Goal: Task Accomplishment & Management: Manage account settings

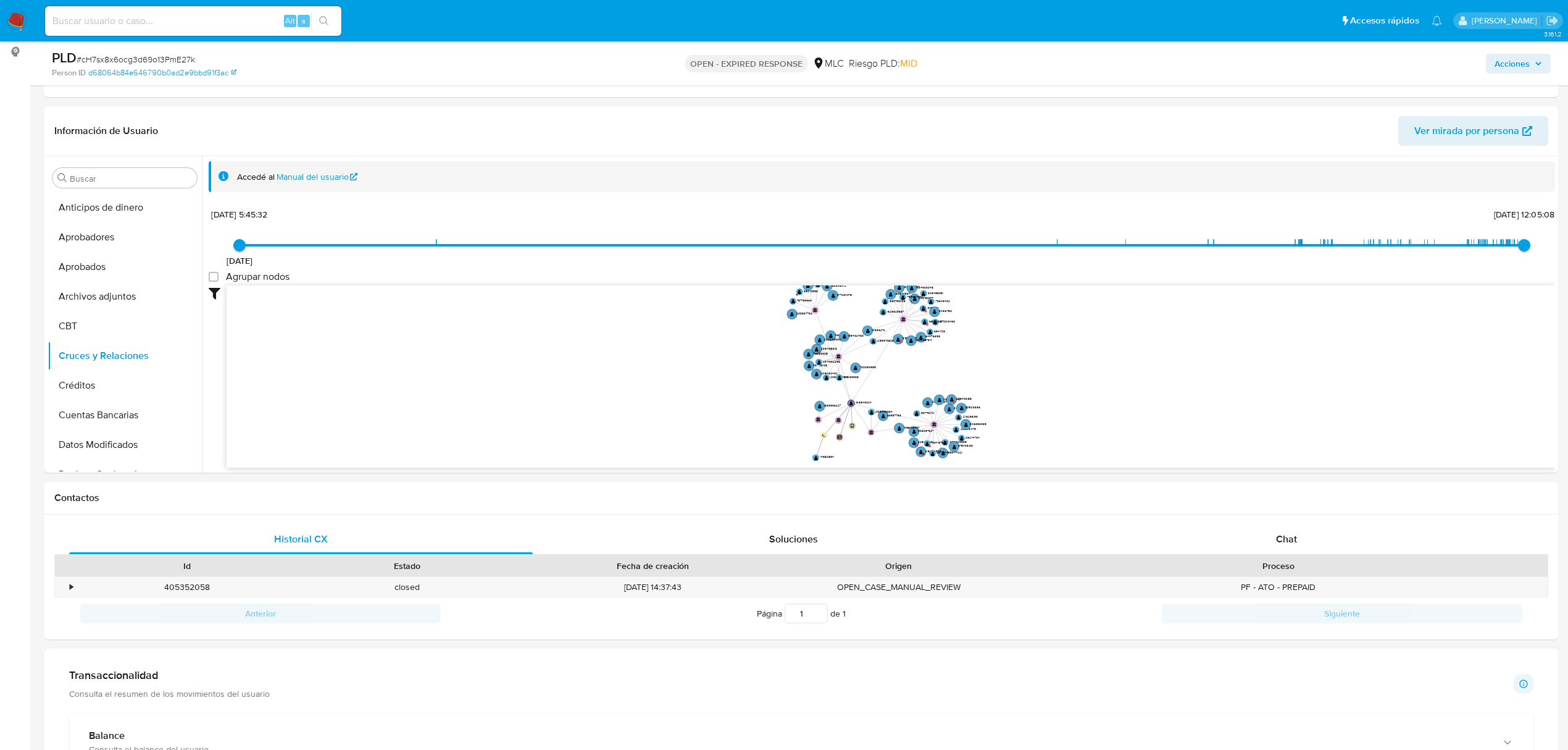
scroll to position [5, 0]
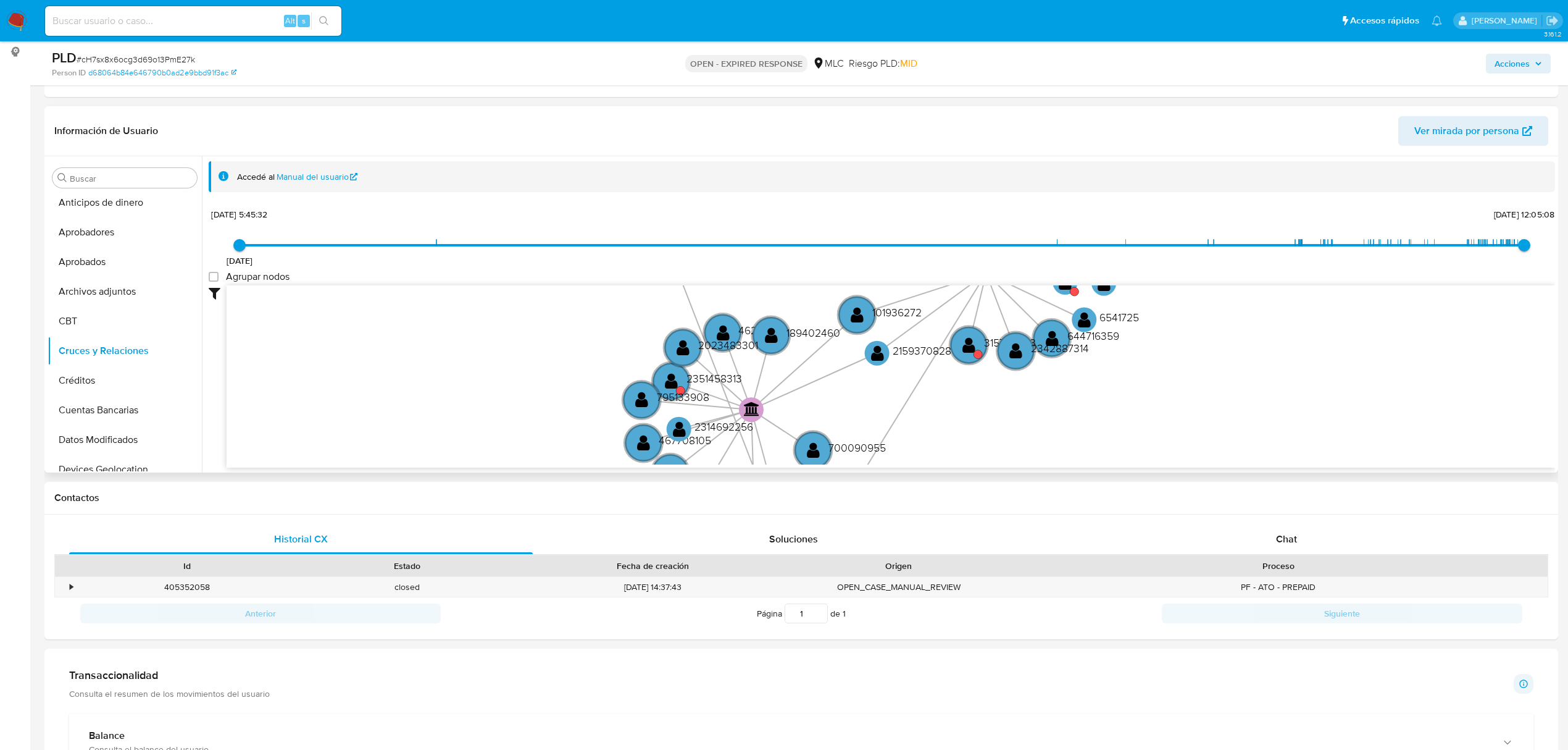
drag, startPoint x: 587, startPoint y: 322, endPoint x: 586, endPoint y: 369, distance: 47.0
click at [465, 378] on icon "device-658d9cf3c7f5319c7a70500a  user-1613849024  1613849024 person-d68064b84…" at bounding box center [890, 375] width 1329 height 179
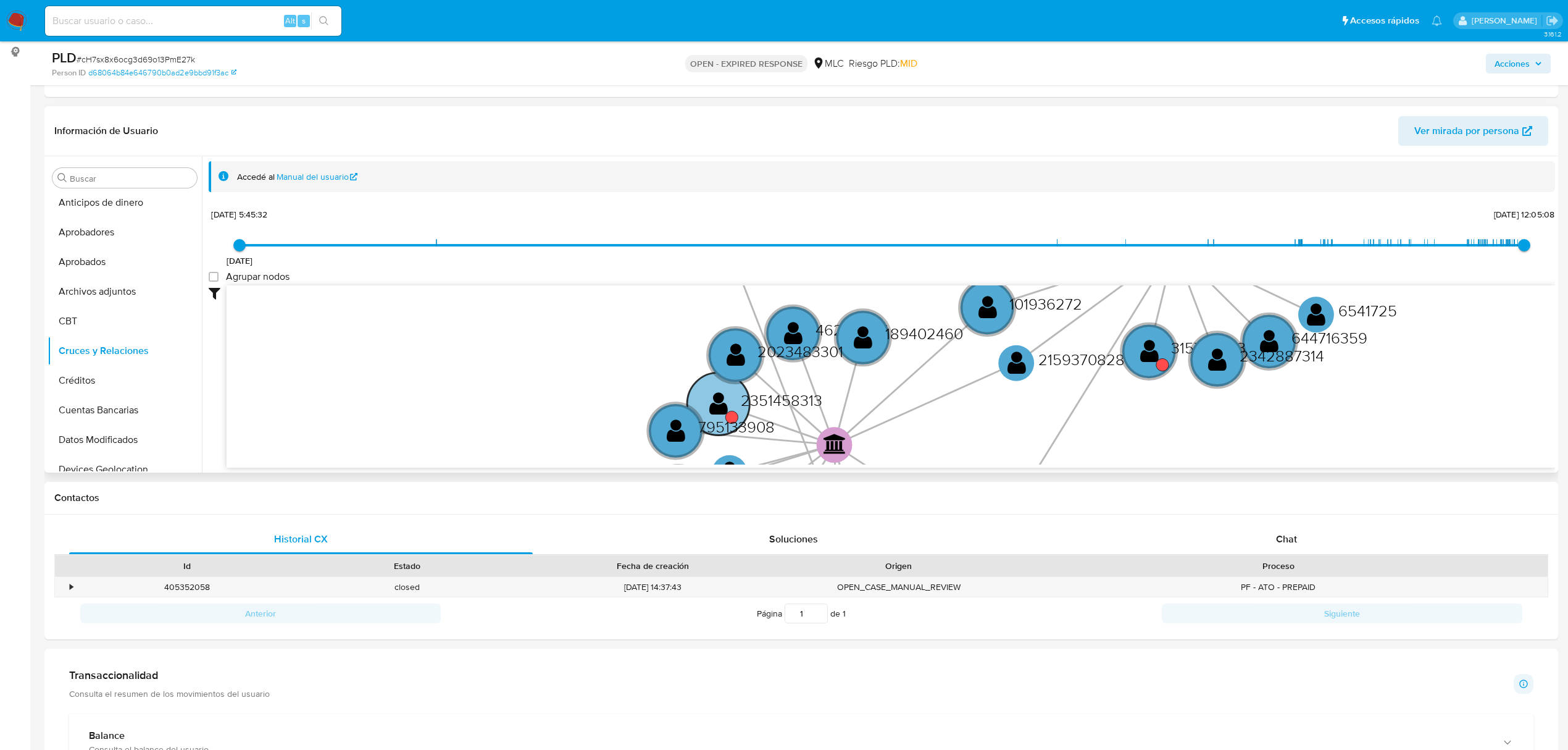
click at [732, 394] on circle at bounding box center [718, 403] width 62 height 62
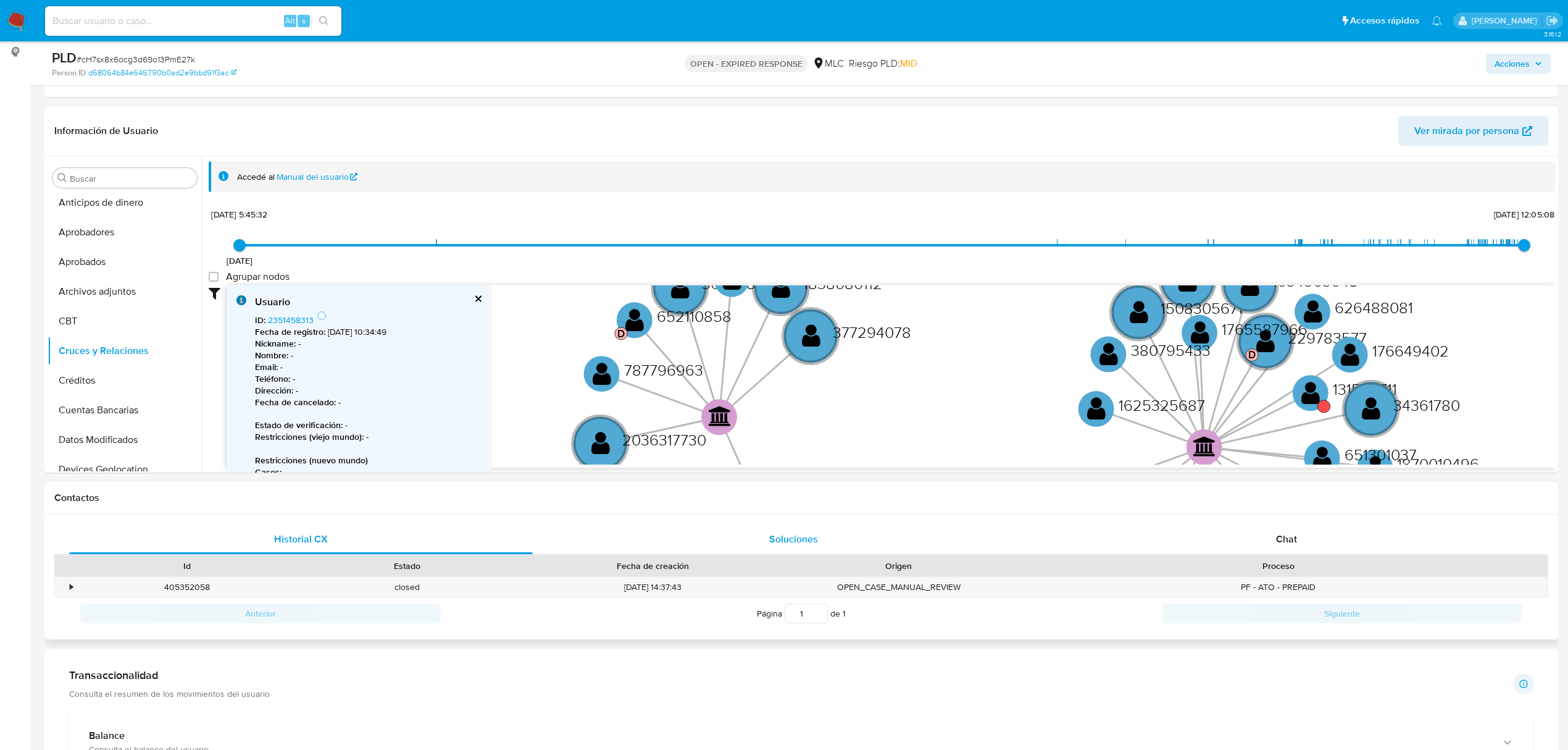
drag, startPoint x: 682, startPoint y: 332, endPoint x: 714, endPoint y: 554, distance: 224.3
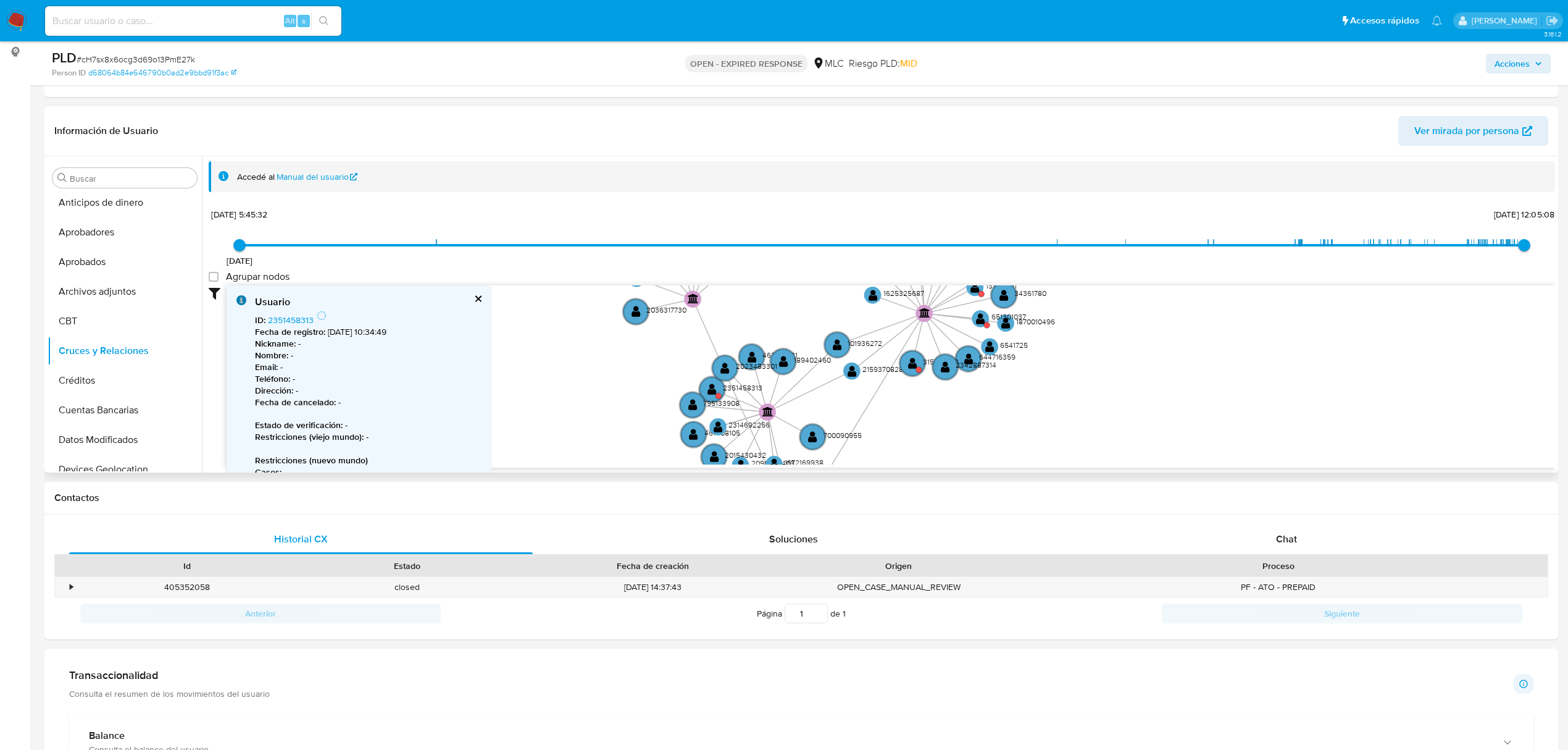
drag, startPoint x: 787, startPoint y: 281, endPoint x: 785, endPoint y: 257, distance: 24.1
click at [785, 257] on div "20/11/2020 20/11/2020, 5:45:32 5/10/2025, 12:05:08 Agrupar nodos Filtros Confia…" at bounding box center [882, 358] width 1347 height 307
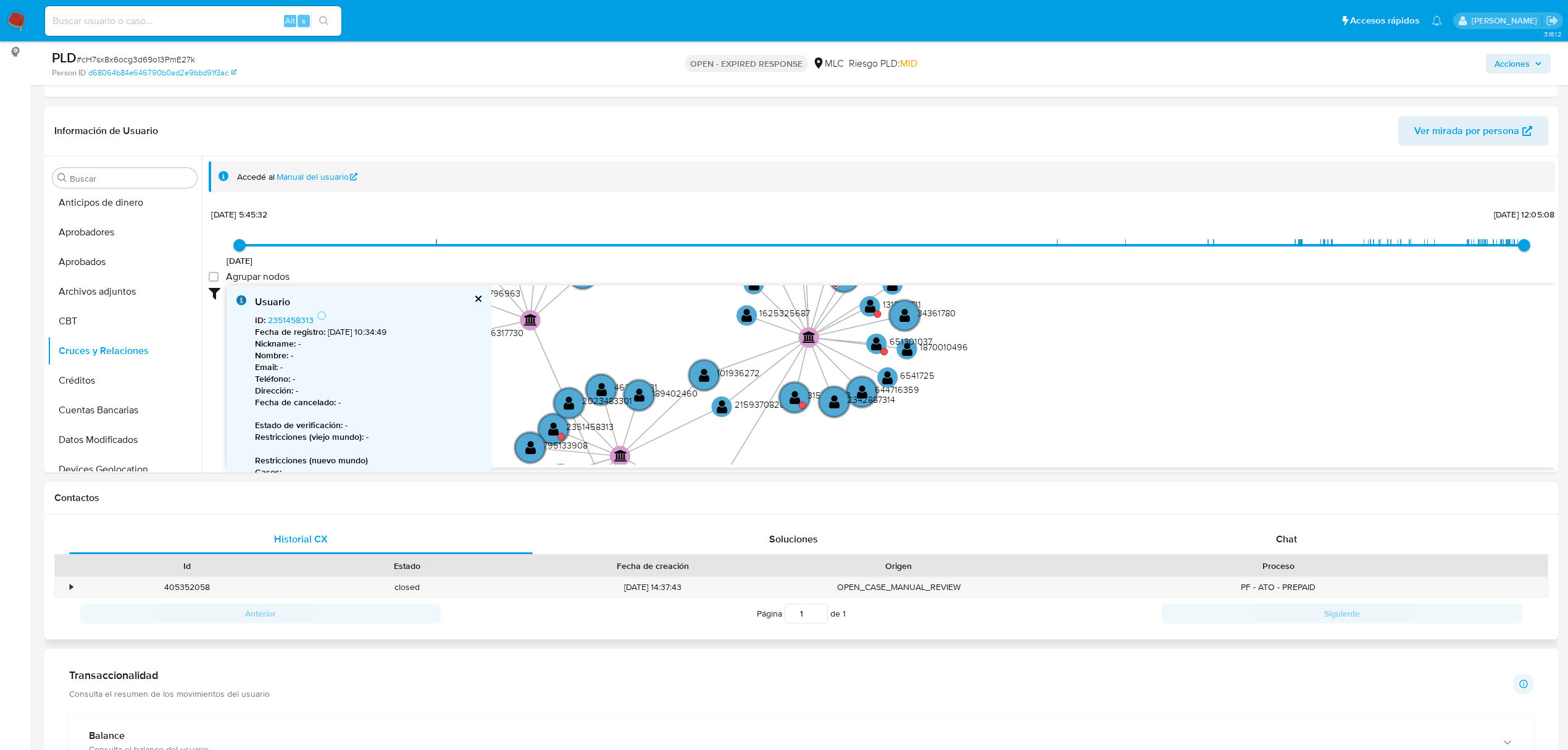
drag, startPoint x: 973, startPoint y: 419, endPoint x: 902, endPoint y: 485, distance: 96.9
click at [796, 403] on text "" at bounding box center [795, 396] width 11 height 15
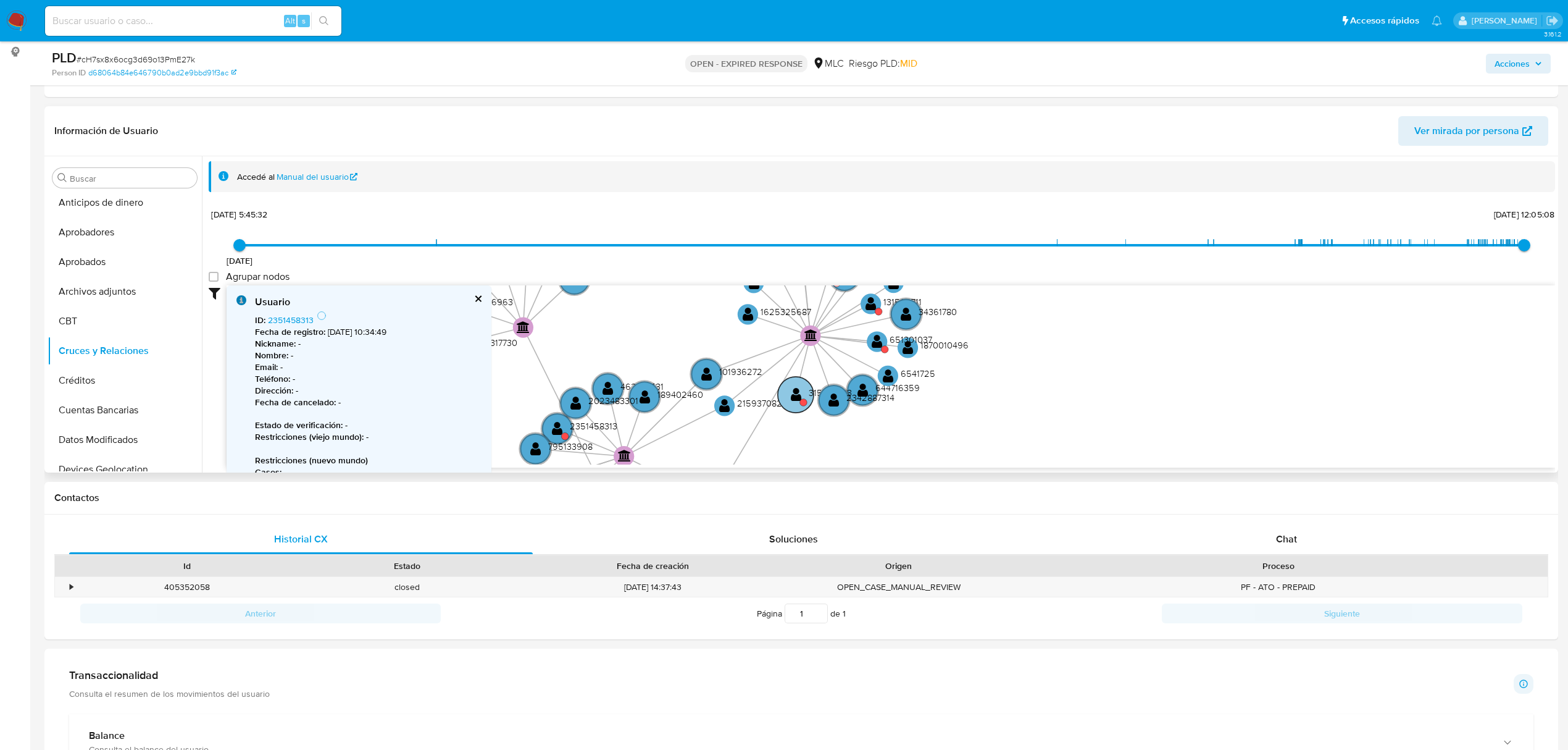
click at [799, 392] on text "" at bounding box center [796, 393] width 11 height 15
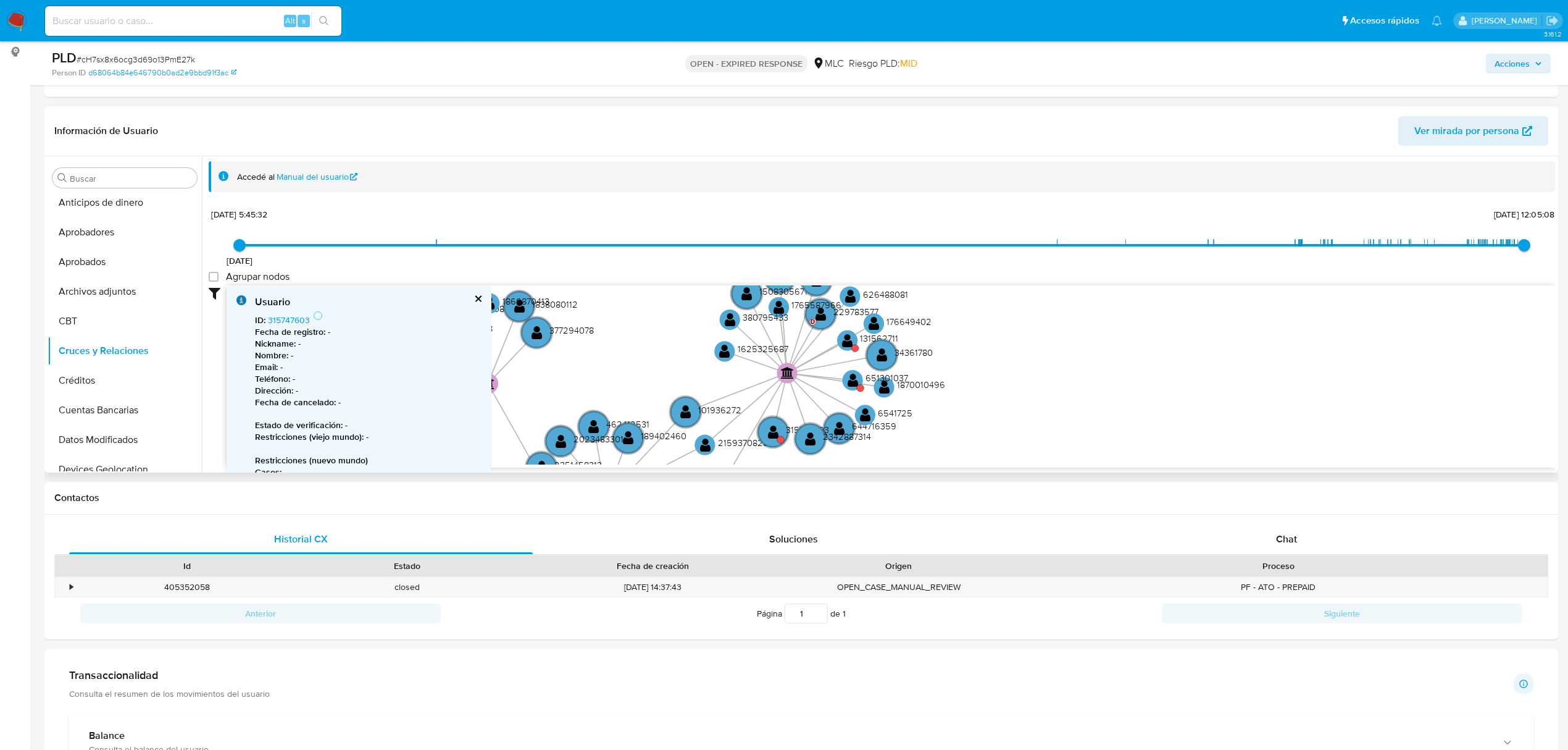
drag, startPoint x: 978, startPoint y: 392, endPoint x: 932, endPoint y: 435, distance: 63.0
click at [939, 437] on icon "device-658d9cf3c7f5319c7a70500a  user-1613849024  1613849024 person-d68064b84…" at bounding box center [890, 375] width 1329 height 179
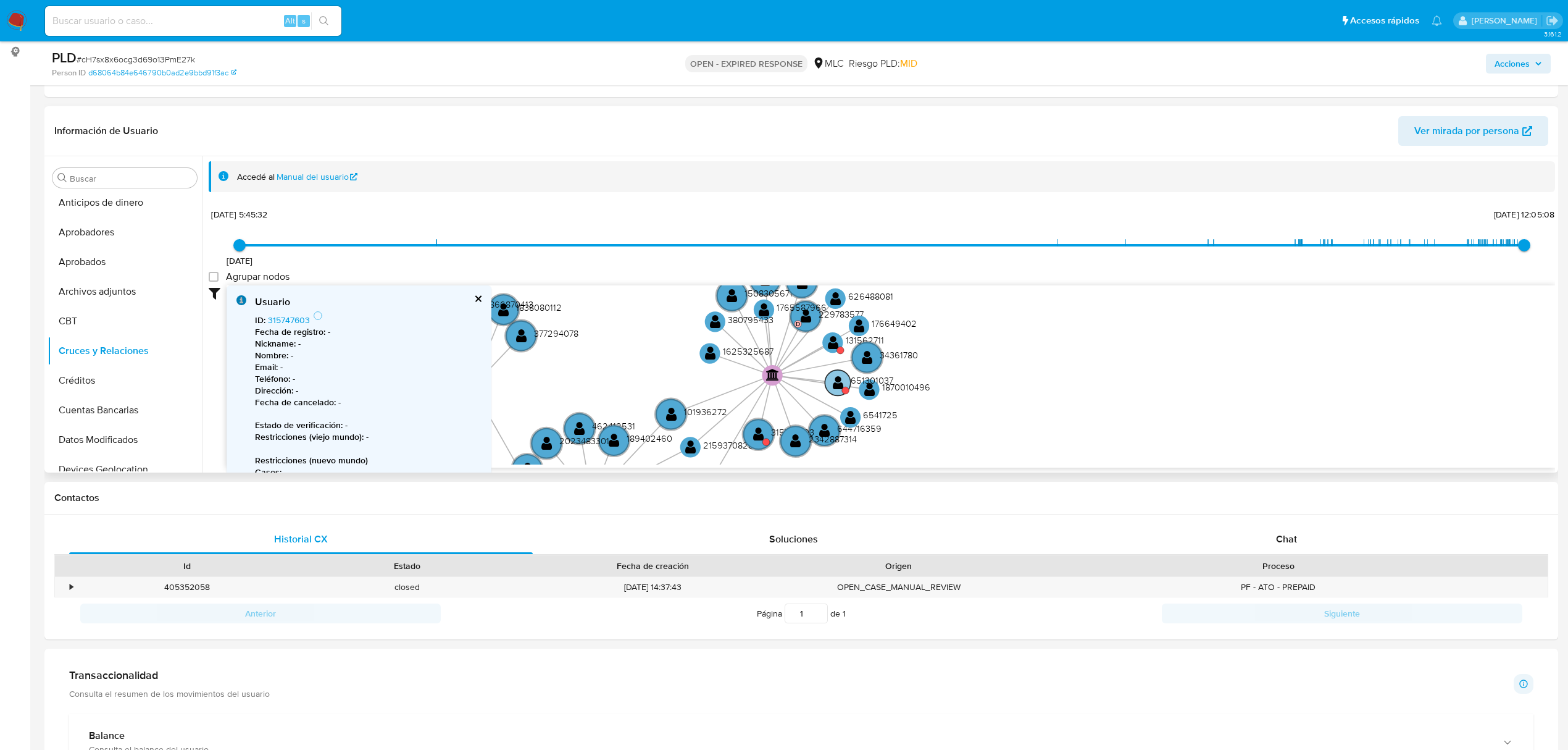
click at [837, 381] on text "" at bounding box center [838, 382] width 11 height 15
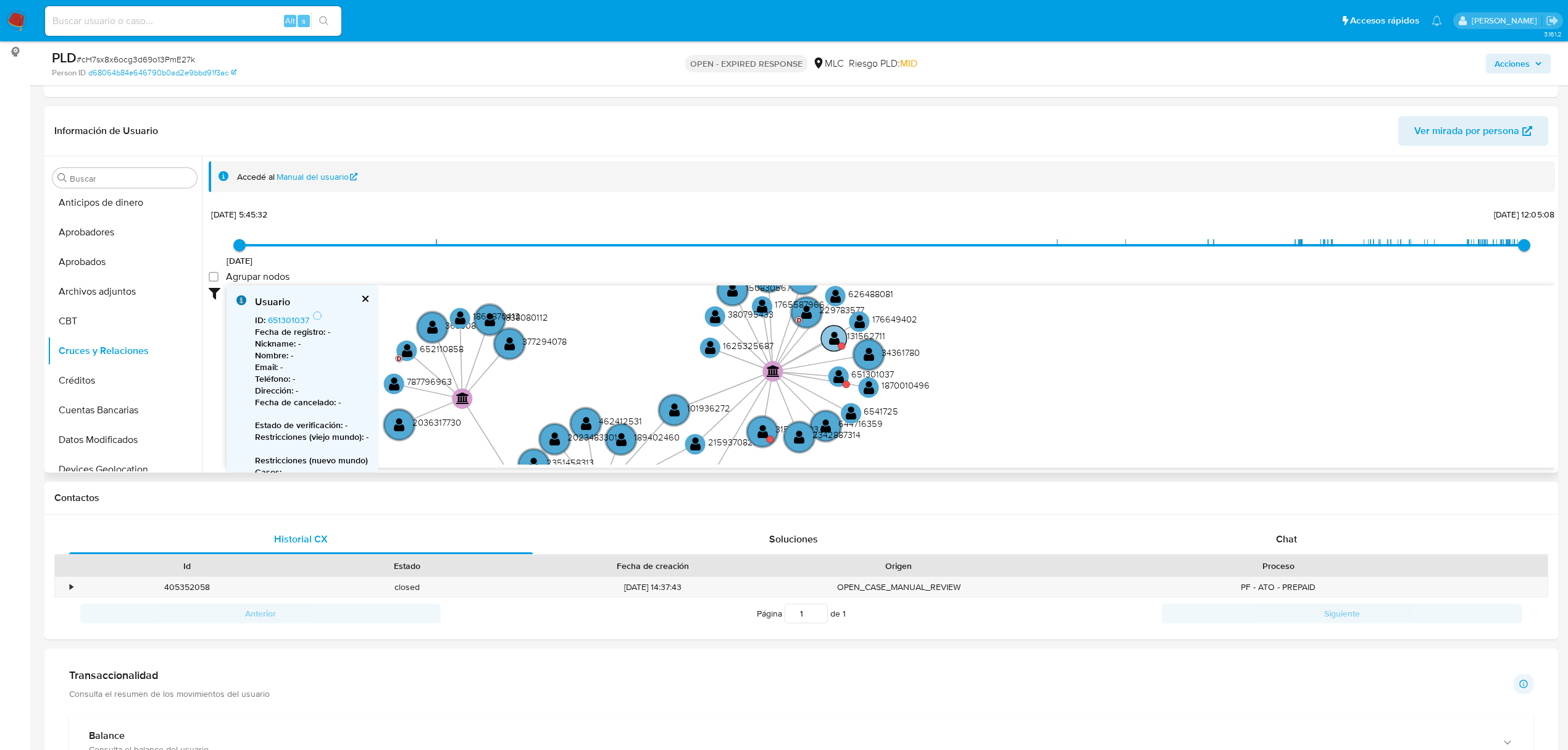
click at [827, 338] on circle at bounding box center [834, 338] width 26 height 26
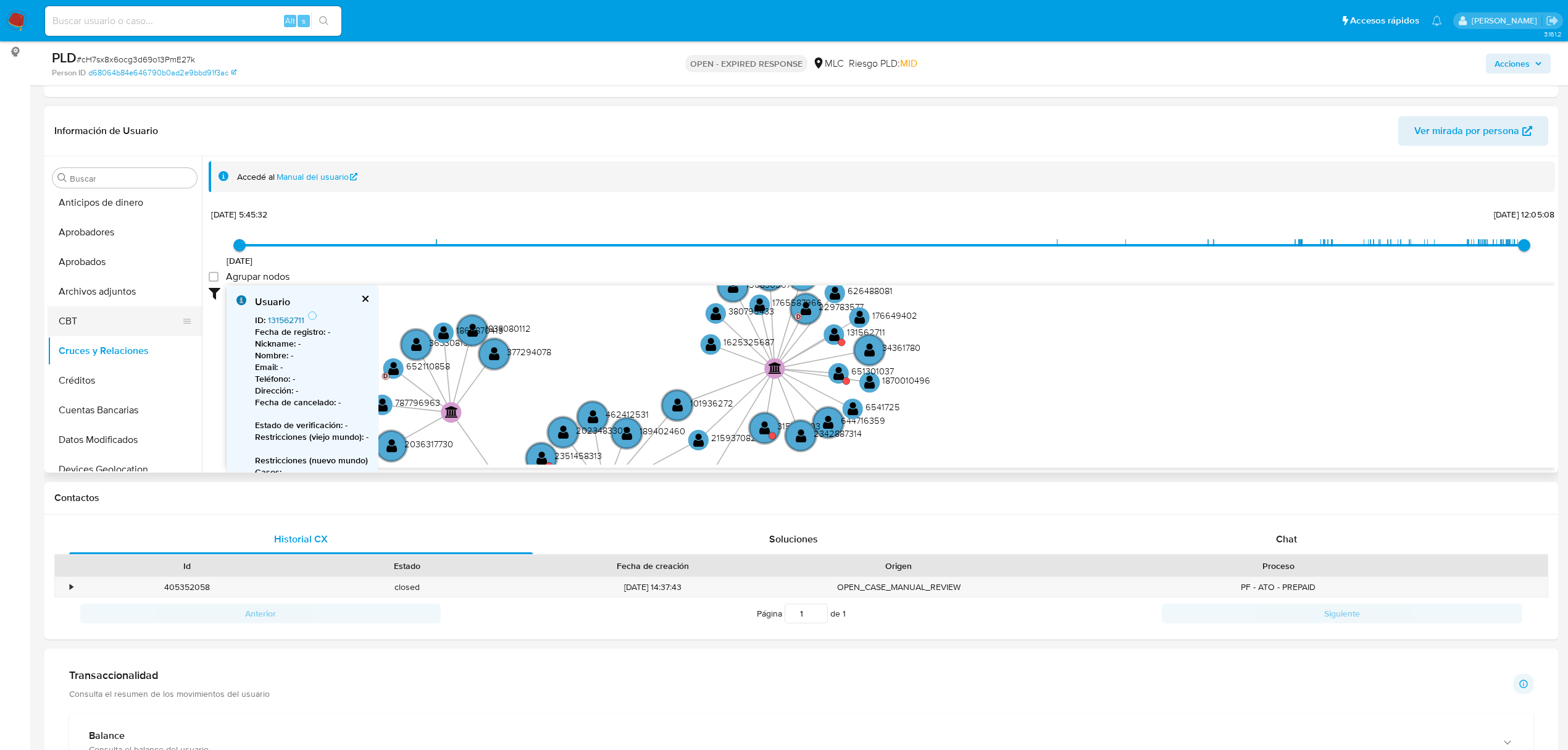
scroll to position [581, 0]
click at [87, 280] on button "KYC" at bounding box center [119, 279] width 145 height 30
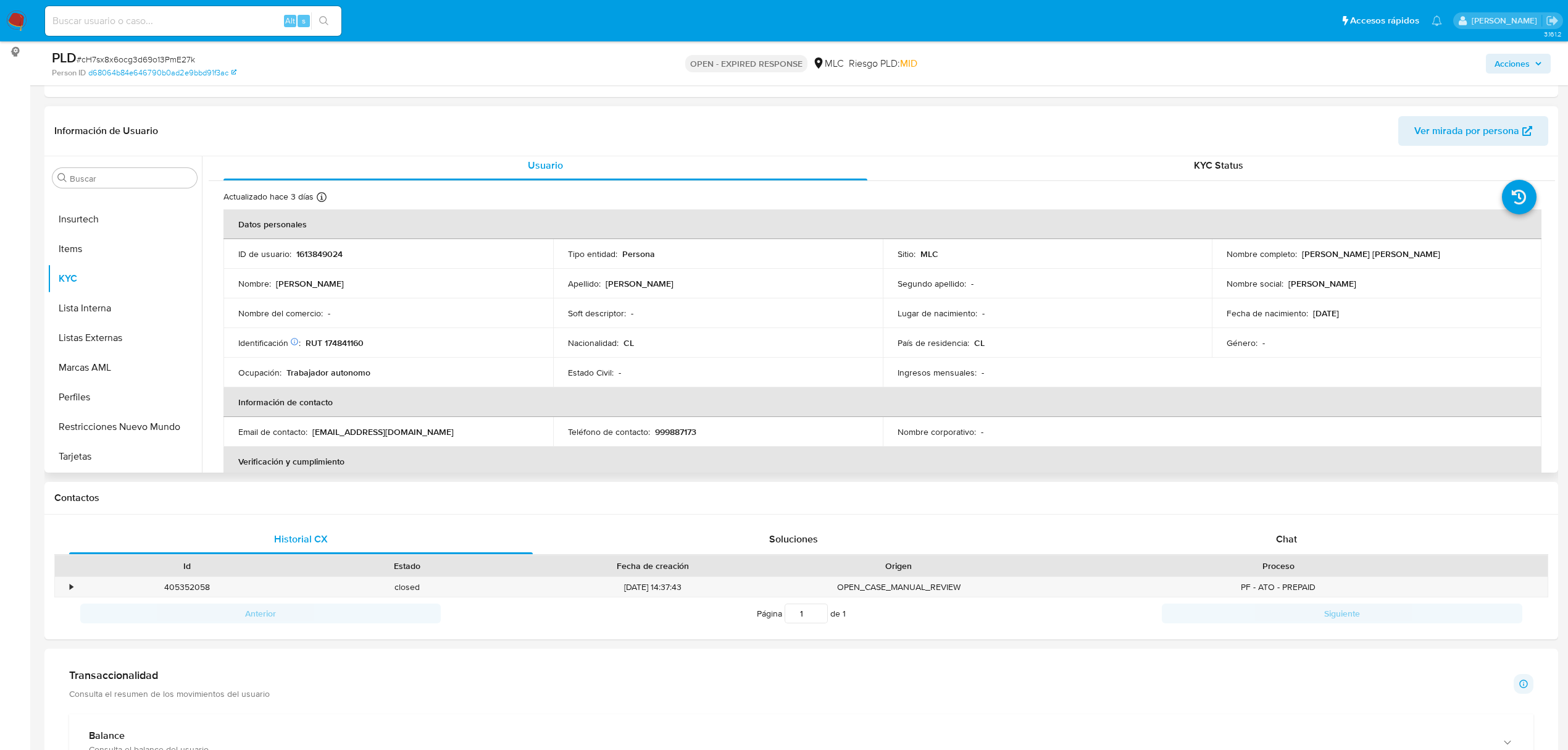
scroll to position [0, 0]
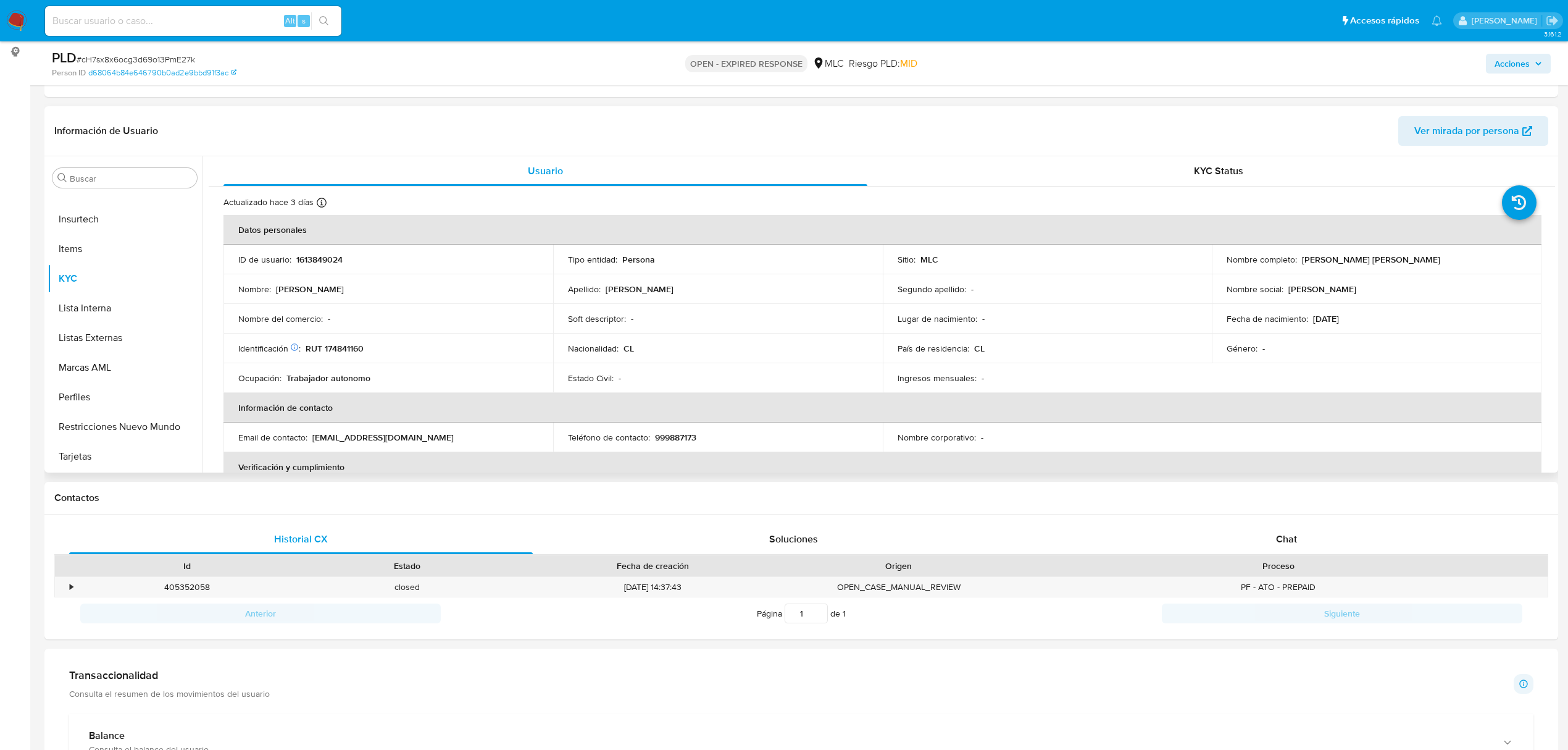
click at [350, 347] on p "RUT 174841160" at bounding box center [335, 348] width 58 height 11
copy div ": RUT 174841160"
click at [350, 347] on p "RUT 174841160" at bounding box center [335, 348] width 58 height 11
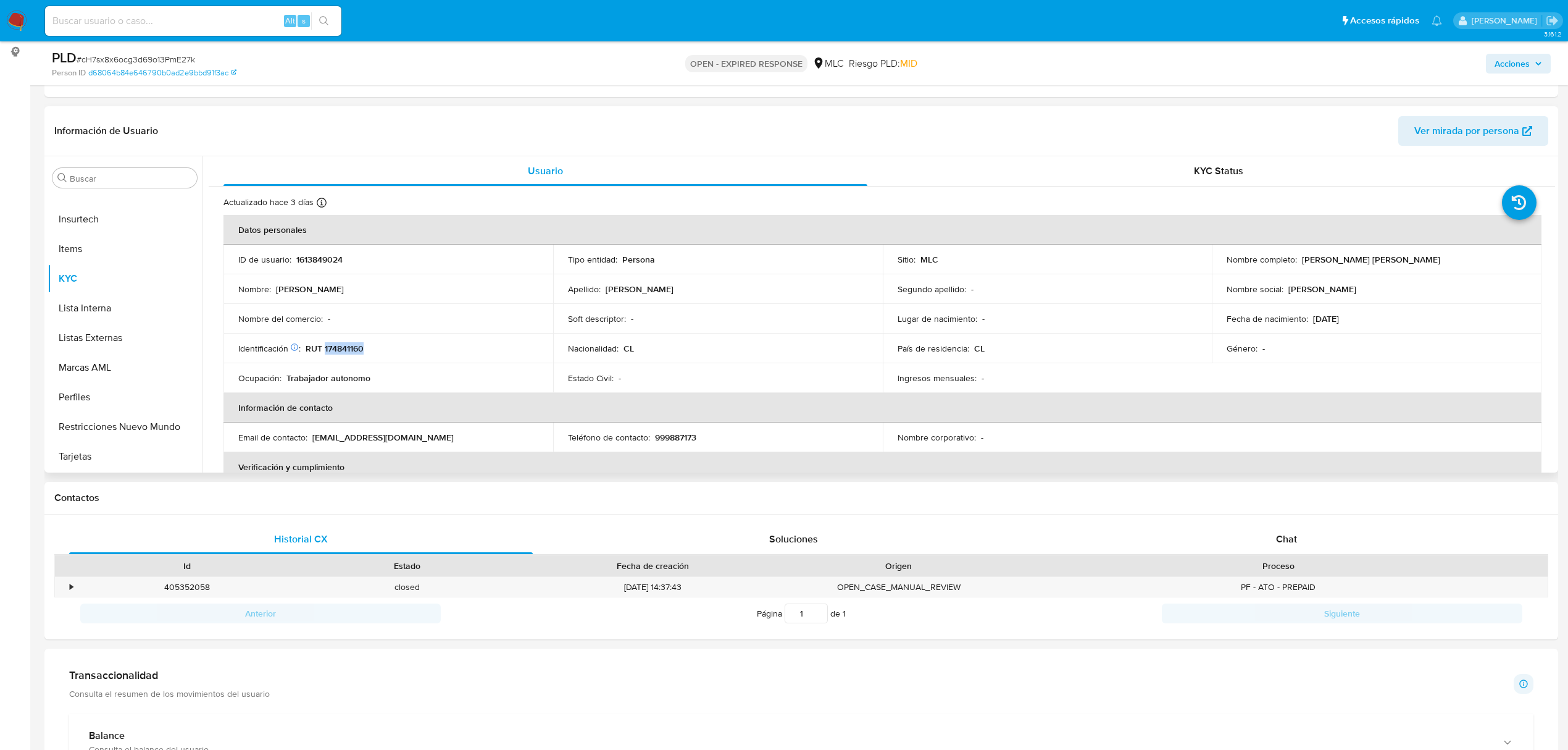
click at [350, 347] on p "RUT 174841160" at bounding box center [335, 348] width 58 height 11
drag, startPoint x: 92, startPoint y: 288, endPoint x: 149, endPoint y: 358, distance: 90.3
click at [95, 292] on button "Archivos adjuntos" at bounding box center [124, 296] width 154 height 30
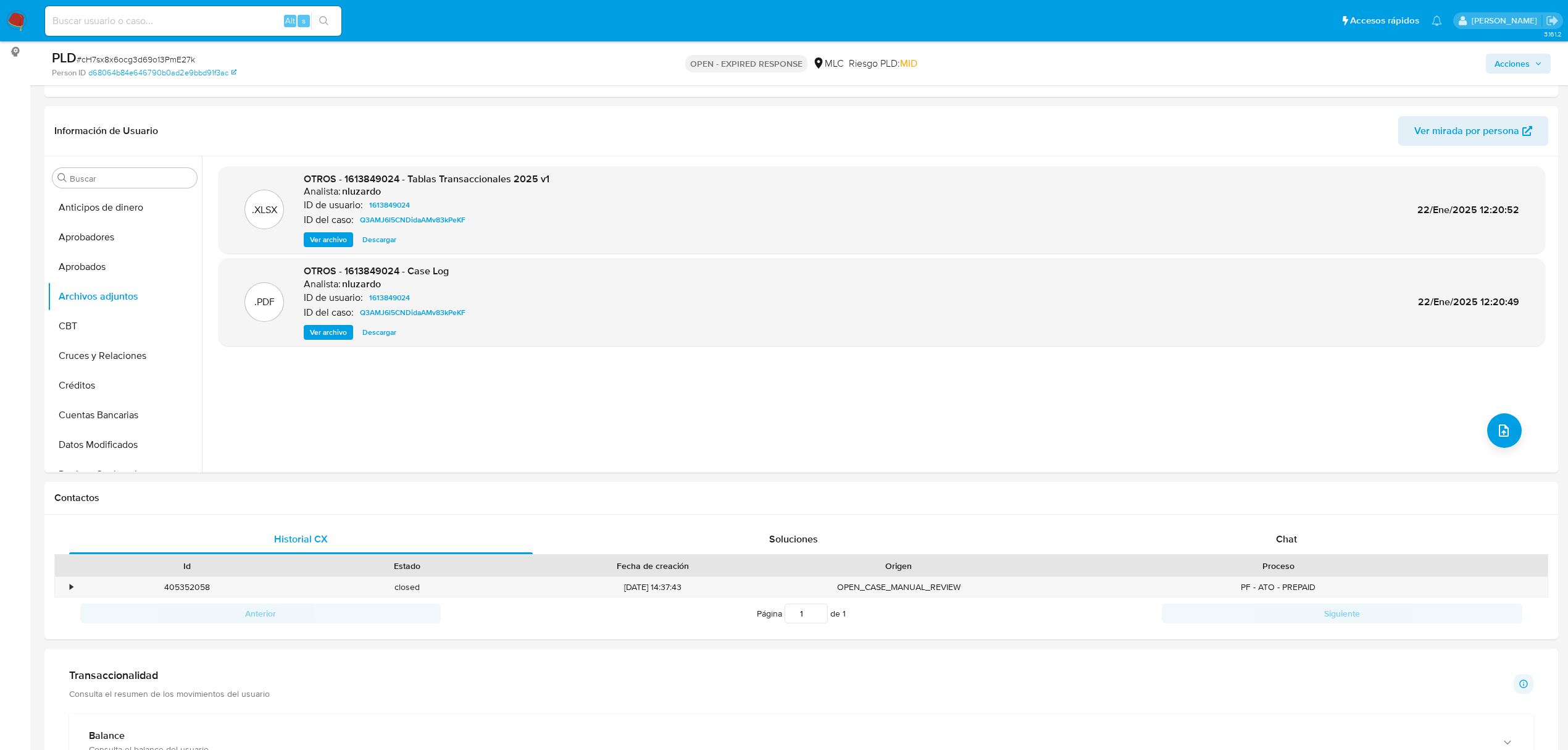
click at [157, 57] on span "# cH7sx8x6ocg3d69o13PmE27k" at bounding box center [136, 59] width 118 height 13
copy span "cH7sx8x6ocg3d69o13PmE27k"
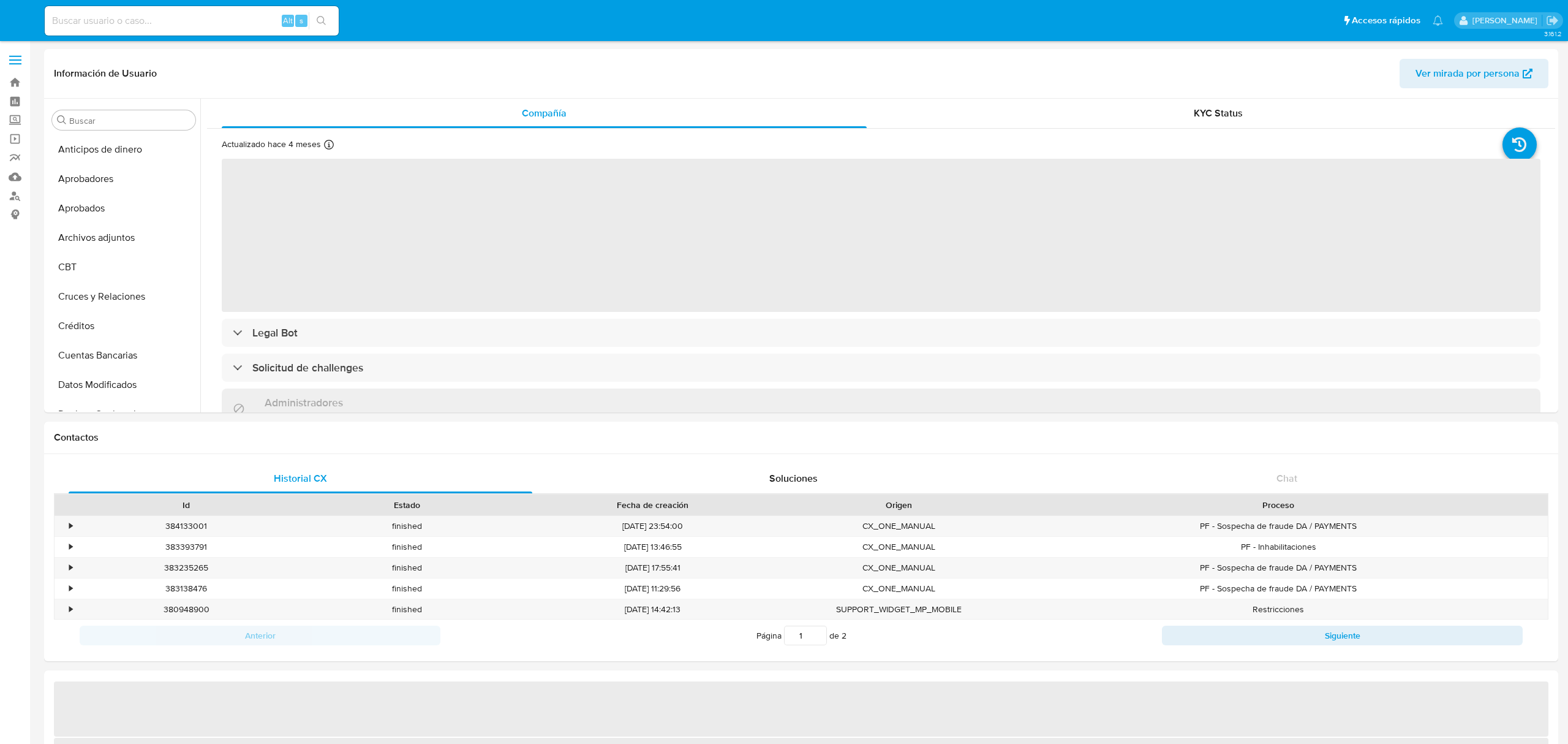
select select "10"
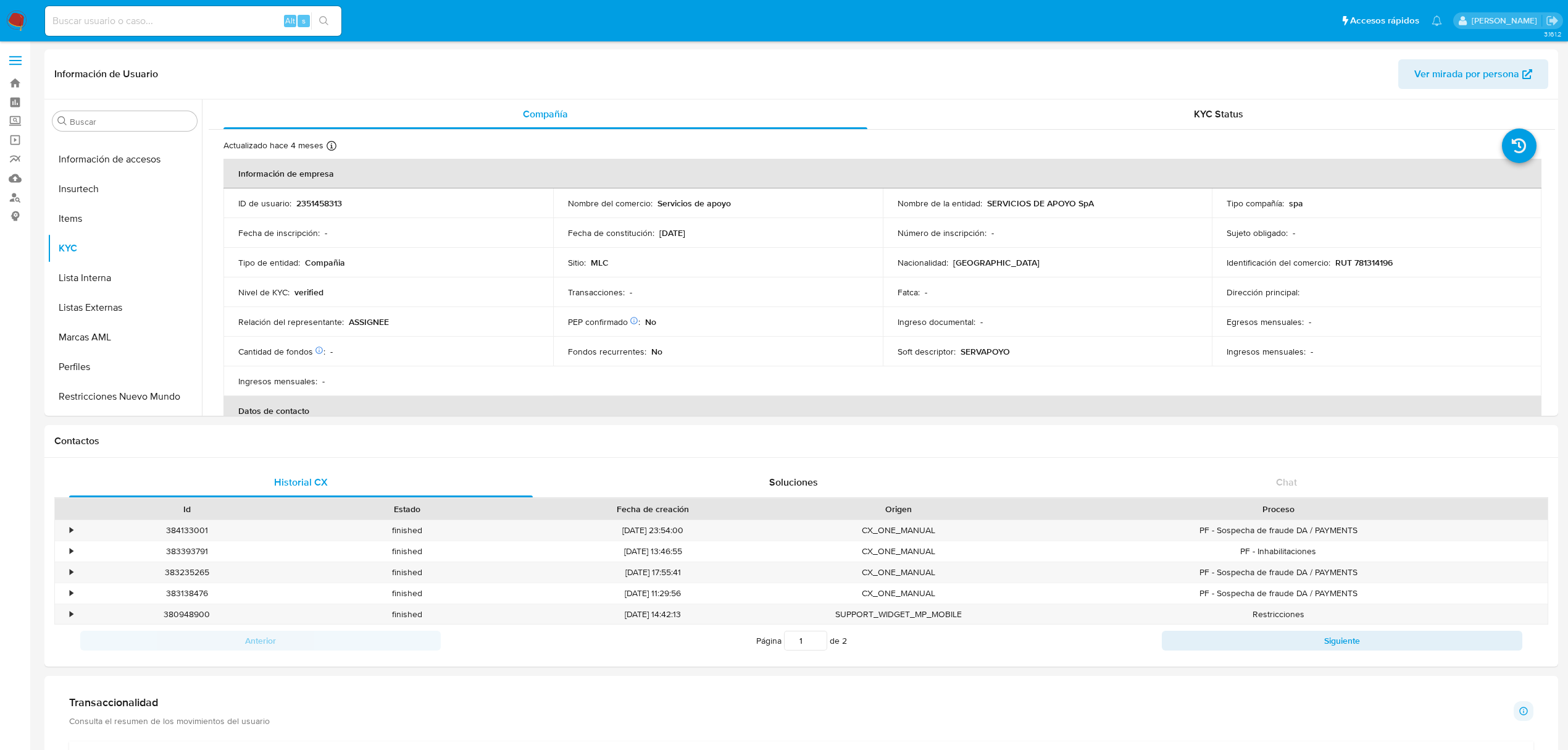
scroll to position [581, 0]
click at [144, 367] on button "Restricciones Nuevo Mundo" at bounding box center [119, 370] width 145 height 30
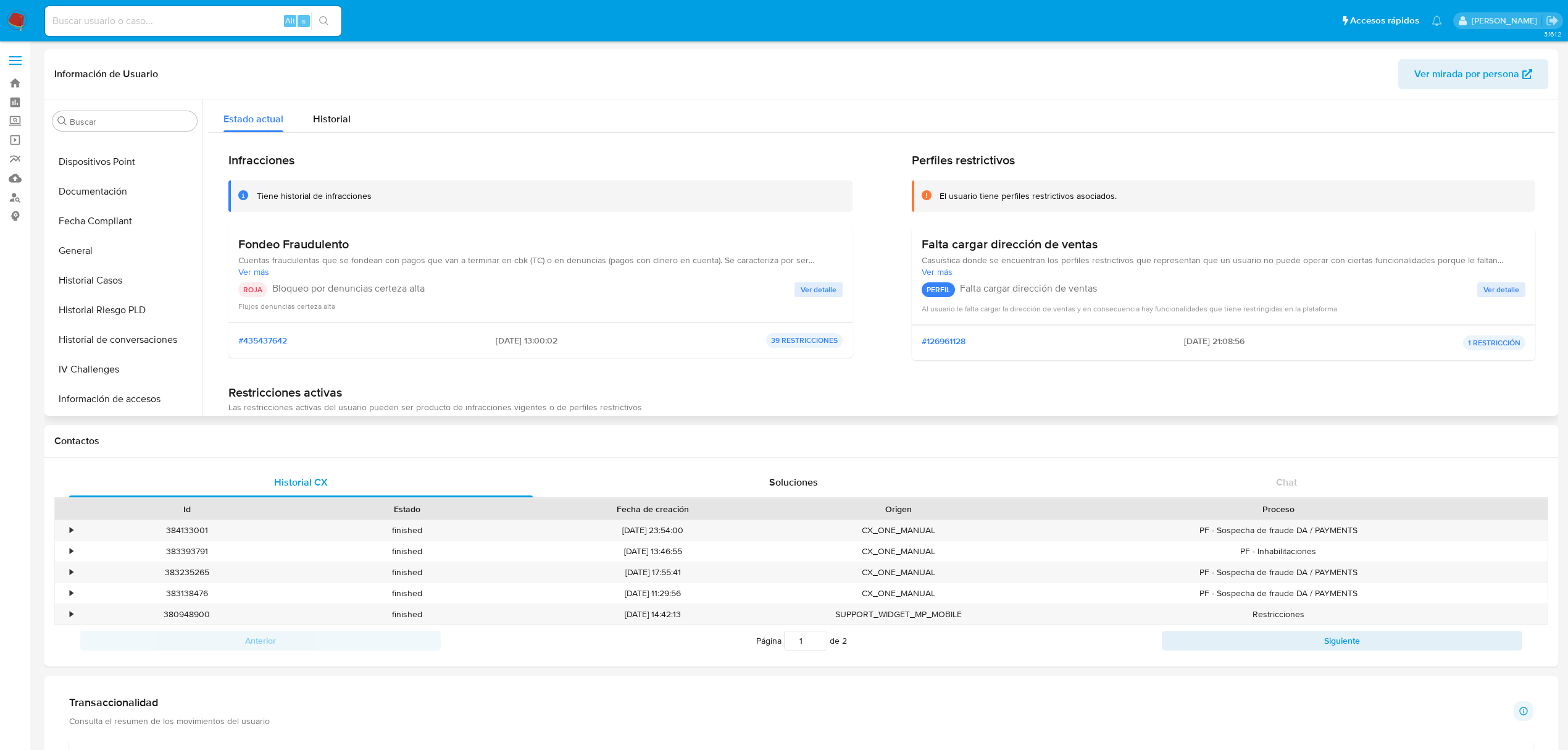
scroll to position [251, 0]
click at [104, 337] on button "Historial Casos" at bounding box center [119, 345] width 145 height 30
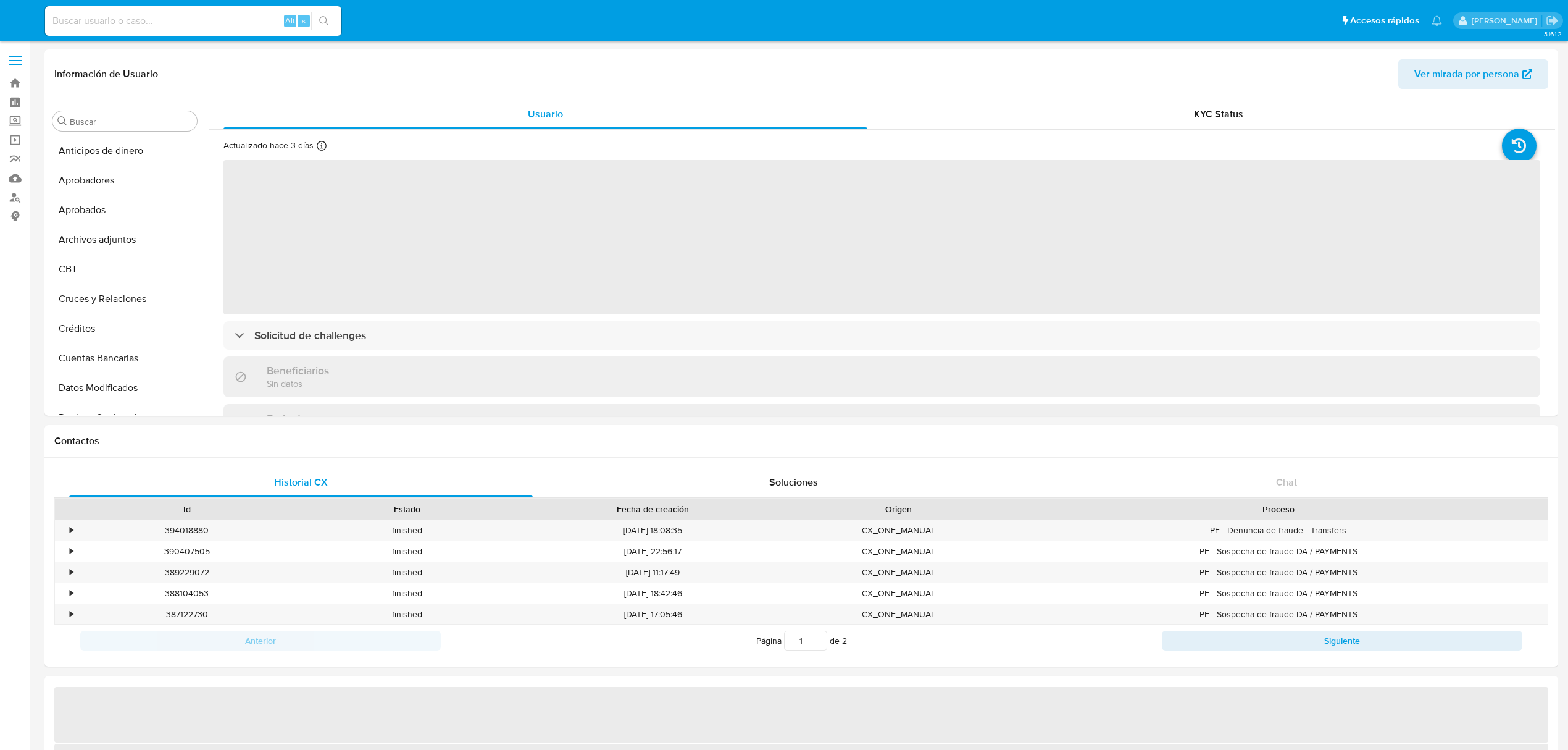
select select "10"
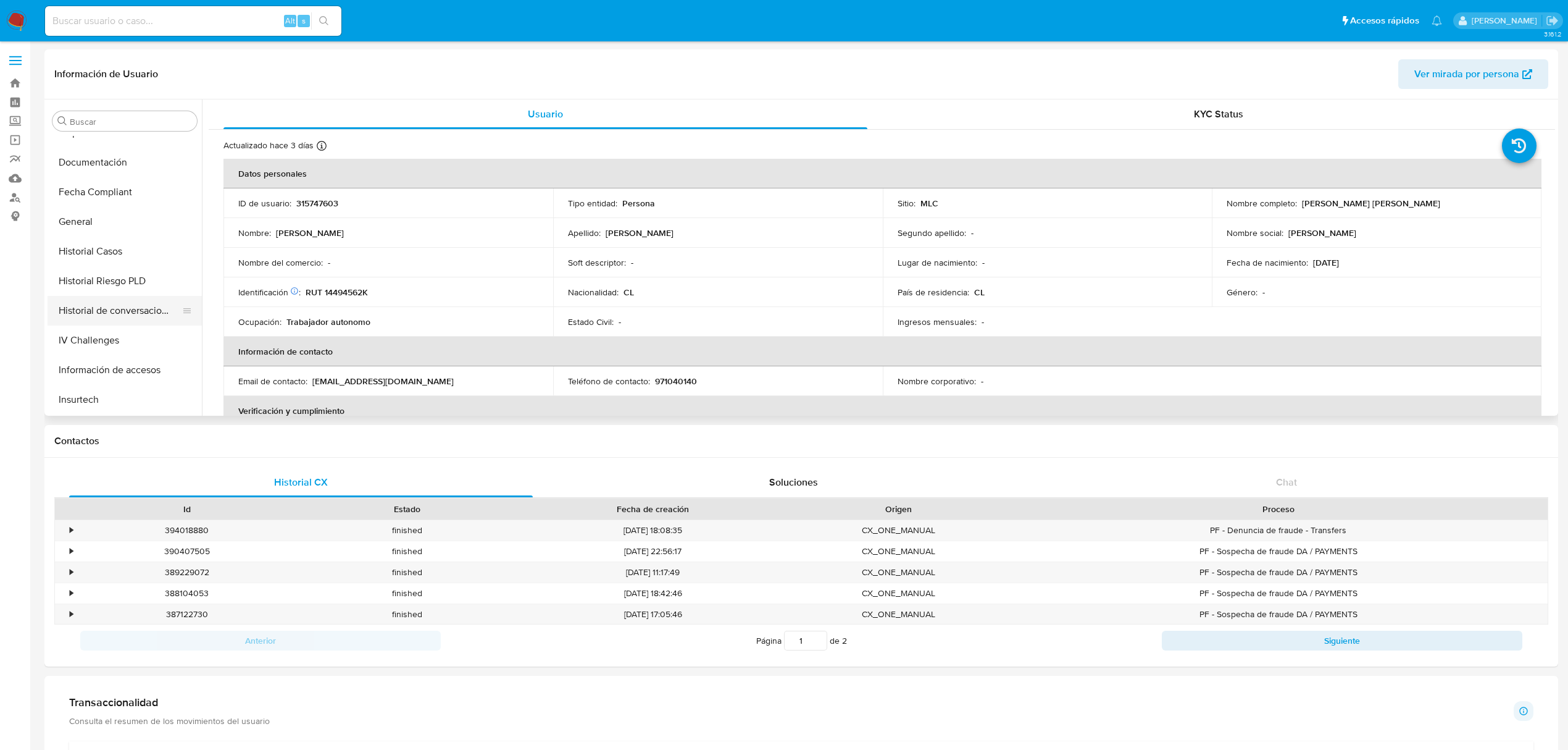
scroll to position [333, 0]
click at [113, 273] on button "Historial Casos" at bounding box center [119, 261] width 145 height 30
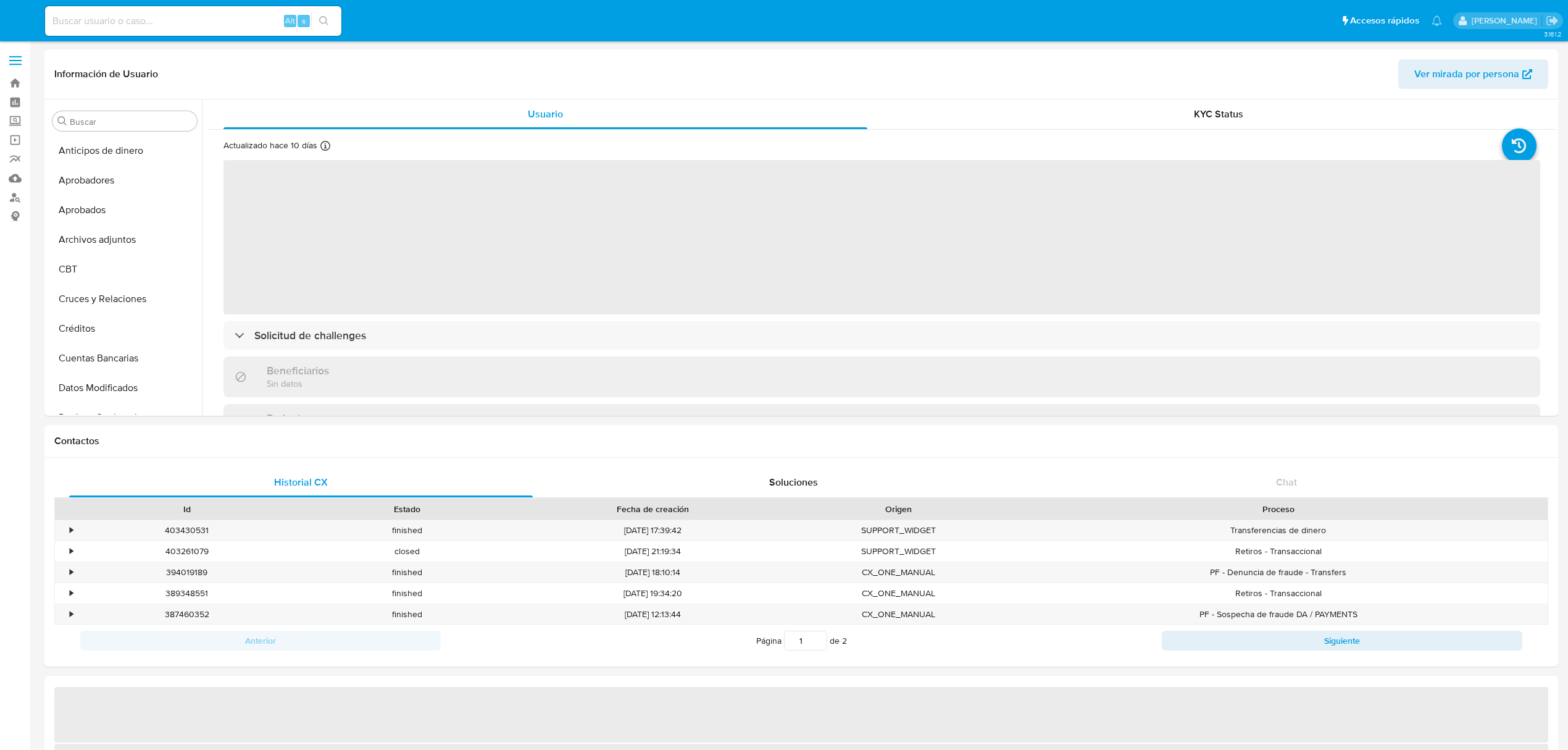
select select "10"
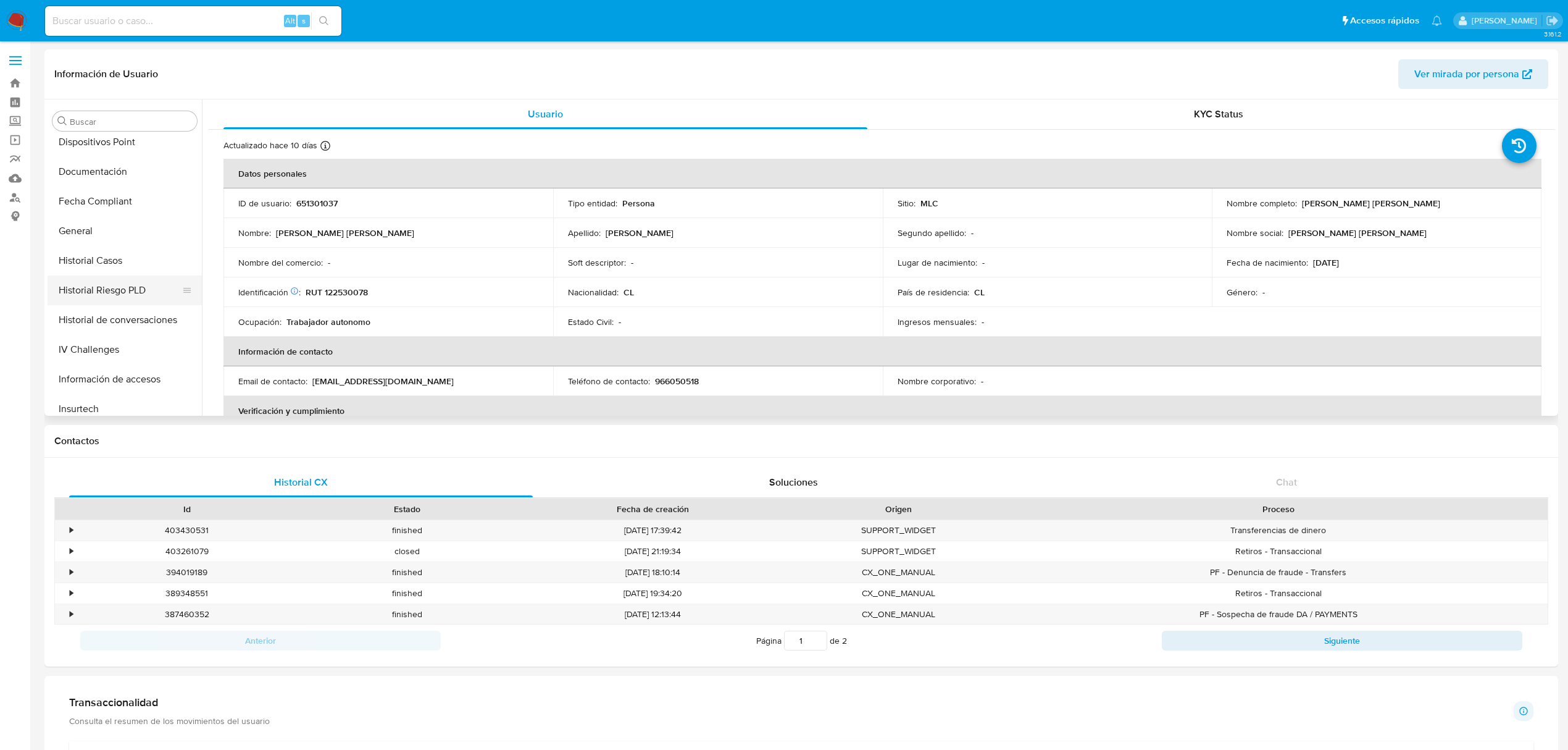
scroll to position [333, 0]
click at [107, 265] on button "Historial Casos" at bounding box center [119, 261] width 145 height 30
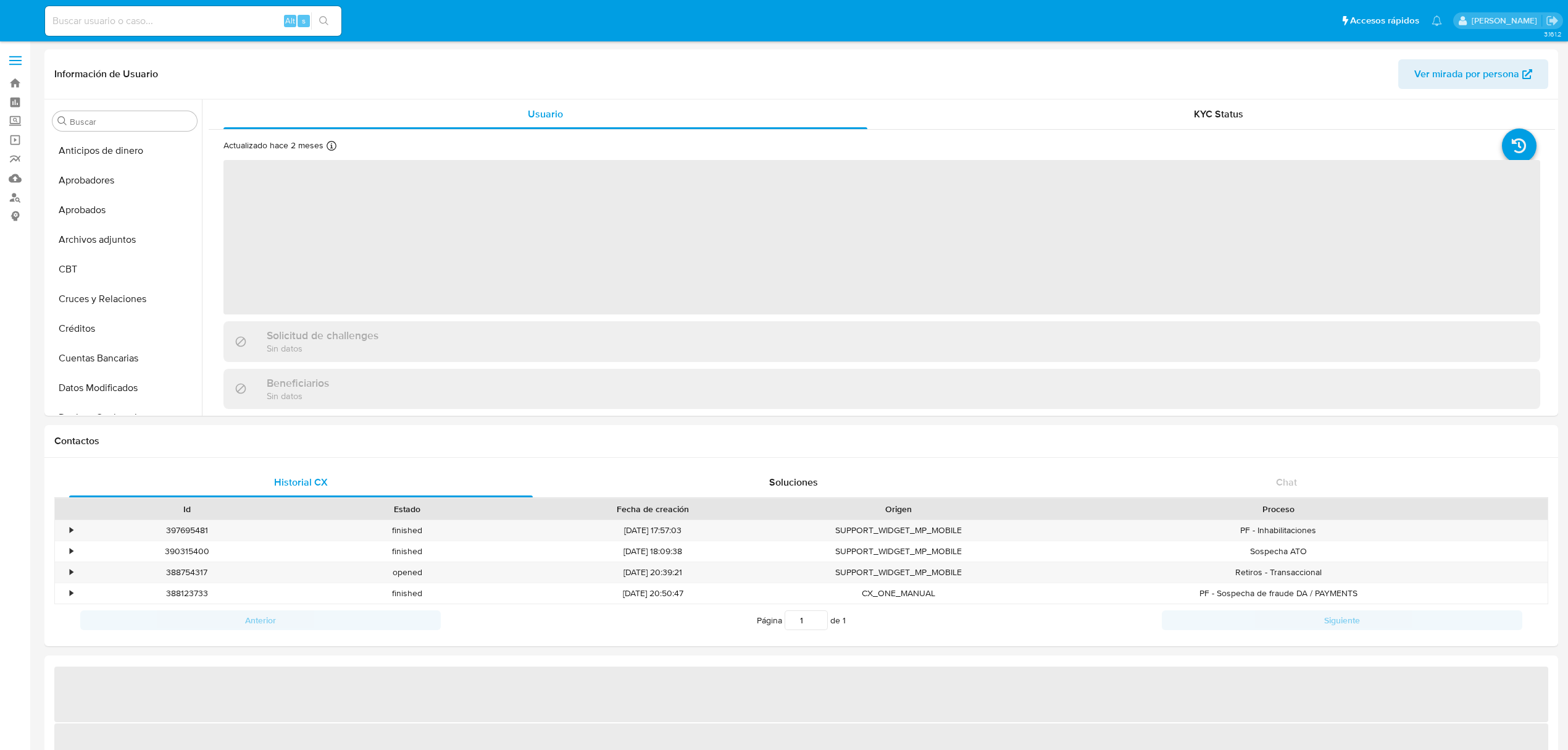
select select "10"
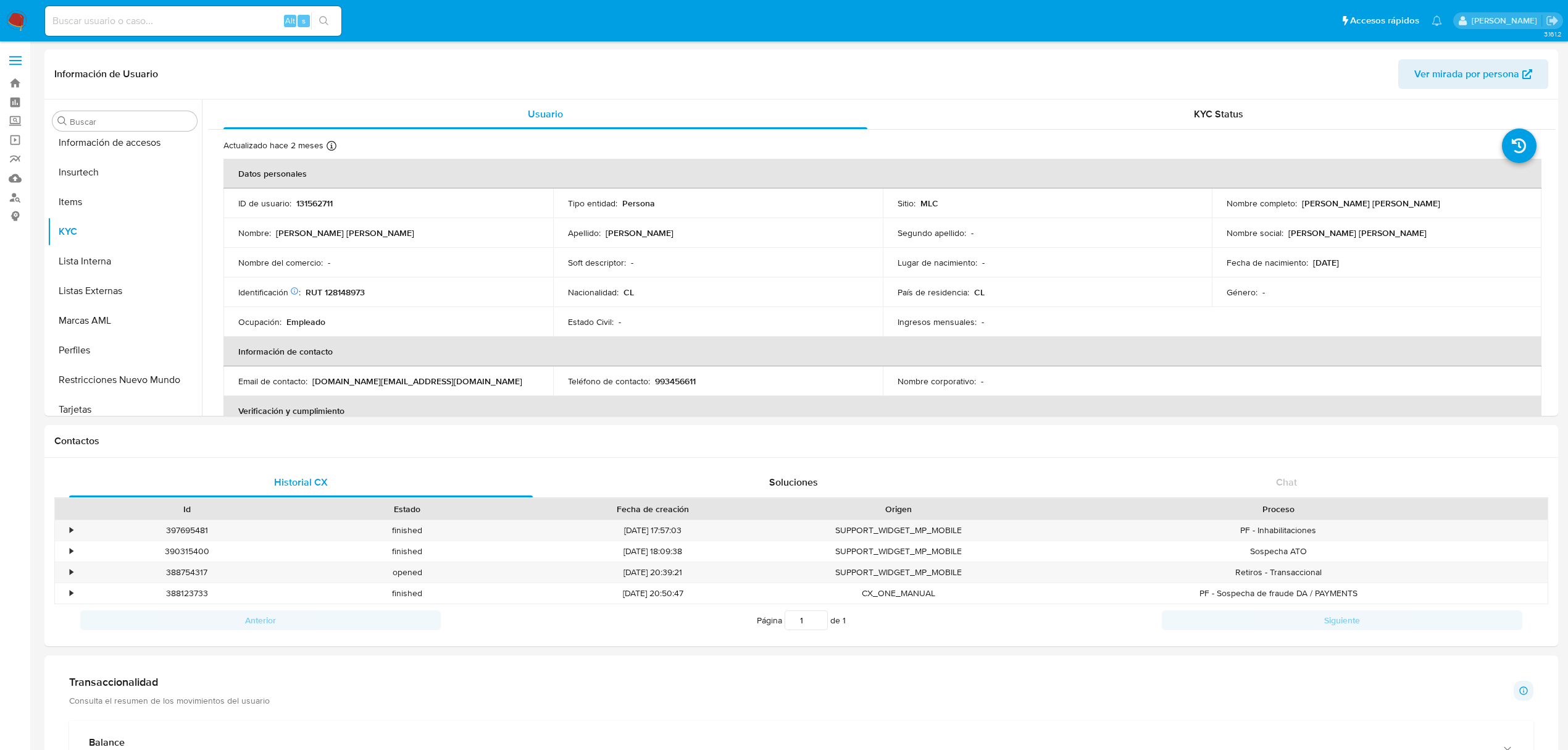
scroll to position [581, 0]
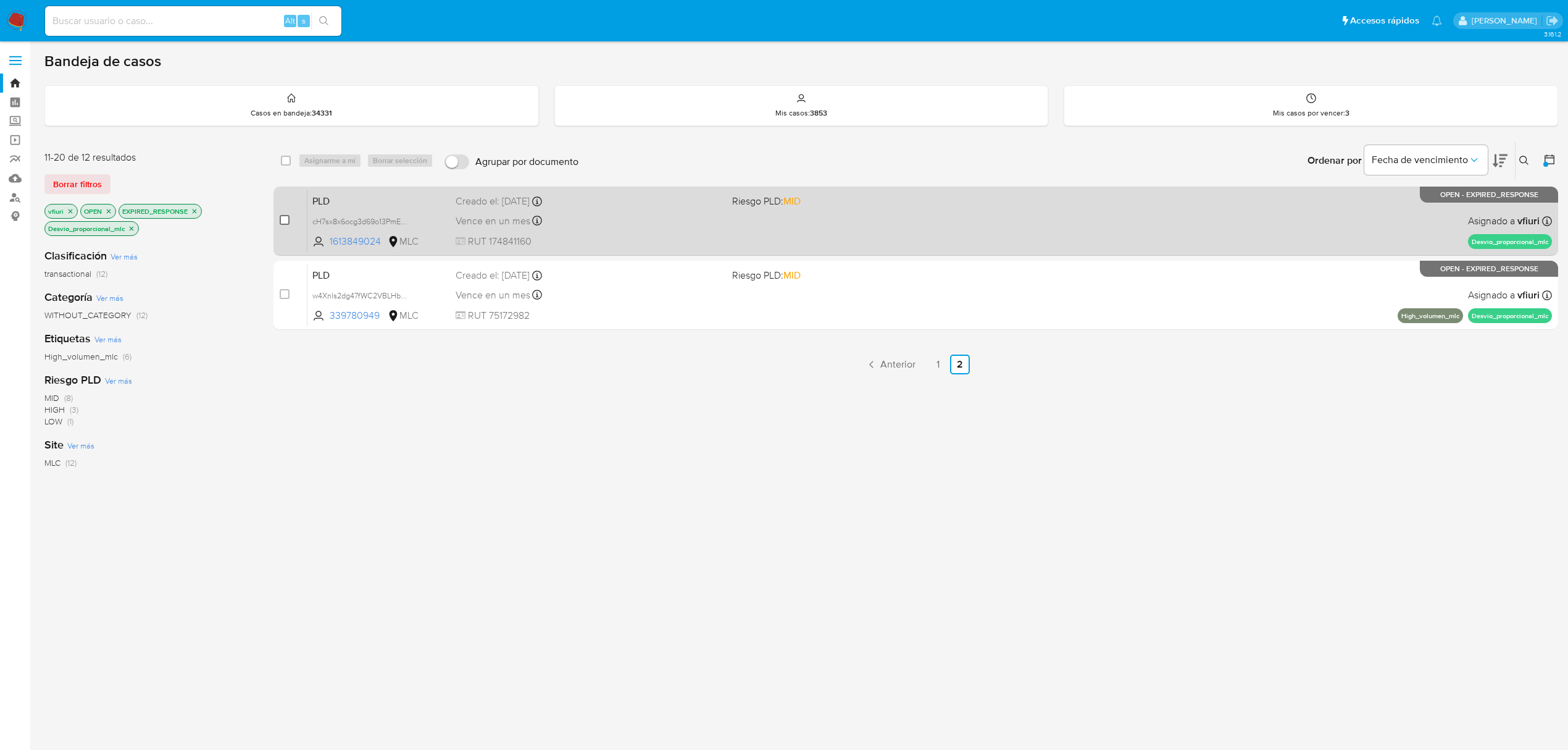
click at [287, 215] on input "checkbox" at bounding box center [284, 220] width 10 height 10
checkbox input "true"
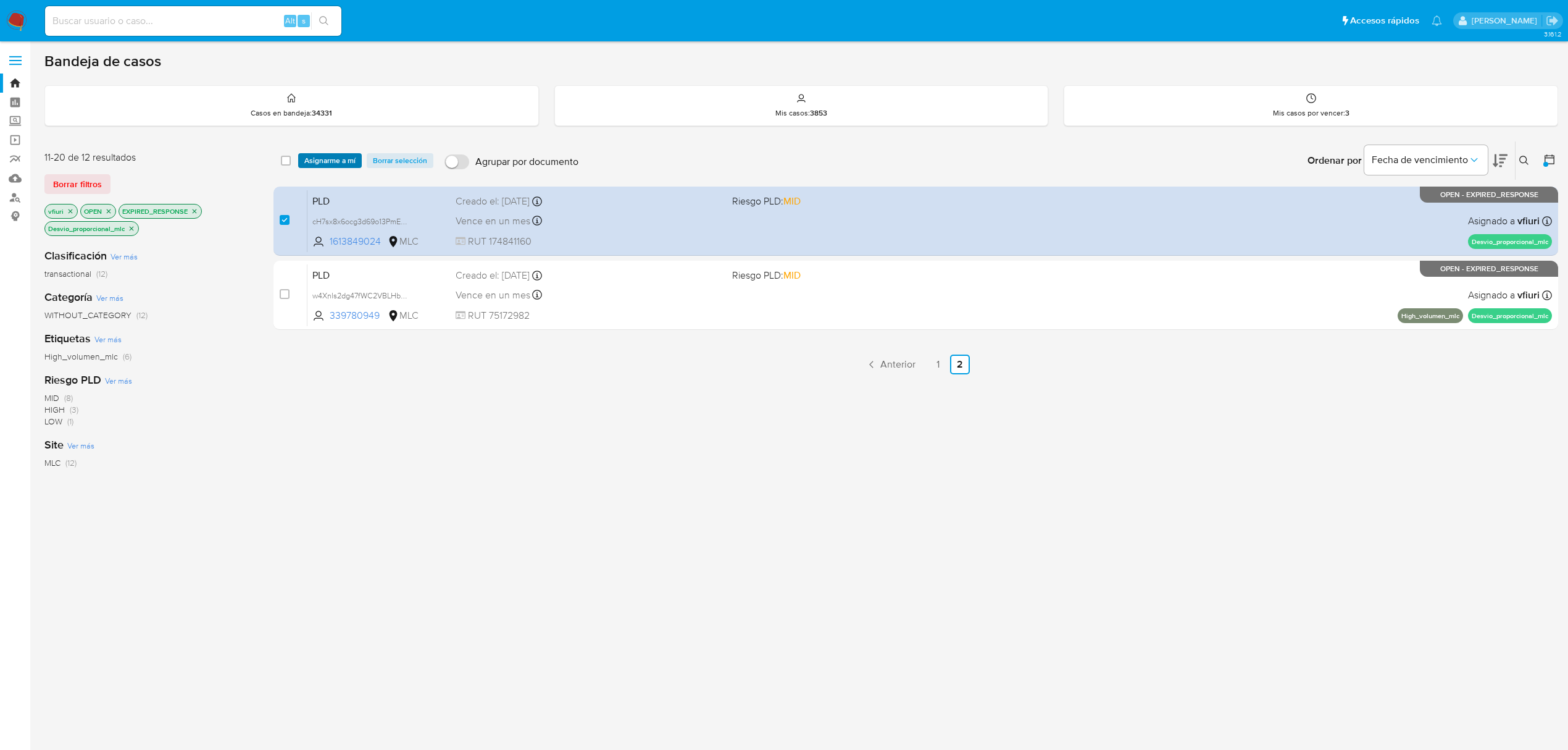
click at [315, 155] on span "Asignarme a mí" at bounding box center [330, 160] width 51 height 13
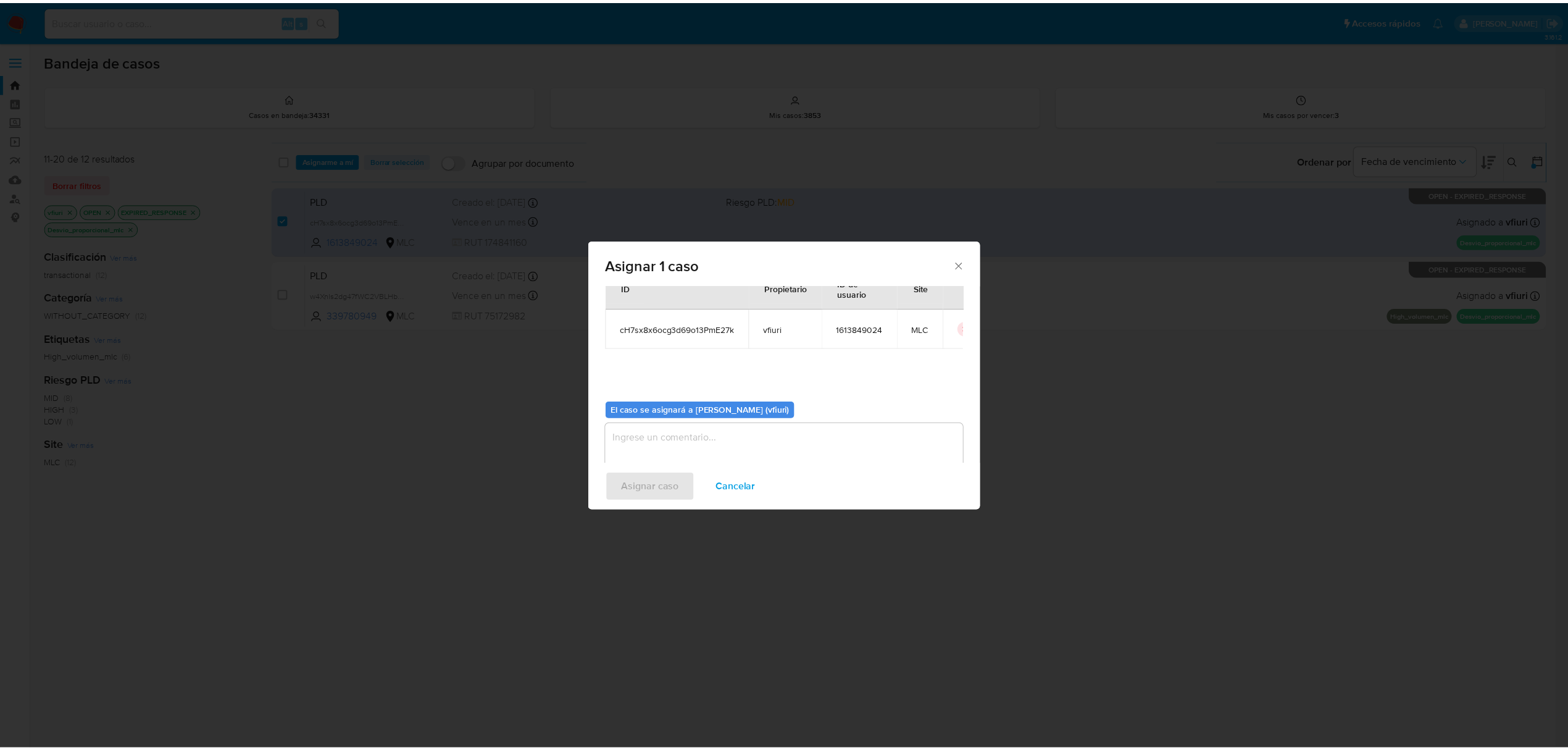
scroll to position [63, 0]
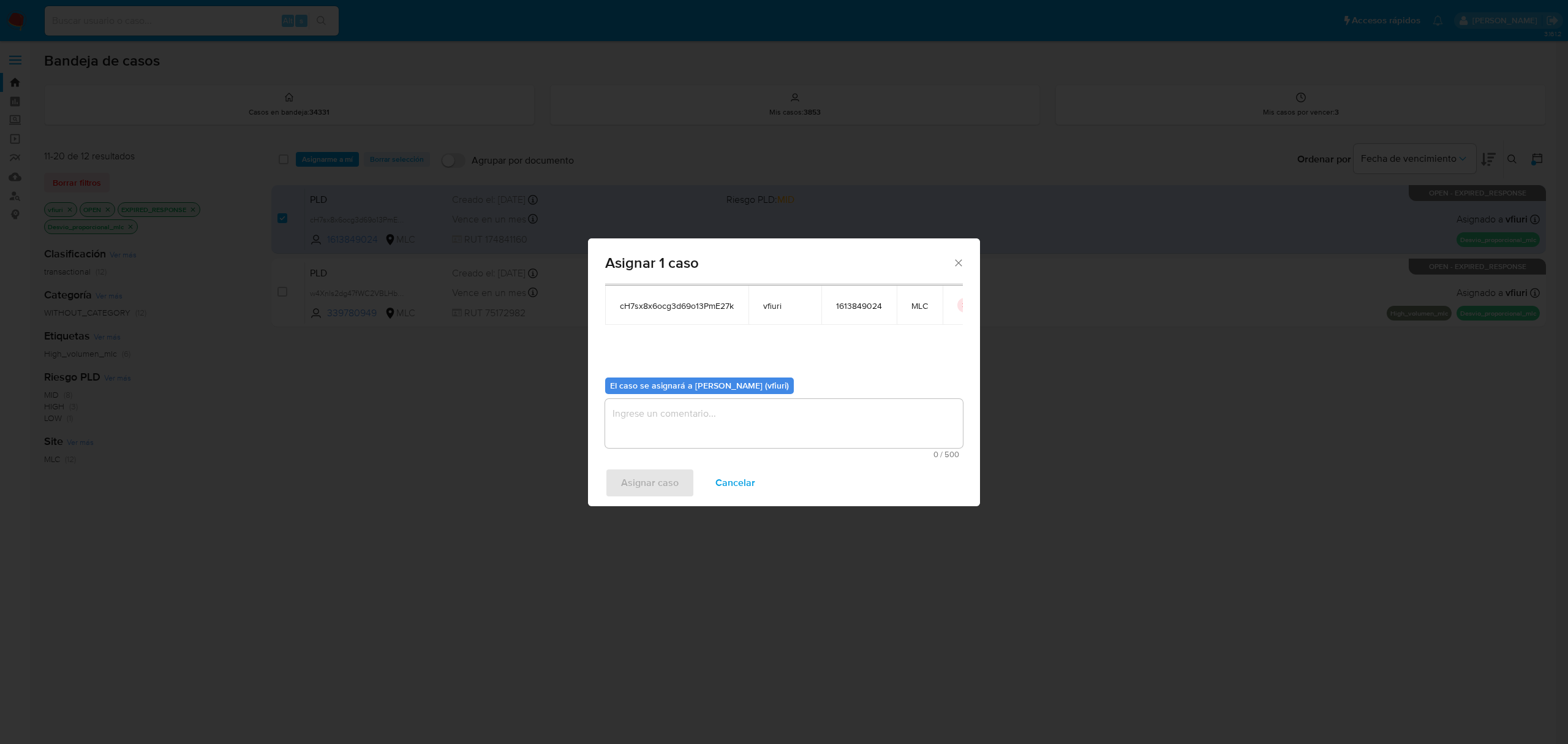
click at [658, 407] on textarea "assign-modal" at bounding box center [783, 423] width 357 height 49
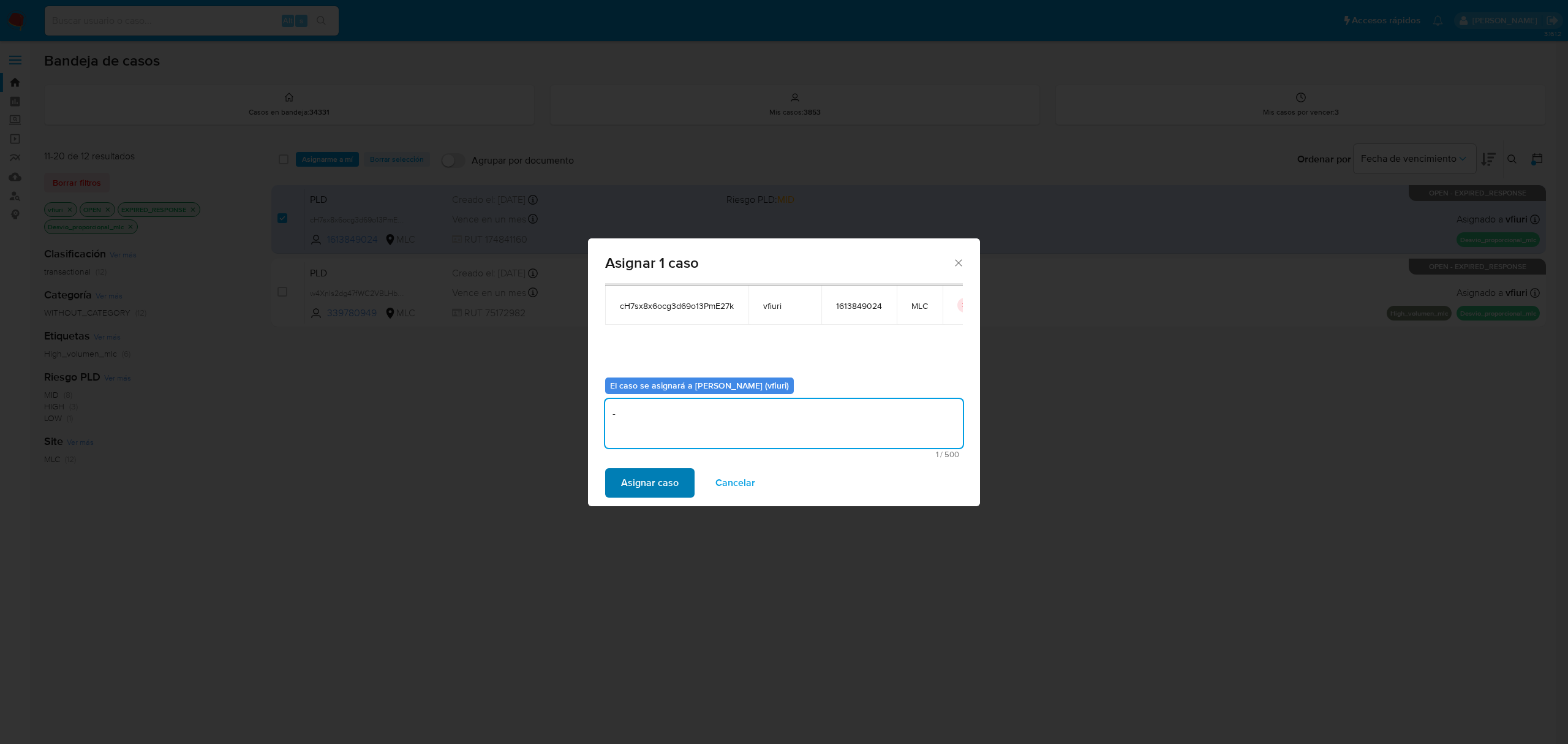
type textarea "-"
click at [621, 484] on span "Asignar caso" at bounding box center [650, 483] width 58 height 27
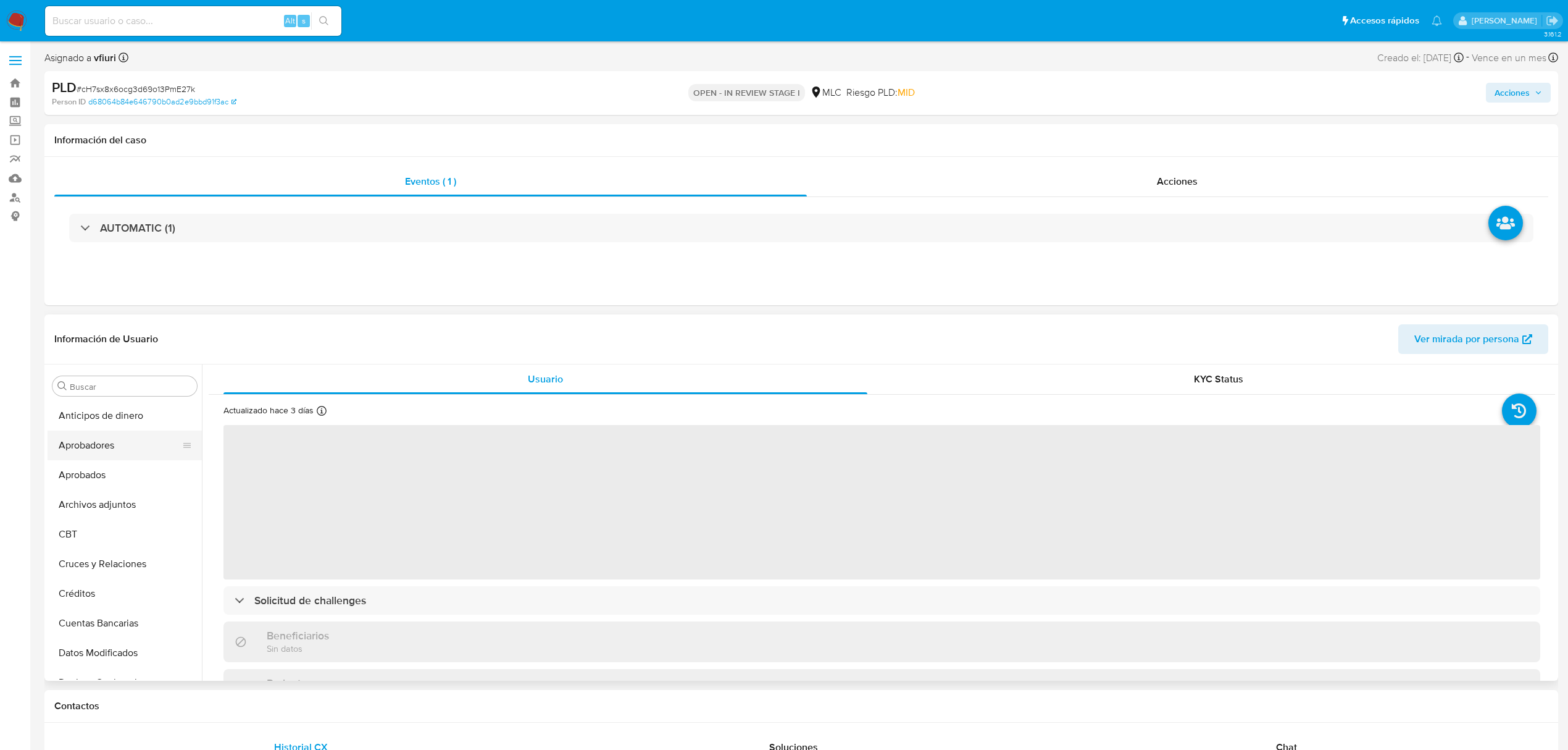
select select "10"
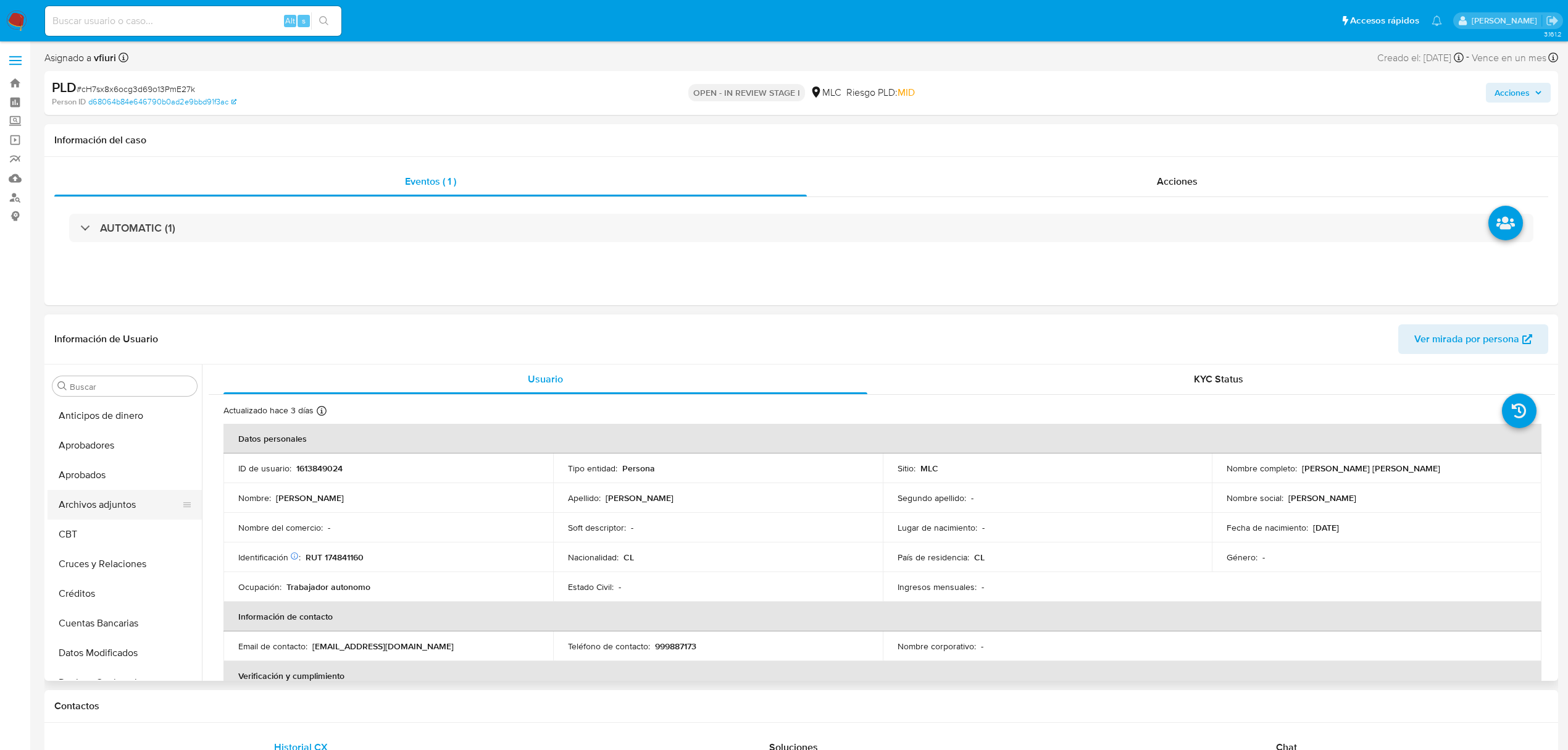
click at [92, 495] on button "Archivos adjuntos" at bounding box center [119, 504] width 145 height 30
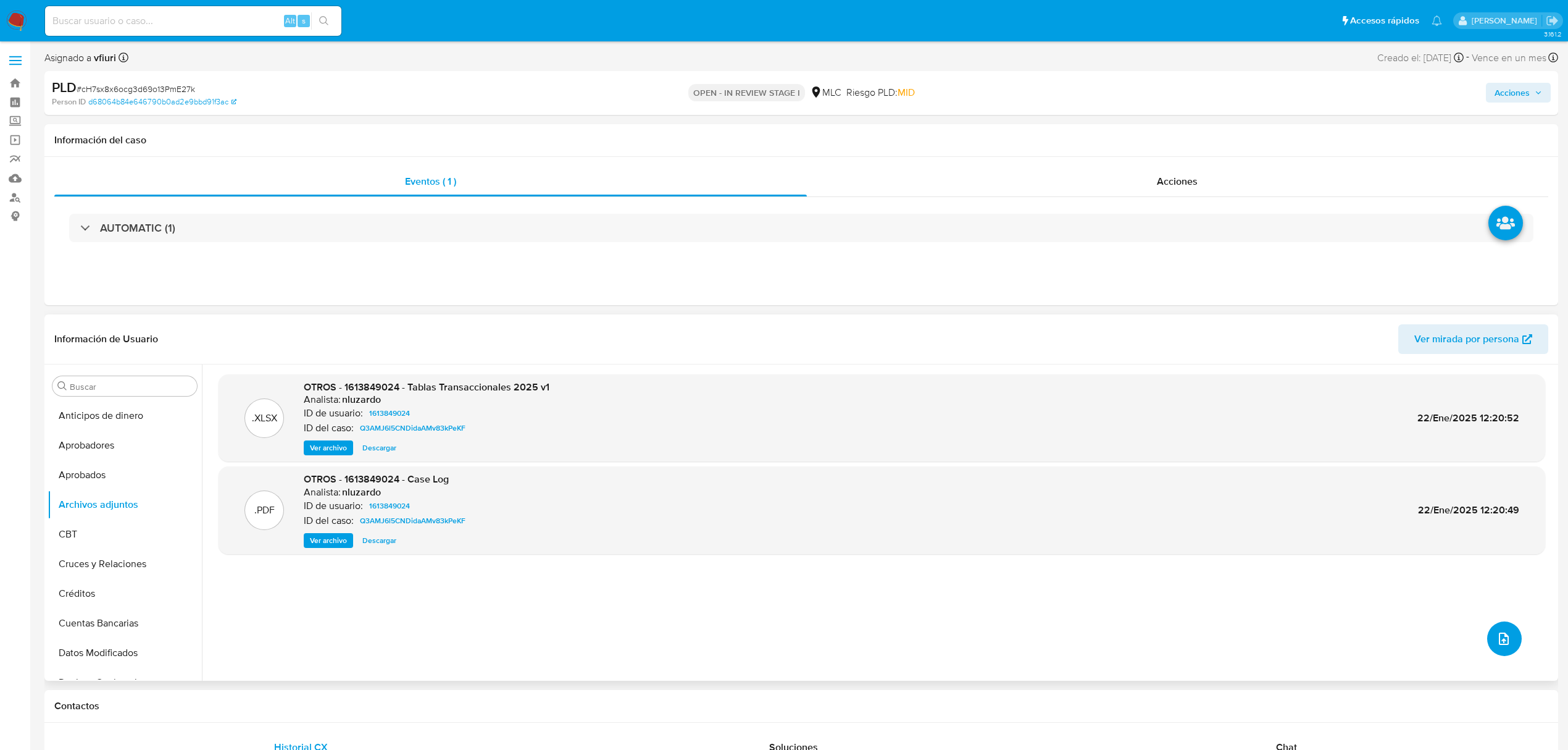
click at [1500, 646] on icon "upload-file" at bounding box center [1503, 638] width 15 height 15
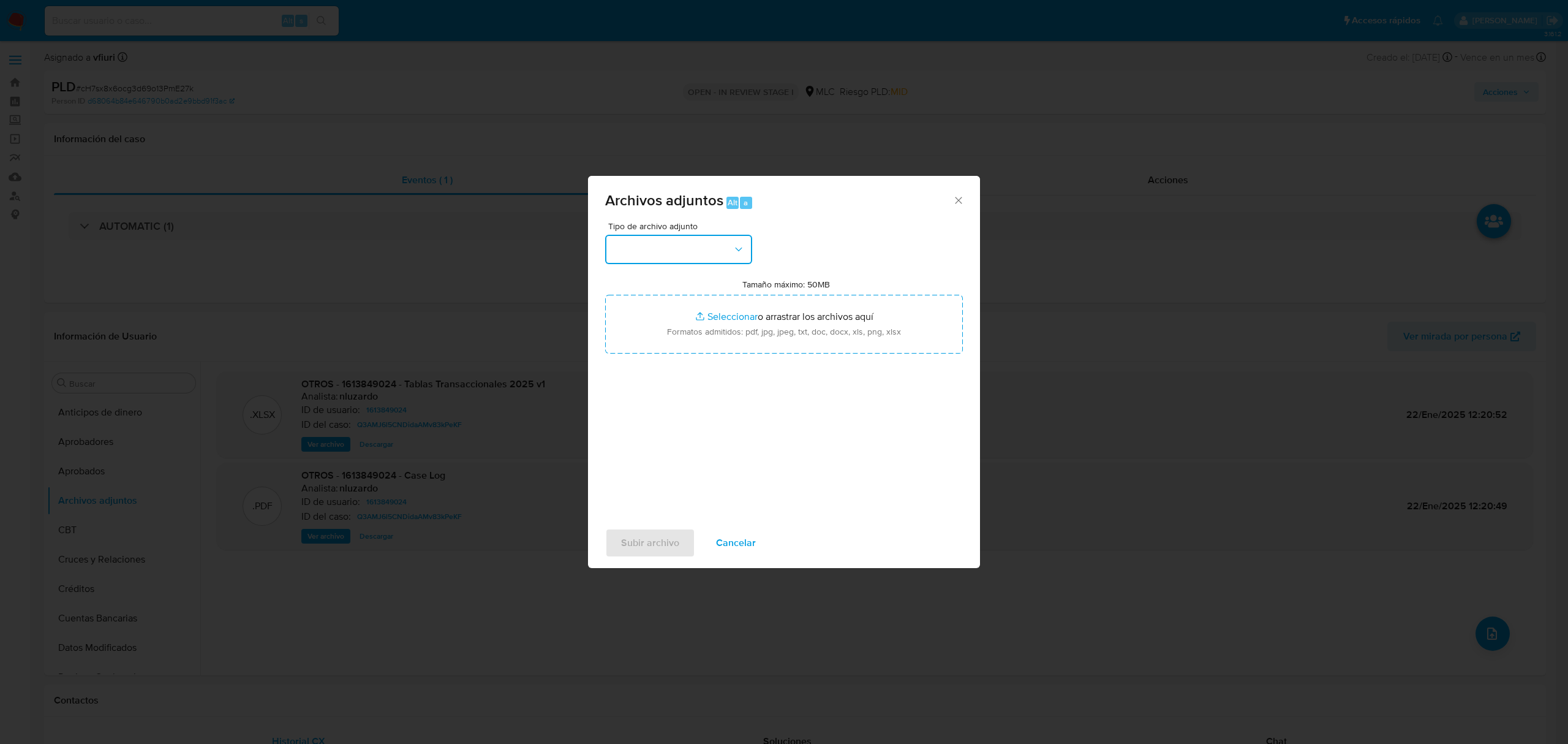
click at [660, 239] on button "button" at bounding box center [678, 250] width 147 height 30
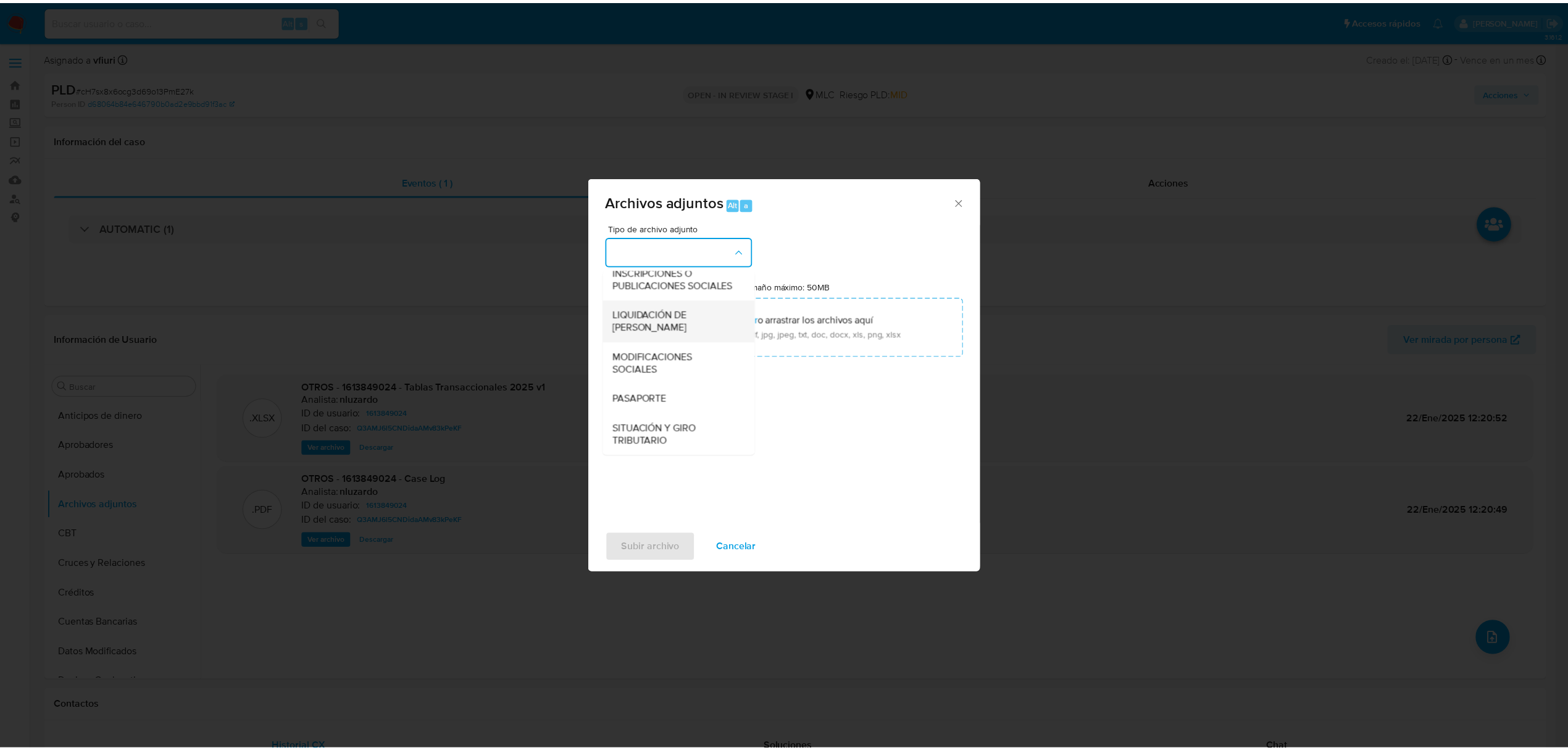
scroll to position [102, 0]
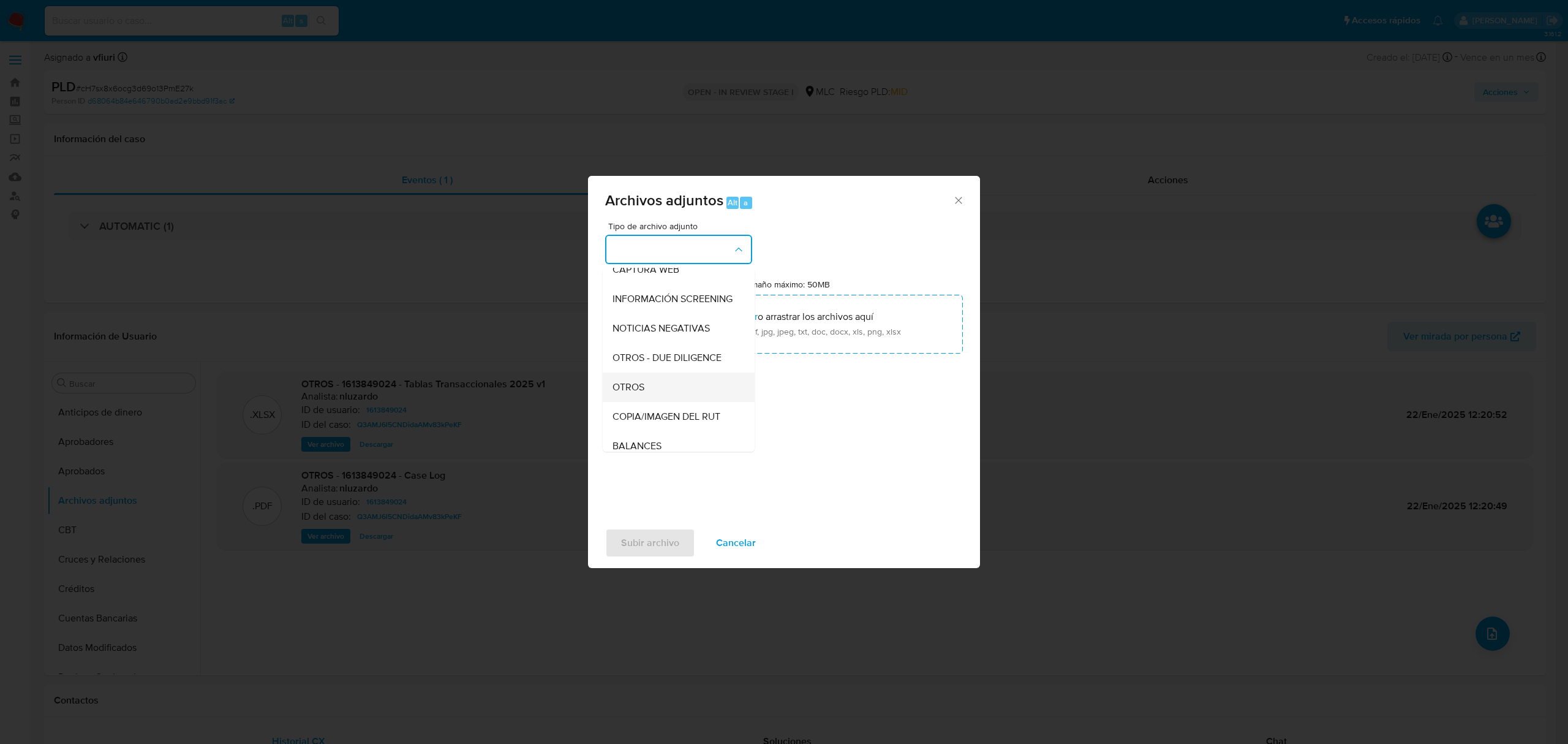
click at [631, 402] on div "OTROS" at bounding box center [675, 387] width 125 height 30
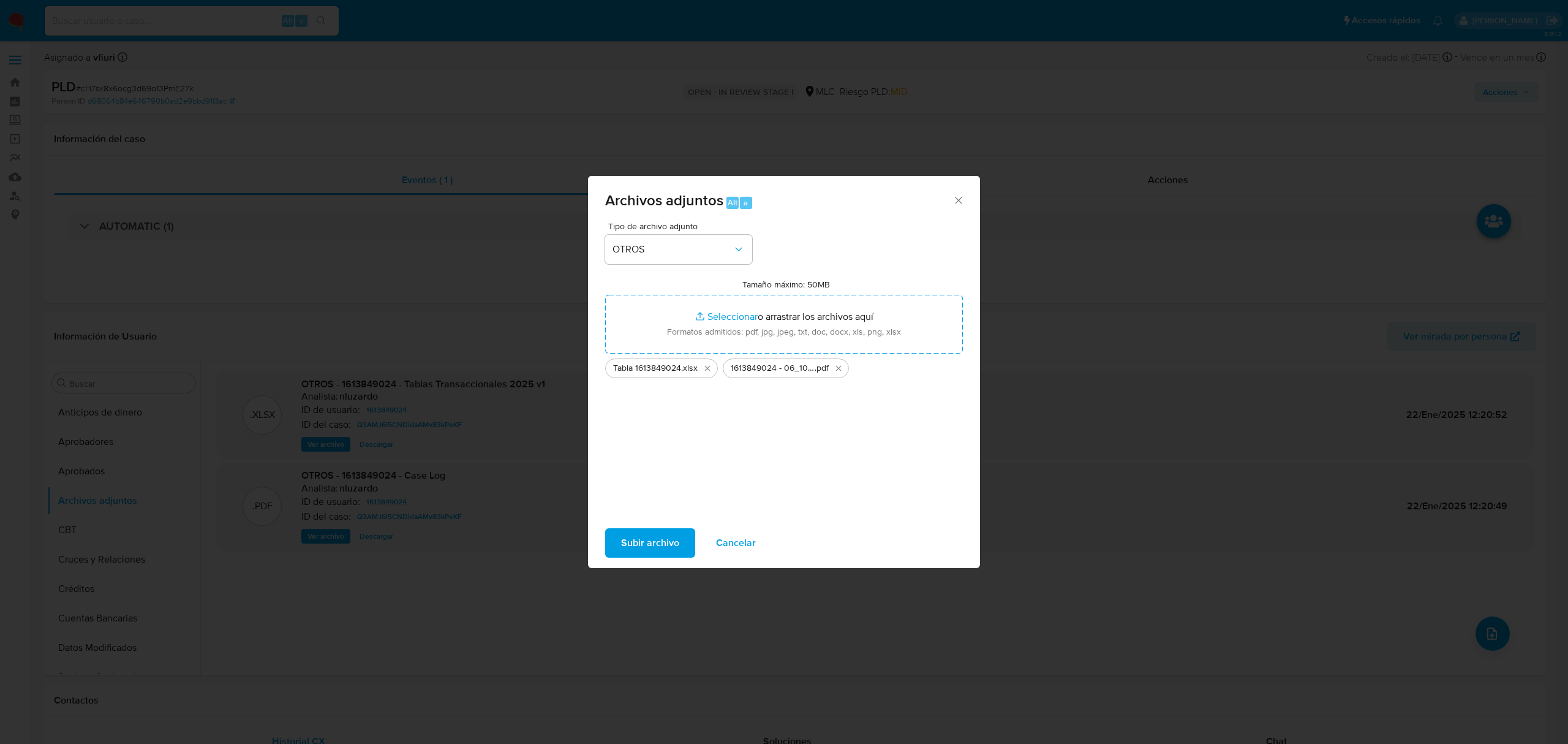
click at [668, 555] on span "Subir archivo" at bounding box center [650, 543] width 58 height 27
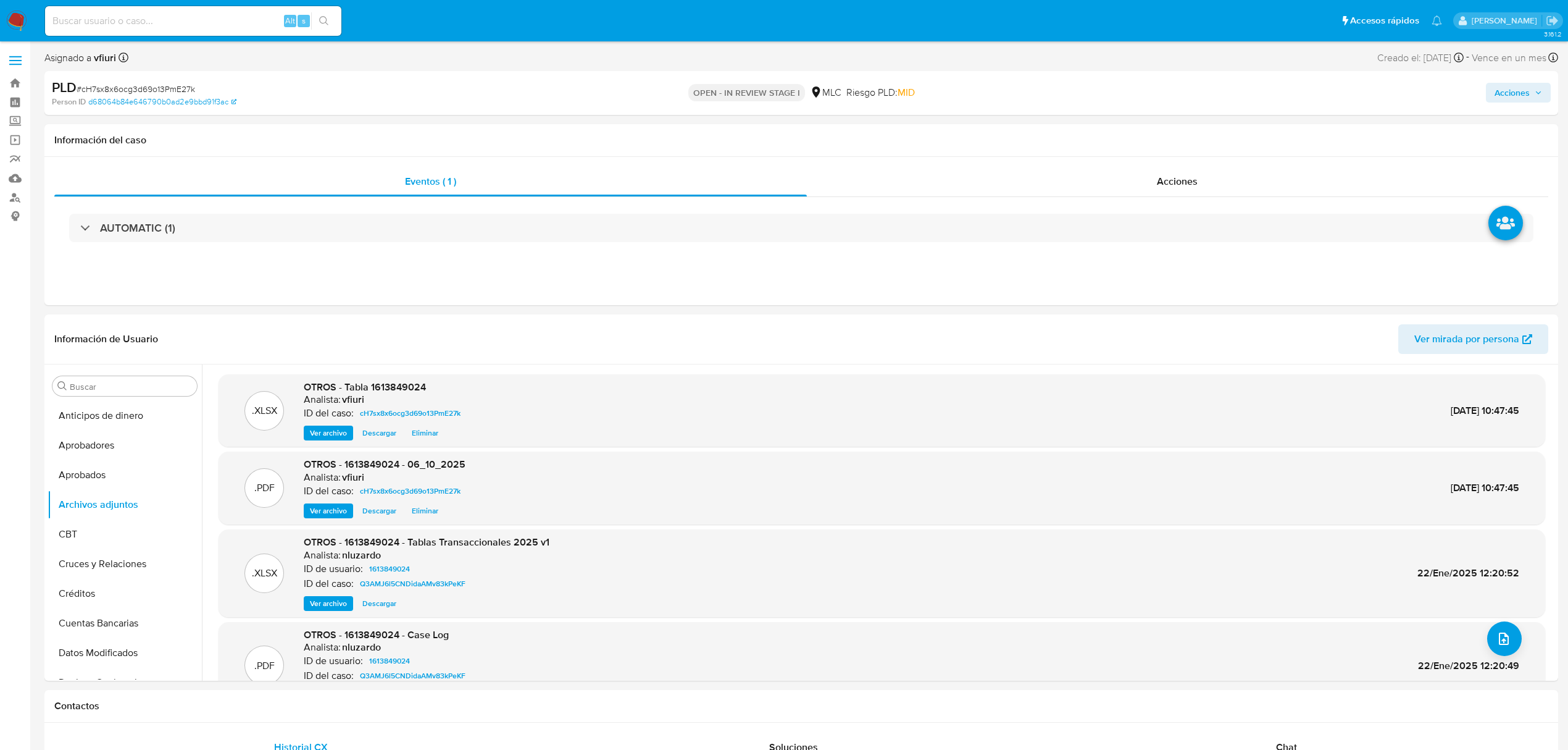
click at [1514, 100] on span "Acciones" at bounding box center [1513, 92] width 35 height 19
click at [1248, 137] on button "Resolución del caso Alt r" at bounding box center [1183, 132] width 148 height 32
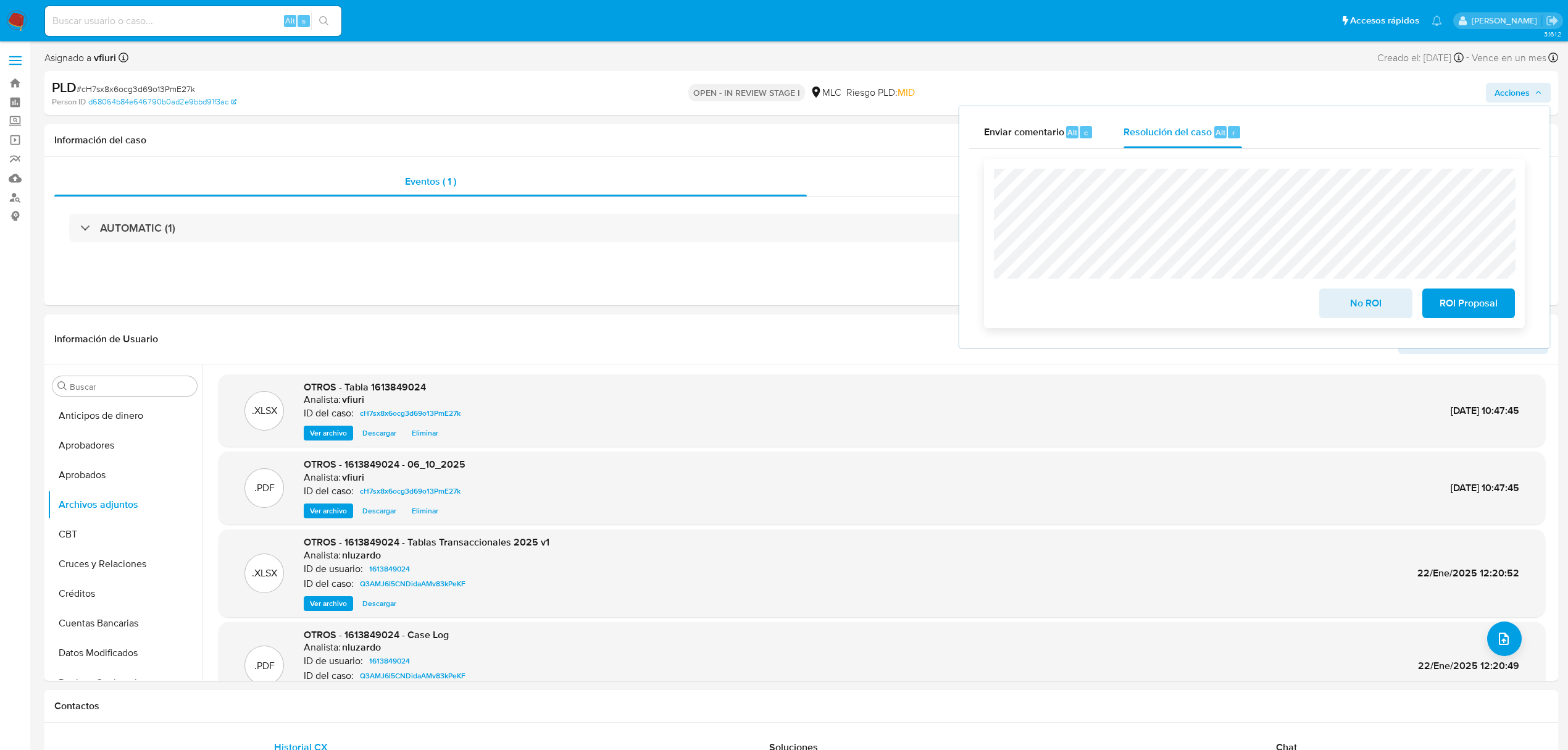
click at [1467, 307] on span "ROI Proposal" at bounding box center [1469, 303] width 60 height 27
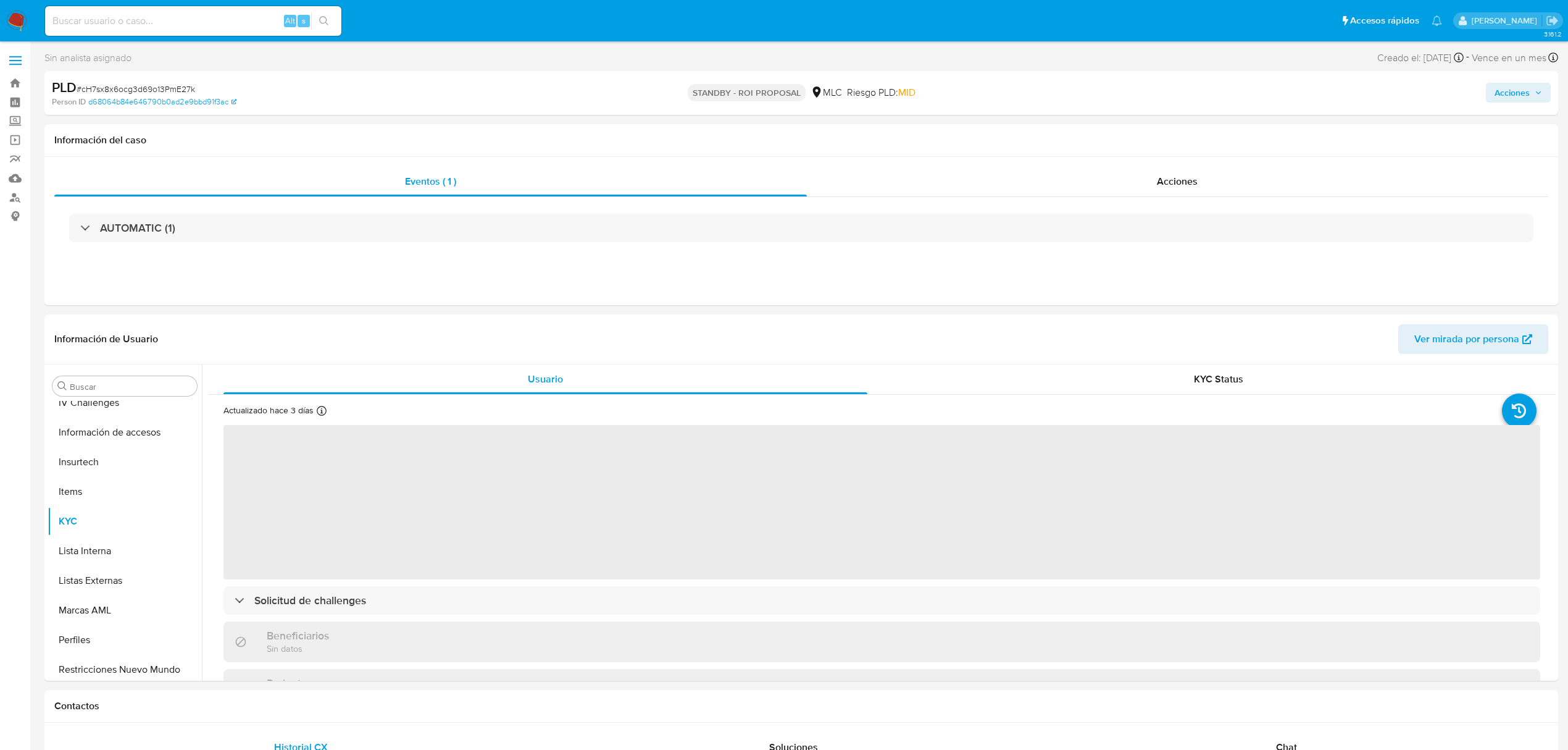
select select "10"
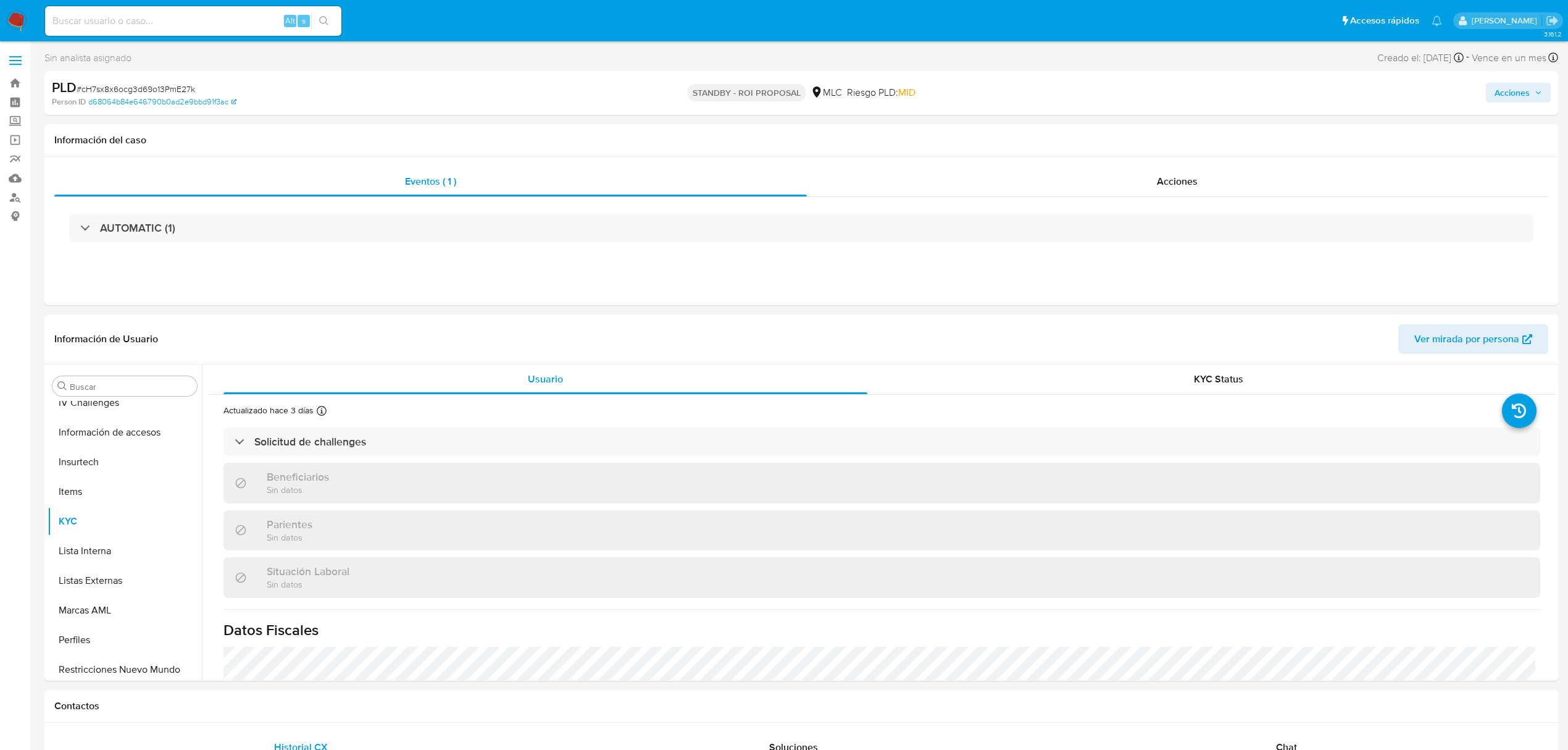
scroll to position [579, 0]
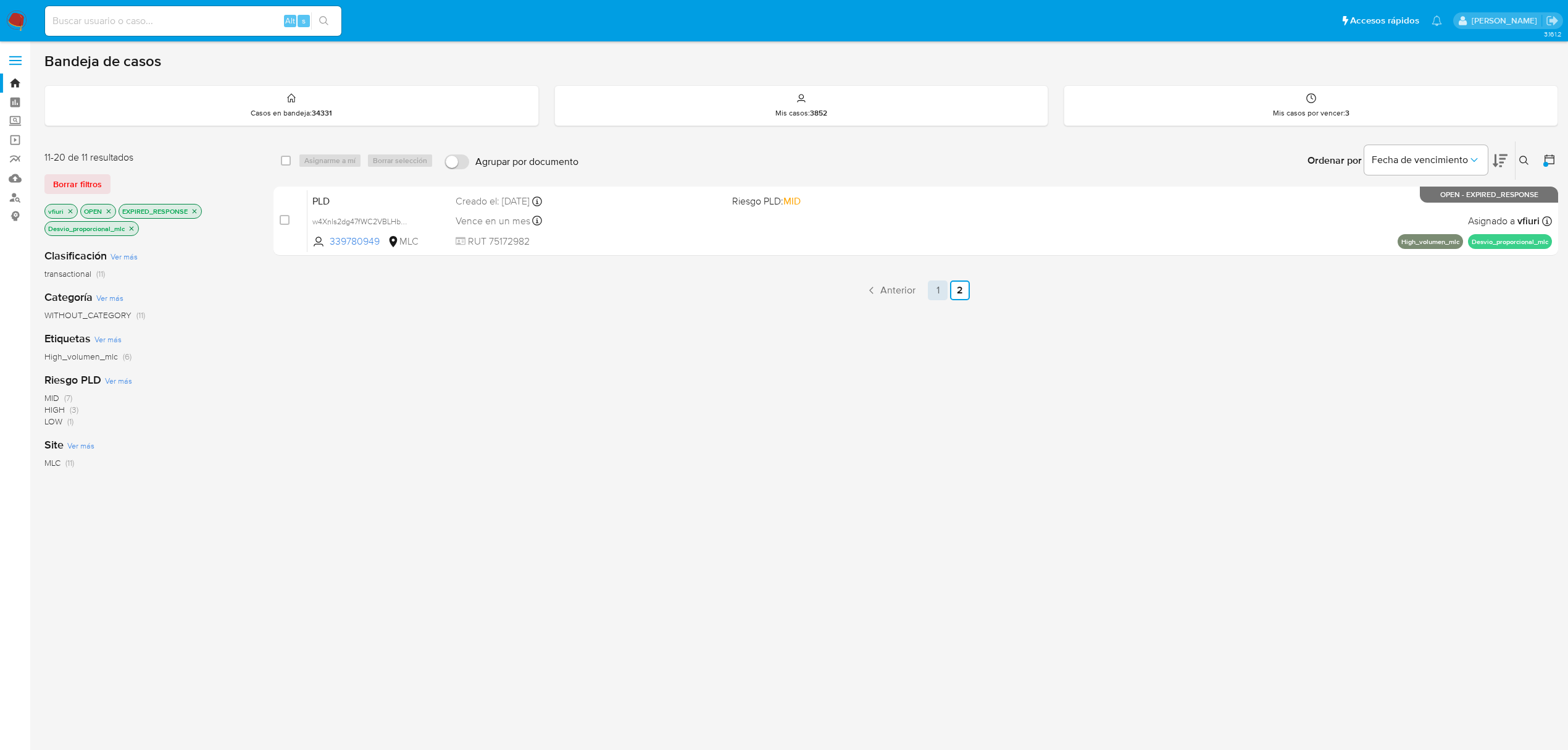
click at [946, 291] on link "1" at bounding box center [938, 290] width 19 height 19
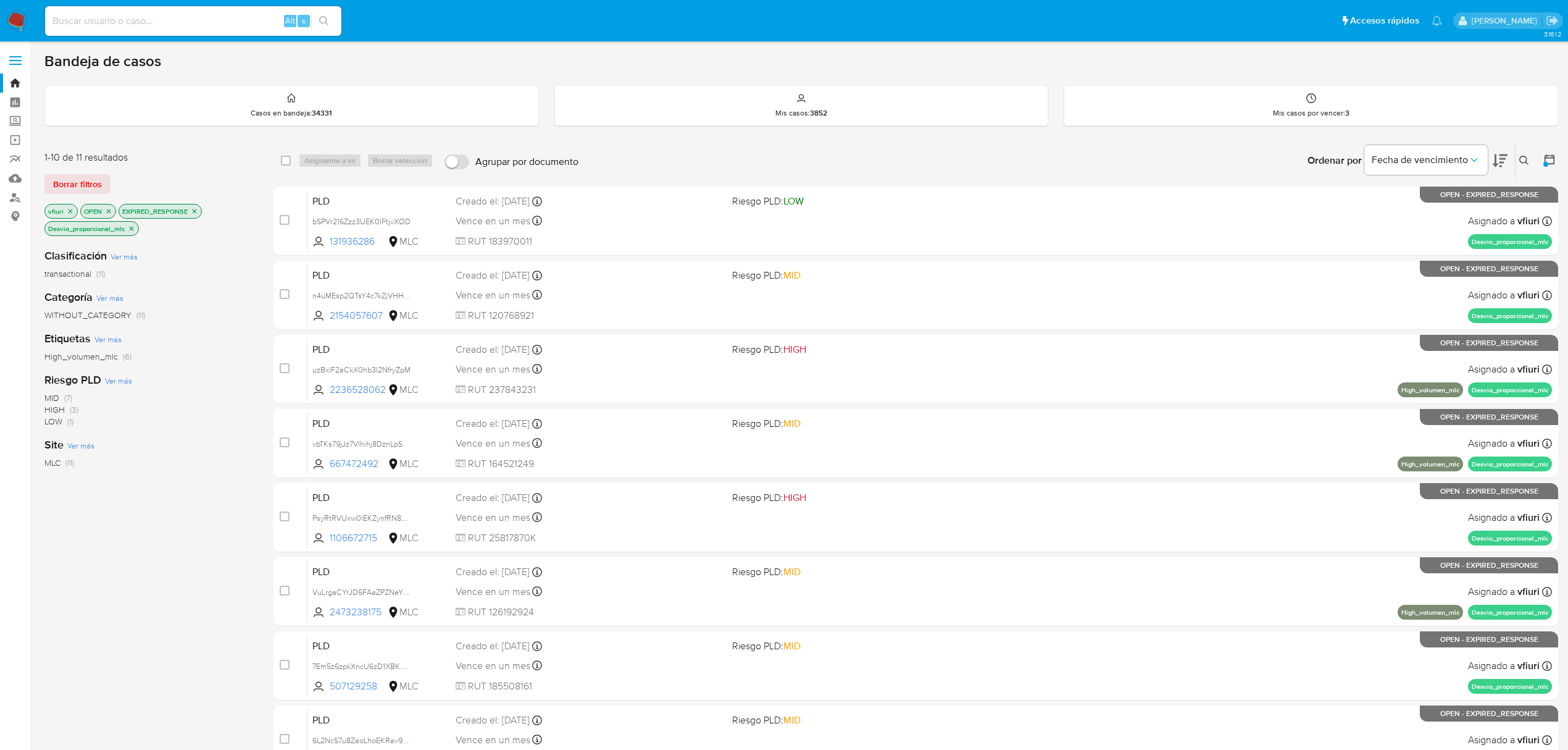
scroll to position [269, 0]
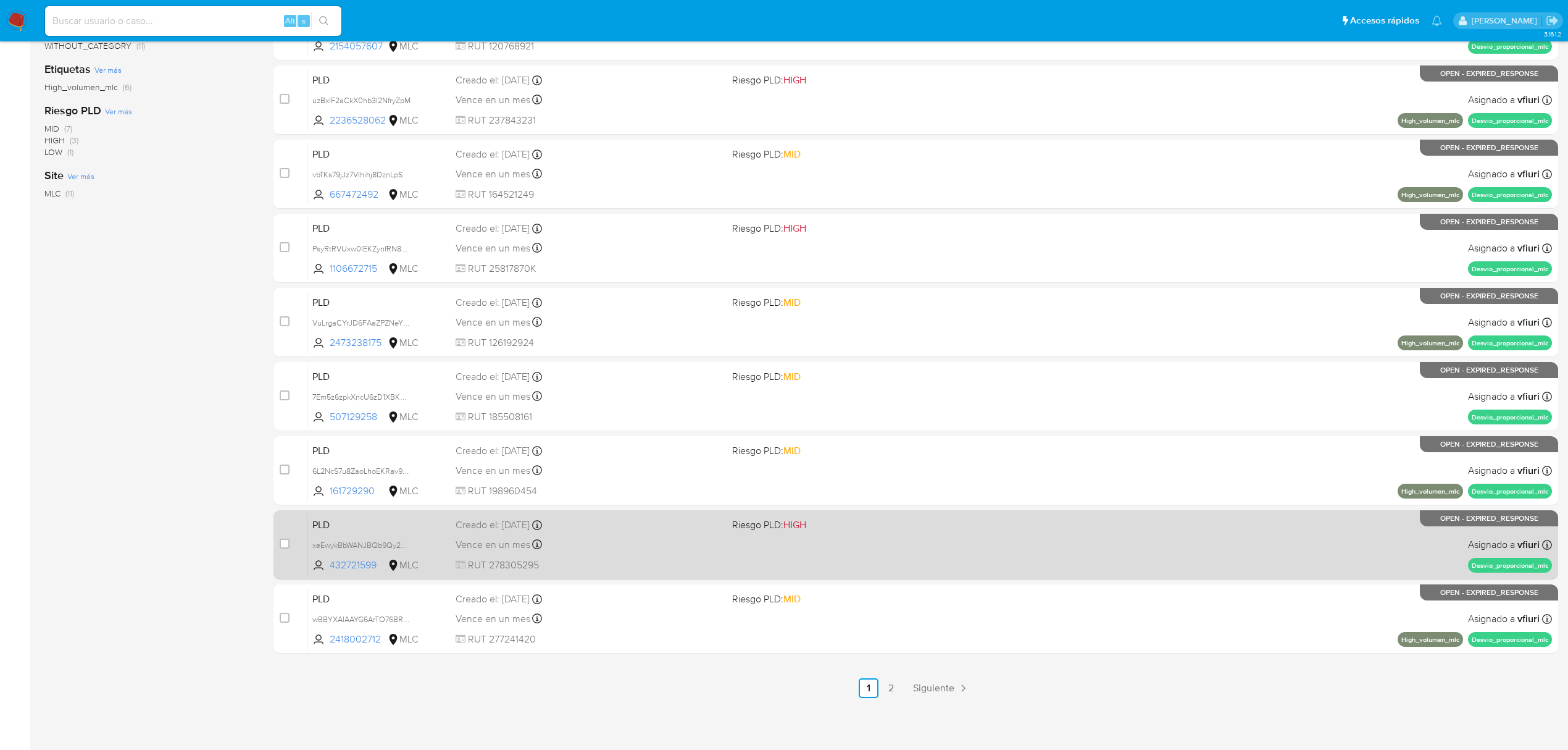
click at [941, 549] on div "PLD xeEwykBbWANJBQb9Qy2aMMWk 432721599 MLC Riesgo PLD: HIGH Creado el: 12/08/20…" at bounding box center [930, 544] width 1245 height 62
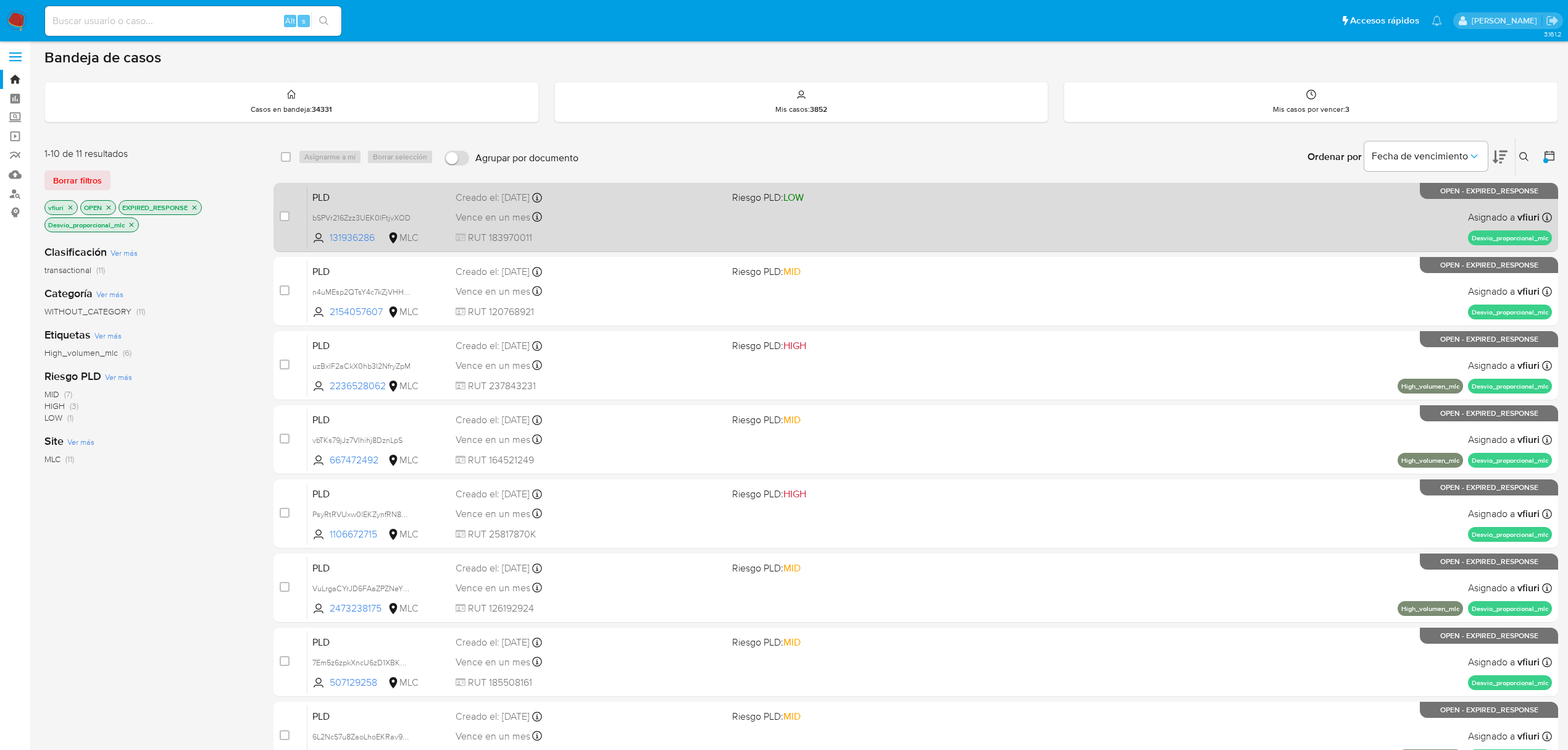
scroll to position [0, 0]
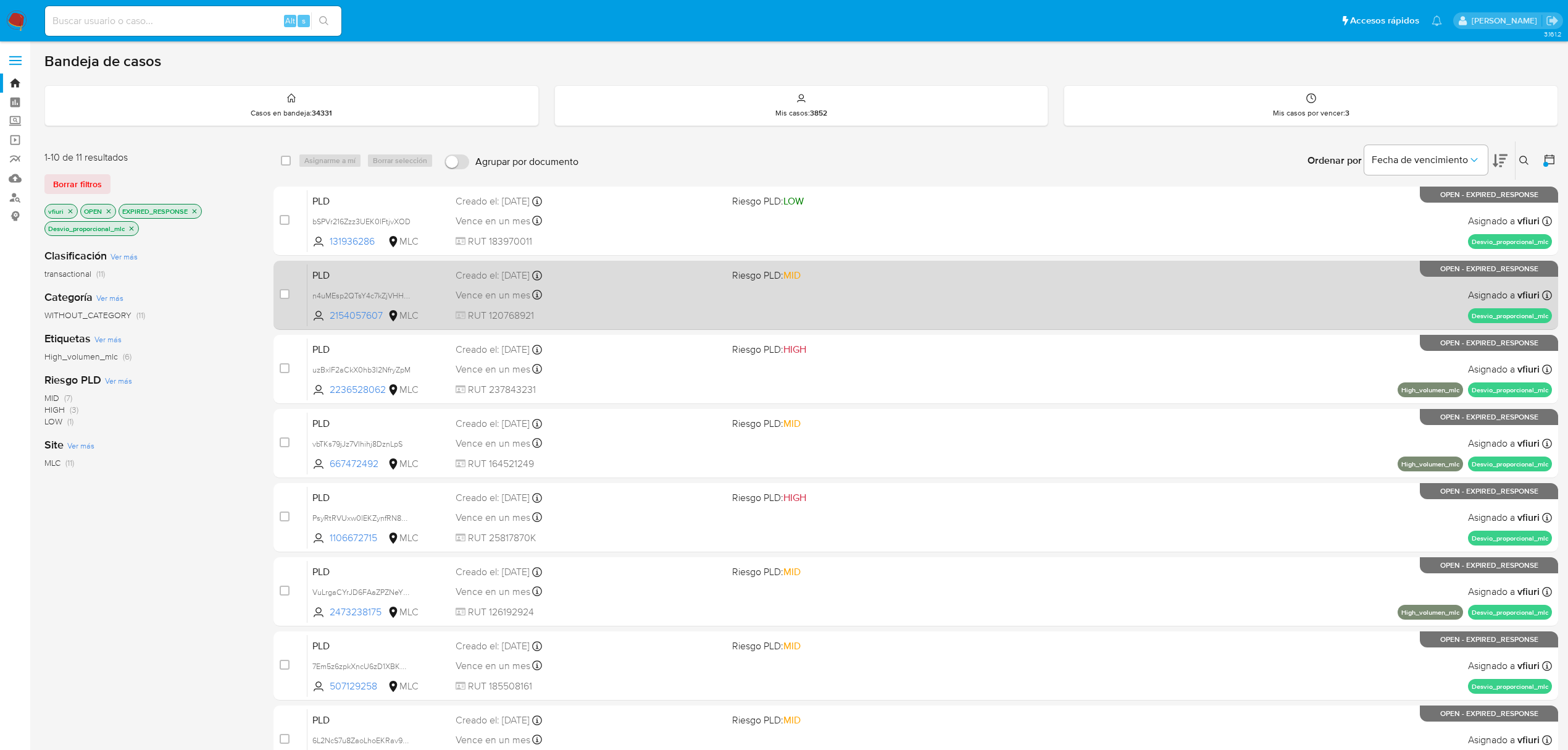
click at [989, 296] on div "PLD n4uMEsp2QTsY4c7kZjVHHRAs 2154057607 MLC Riesgo PLD: MID Creado el: 12/08/20…" at bounding box center [930, 295] width 1245 height 62
click at [852, 312] on div "PLD n4uMEsp2QTsY4c7kZjVHHRAs 2154057607 MLC Riesgo PLD: MID Creado el: 12/08/20…" at bounding box center [930, 295] width 1245 height 62
click at [630, 292] on div "Vence en un mes Vence el 10/11/2025 06:07:54" at bounding box center [588, 294] width 267 height 17
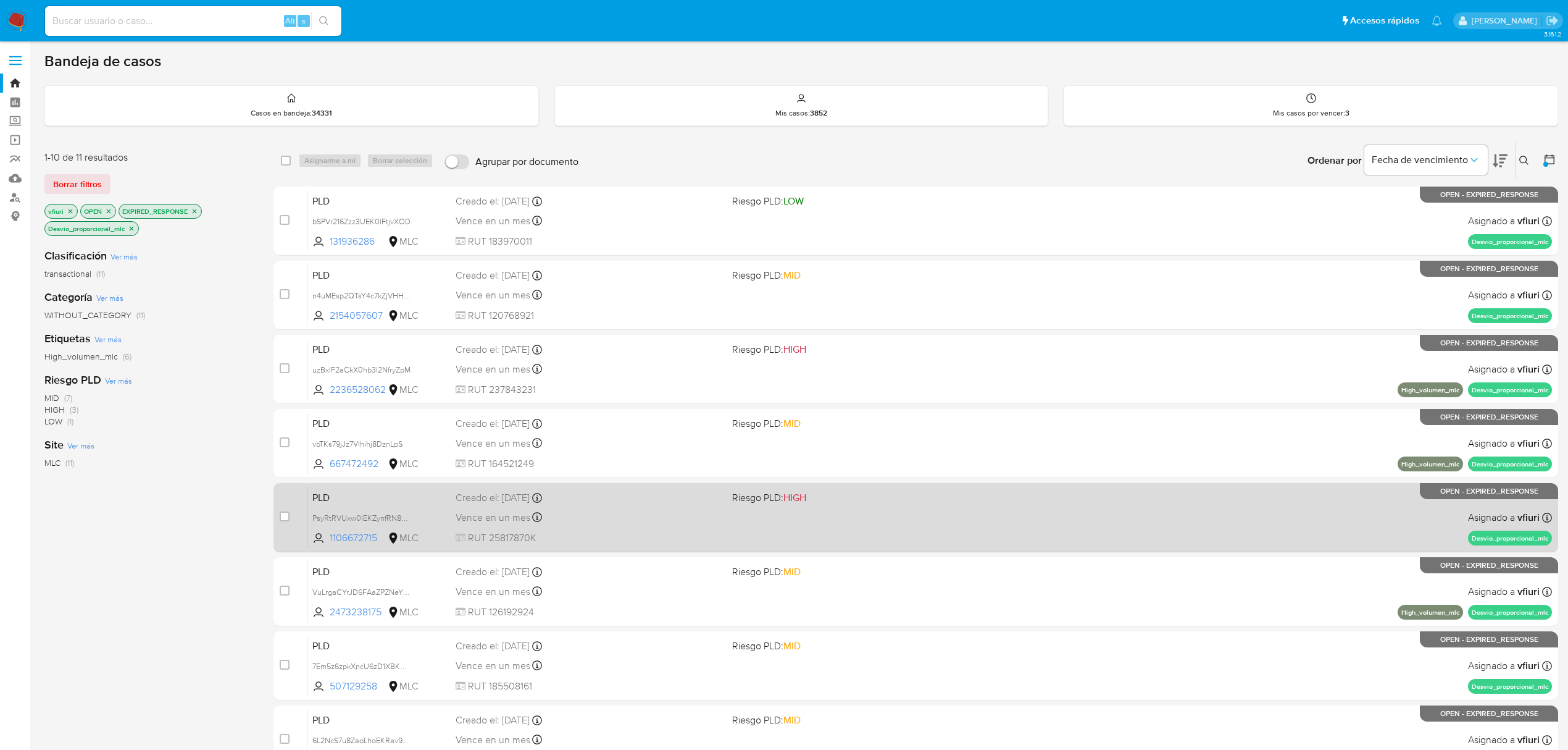
click at [764, 512] on div "PLD PsyRtRVUxw0lEKZynfRN8Up2 1106672715 MLC Riesgo PLD: HIGH Creado el: 12/08/2…" at bounding box center [930, 517] width 1245 height 62
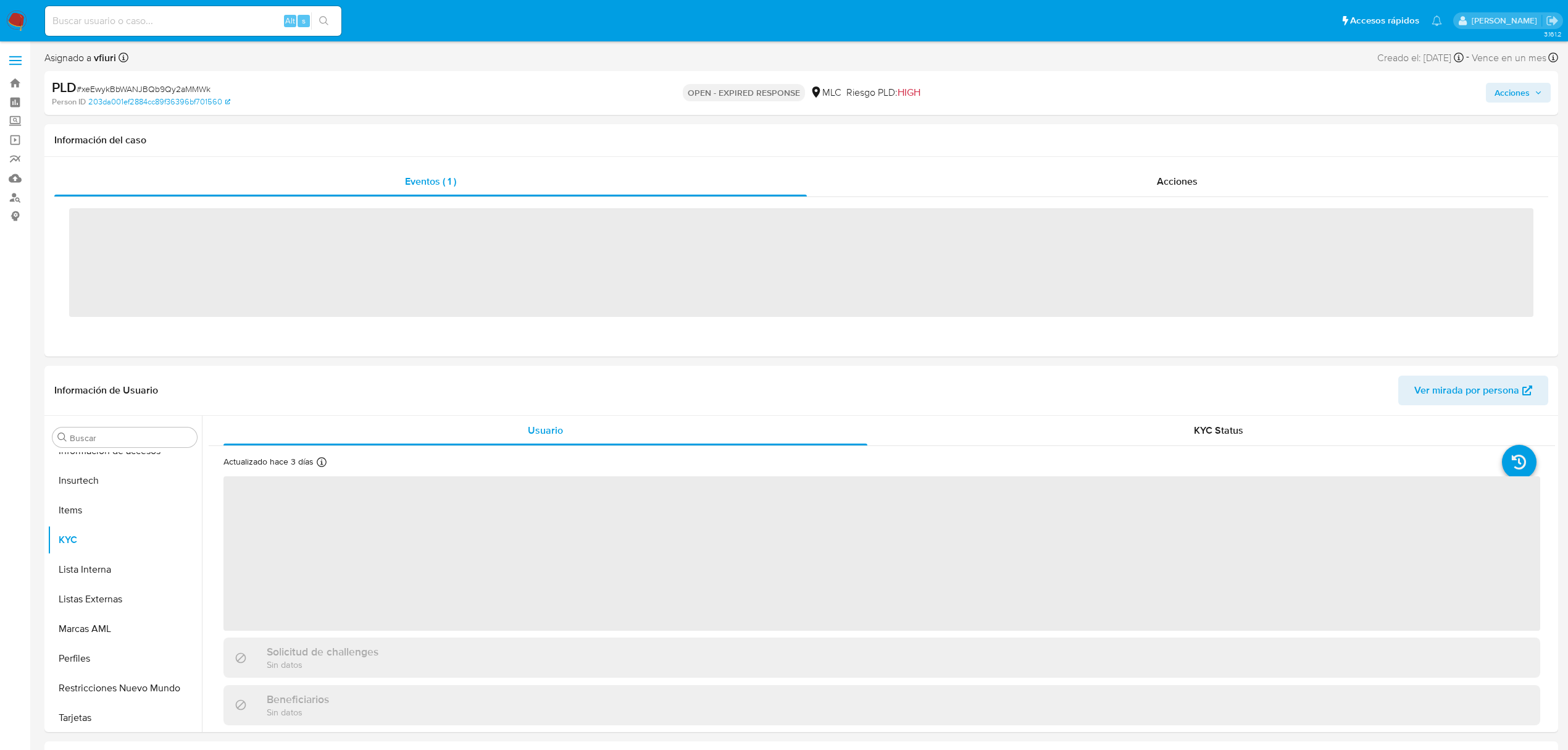
scroll to position [581, 0]
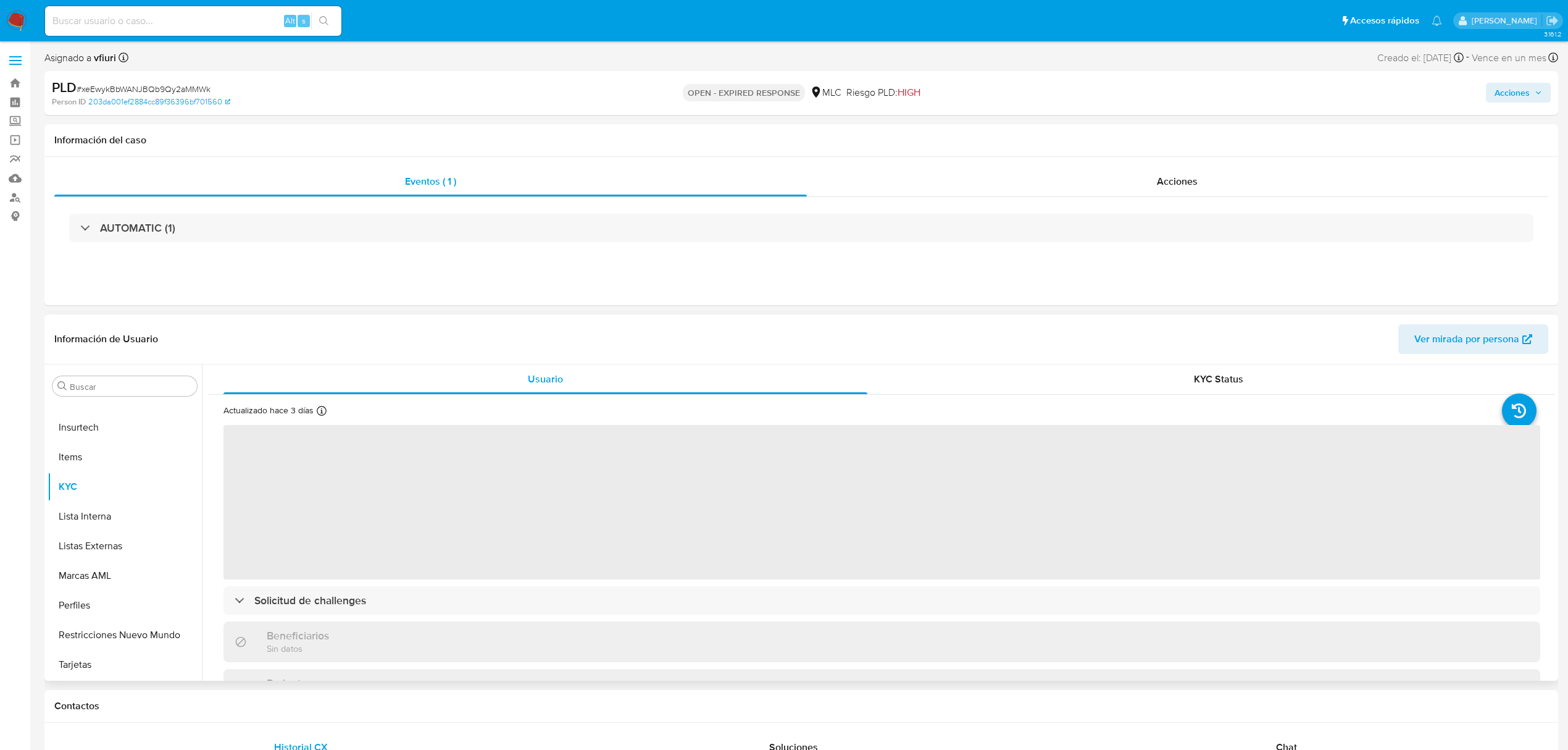
select select "10"
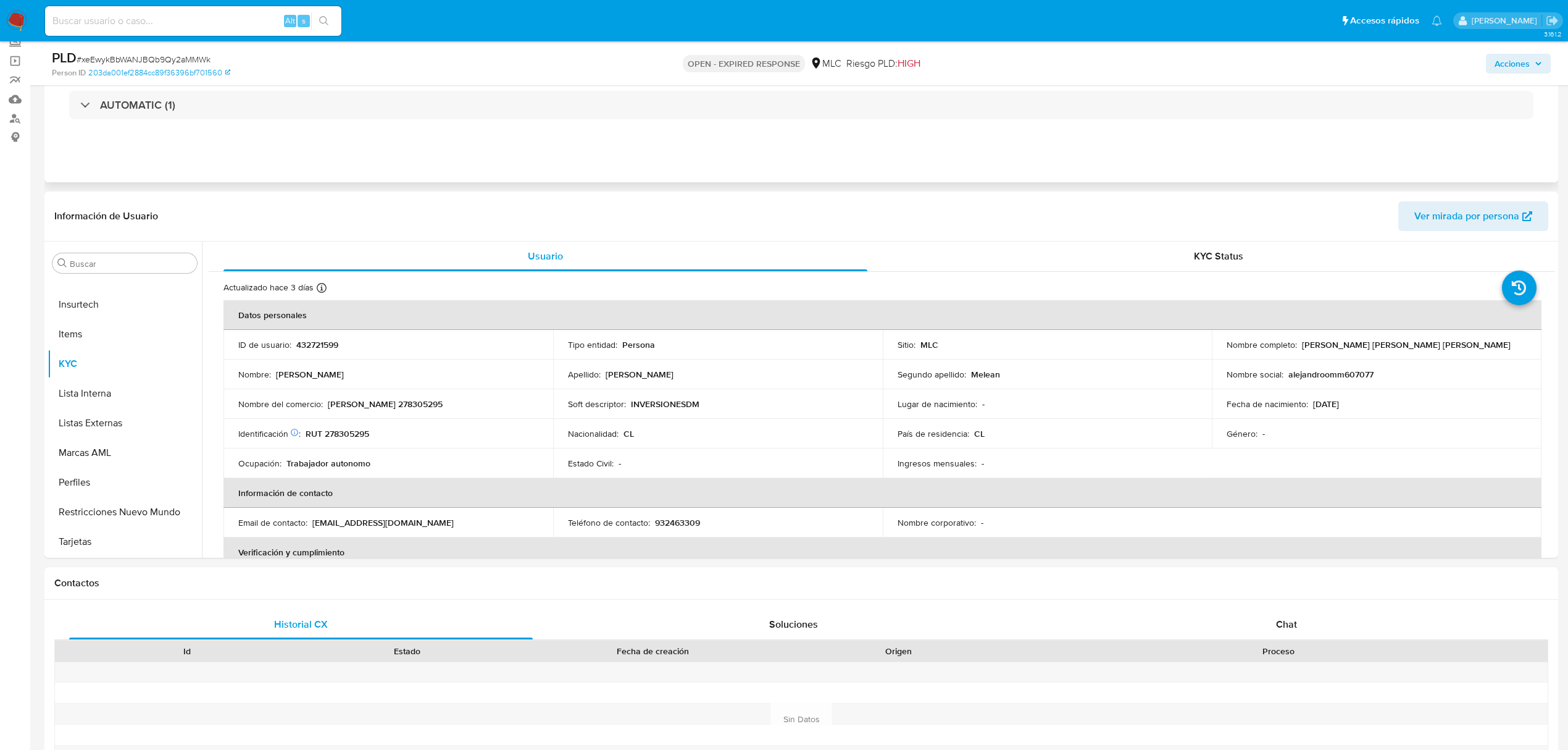
scroll to position [164, 0]
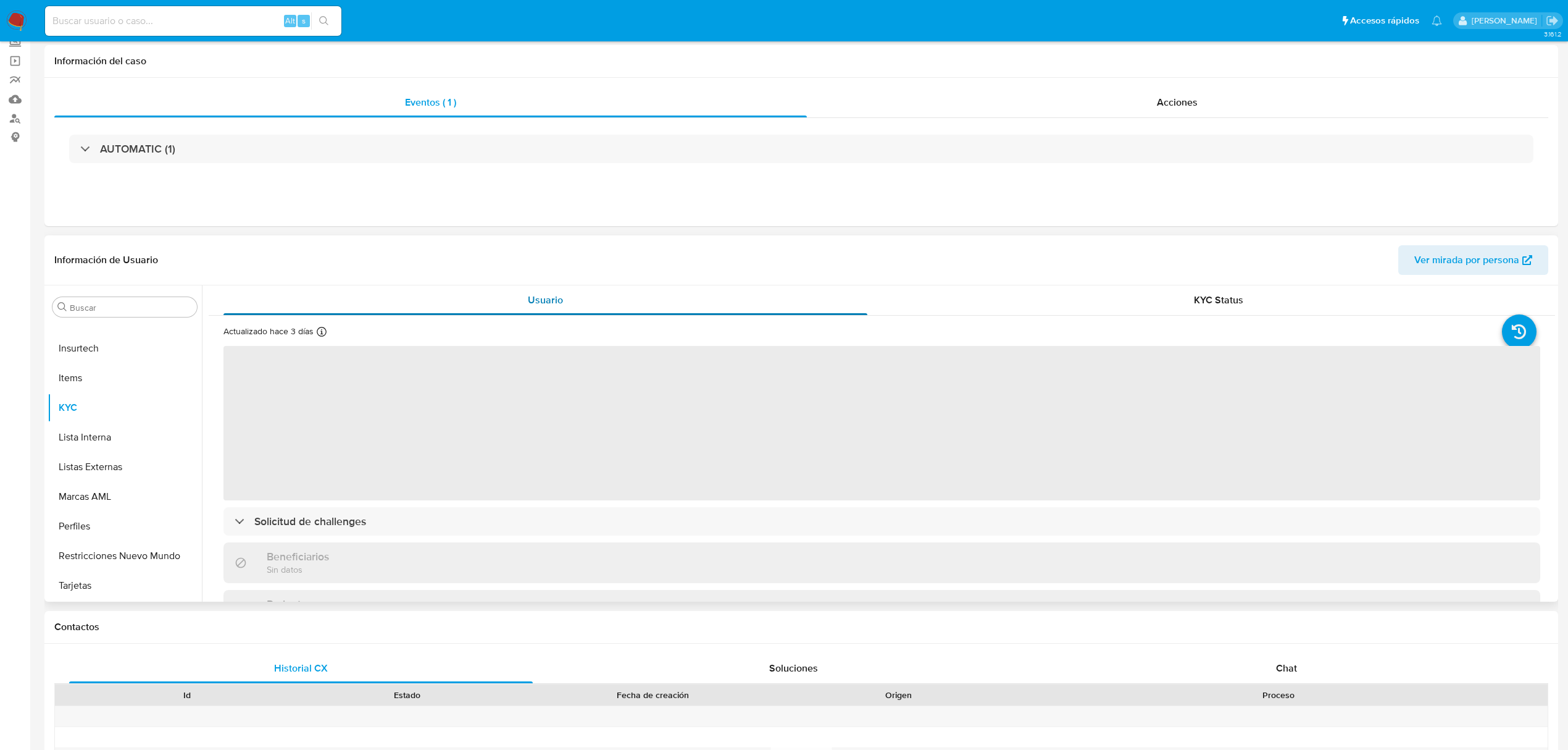
scroll to position [164, 0]
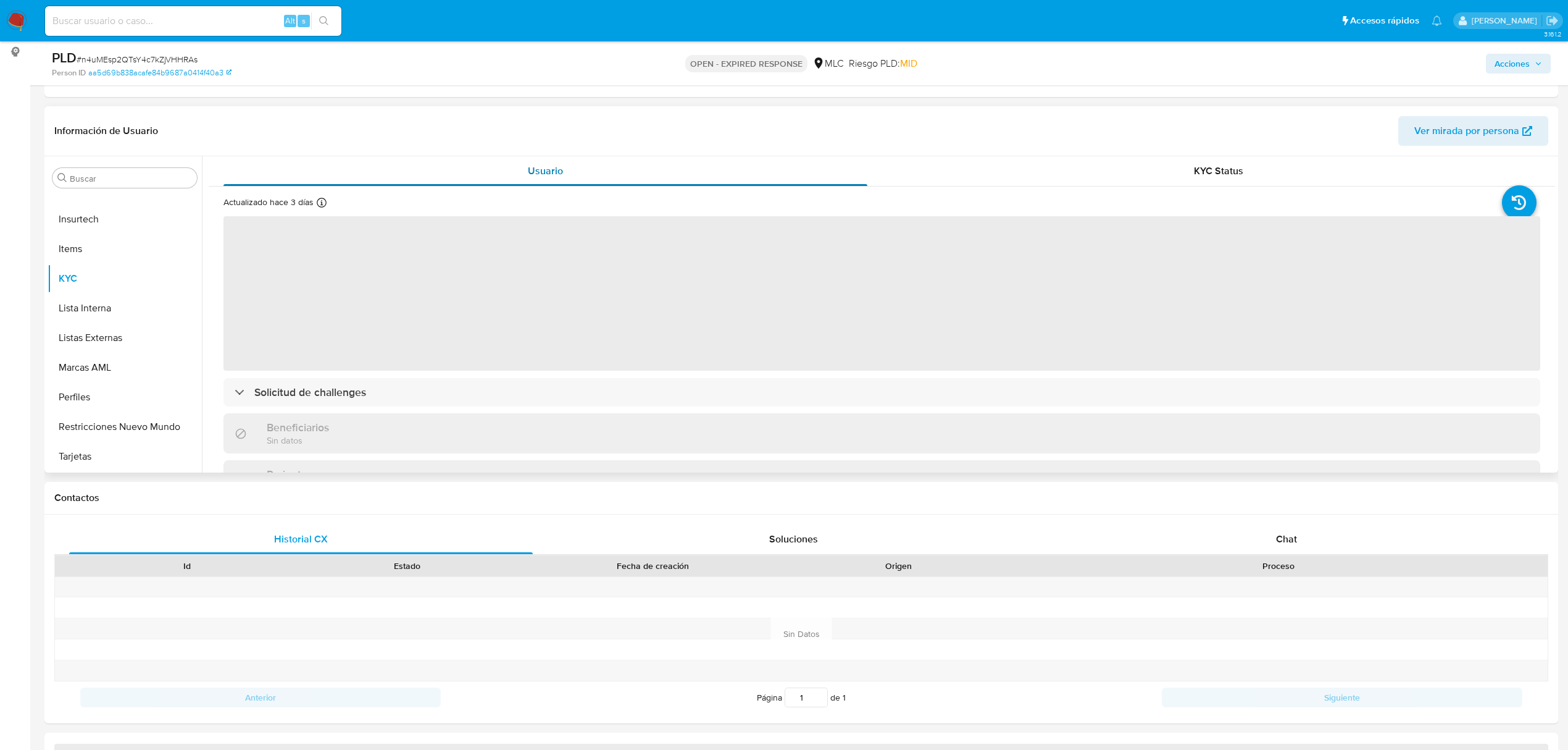
select select "10"
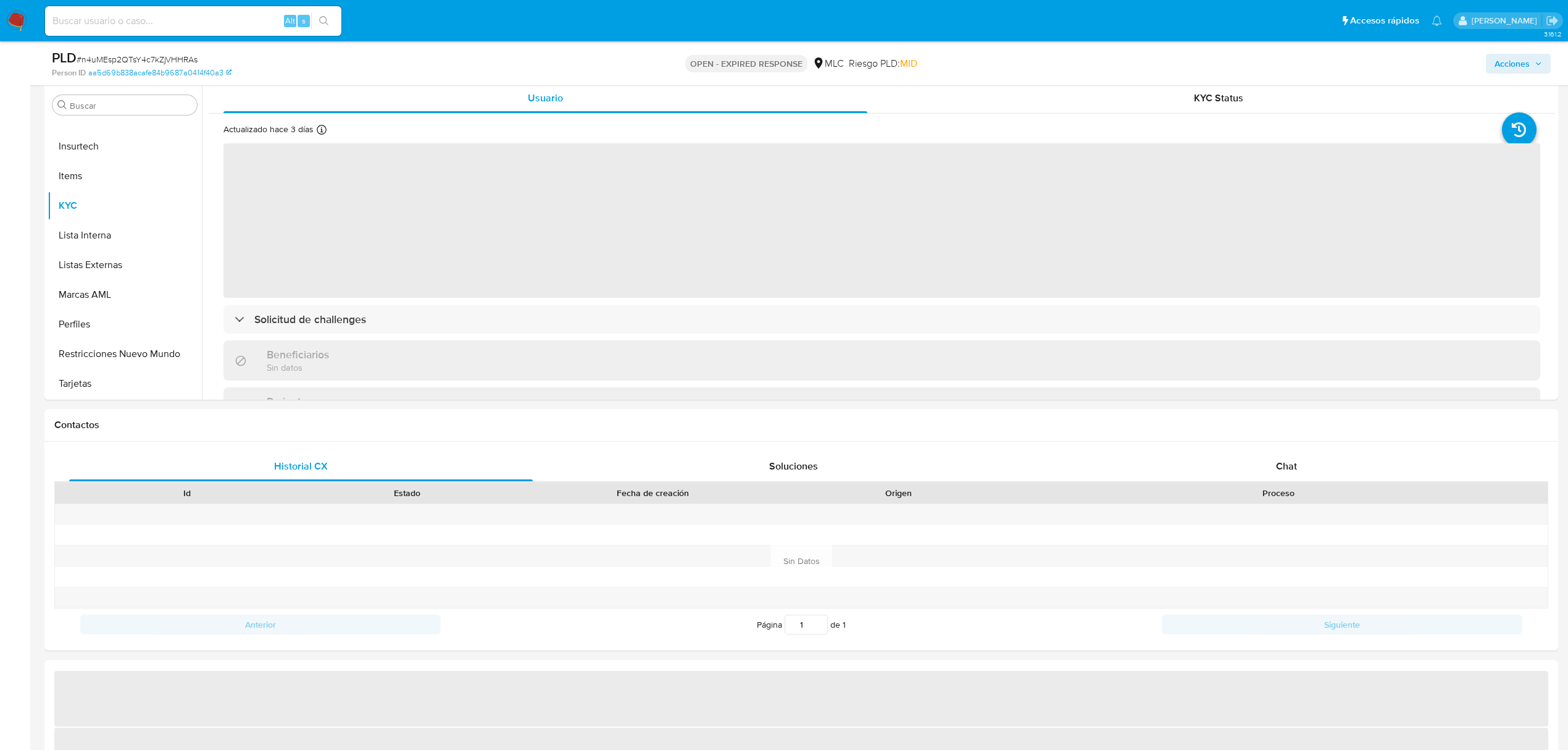
scroll to position [247, 0]
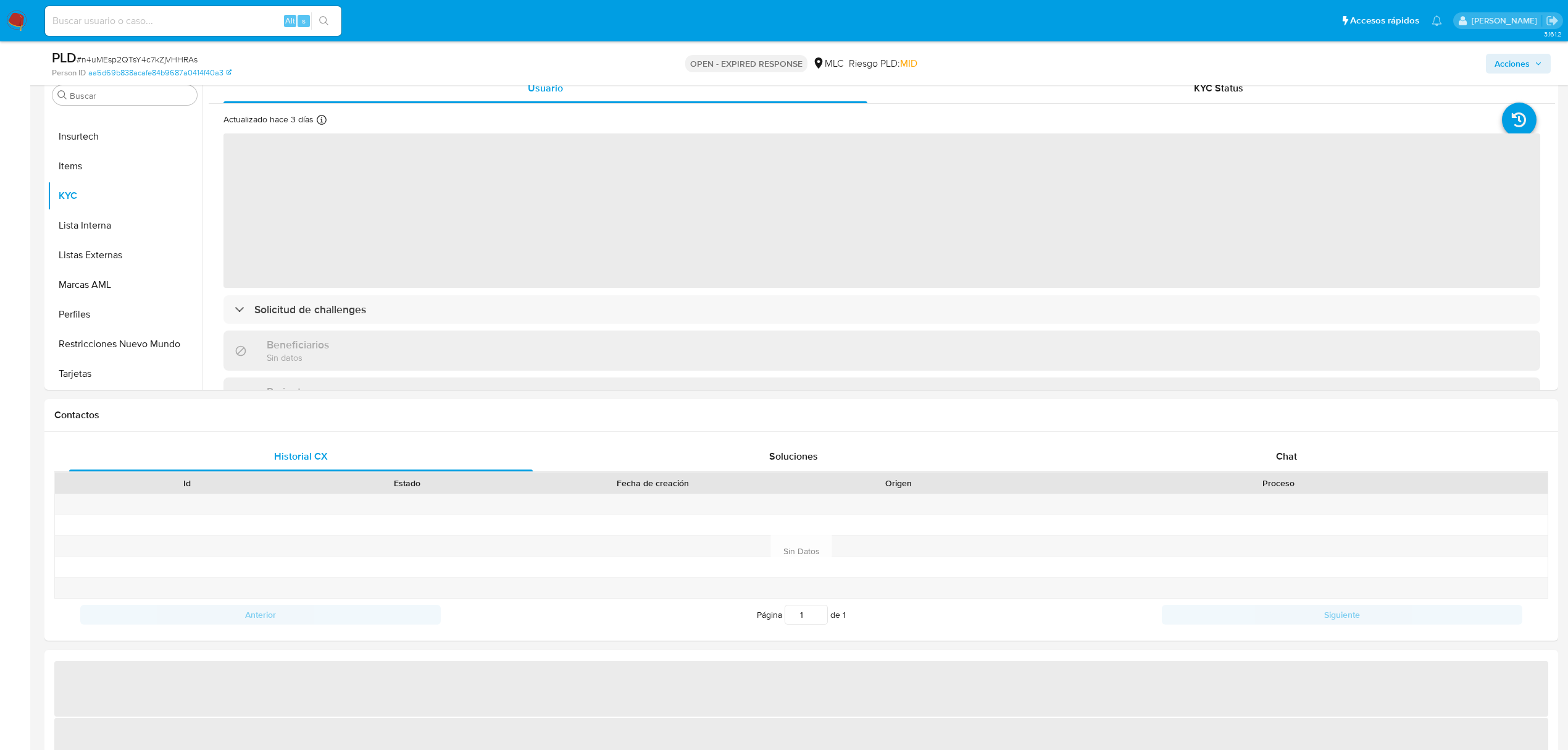
select select "10"
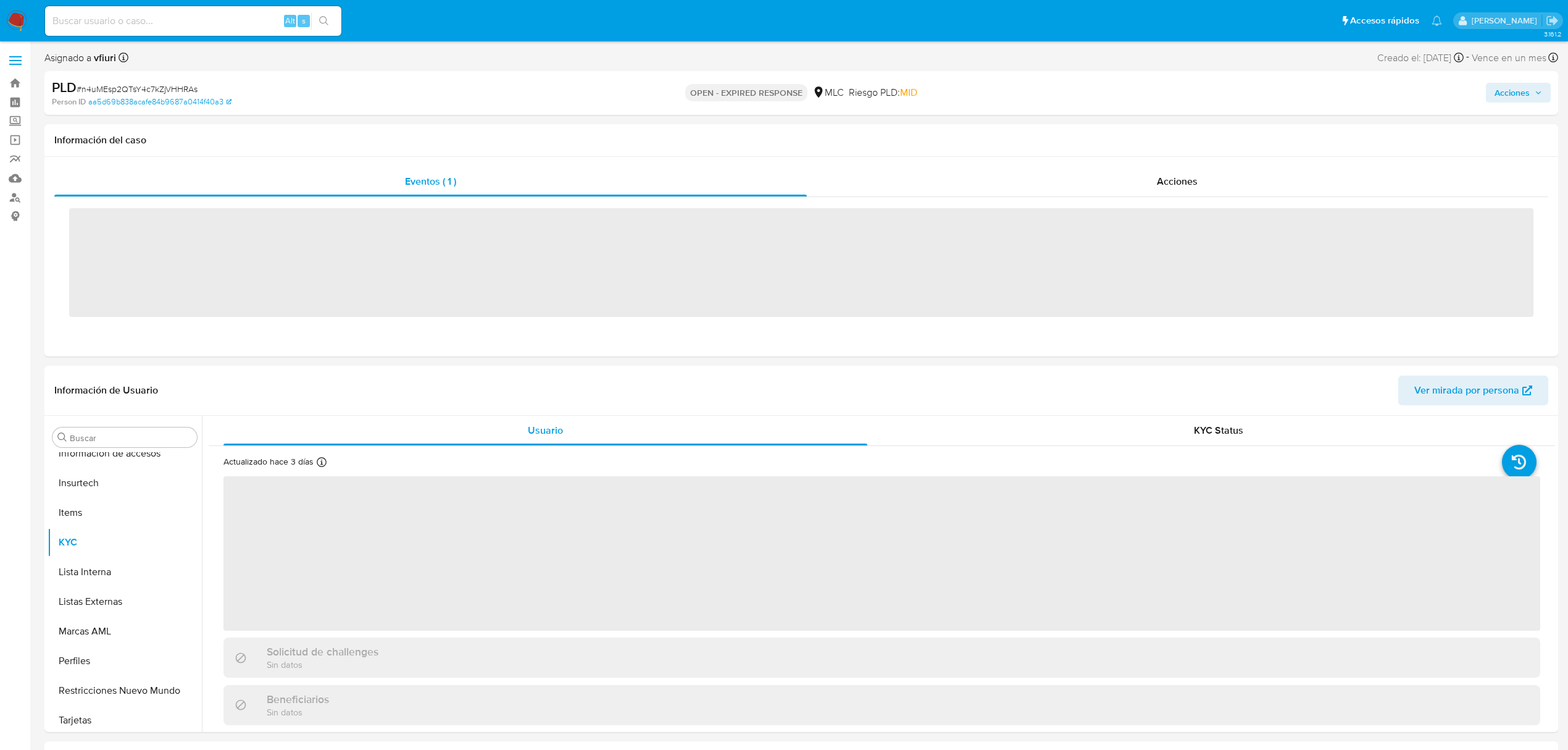
scroll to position [581, 0]
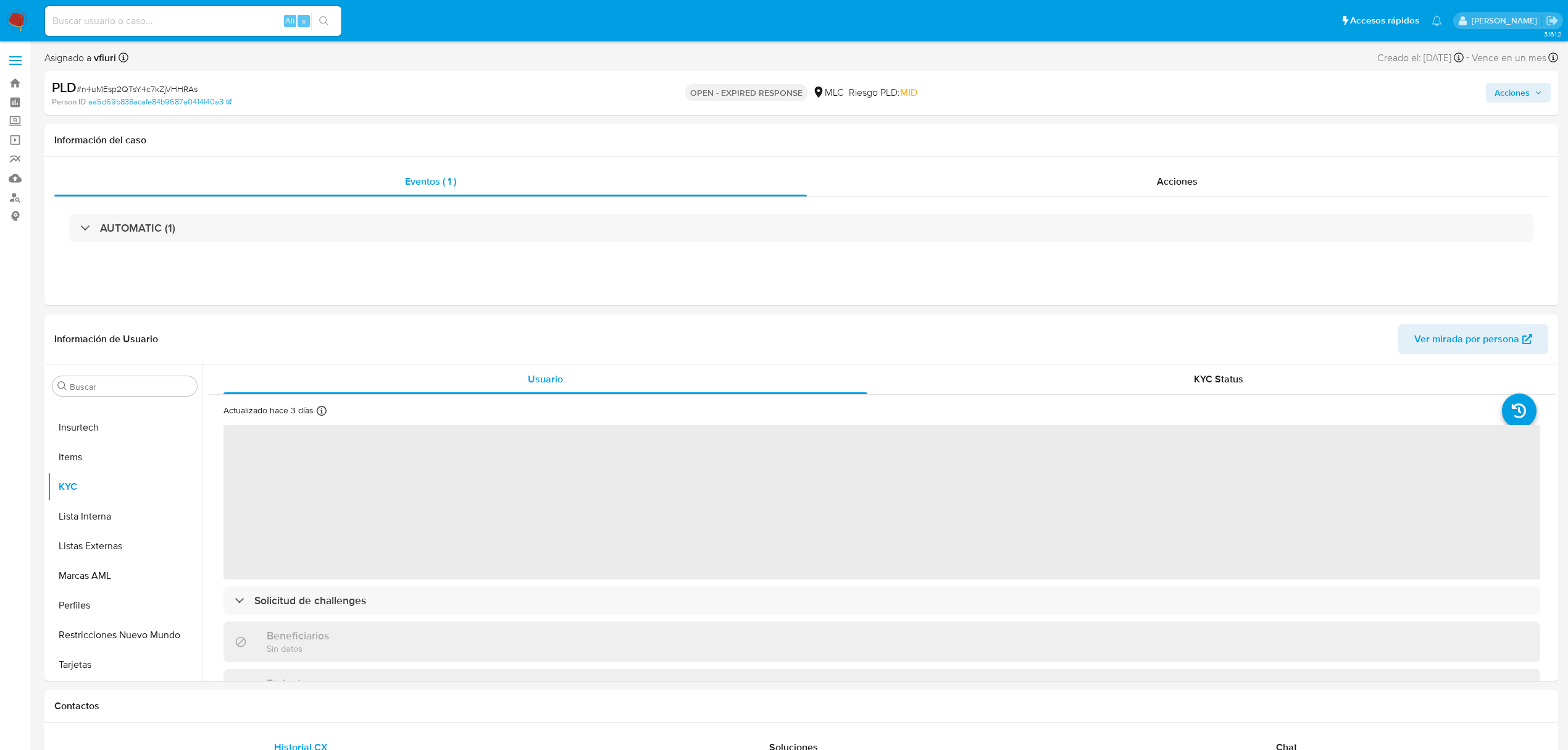
select select "10"
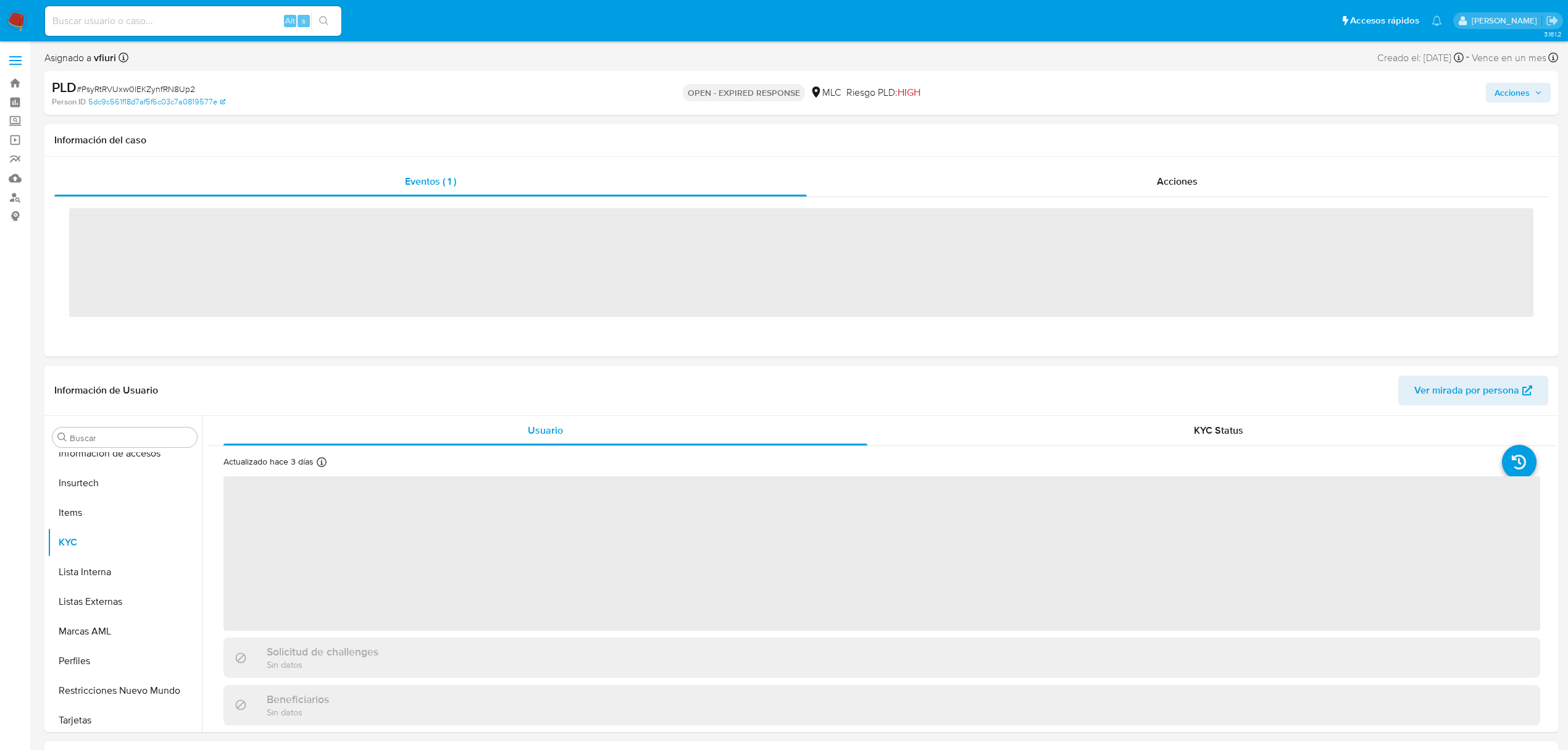
scroll to position [581, 0]
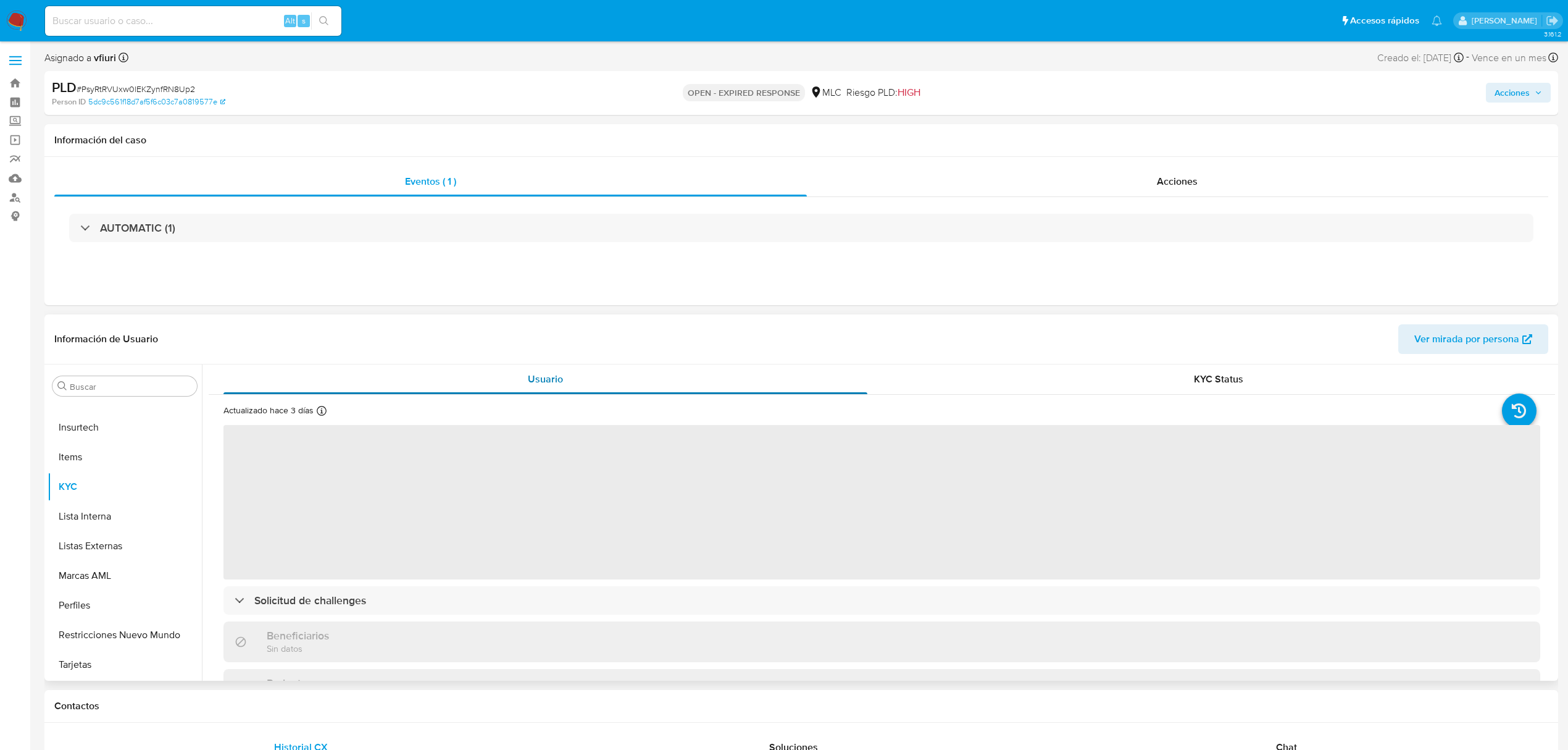
select select "10"
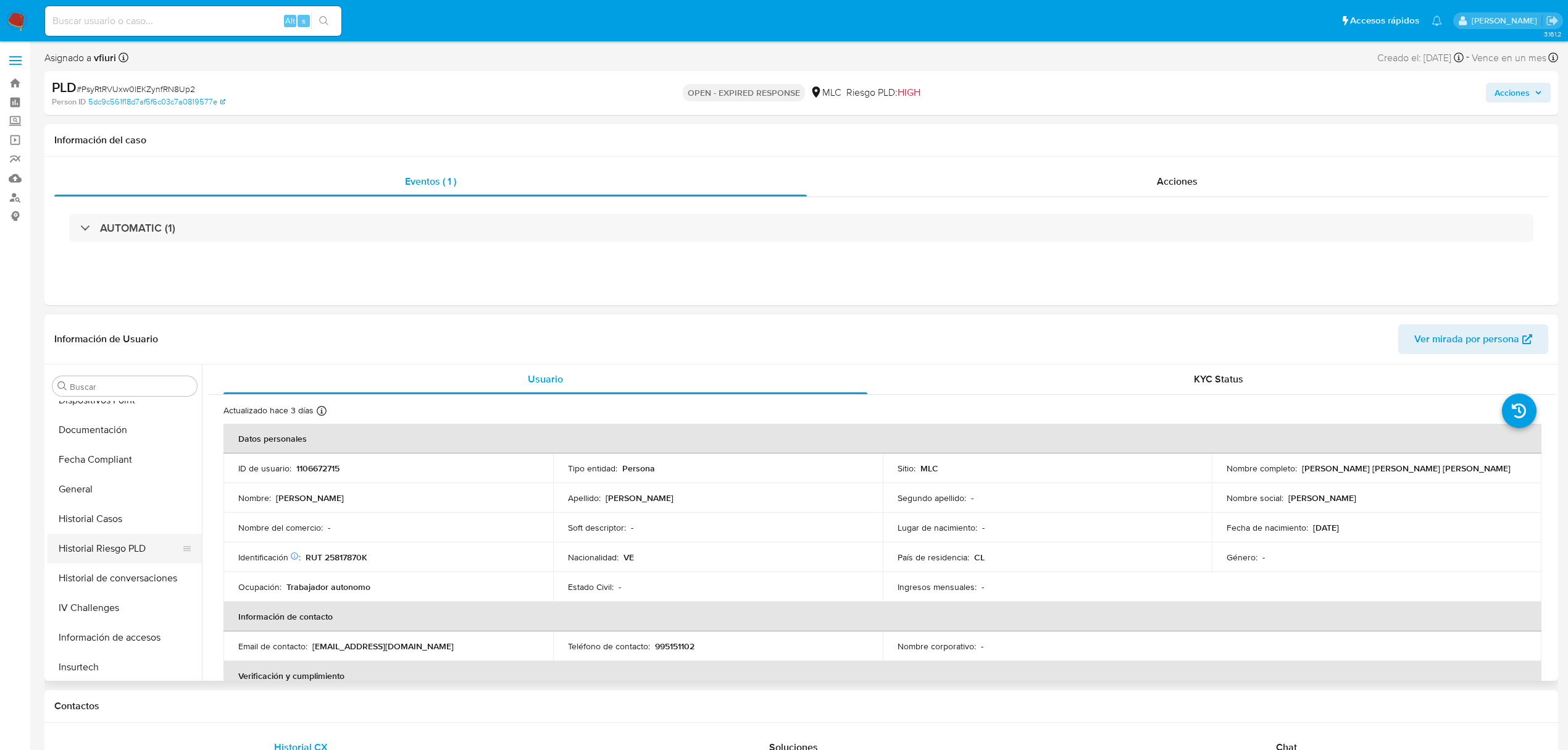
scroll to position [334, 0]
click at [84, 514] on button "Historial Casos" at bounding box center [119, 527] width 145 height 30
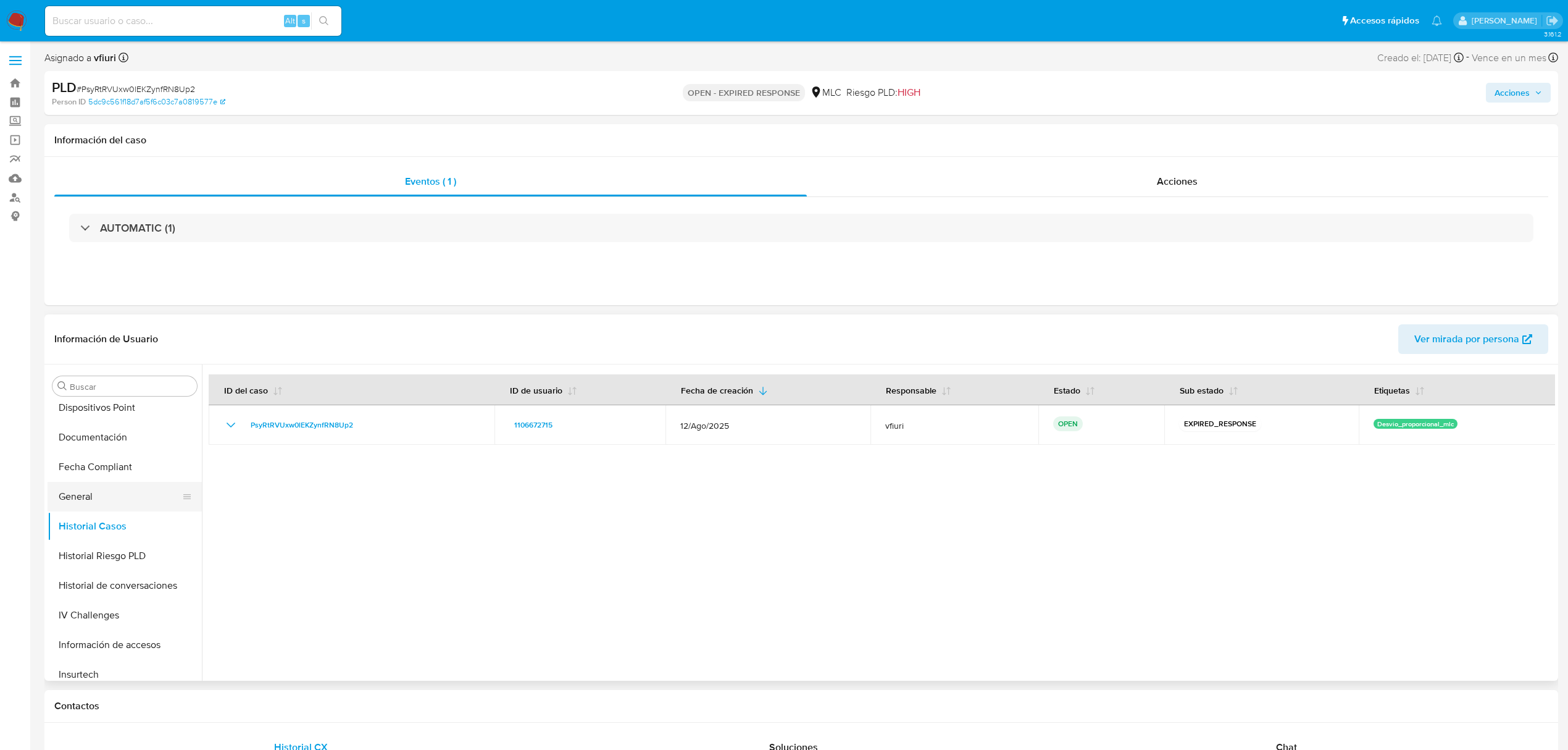
click at [73, 498] on button "General" at bounding box center [119, 496] width 145 height 30
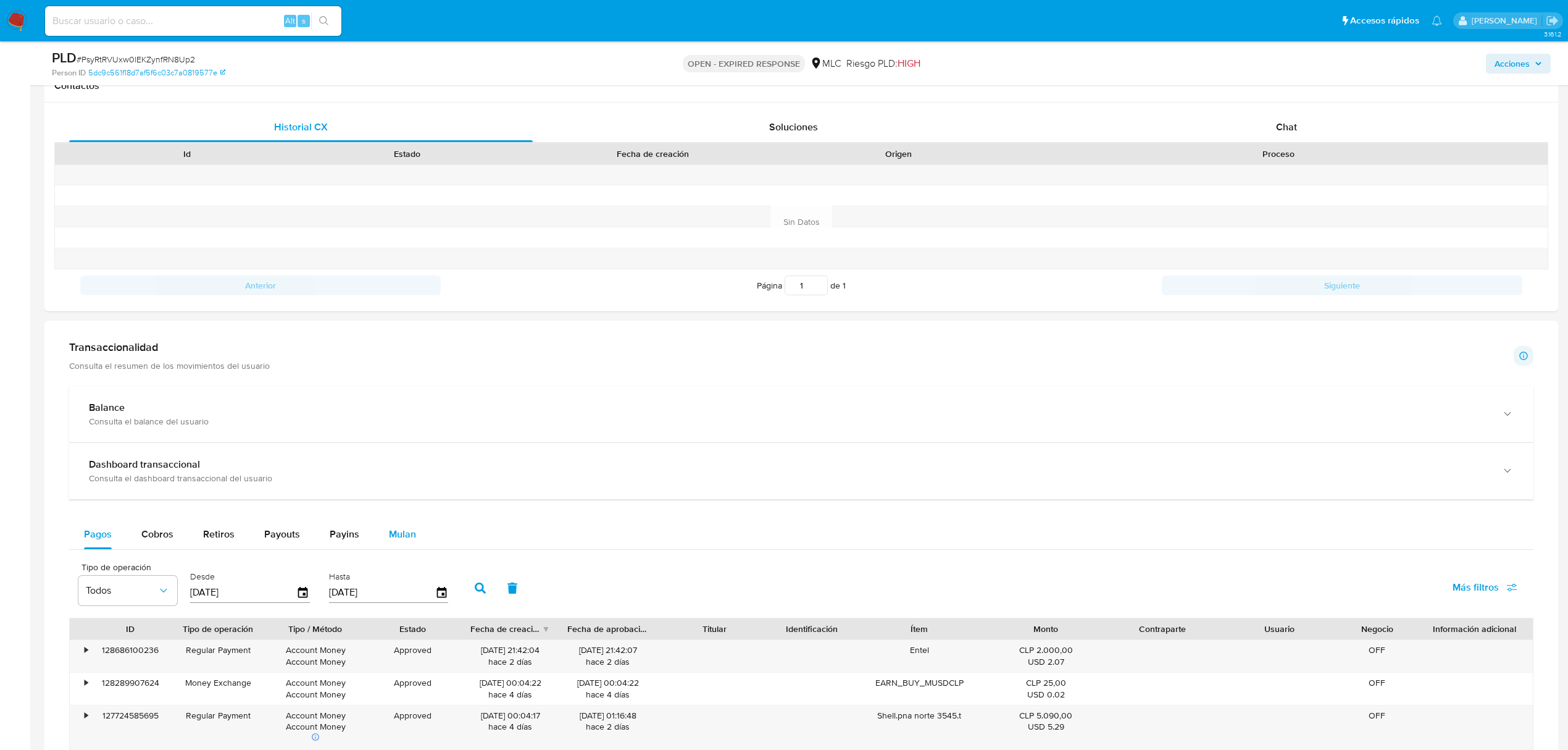
drag, startPoint x: 396, startPoint y: 532, endPoint x: 382, endPoint y: 526, distance: 15.2
click at [396, 532] on span "Mulan" at bounding box center [403, 533] width 27 height 15
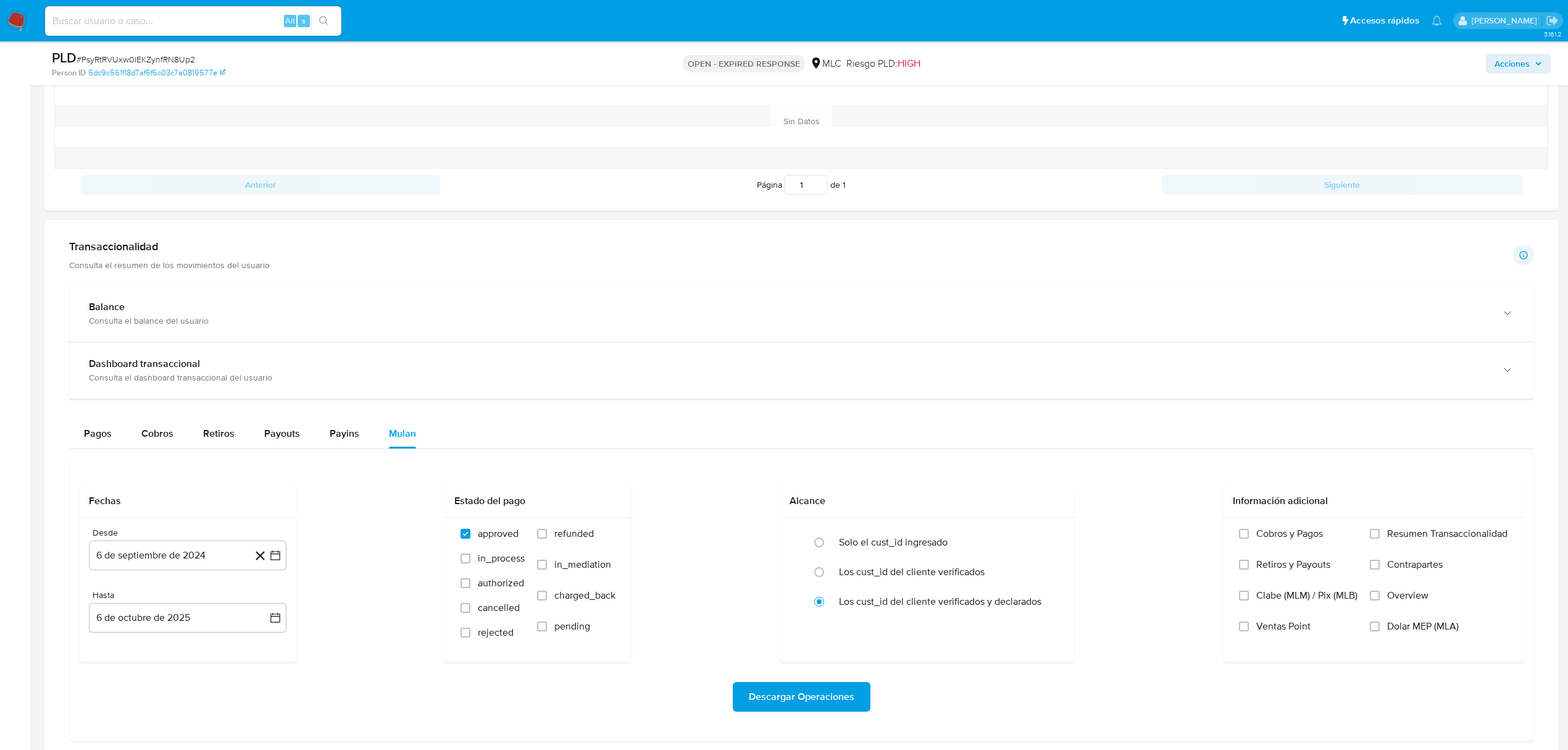
scroll to position [824, 0]
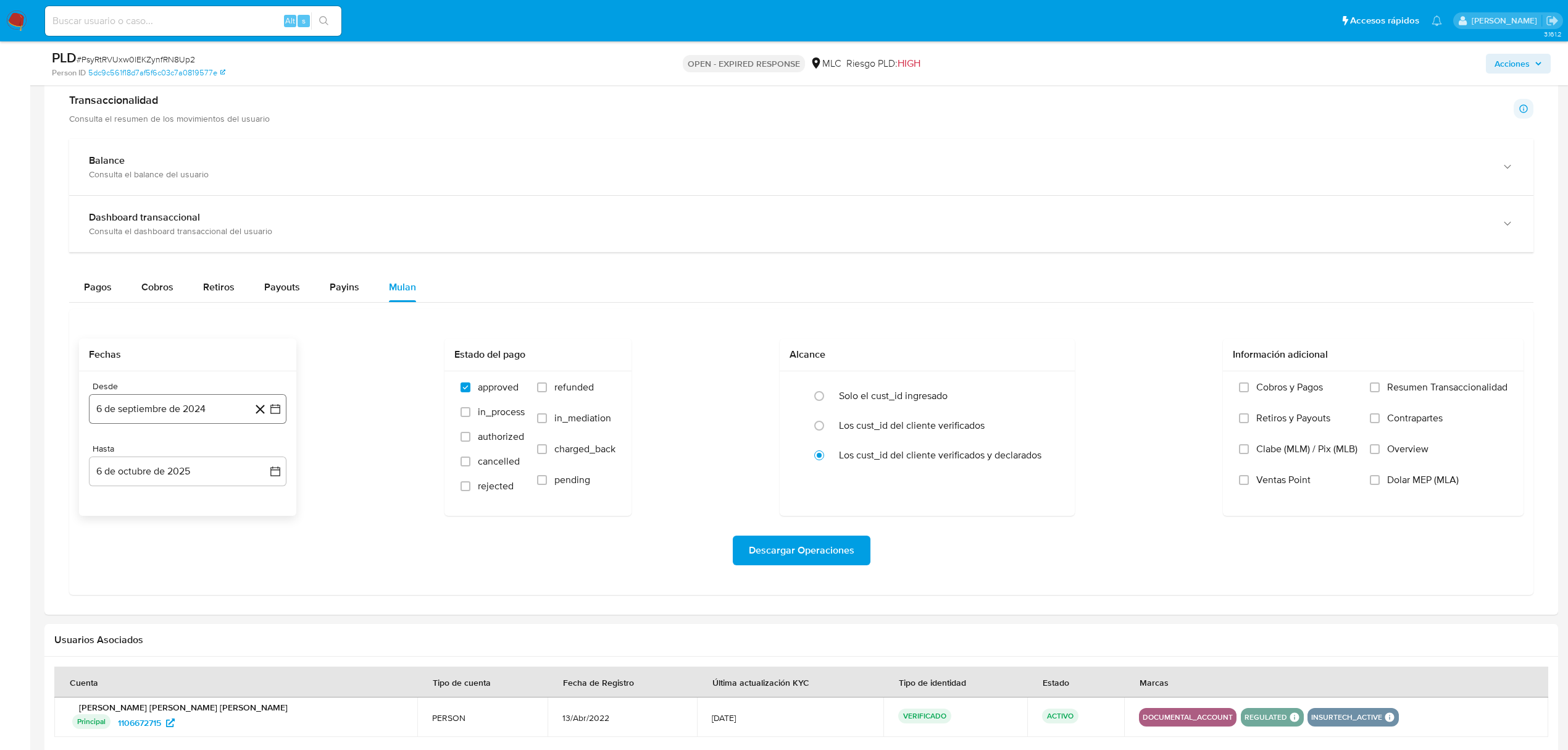
click at [281, 413] on button "6 de septiembre de 2024" at bounding box center [187, 409] width 197 height 30
click at [257, 461] on icon "Mes siguiente" at bounding box center [264, 454] width 15 height 15
click at [108, 470] on div "octubre 2024 octubre 2024 lun lunes mar martes mié miércoles jue jueves vie vie…" at bounding box center [187, 528] width 168 height 162
click at [107, 460] on icon "Mes anterior" at bounding box center [111, 454] width 15 height 15
click at [132, 606] on button "24" at bounding box center [138, 598] width 19 height 19
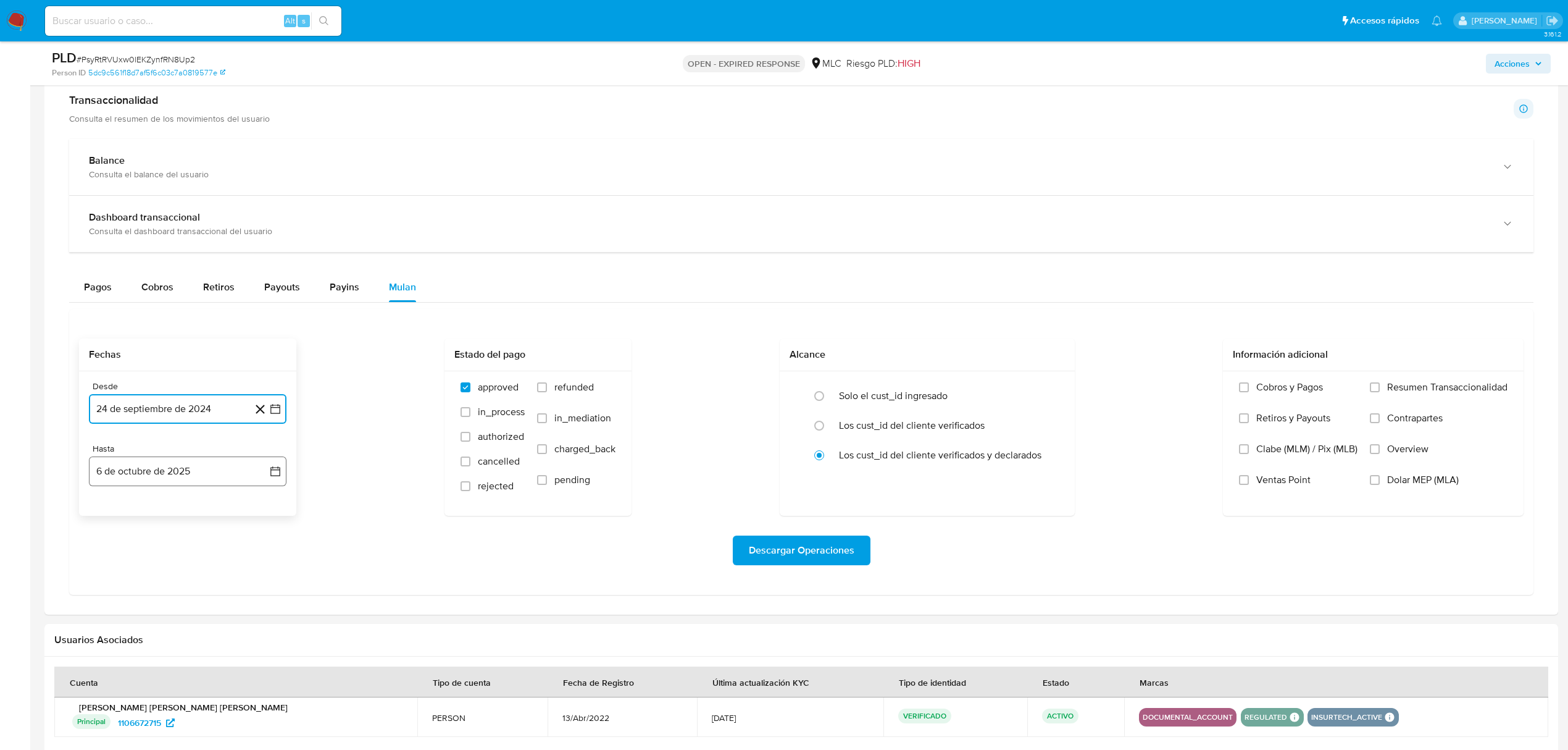
click at [275, 478] on icon "button" at bounding box center [275, 471] width 13 height 13
click at [105, 520] on icon "Mes anterior" at bounding box center [111, 516] width 15 height 15
click at [191, 635] on button "25" at bounding box center [187, 636] width 19 height 19
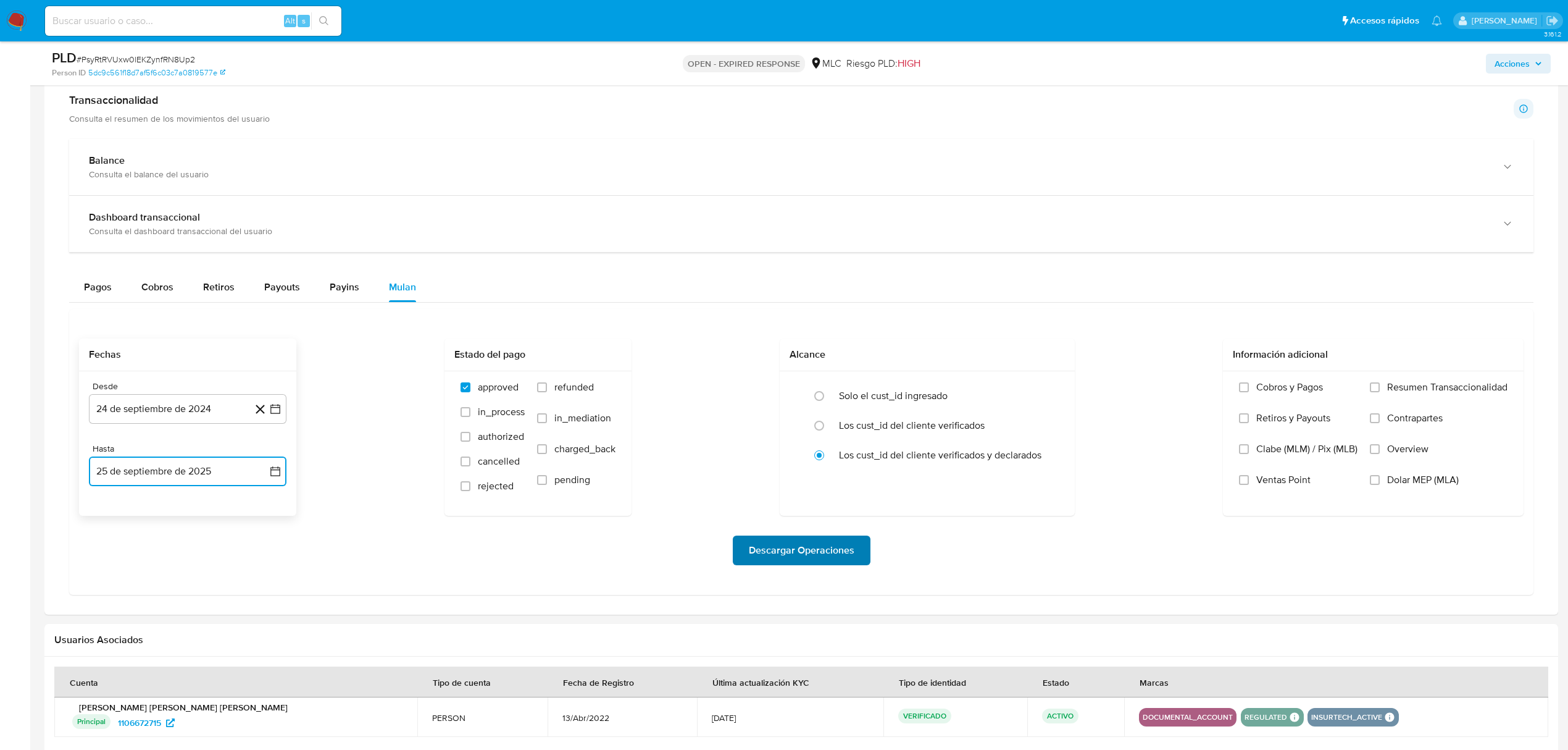
click at [798, 550] on span "Descargar Operaciones" at bounding box center [801, 551] width 106 height 27
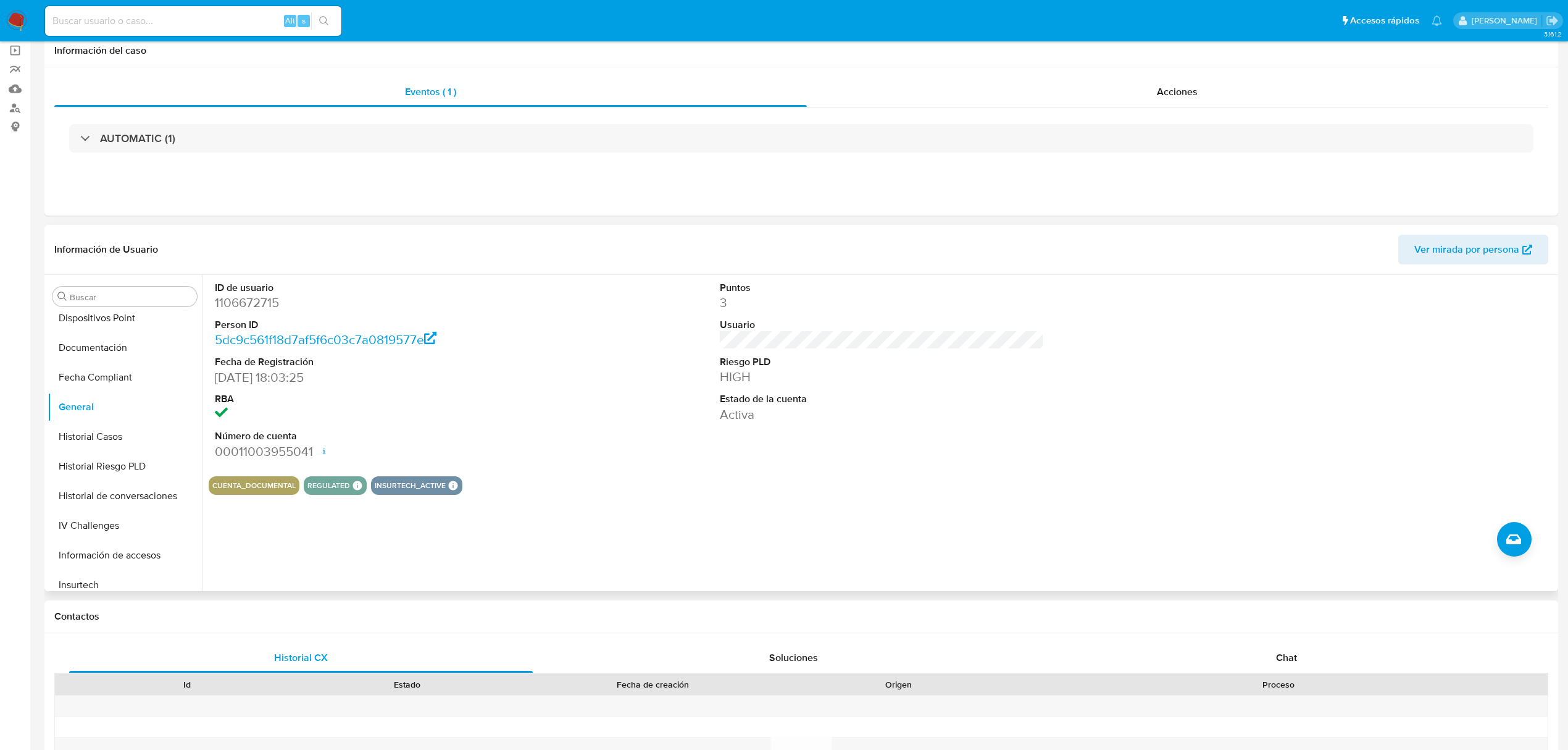
scroll to position [0, 0]
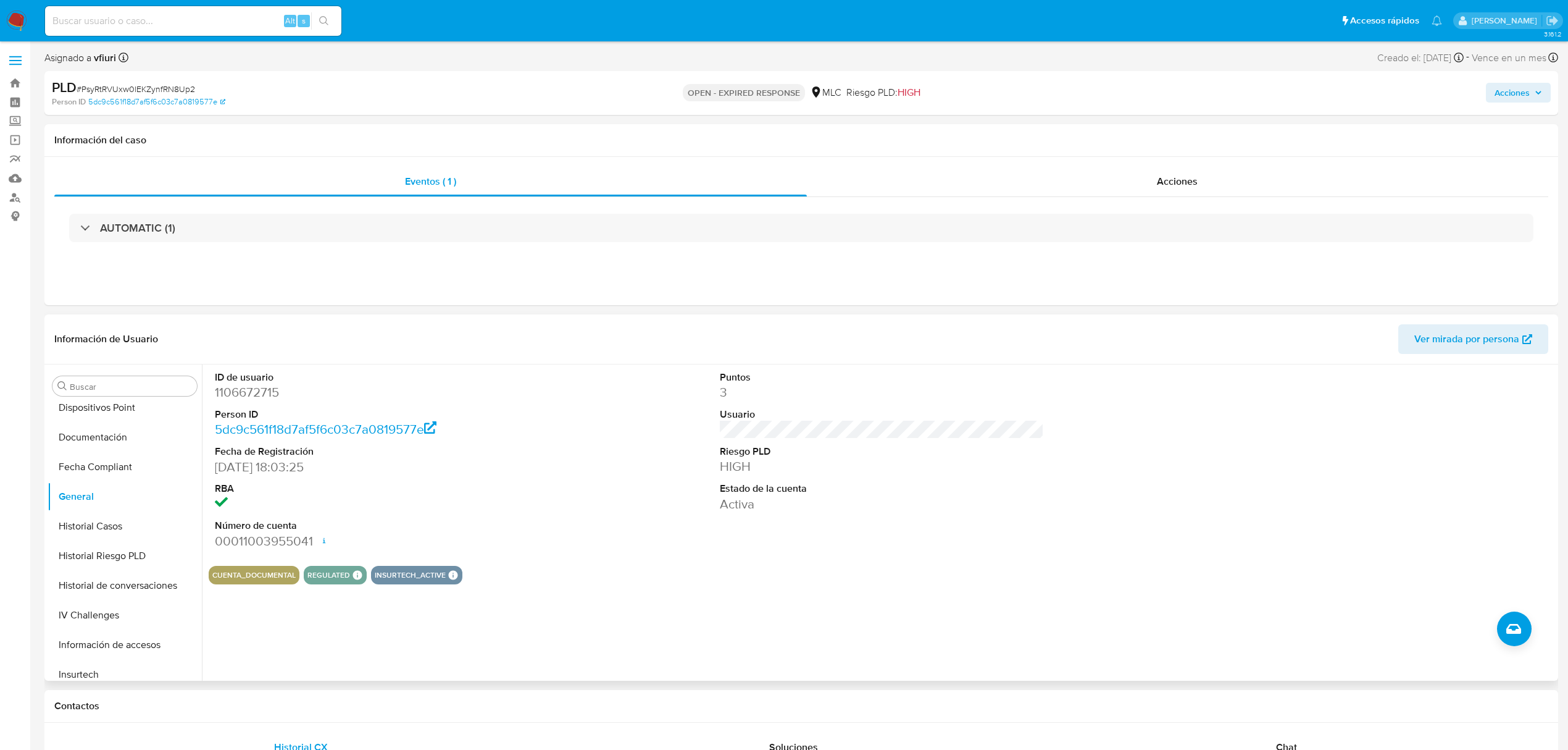
click at [265, 398] on dd "1106672715" at bounding box center [377, 392] width 324 height 17
copy dd "1106672715"
drag, startPoint x: 265, startPoint y: 382, endPoint x: 267, endPoint y: 389, distance: 7.3
click at [267, 389] on dd "1106672715" at bounding box center [377, 392] width 324 height 17
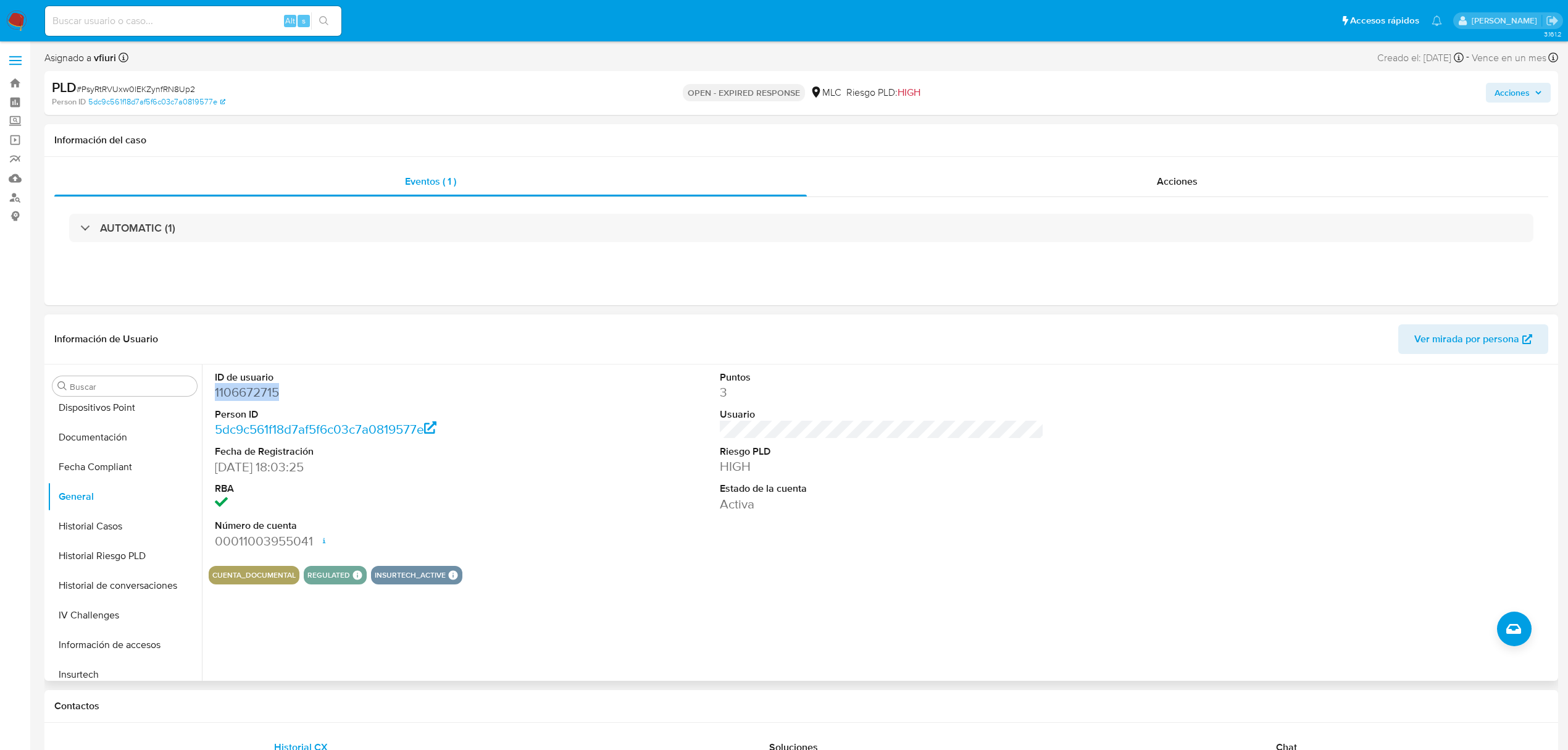
click at [267, 389] on dd "1106672715" at bounding box center [377, 392] width 324 height 17
copy dd "1106672715"
click at [176, 85] on span "# PsyRtRVUxw0lEKZynfRN8Up2" at bounding box center [136, 88] width 118 height 13
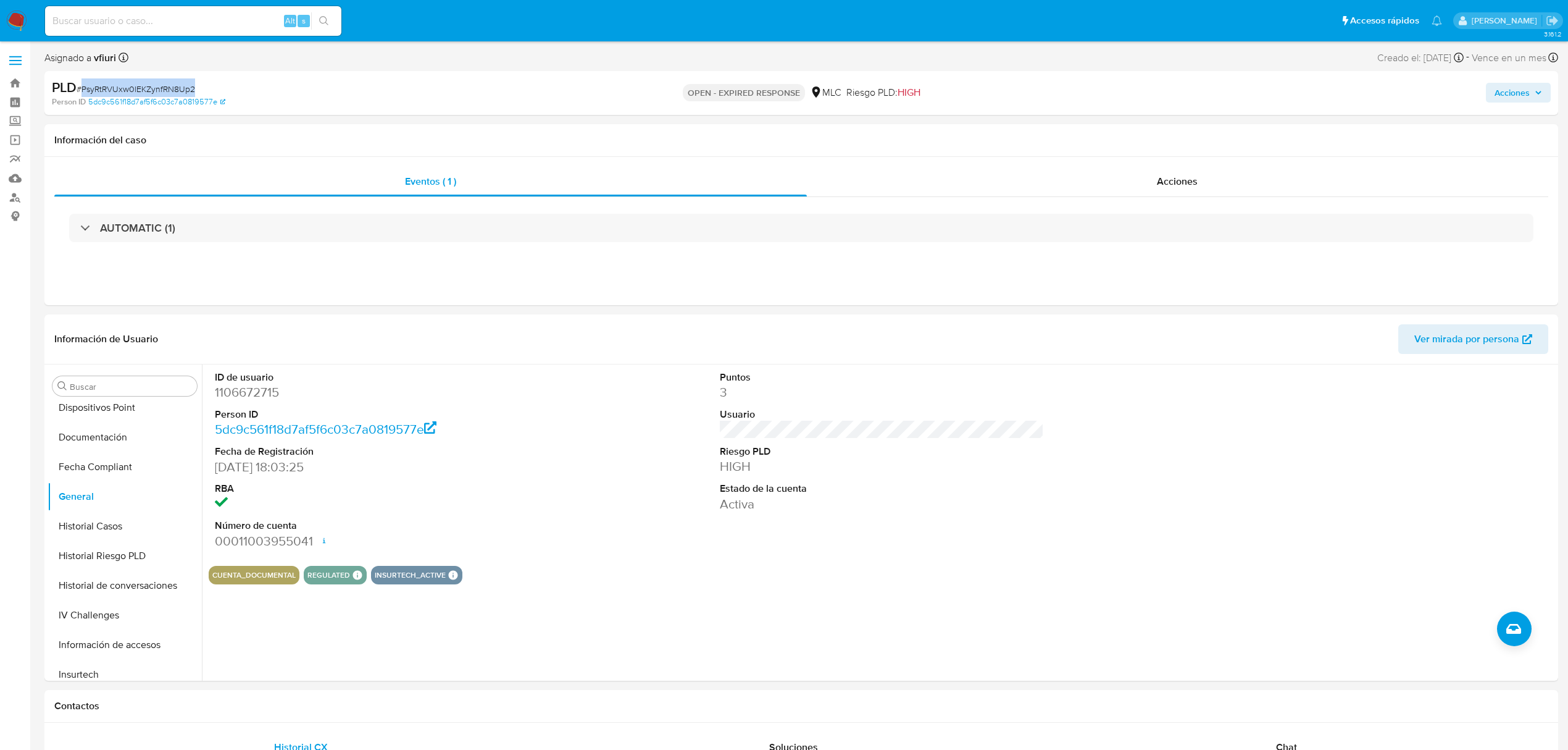
copy span "PsyRtRVUxw0lEKZynfRN8Up2"
click at [83, 483] on button "KYC" at bounding box center [119, 487] width 145 height 30
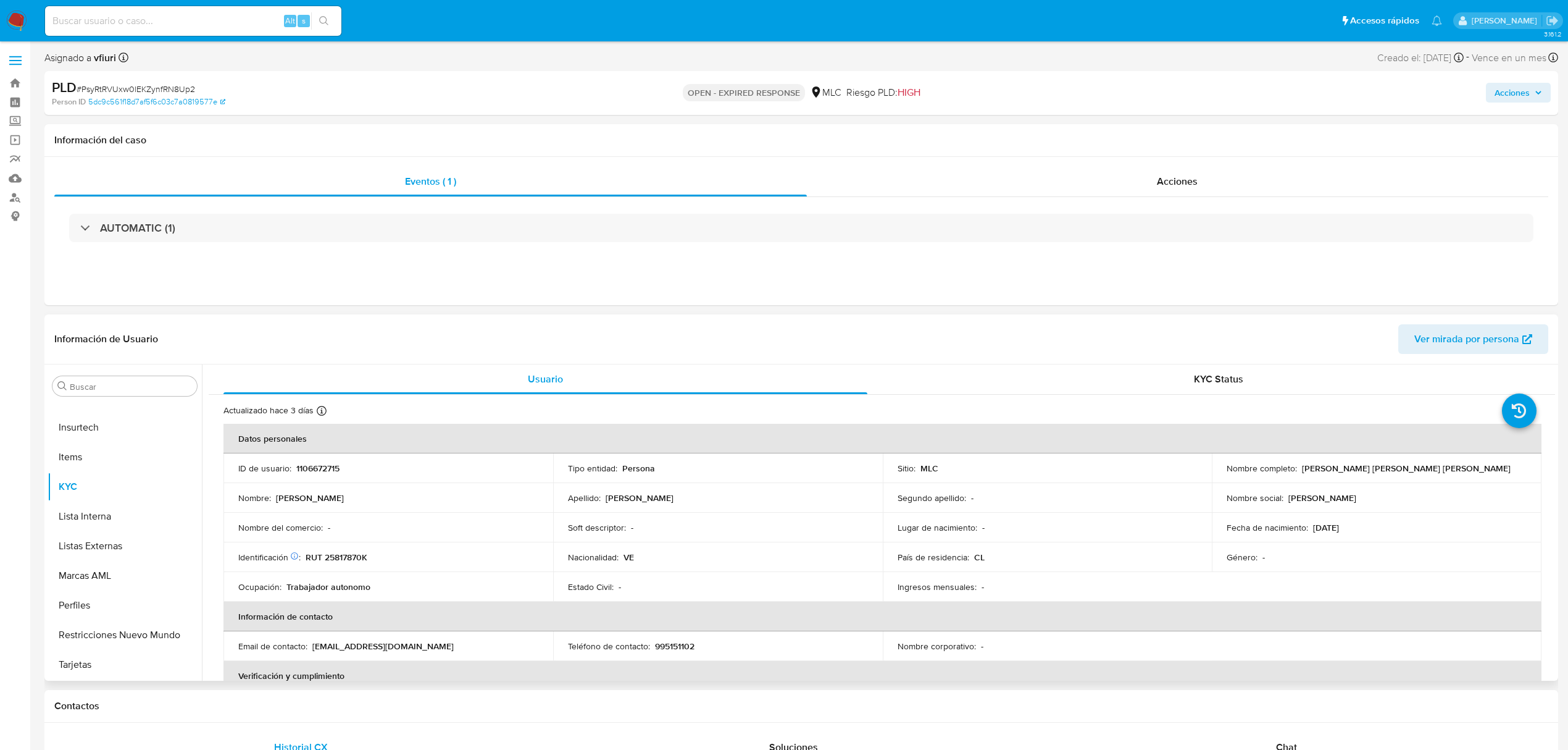
click at [353, 558] on p "RUT 25817870K" at bounding box center [337, 557] width 62 height 11
copy p "25817870K"
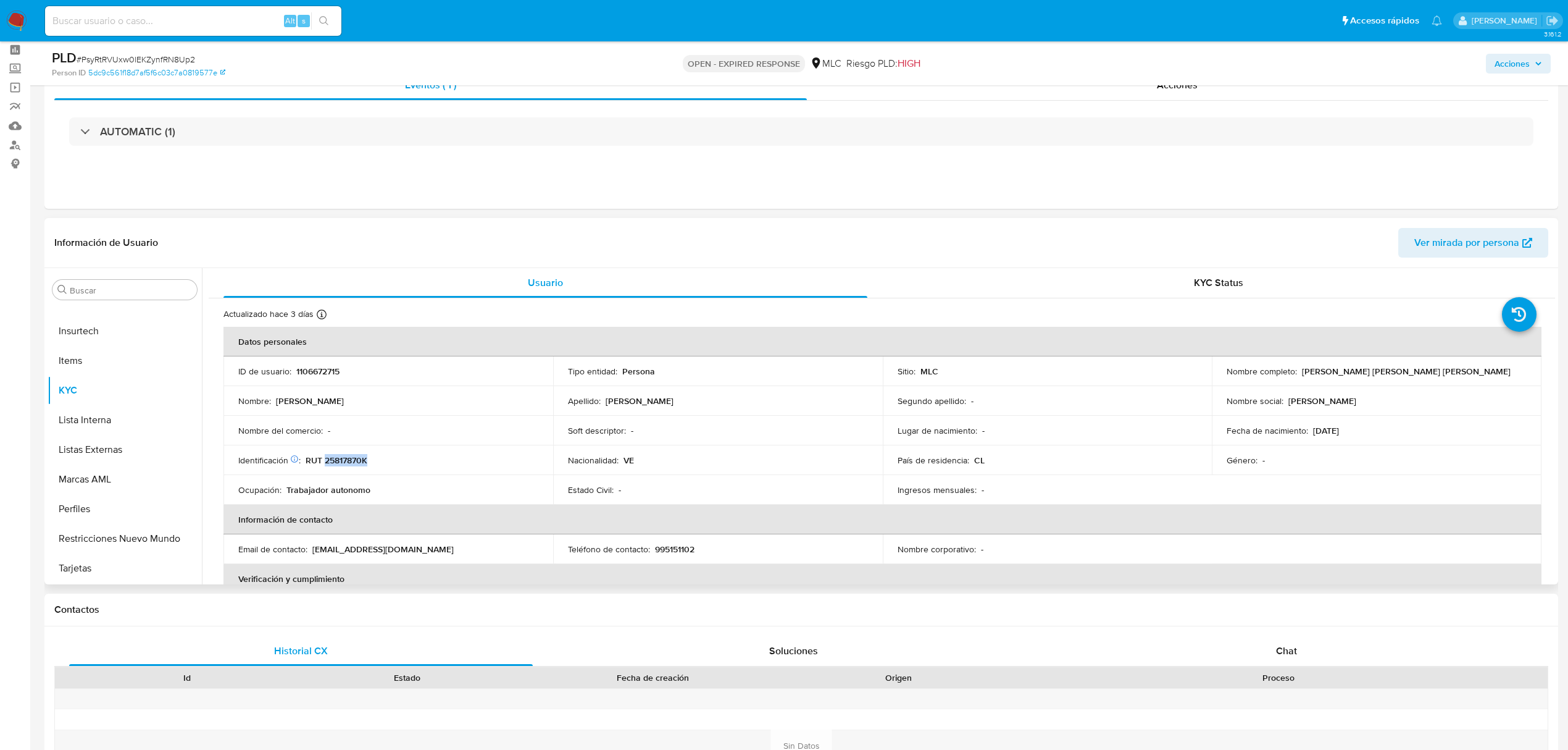
scroll to position [83, 0]
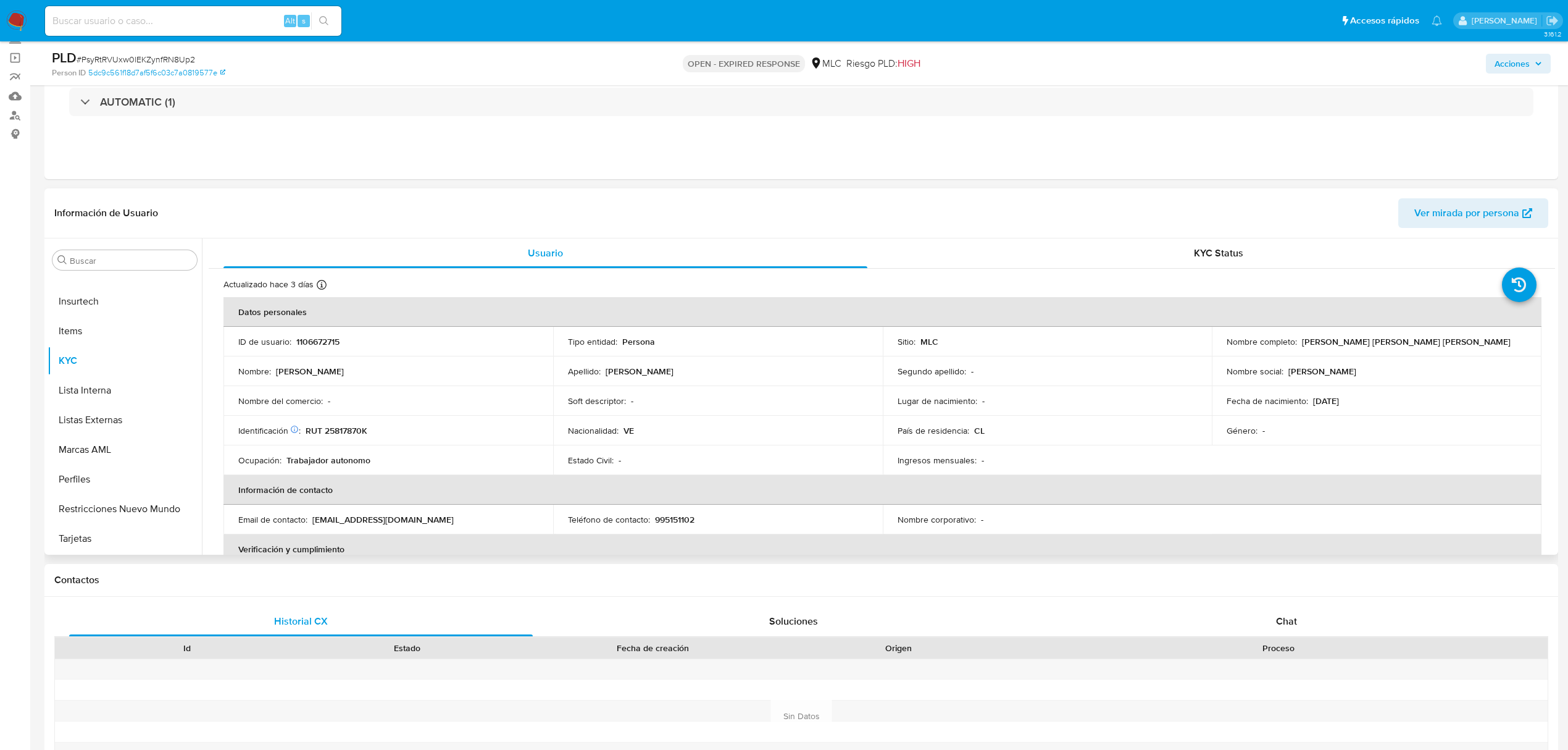
click at [863, 364] on td "Apellido : Diaz Lopez" at bounding box center [718, 371] width 330 height 30
click at [87, 358] on button "Cruces y Relaciones" at bounding box center [119, 351] width 145 height 30
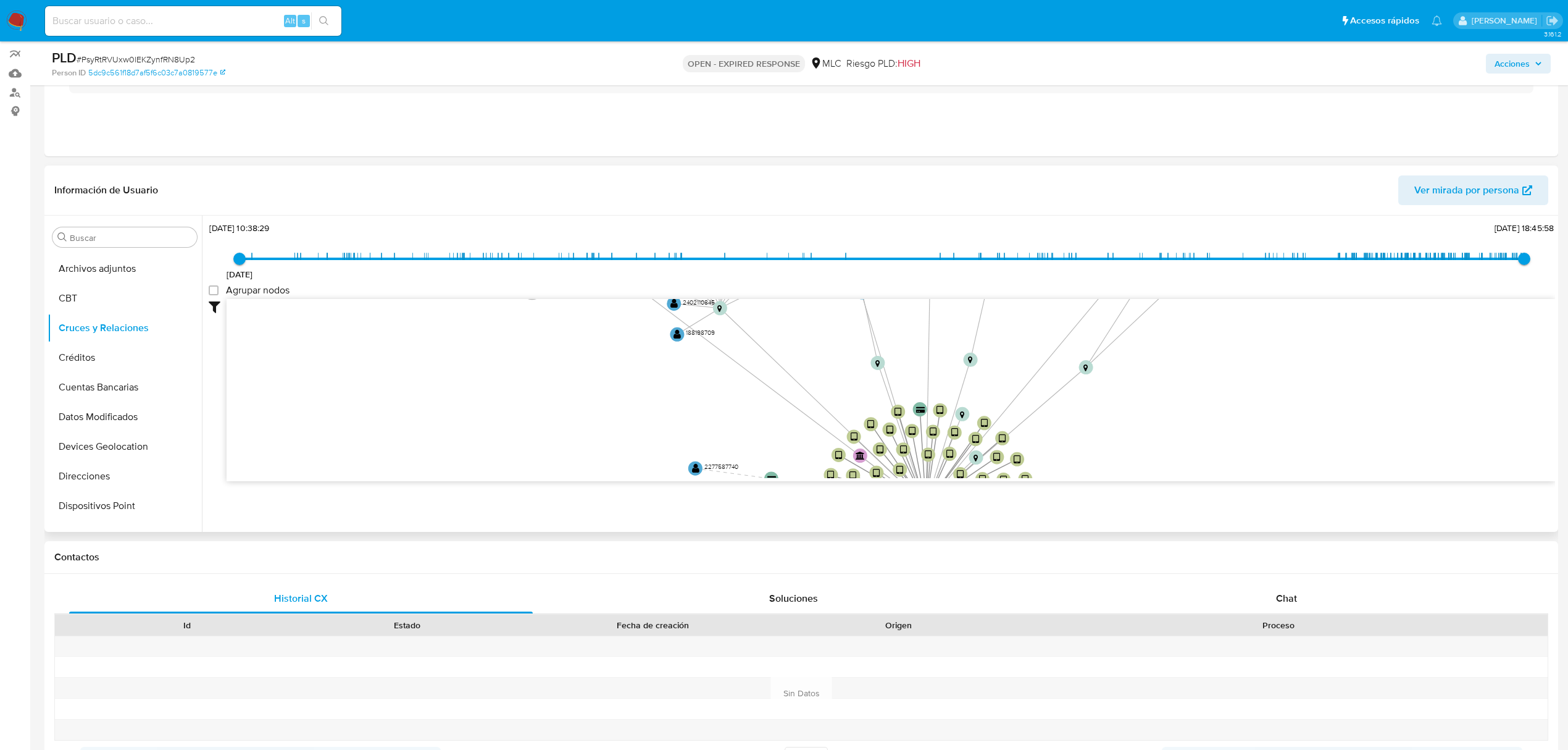
scroll to position [83, 0]
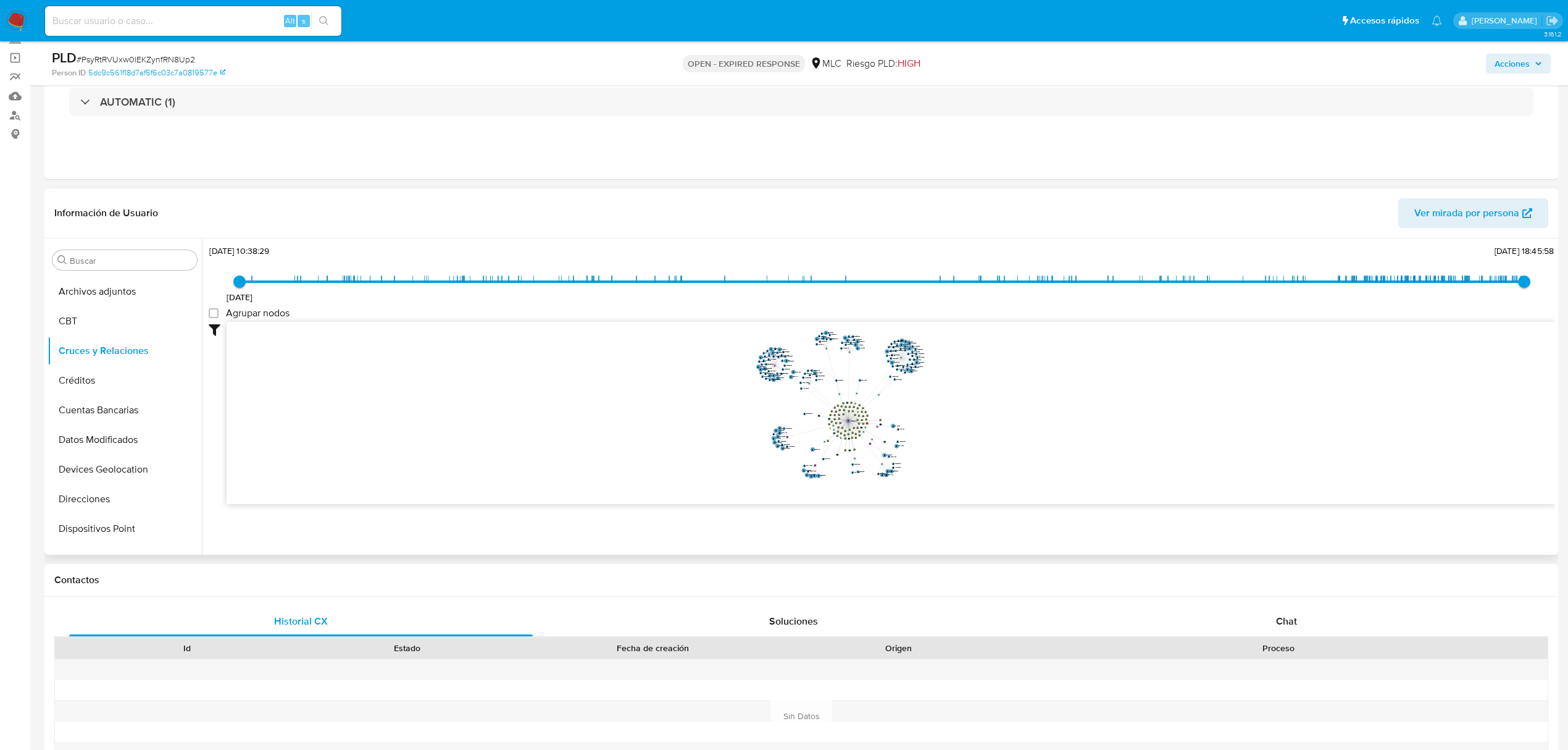
drag, startPoint x: 1054, startPoint y: 428, endPoint x: 1068, endPoint y: 415, distance: 19.1
click at [1068, 415] on icon "user-1106672715  1106672715 device-66aa992791ca58c223031b58  device-6711a01c3…" at bounding box center [890, 411] width 1329 height 179
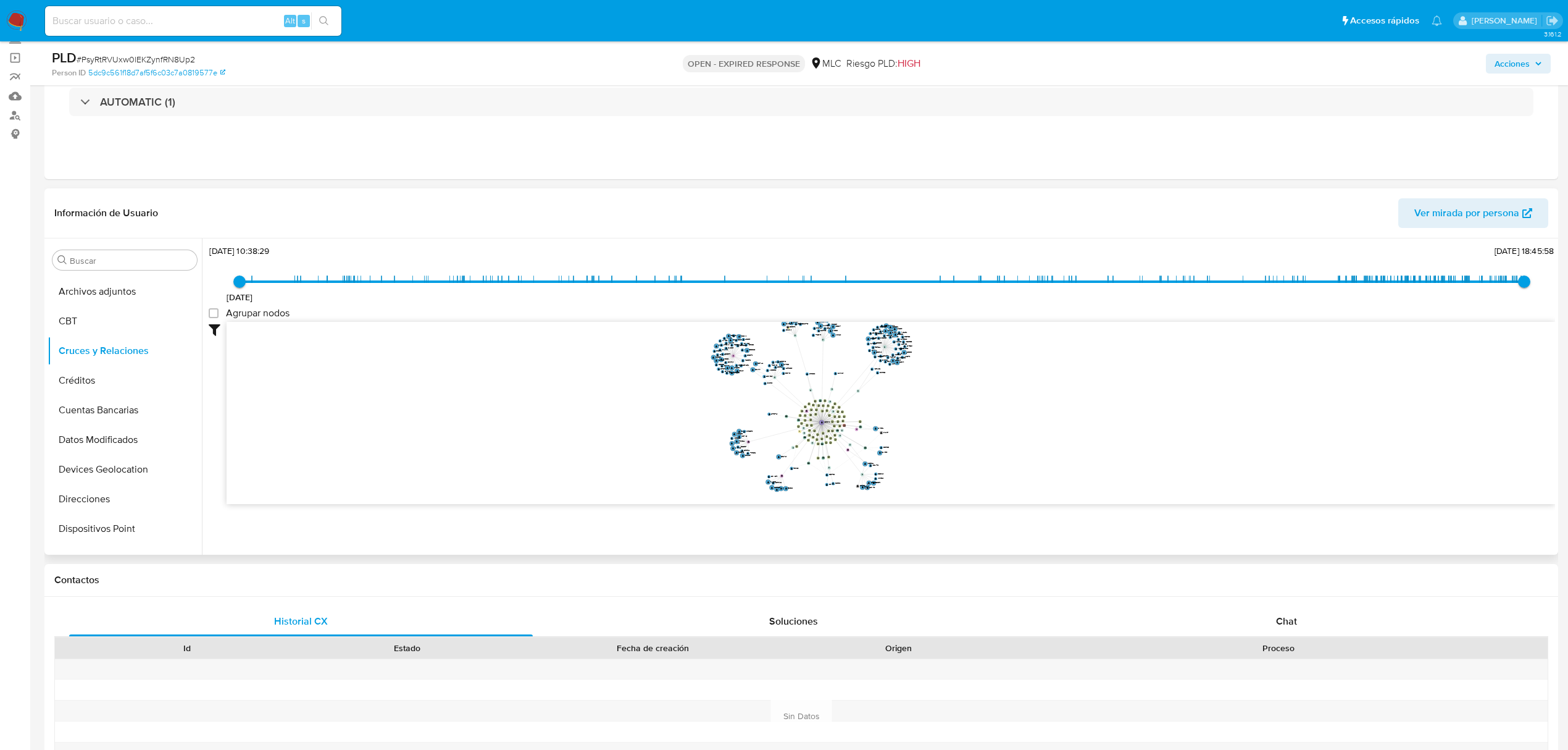
click at [987, 413] on icon "user-1106672715  1106672715 device-66aa992791ca58c223031b58  device-6711a01c3…" at bounding box center [890, 411] width 1329 height 179
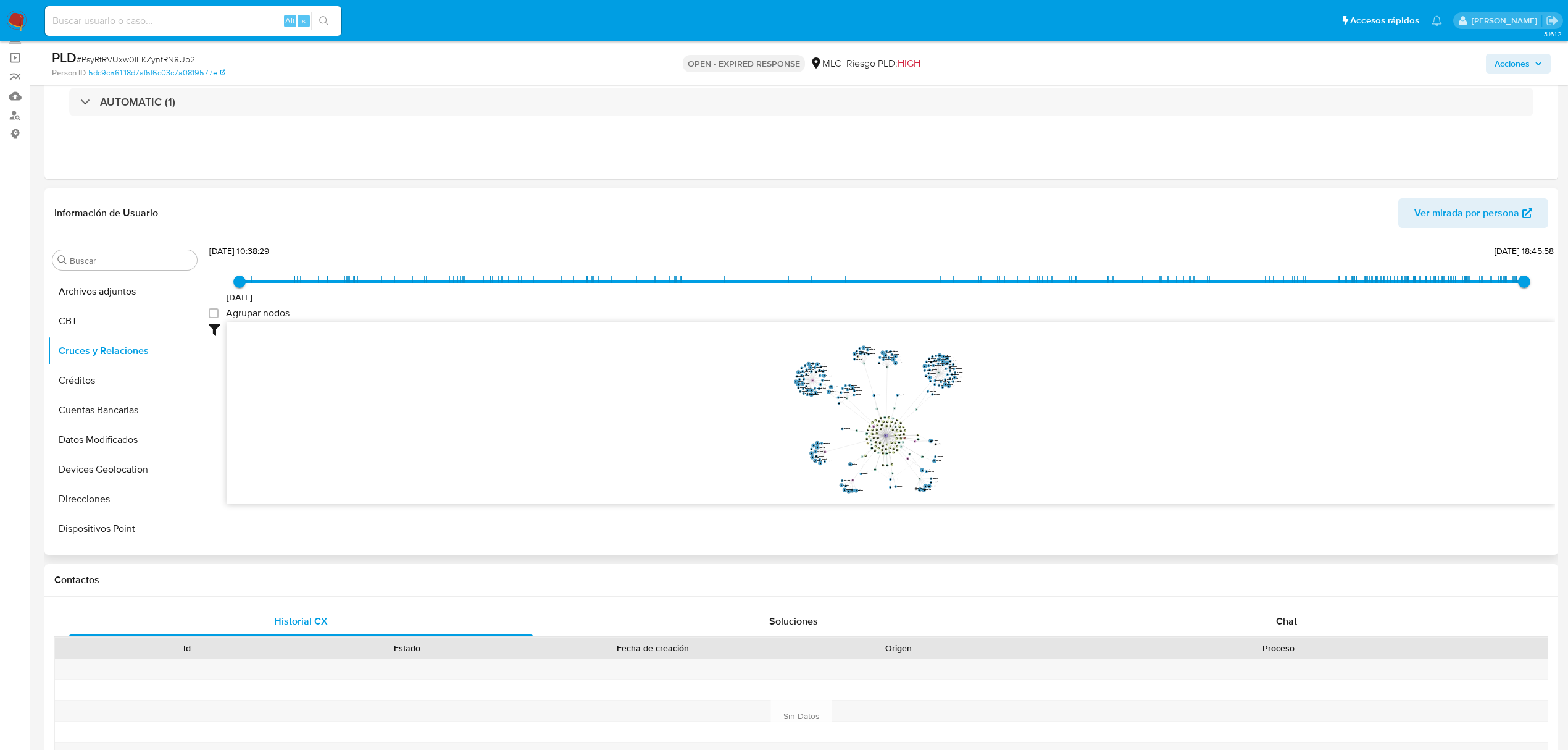
drag, startPoint x: 1017, startPoint y: 427, endPoint x: 1028, endPoint y: 428, distance: 11.0
click at [1028, 428] on icon "user-1106672715  1106672715 device-66aa992791ca58c223031b58  device-6711a01c3…" at bounding box center [890, 411] width 1329 height 179
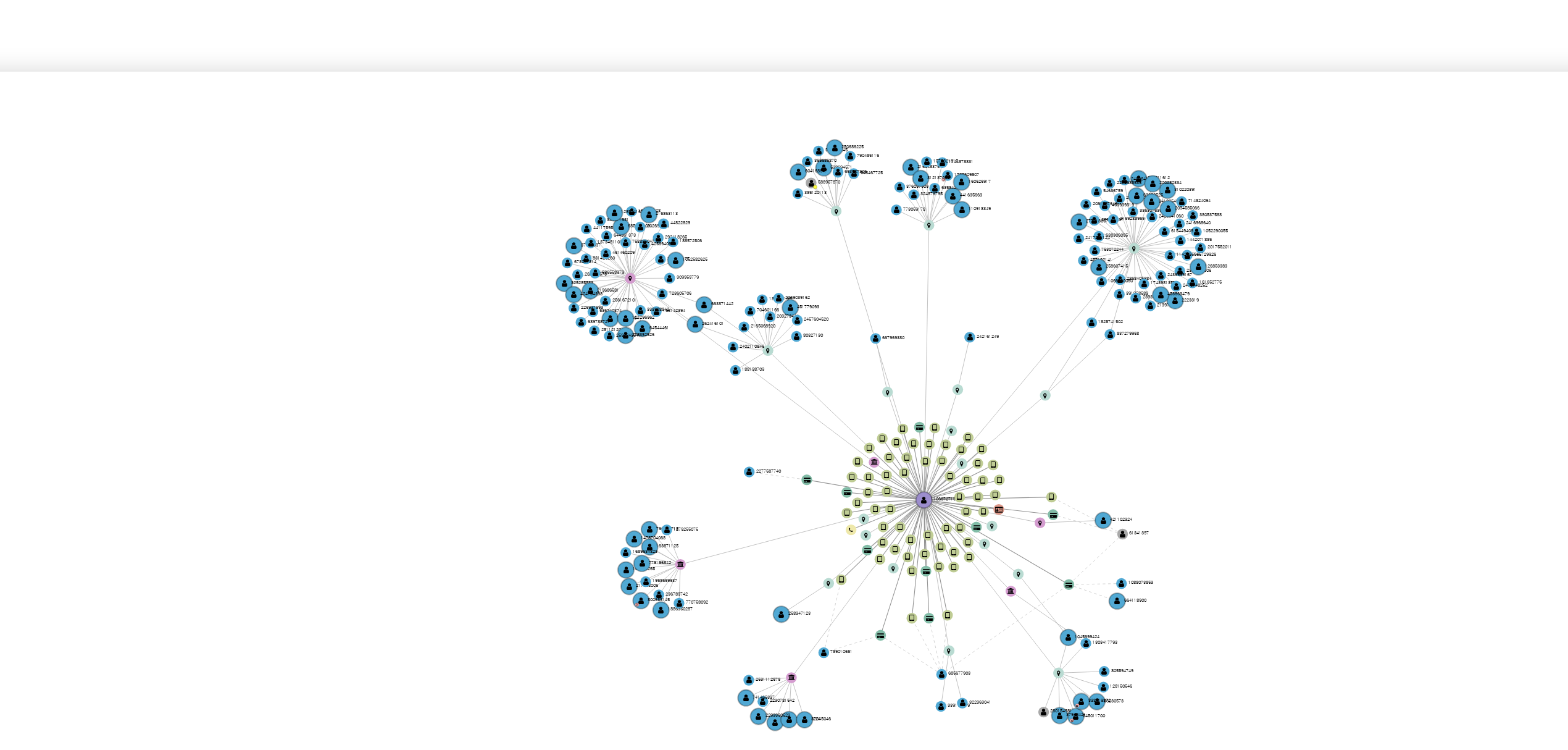
drag, startPoint x: 918, startPoint y: 345, endPoint x: 899, endPoint y: 333, distance: 22.5
click at [899, 333] on icon "user-1106672715  1106672715 device-66aa992791ca58c223031b58  device-6711a01c3…" at bounding box center [890, 411] width 1329 height 179
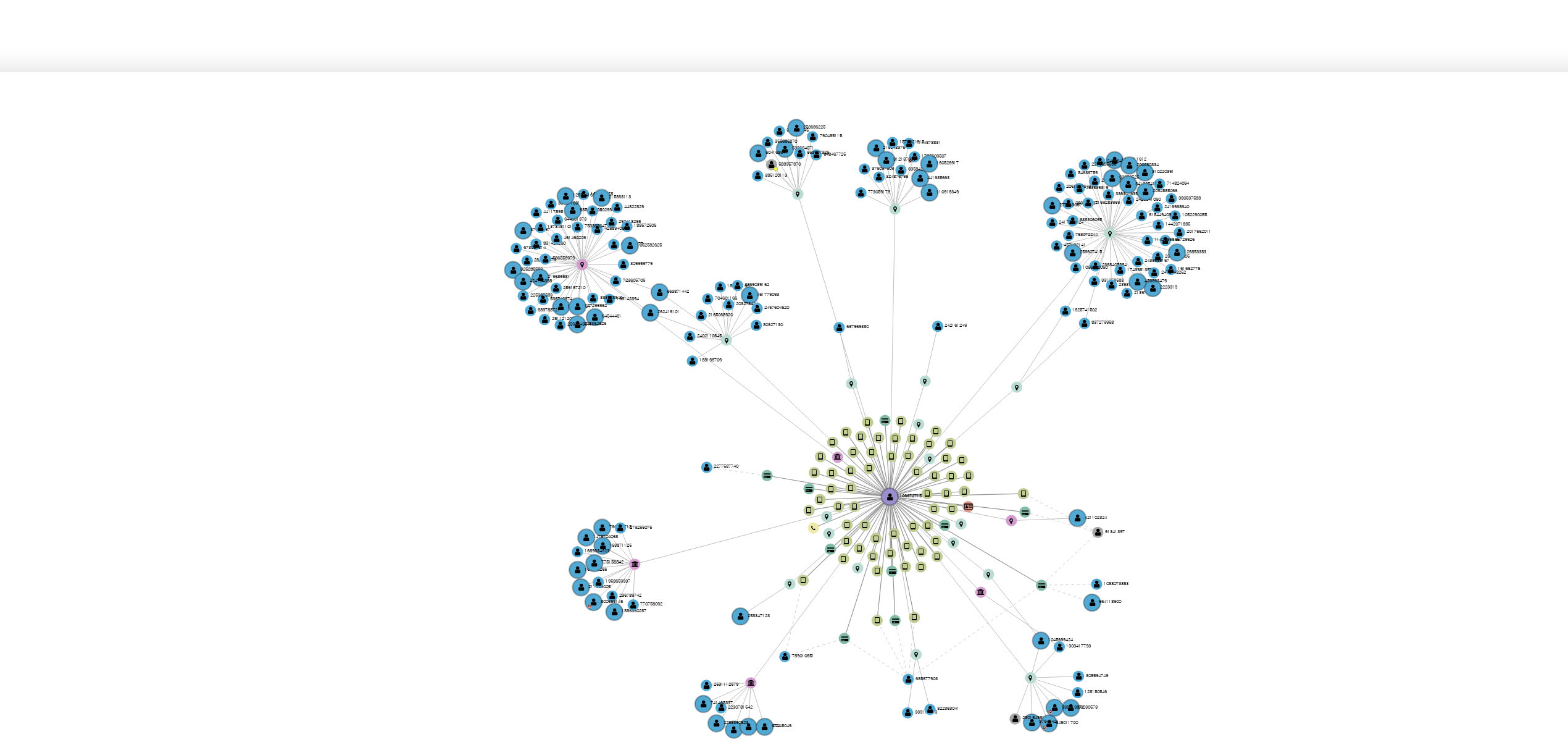
click at [952, 386] on icon "user-1106672715  1106672715 device-66aa992791ca58c223031b58  device-6711a01c3…" at bounding box center [890, 411] width 1329 height 179
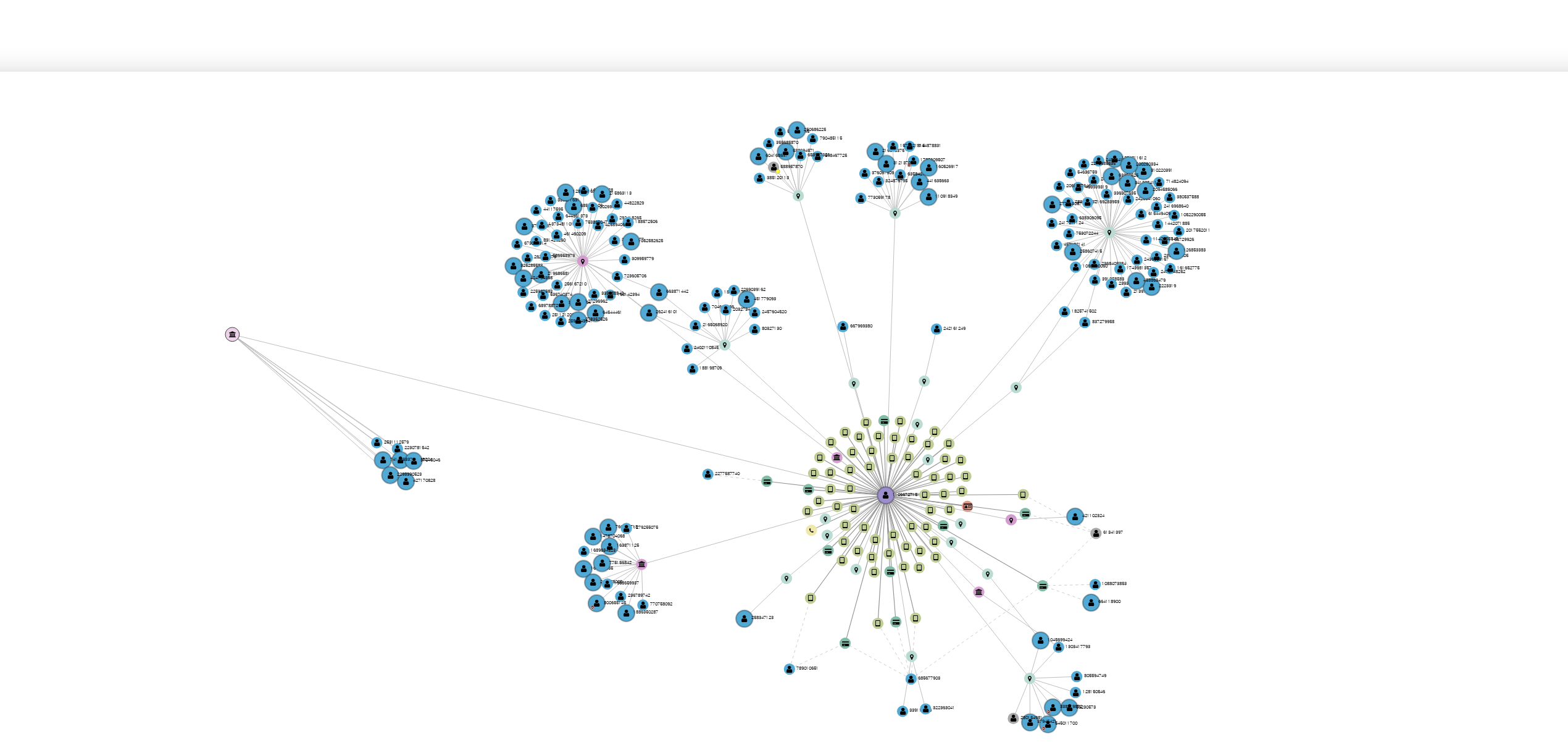
drag, startPoint x: 833, startPoint y: 474, endPoint x: 703, endPoint y: 387, distance: 156.4
click at [703, 387] on text "" at bounding box center [703, 387] width 2 height 3
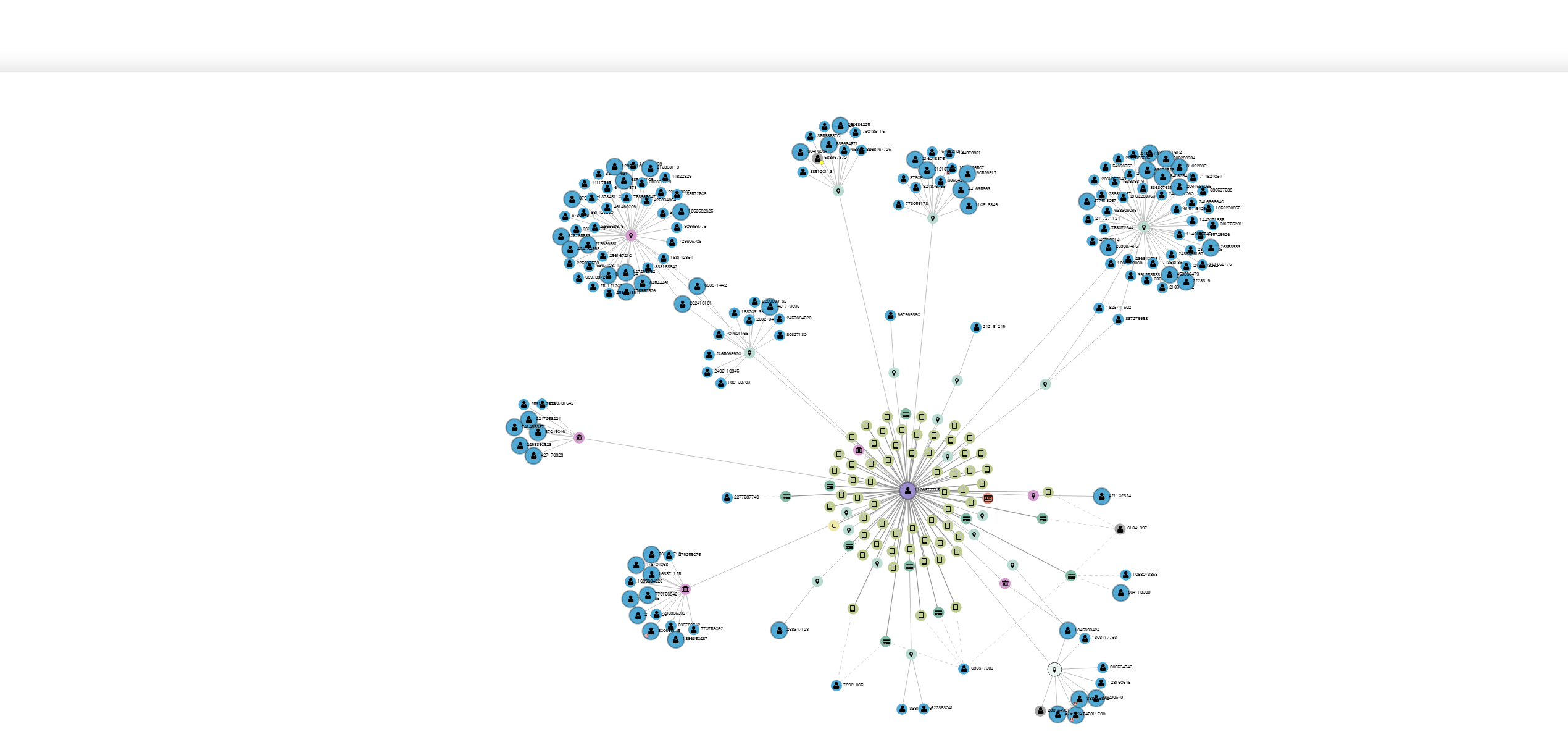
drag, startPoint x: 899, startPoint y: 472, endPoint x: 908, endPoint y: 469, distance: 9.5
click at [908, 469] on icon "user-1106672715  1106672715 device-66aa992791ca58c223031b58  device-6711a01c3…" at bounding box center [890, 411] width 1329 height 179
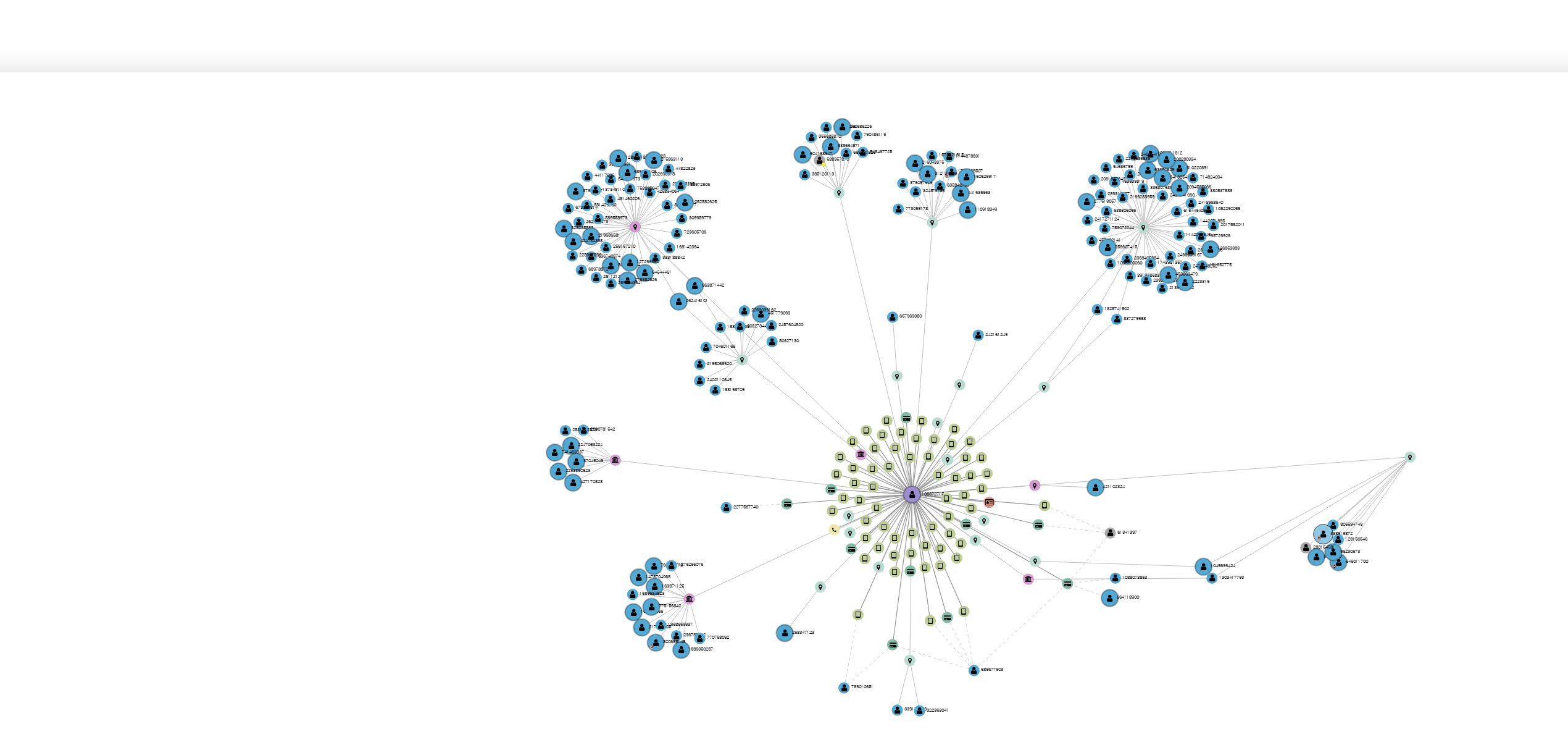
drag, startPoint x: 908, startPoint y: 470, endPoint x: 978, endPoint y: 416, distance: 88.4
click at [996, 417] on g "location-f492ed2d7919b1a8c4cd92b17a015cc6 " at bounding box center [997, 418] width 3 height 3
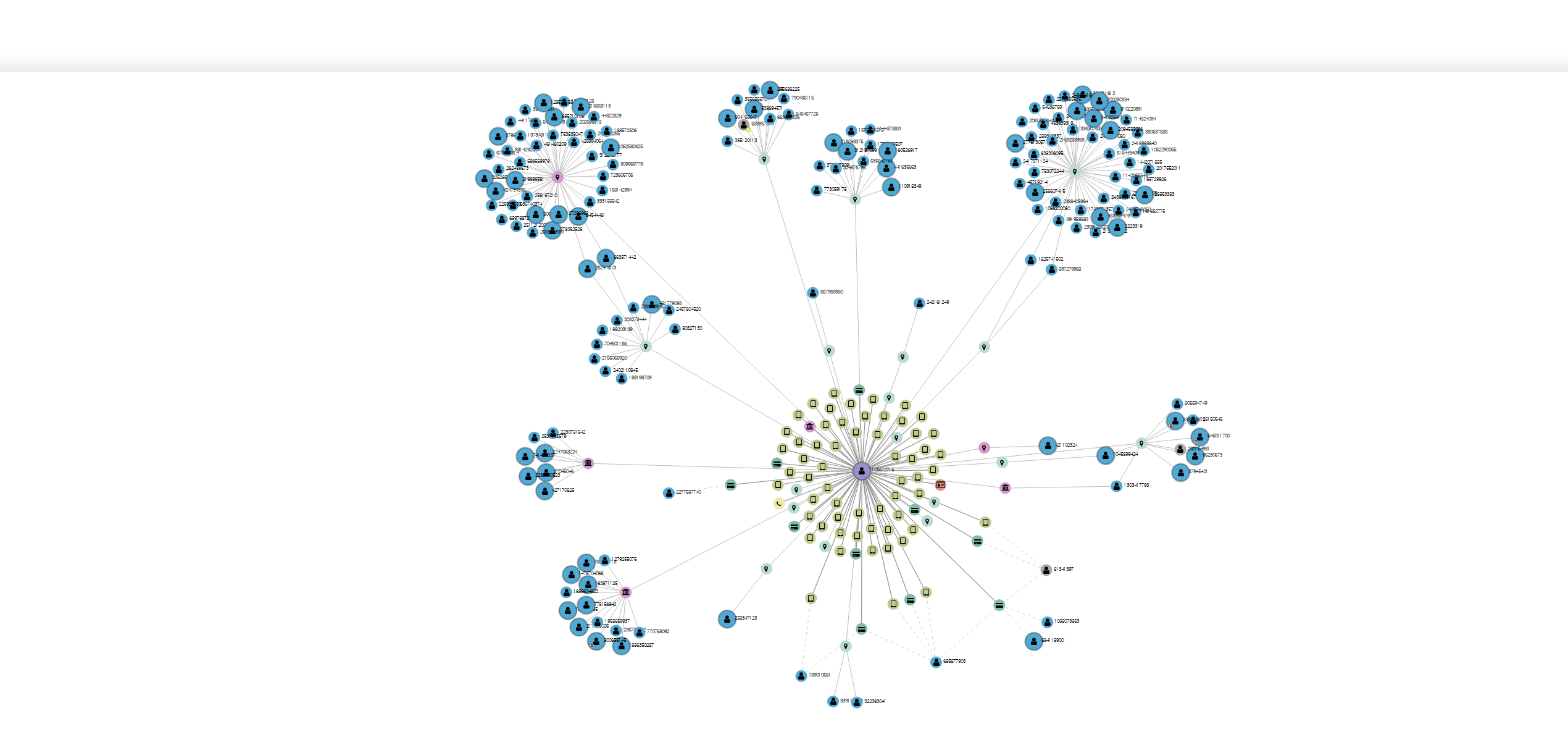
click at [915, 390] on icon "user-1106672715  1106672715 device-66aa992791ca58c223031b58  device-6711a01c3…" at bounding box center [890, 411] width 1329 height 179
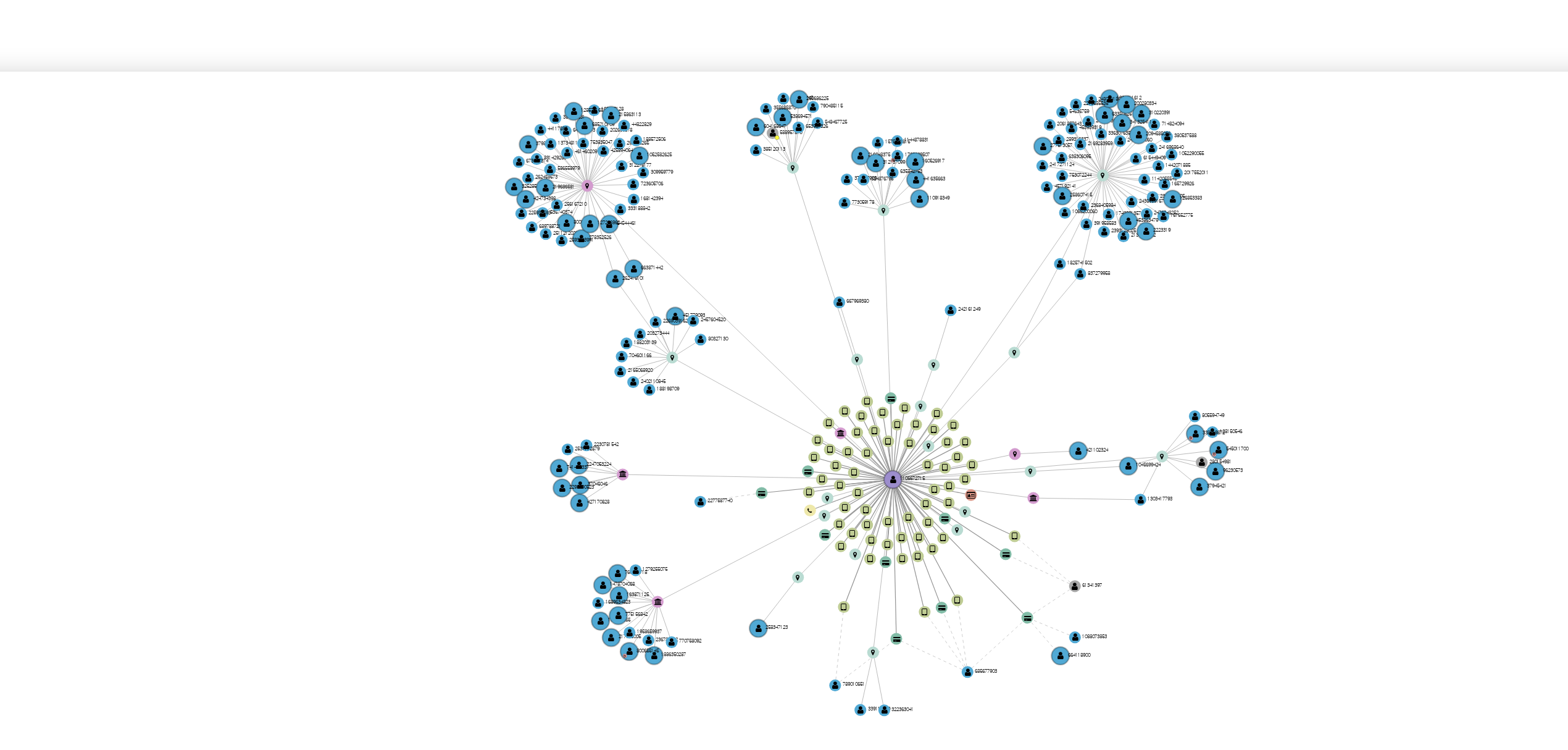
click at [935, 395] on icon "user-1106672715  1106672715 device-66aa992791ca58c223031b58  device-6711a01c3…" at bounding box center [890, 411] width 1329 height 179
click at [1034, 360] on icon "user-1106672715  1106672715 device-66aa992791ca58c223031b58  device-6711a01c3…" at bounding box center [890, 411] width 1329 height 179
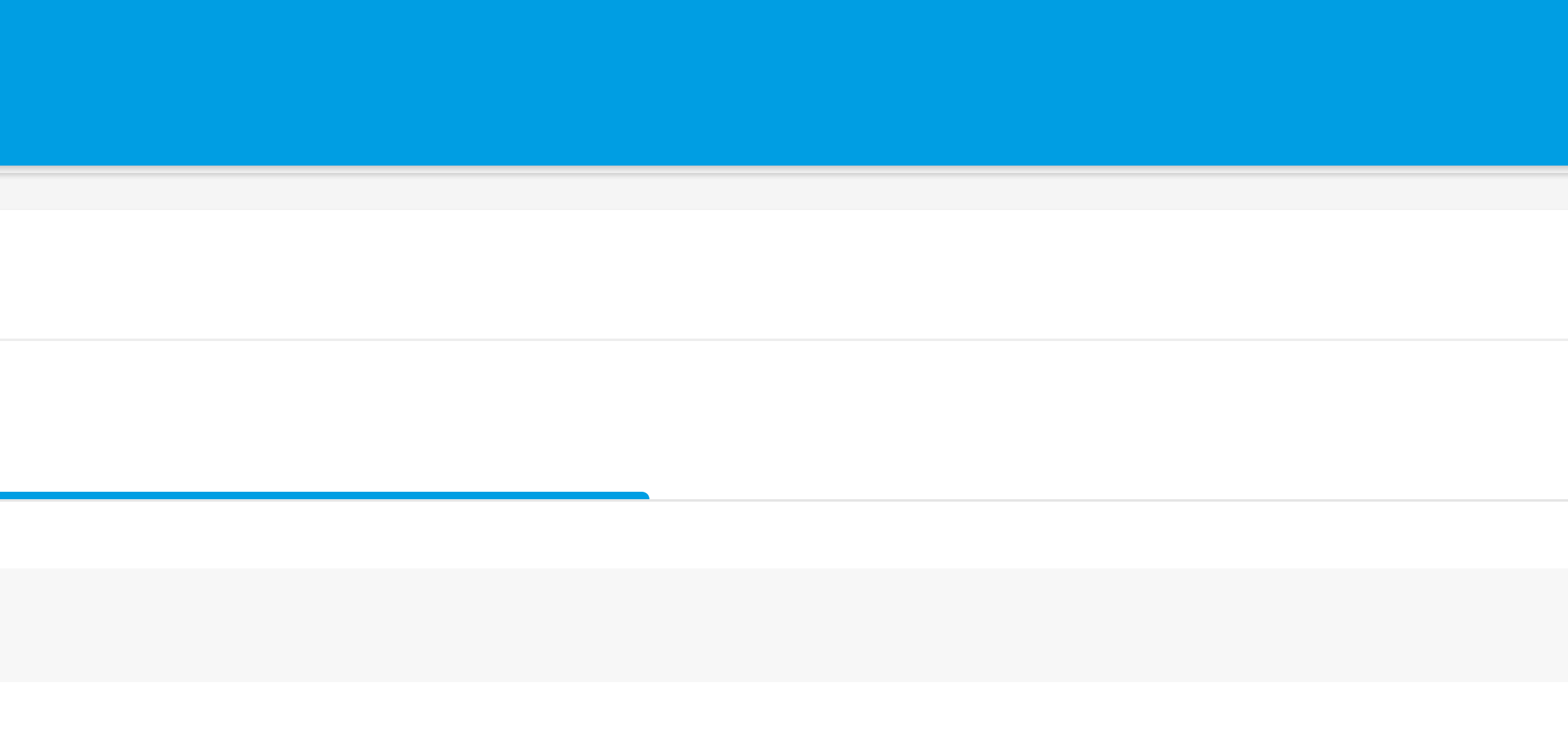
scroll to position [0, 0]
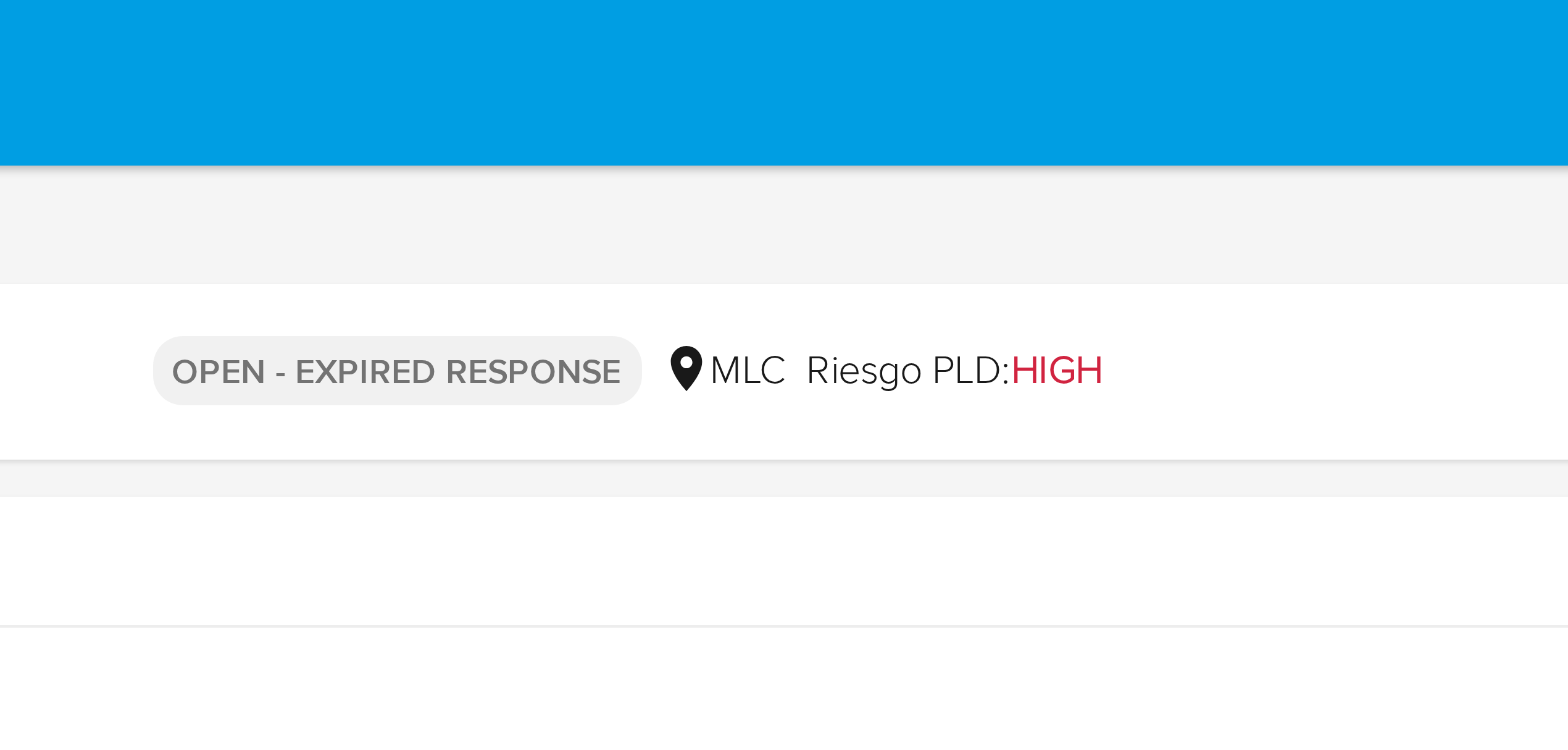
click at [911, 51] on div "Asignado a vfiuri Asignado el: 12/08/2025 16:41:00 Creado el: 12/08/2025 Creado…" at bounding box center [801, 60] width 1514 height 21
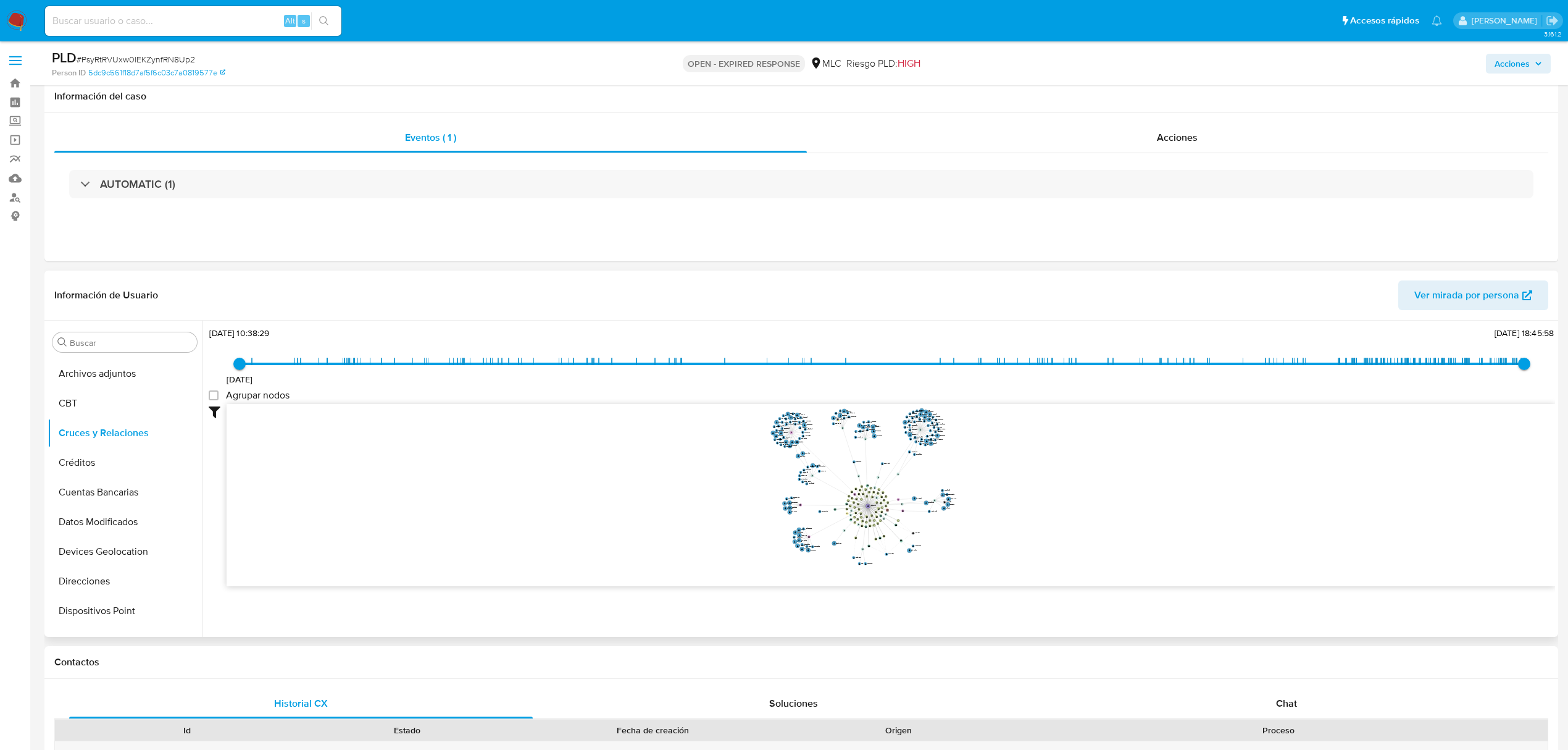
scroll to position [494, 0]
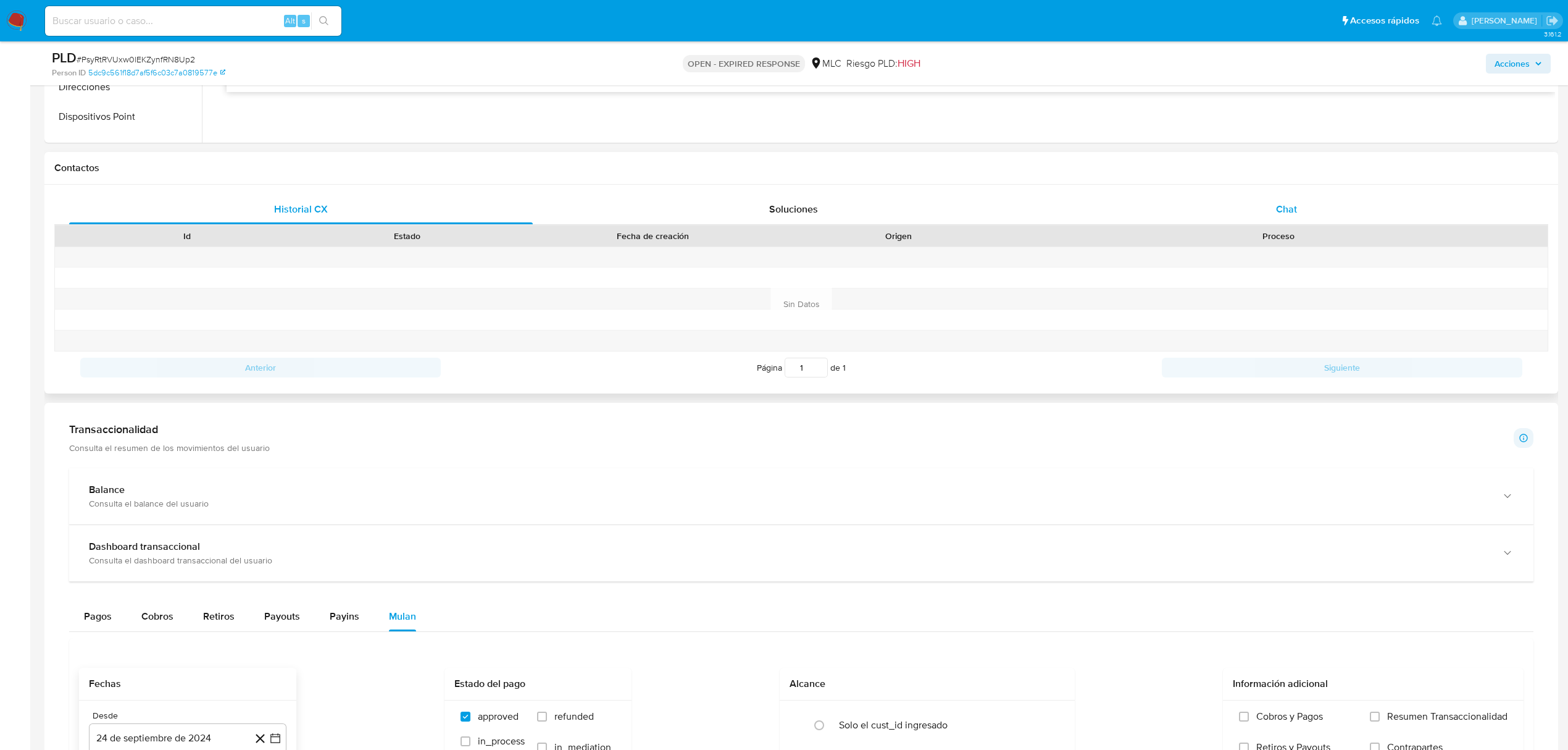
click at [1295, 203] on span "Chat" at bounding box center [1286, 209] width 21 height 15
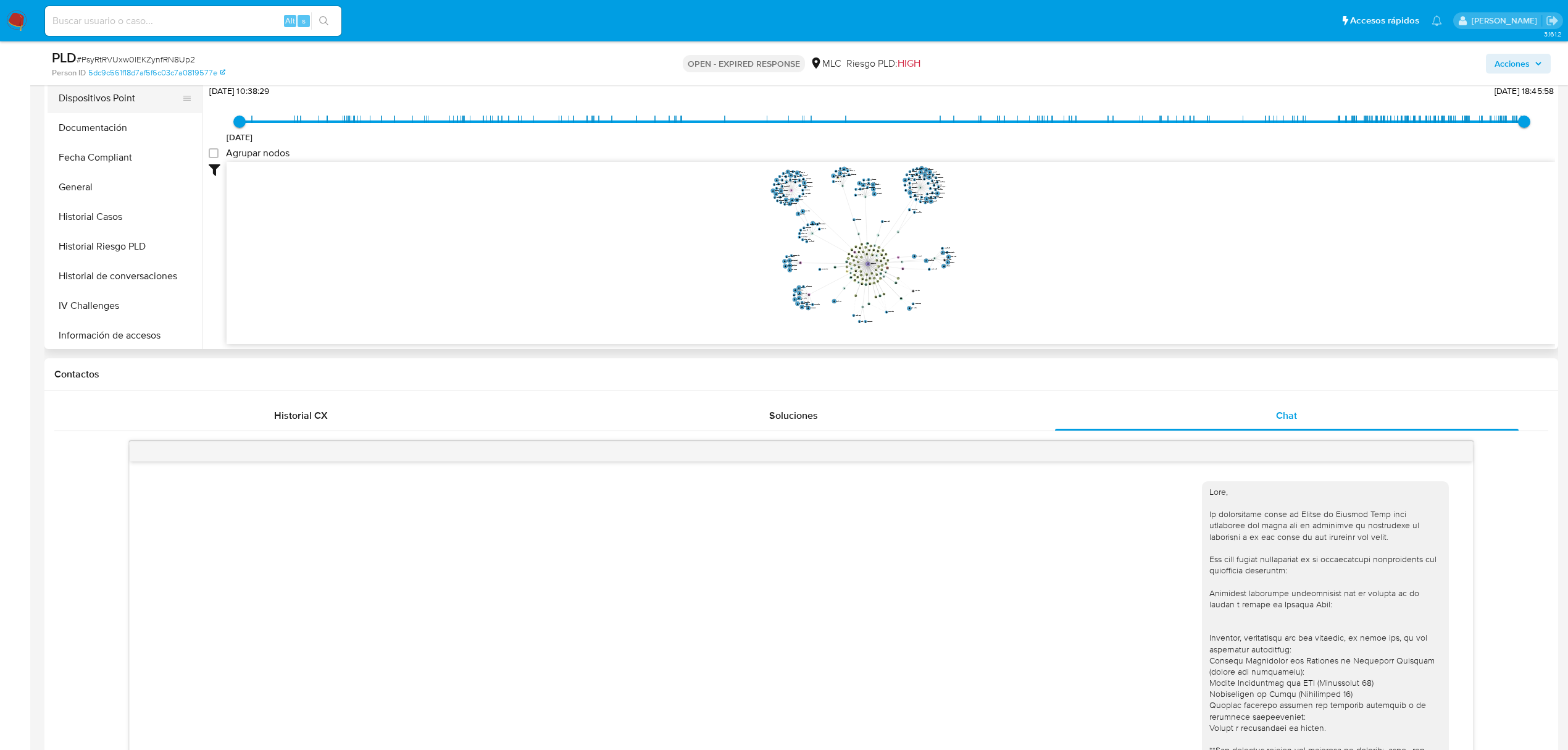
scroll to position [329, 0]
click at [110, 193] on button "Historial Casos" at bounding box center [119, 199] width 145 height 30
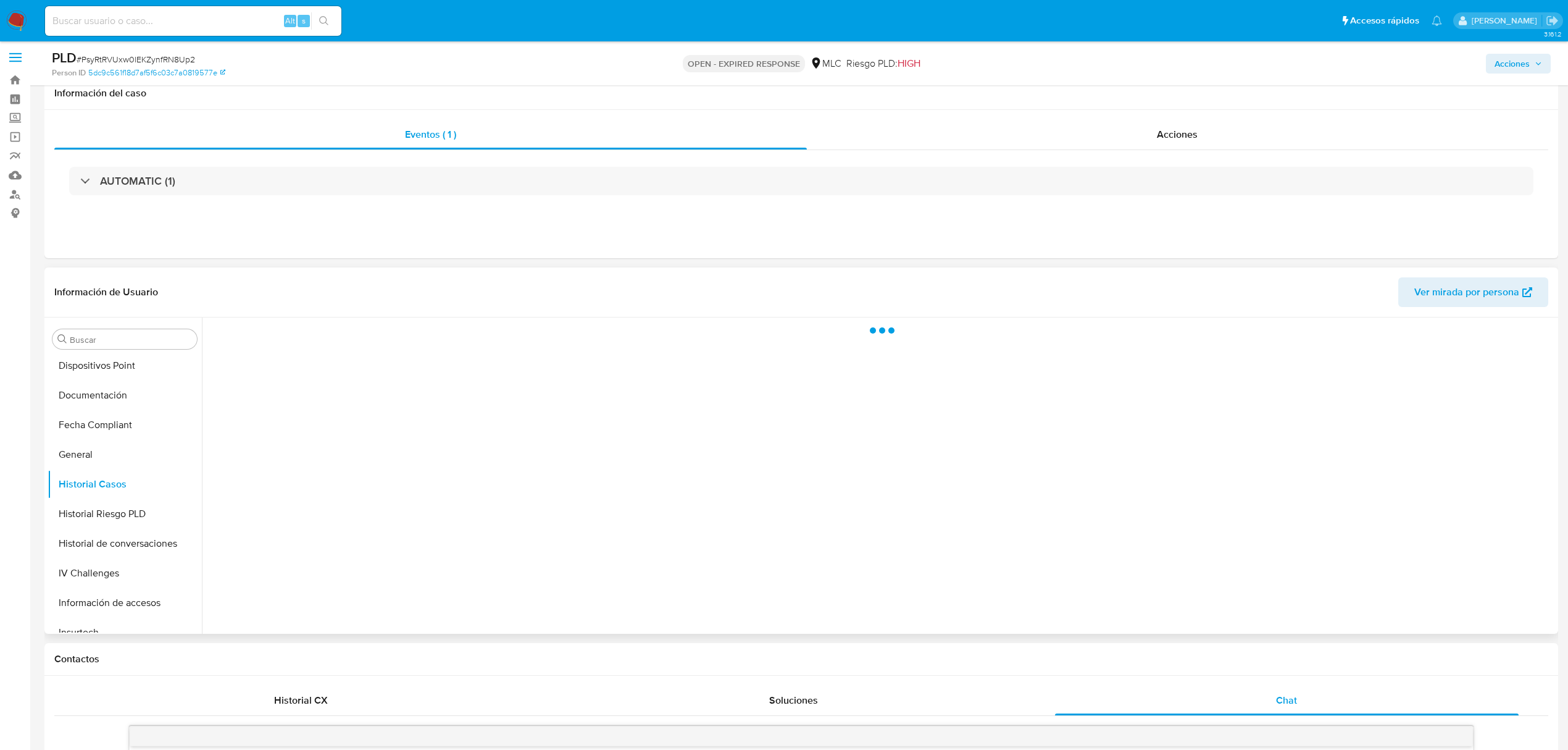
scroll to position [0, 0]
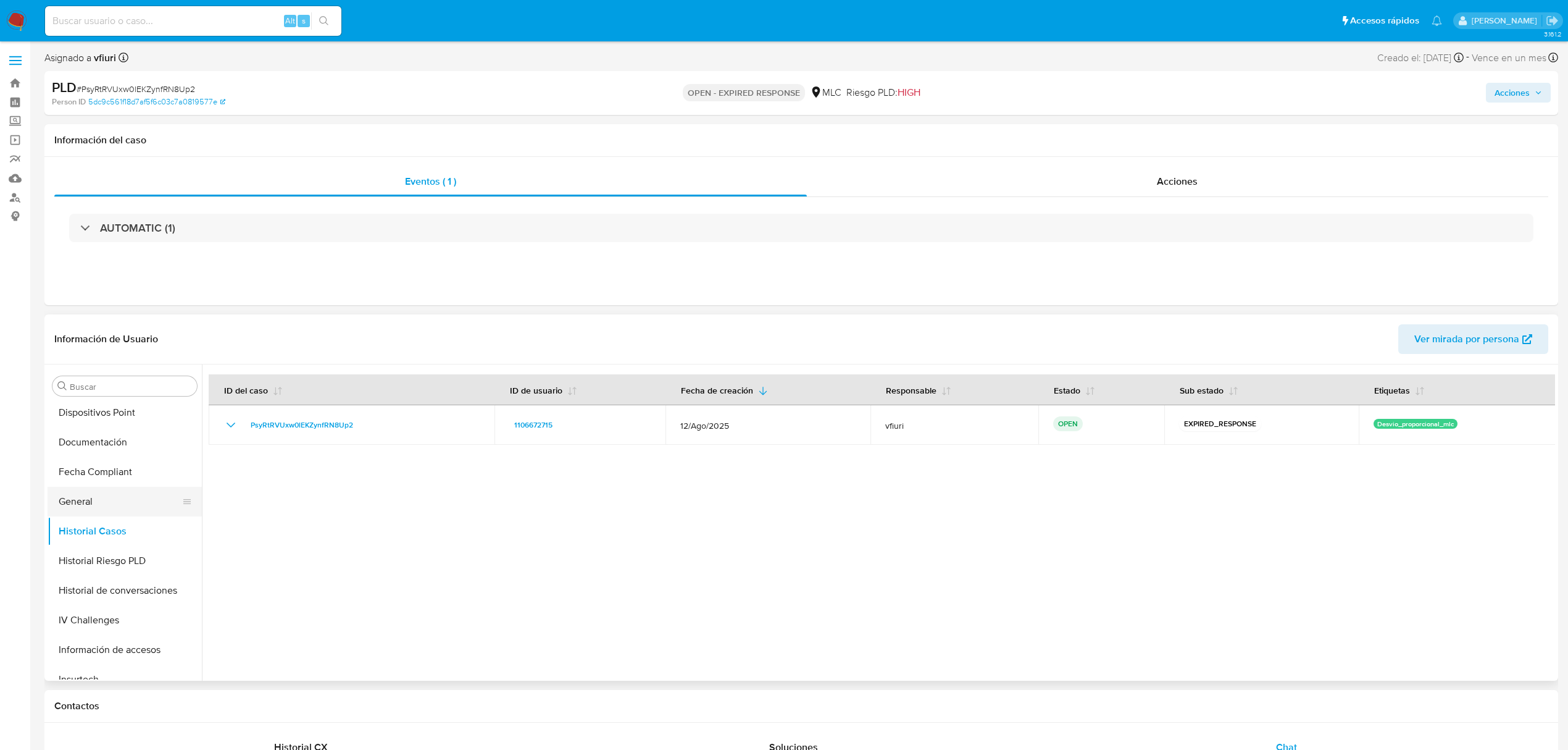
click at [110, 508] on button "General" at bounding box center [119, 501] width 145 height 30
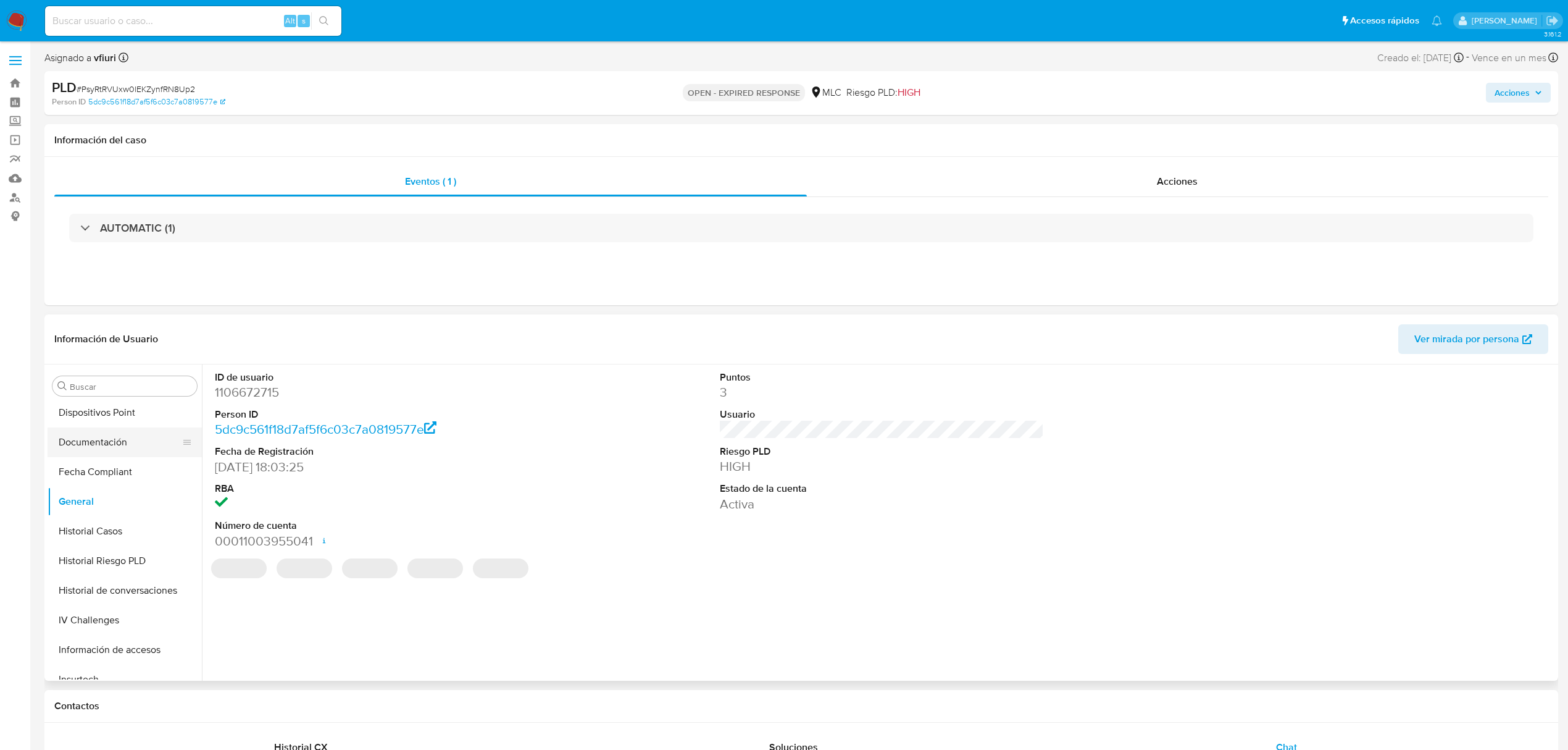
scroll to position [581, 0]
click at [94, 456] on button "Items" at bounding box center [119, 457] width 145 height 30
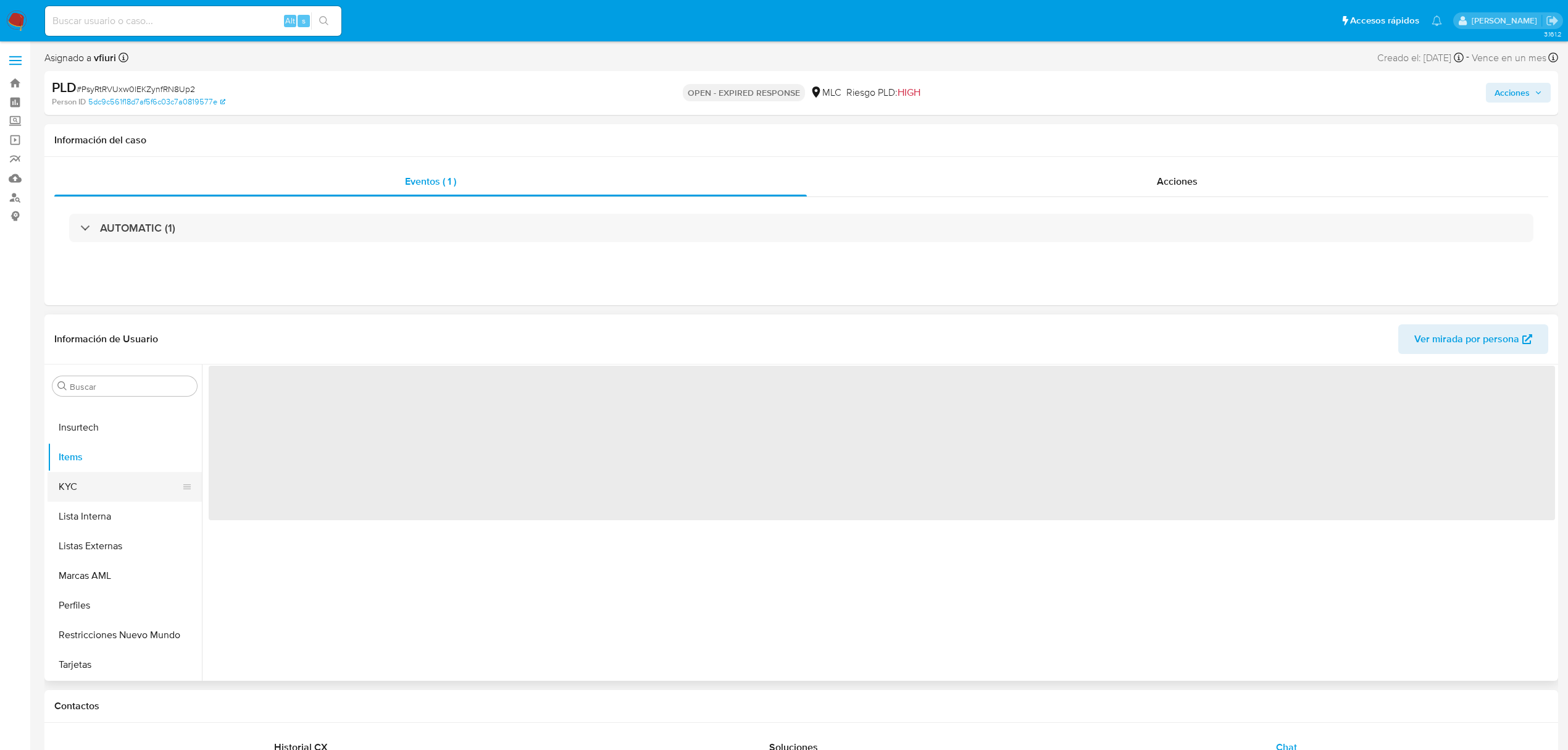
click at [91, 475] on button "KYC" at bounding box center [119, 487] width 145 height 30
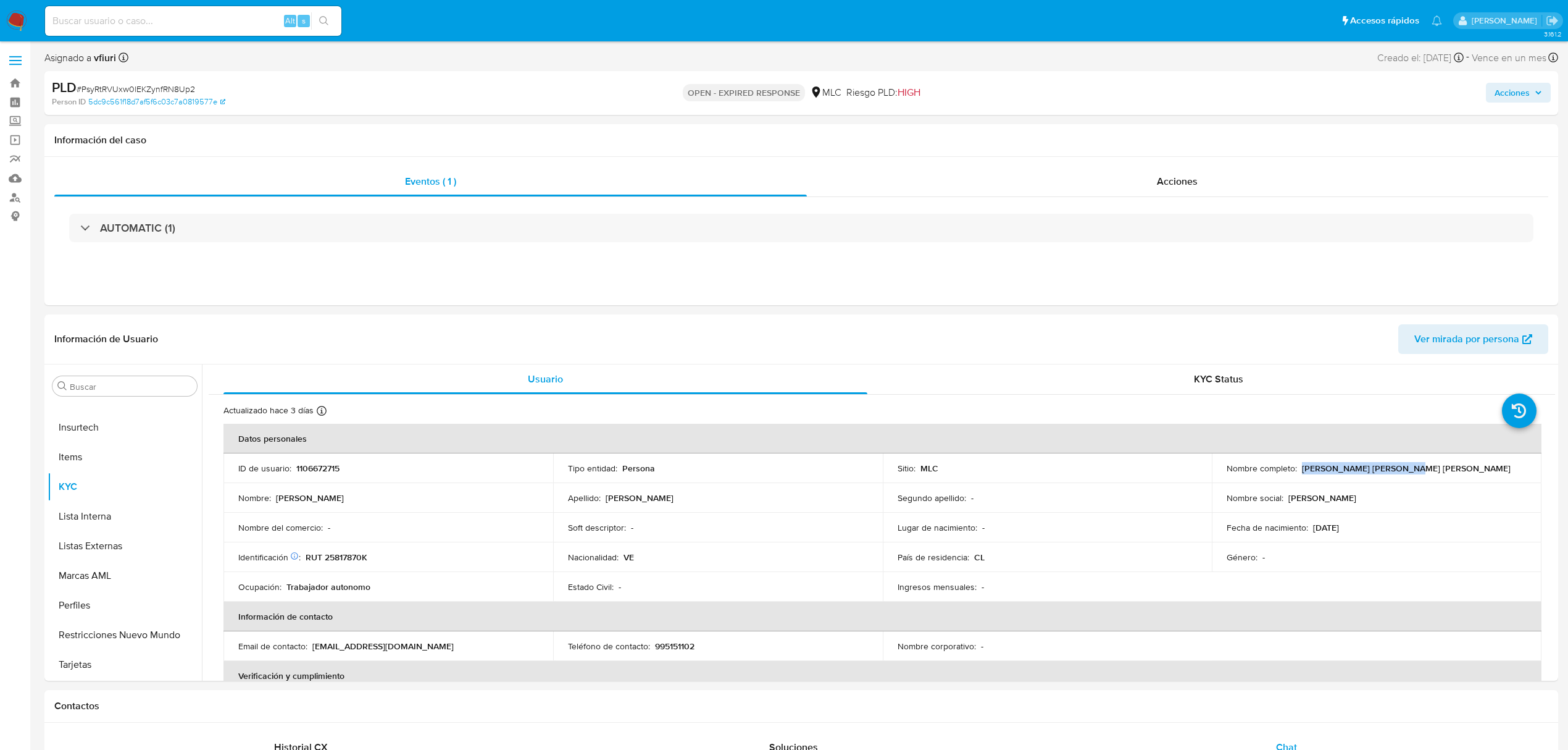
drag, startPoint x: 1299, startPoint y: 465, endPoint x: 1414, endPoint y: 468, distance: 115.0
click at [1414, 468] on div "Nombre completo : Antonio David Diaz Lopez" at bounding box center [1377, 467] width 300 height 11
copy p "Antonio David Diaz Lopez"
click at [119, 508] on button "Archivos adjuntos" at bounding box center [119, 504] width 145 height 30
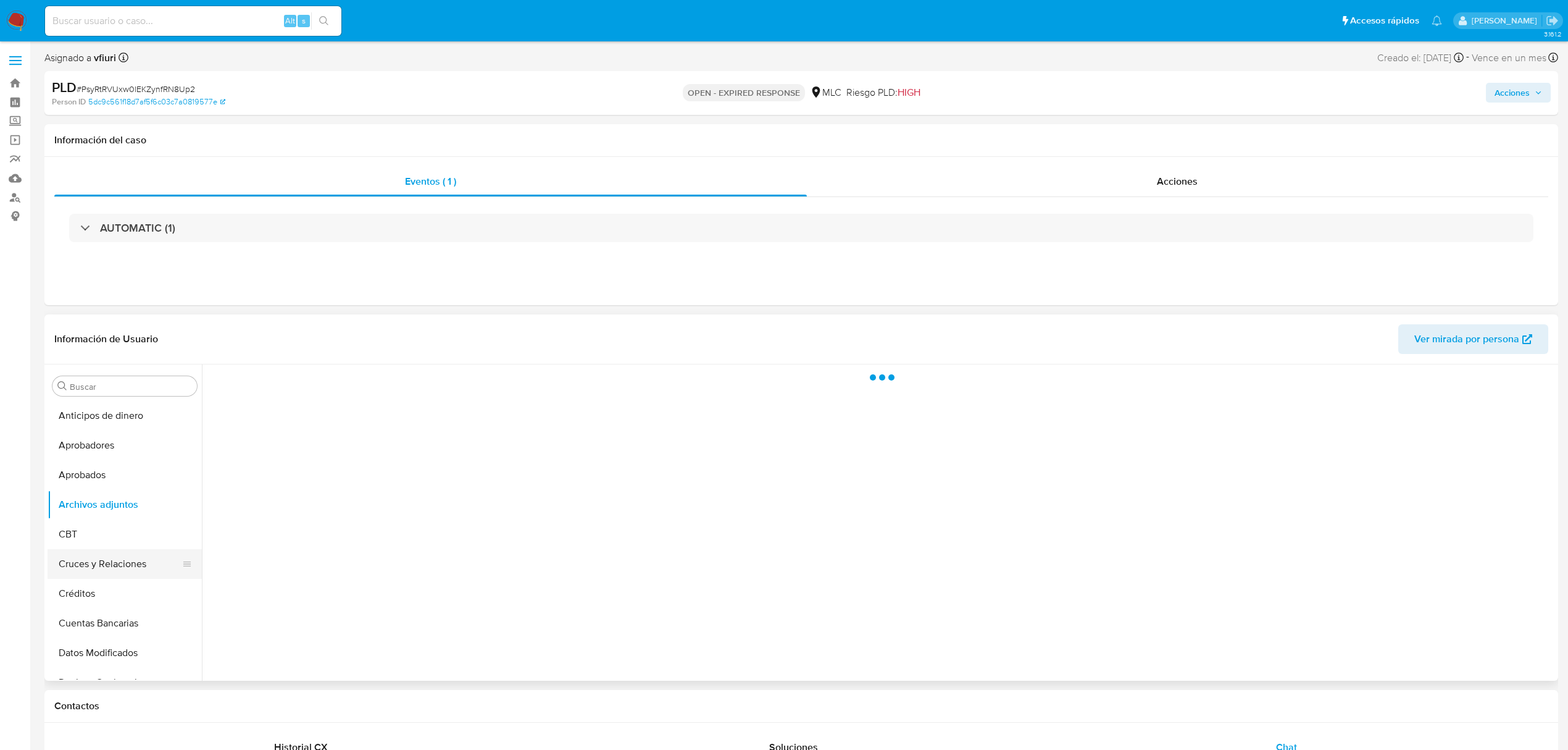
click at [115, 567] on button "Cruces y Relaciones" at bounding box center [119, 563] width 145 height 30
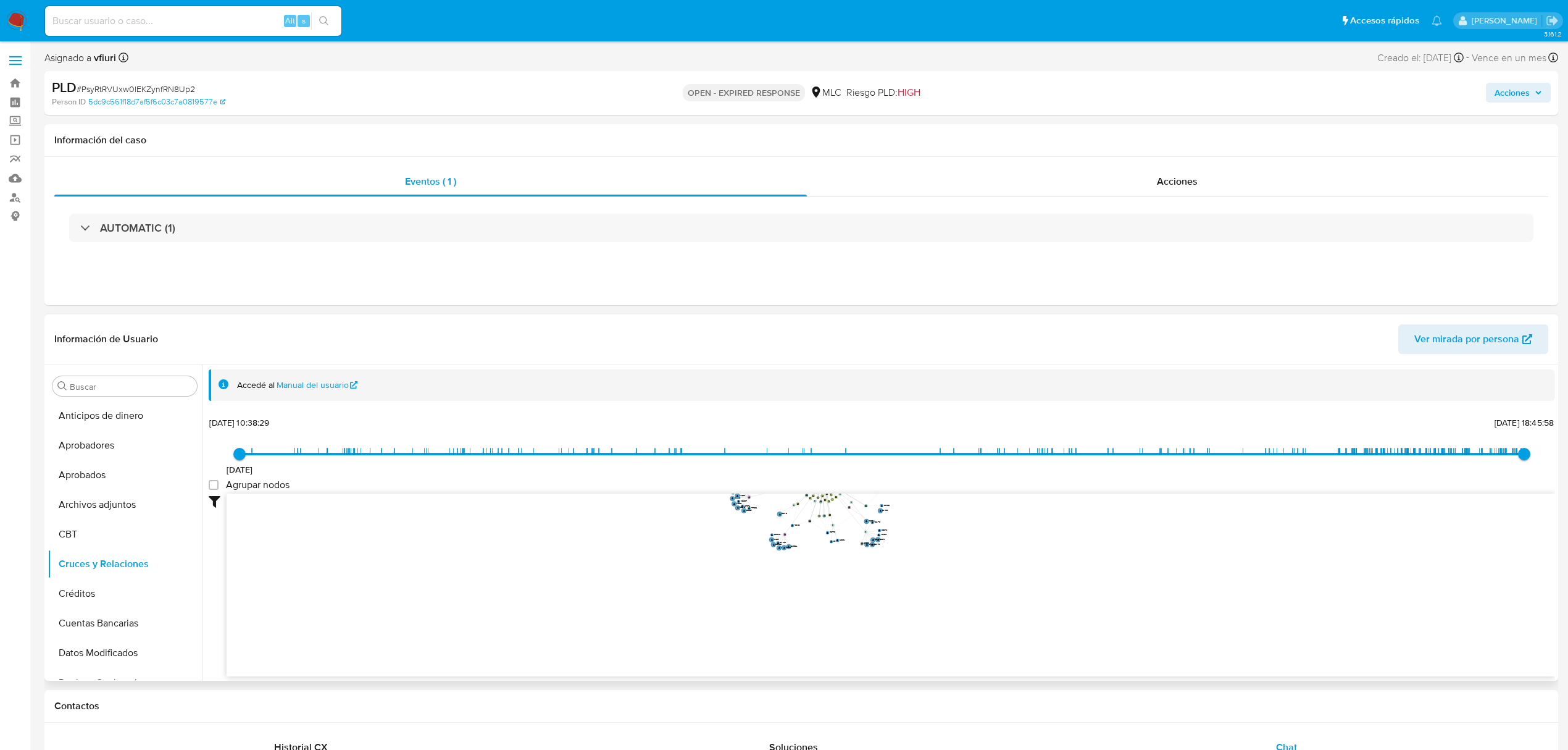
drag, startPoint x: 680, startPoint y: 585, endPoint x: 687, endPoint y: 488, distance: 97.3
click at [680, 478] on div "15/2/2022 15/2/2022, 10:38:29 4/10/2025, 18:45:58 Agrupar nodos Filtros Confian…" at bounding box center [882, 567] width 1347 height 307
click at [105, 598] on button "Historial Casos" at bounding box center [119, 608] width 145 height 30
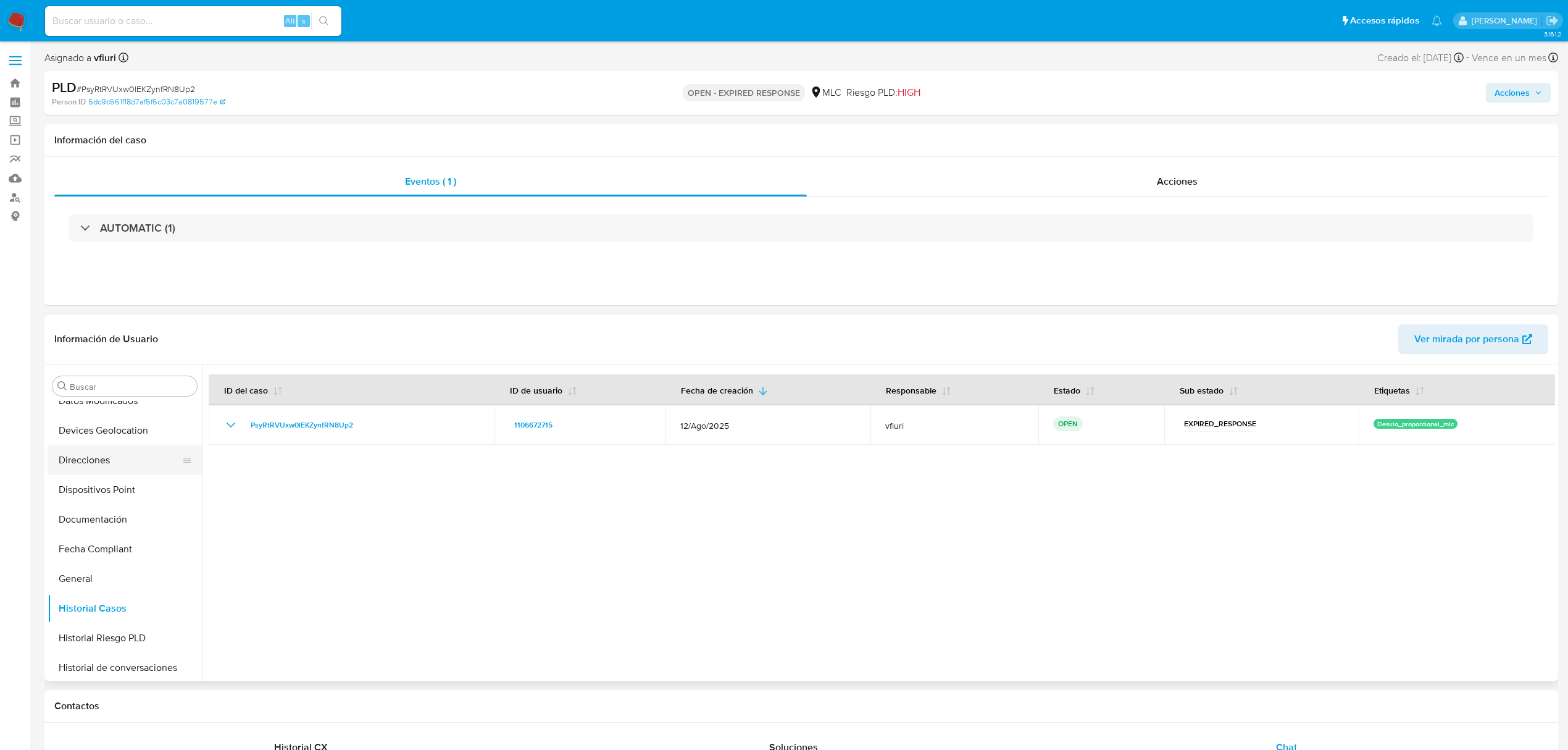
scroll to position [581, 0]
click at [94, 487] on button "KYC" at bounding box center [119, 487] width 145 height 30
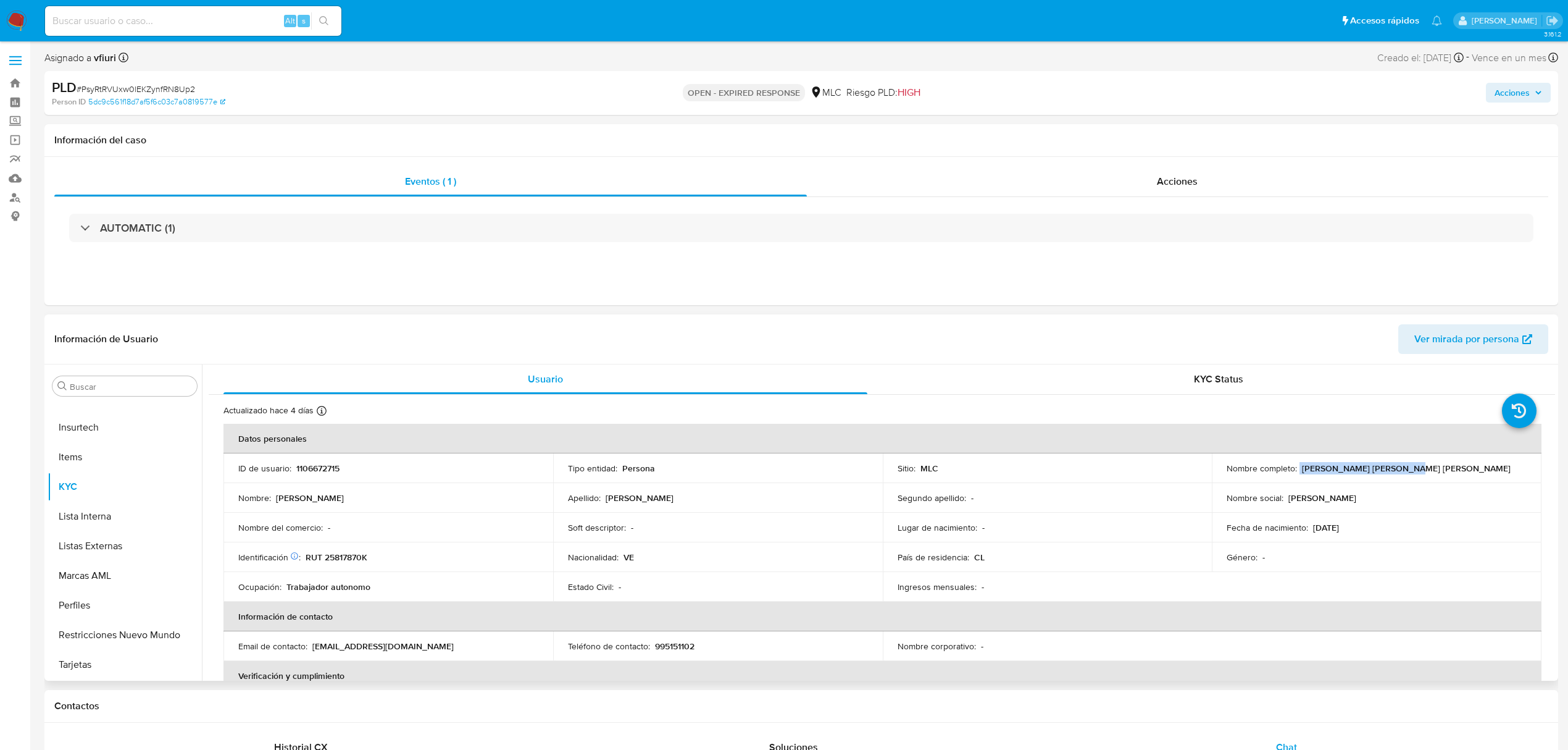
drag, startPoint x: 1295, startPoint y: 469, endPoint x: 1408, endPoint y: 469, distance: 113.0
click at [1408, 469] on div "Nombre completo : Antonio David Diaz Lopez" at bounding box center [1377, 467] width 300 height 11
click at [1326, 467] on p "Antonio David Diaz Lopez" at bounding box center [1406, 467] width 209 height 11
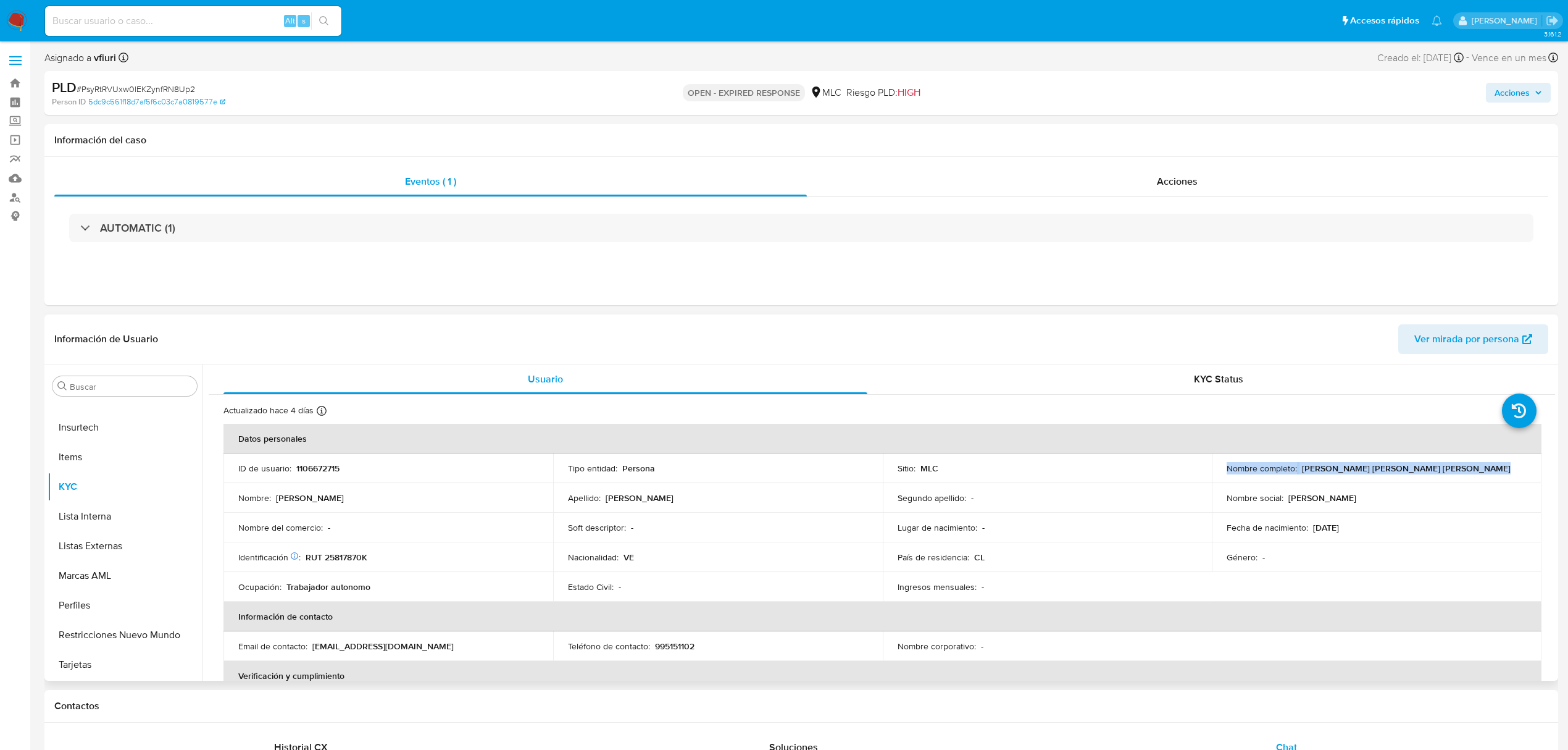
click at [1319, 467] on p "Antonio David Diaz Lopez" at bounding box center [1406, 467] width 209 height 11
click at [1307, 468] on p "Antonio David Diaz Lopez" at bounding box center [1406, 467] width 209 height 11
drag, startPoint x: 1296, startPoint y: 467, endPoint x: 1418, endPoint y: 465, distance: 122.0
click at [1418, 465] on div "Nombre completo : Antonio David Diaz Lopez" at bounding box center [1377, 467] width 300 height 11
copy div "Antonio David Diaz Lopez"
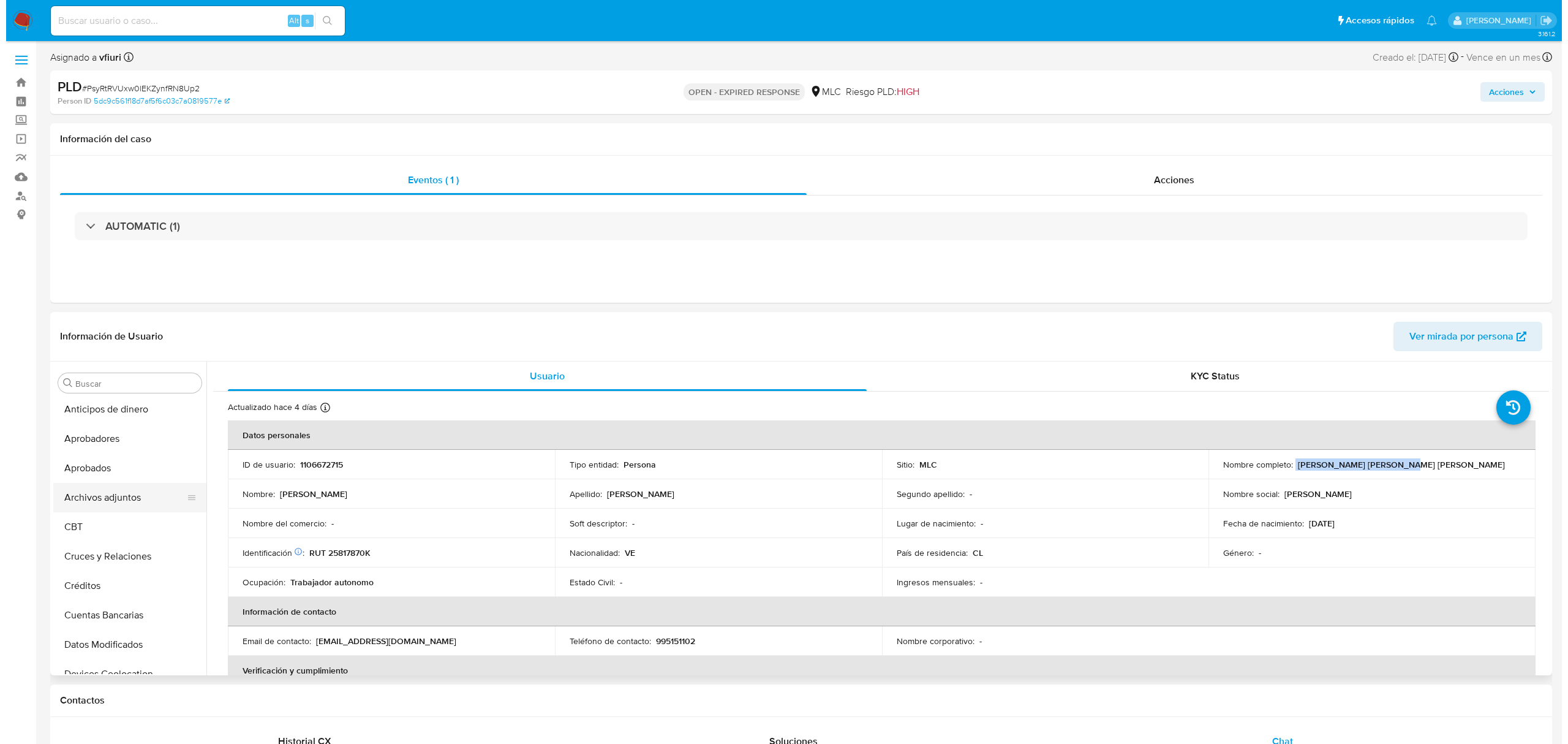
scroll to position [0, 0]
drag, startPoint x: 114, startPoint y: 496, endPoint x: 150, endPoint y: 496, distance: 36.0
click at [114, 496] on button "Archivos adjuntos" at bounding box center [118, 500] width 144 height 30
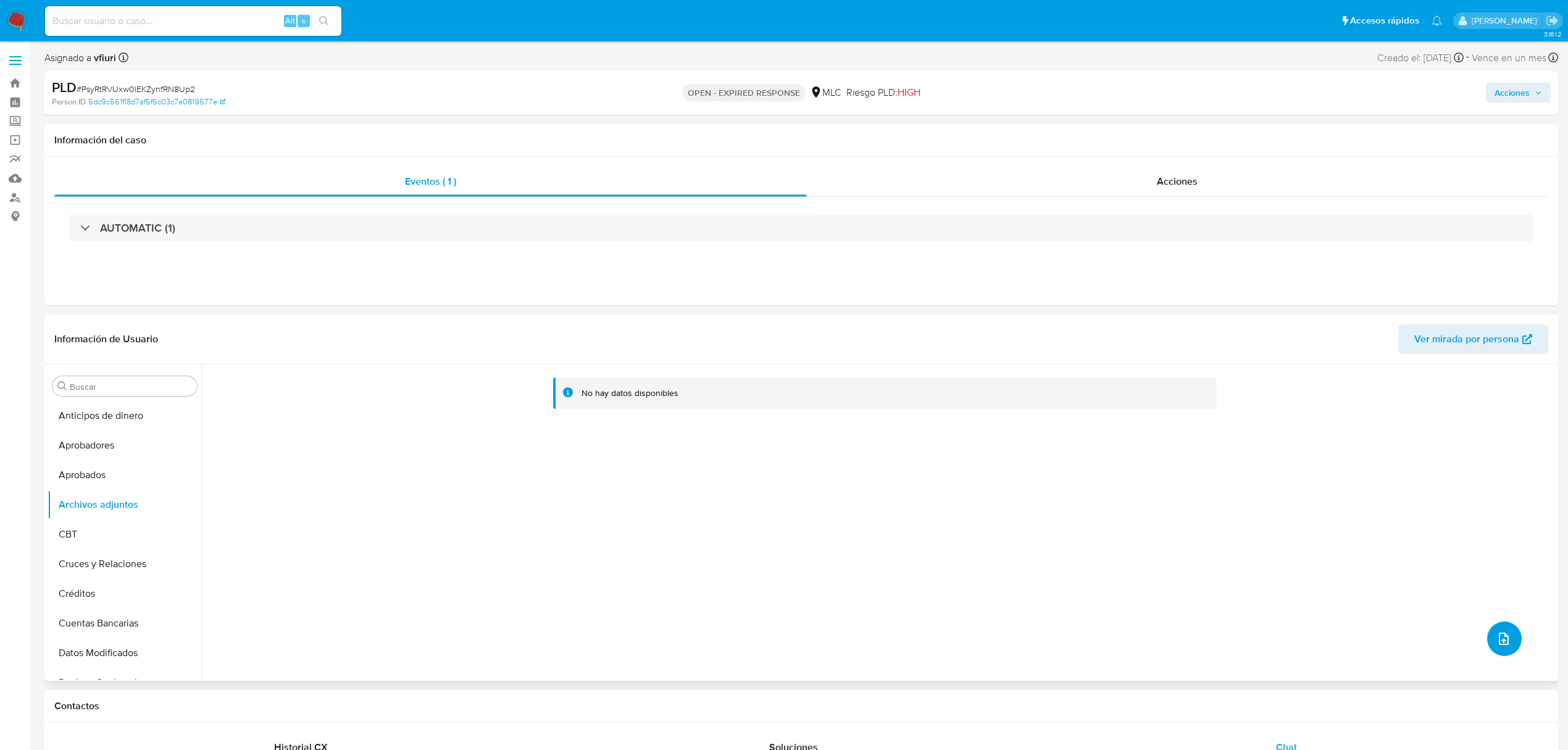
click at [1496, 633] on span "upload-file" at bounding box center [1503, 638] width 15 height 15
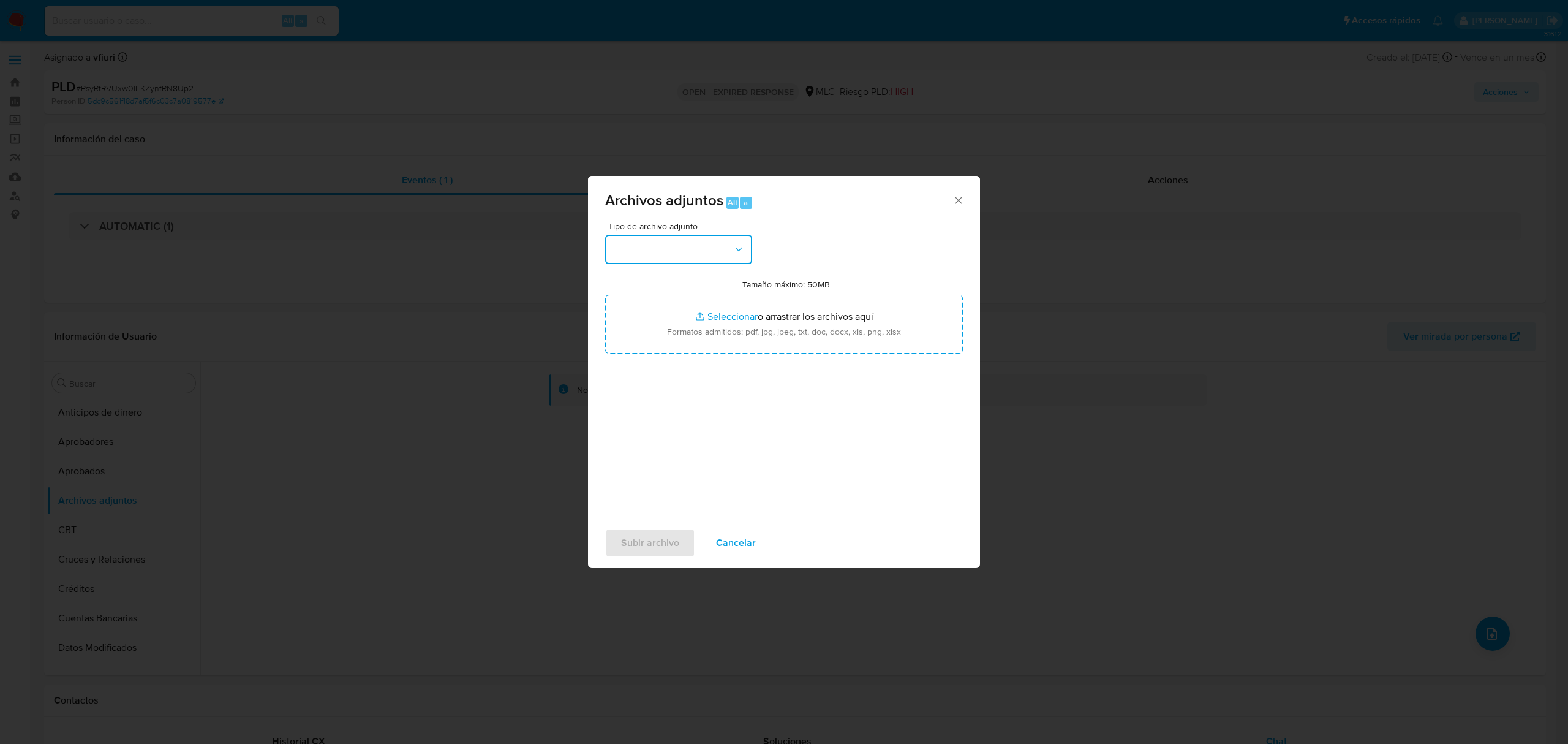
click at [690, 260] on button "button" at bounding box center [678, 250] width 147 height 30
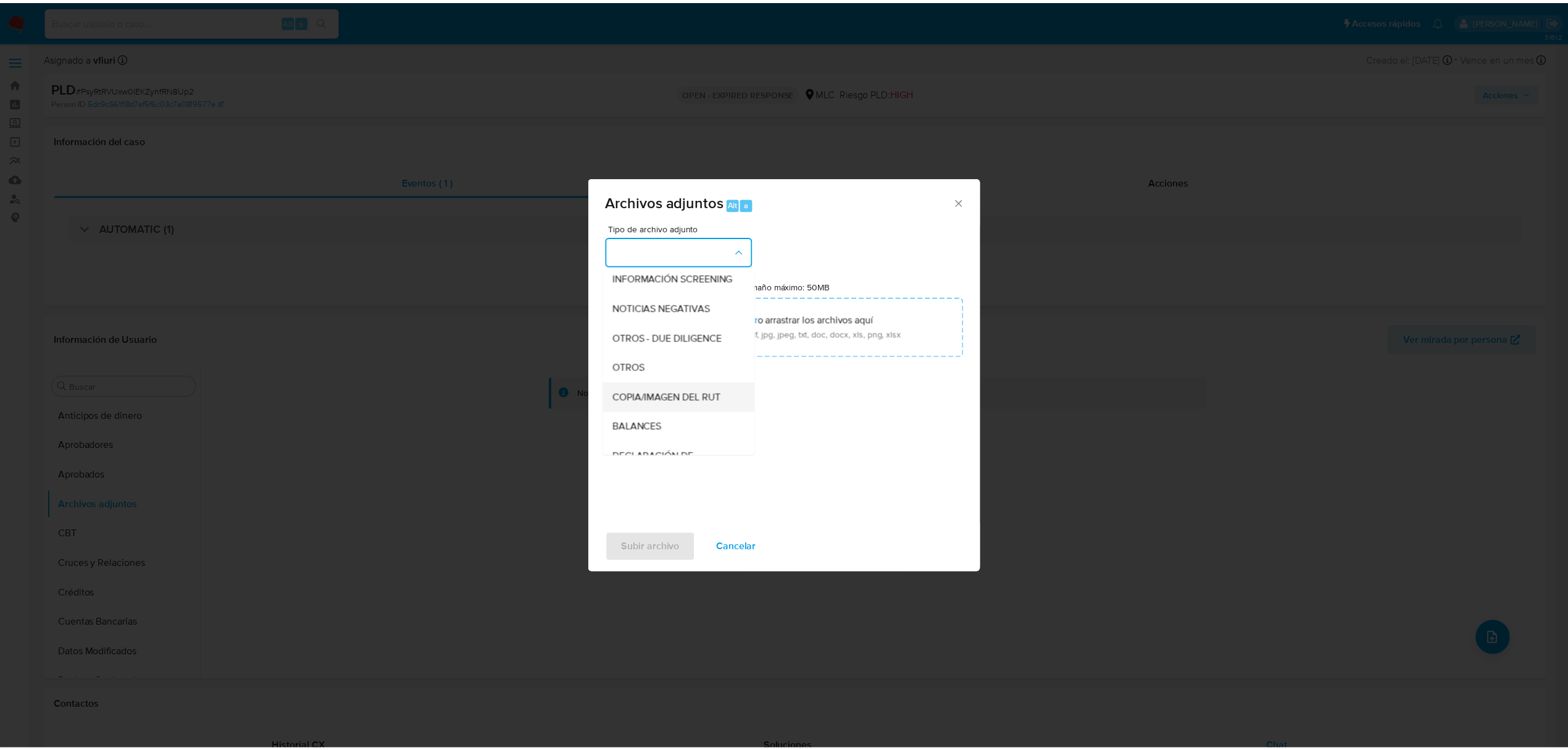
scroll to position [102, 0]
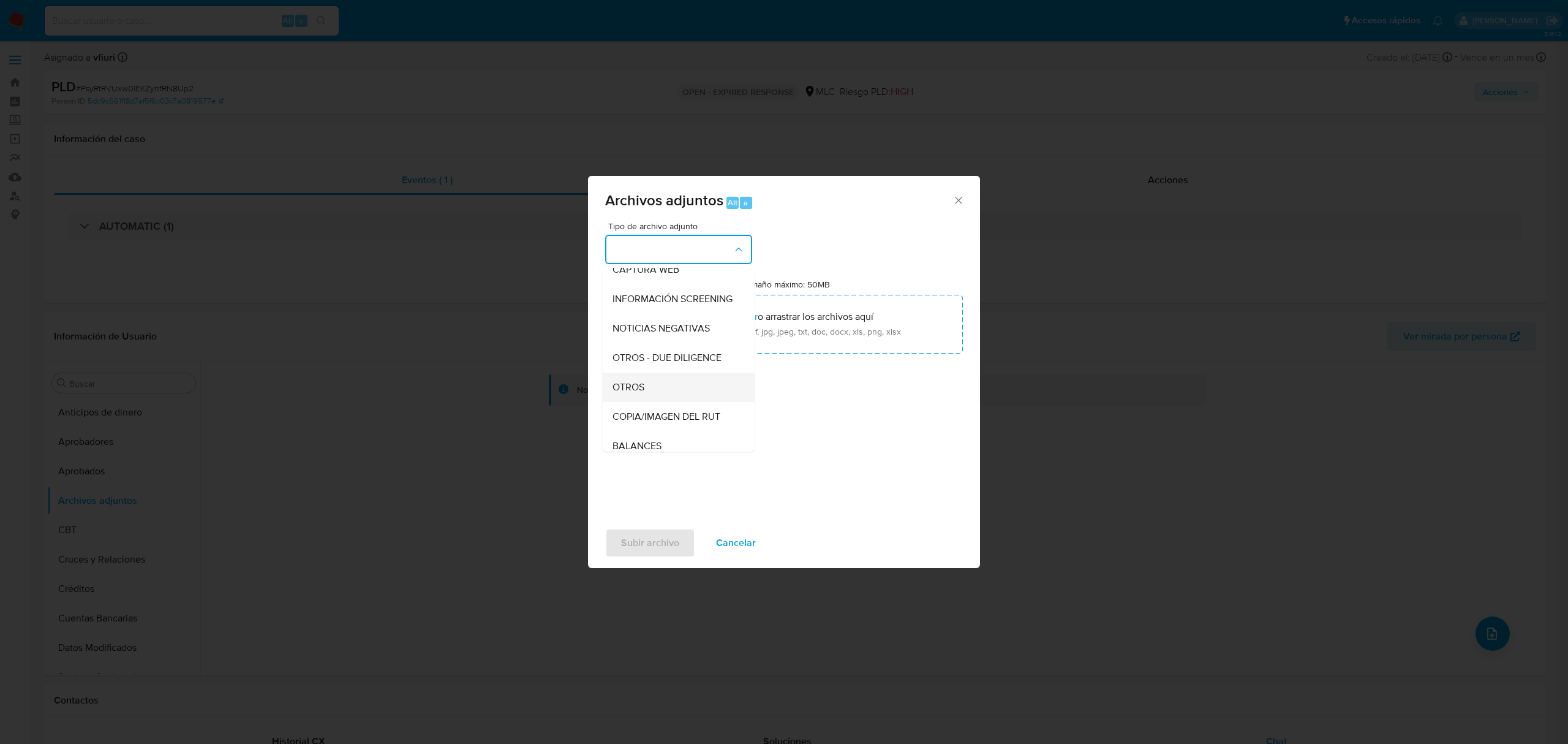
click at [666, 398] on div "OTROS" at bounding box center [675, 387] width 125 height 30
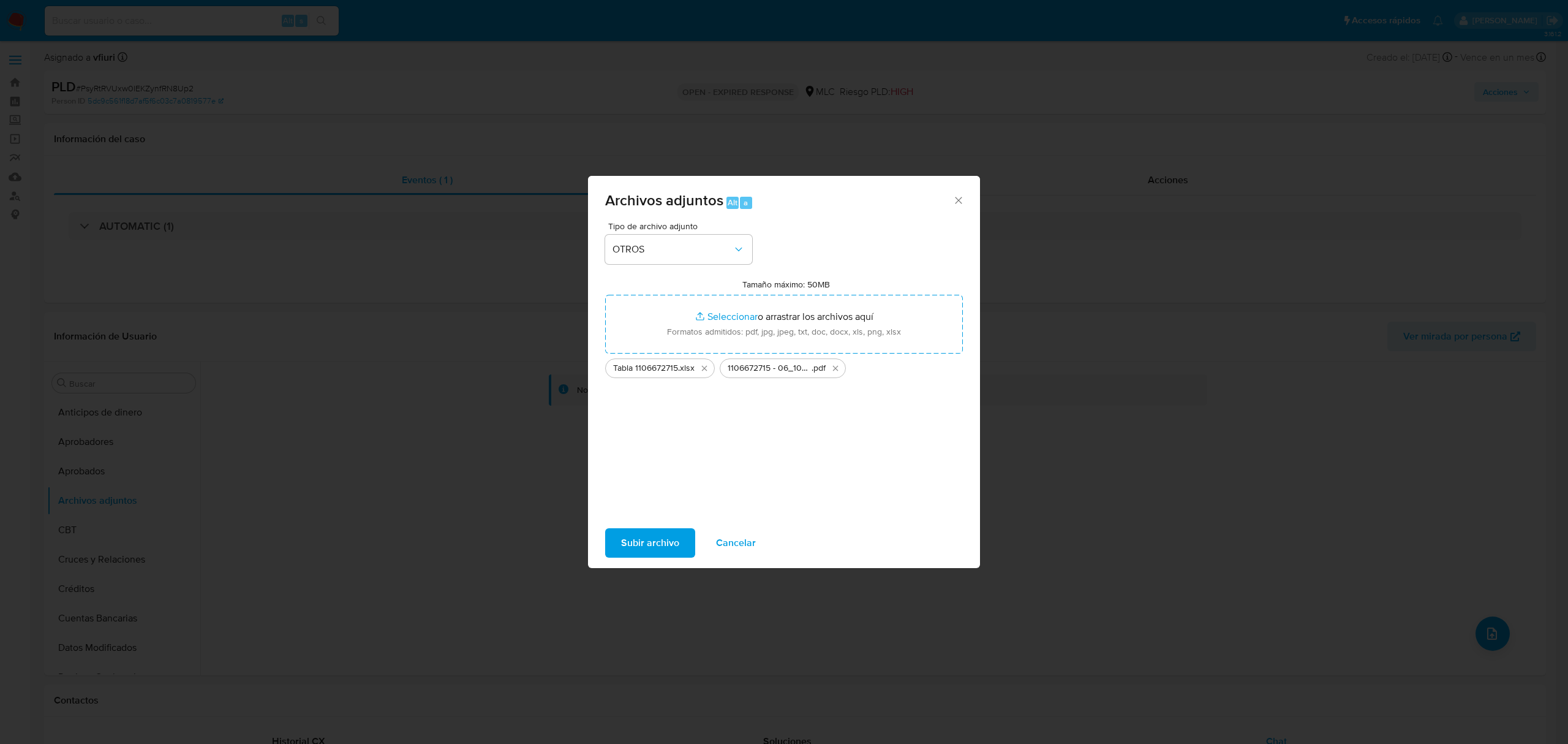
click at [662, 538] on span "Subir archivo" at bounding box center [650, 543] width 58 height 27
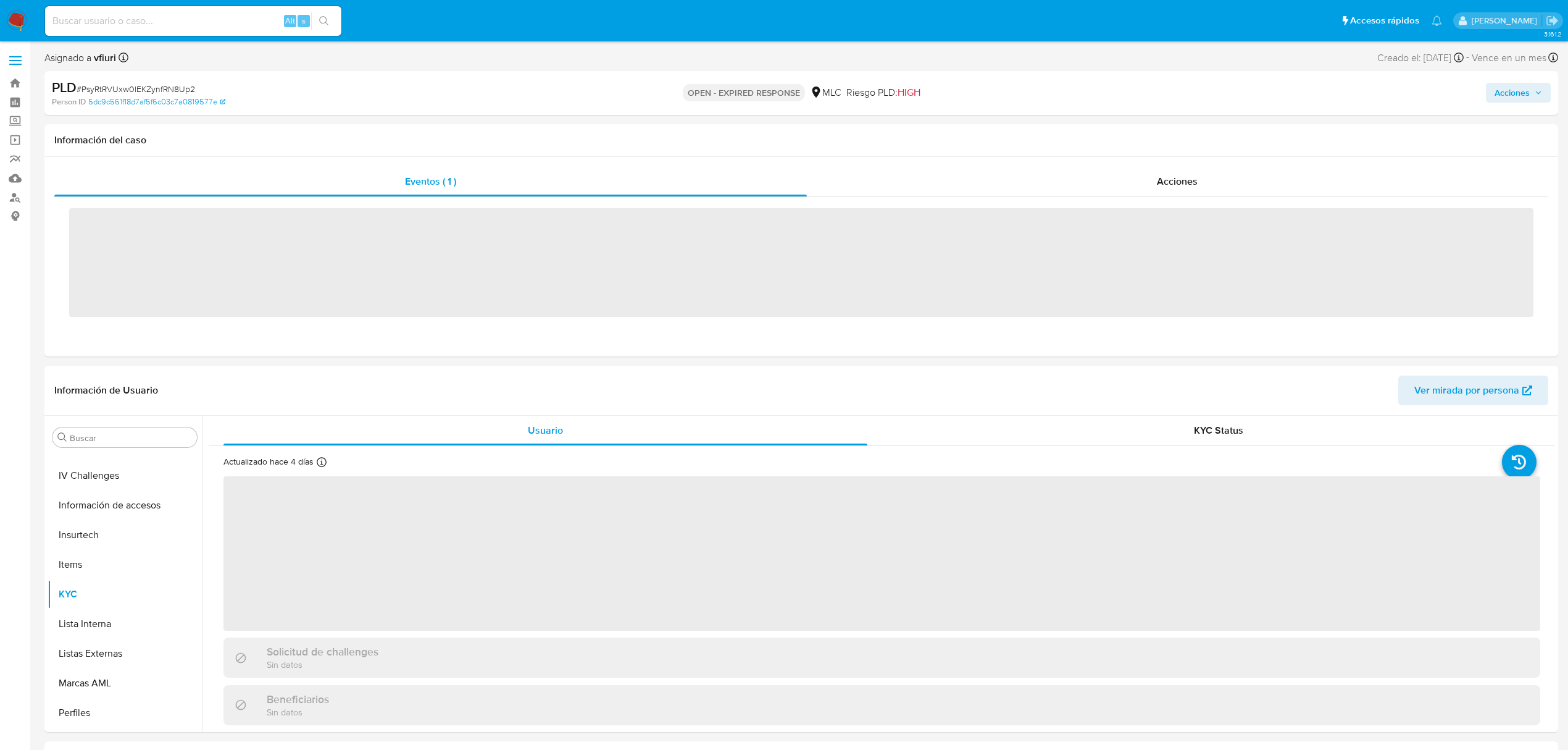
scroll to position [581, 0]
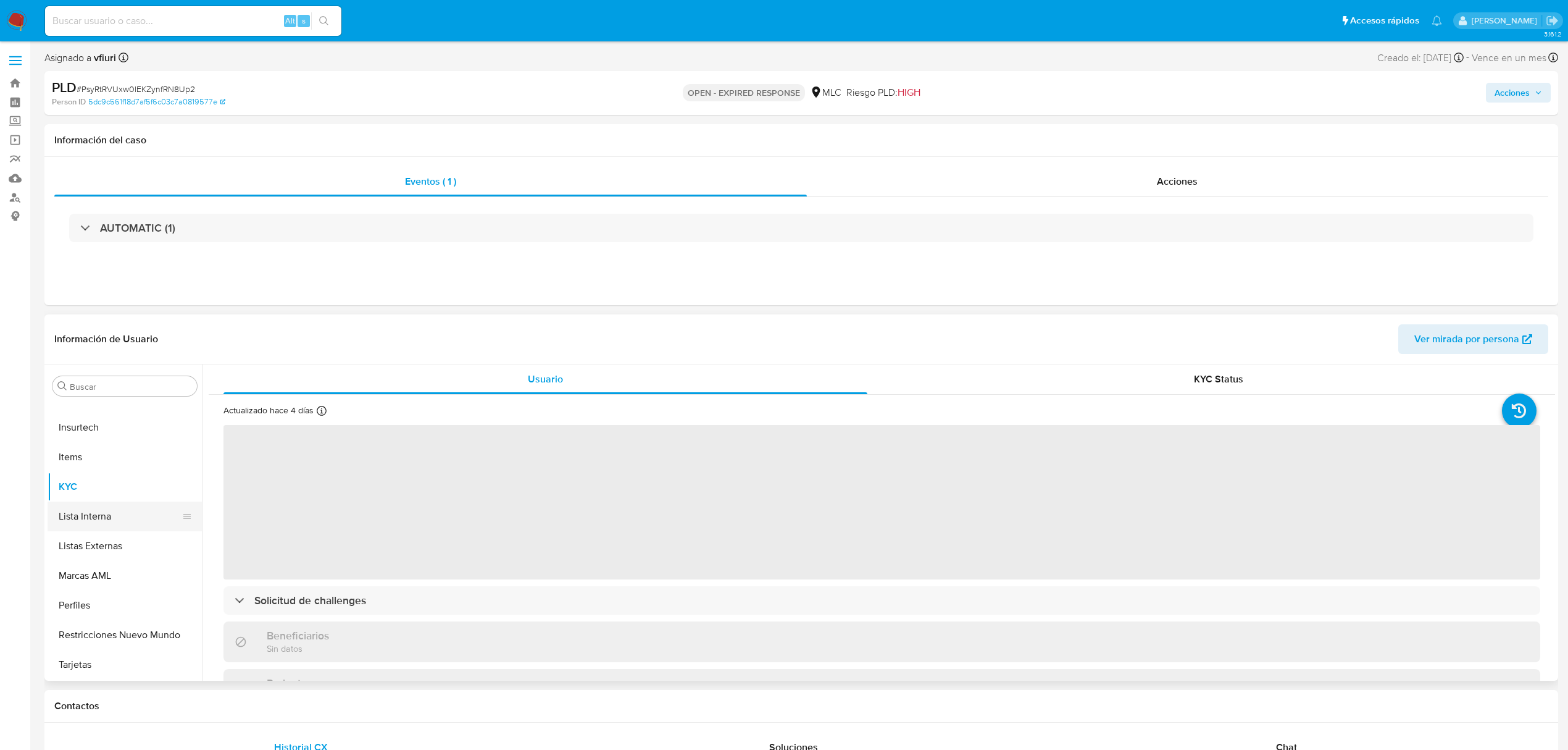
select select "10"
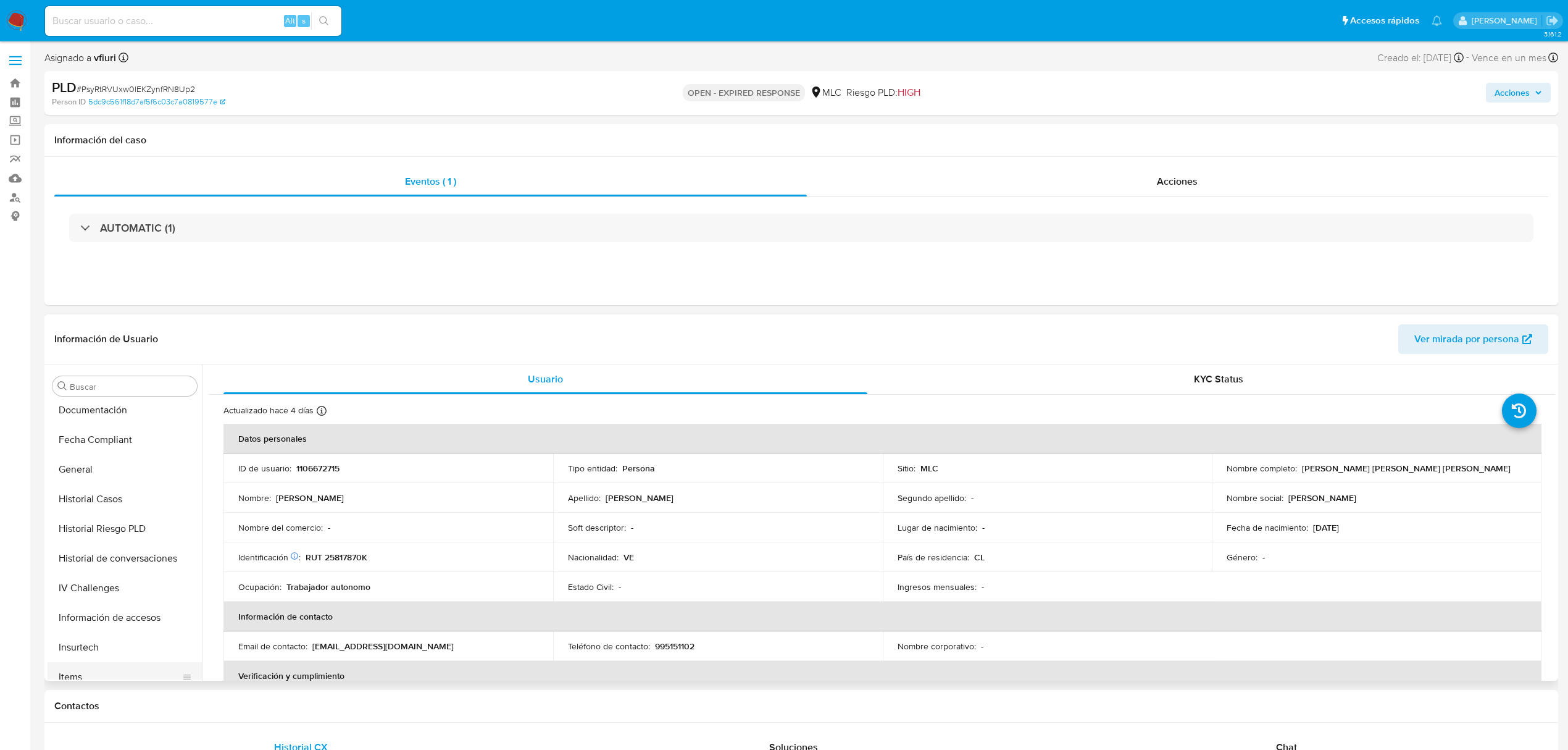
scroll to position [5, 0]
click at [82, 494] on button "Archivos adjuntos" at bounding box center [119, 499] width 145 height 30
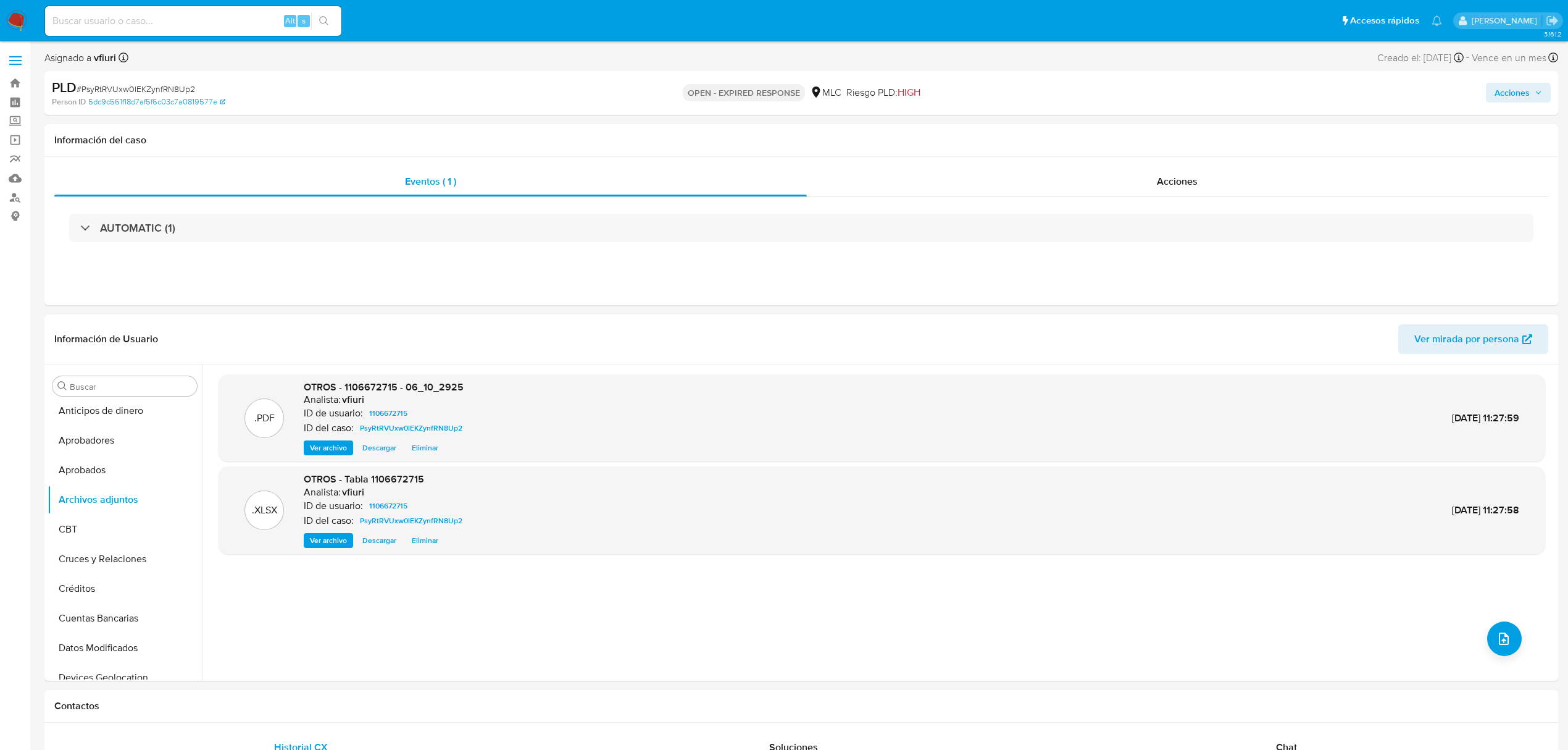
click at [156, 87] on span "# PsyRtRVUxw0lEKZynfRN8Up2" at bounding box center [136, 88] width 118 height 13
copy span "PsyRtRVUxw0lEKZynfRN8Up2"
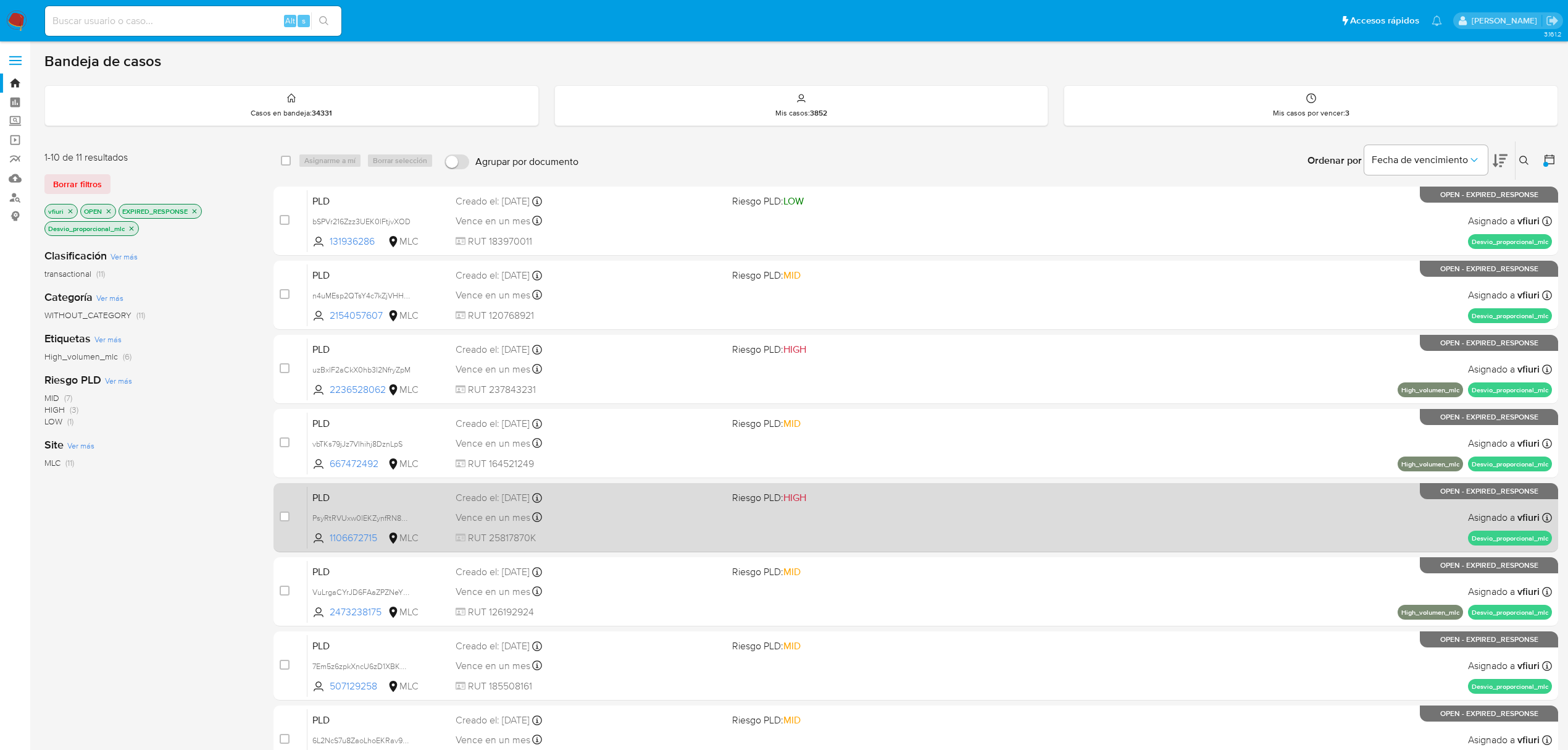
click at [279, 519] on div "case-item-checkbox No es posible asignar el caso PLD PsyRtRVUxw0lEKZynfRN8Up2 1…" at bounding box center [916, 517] width 1284 height 69
click at [283, 518] on input "checkbox" at bounding box center [284, 517] width 10 height 10
checkbox input "true"
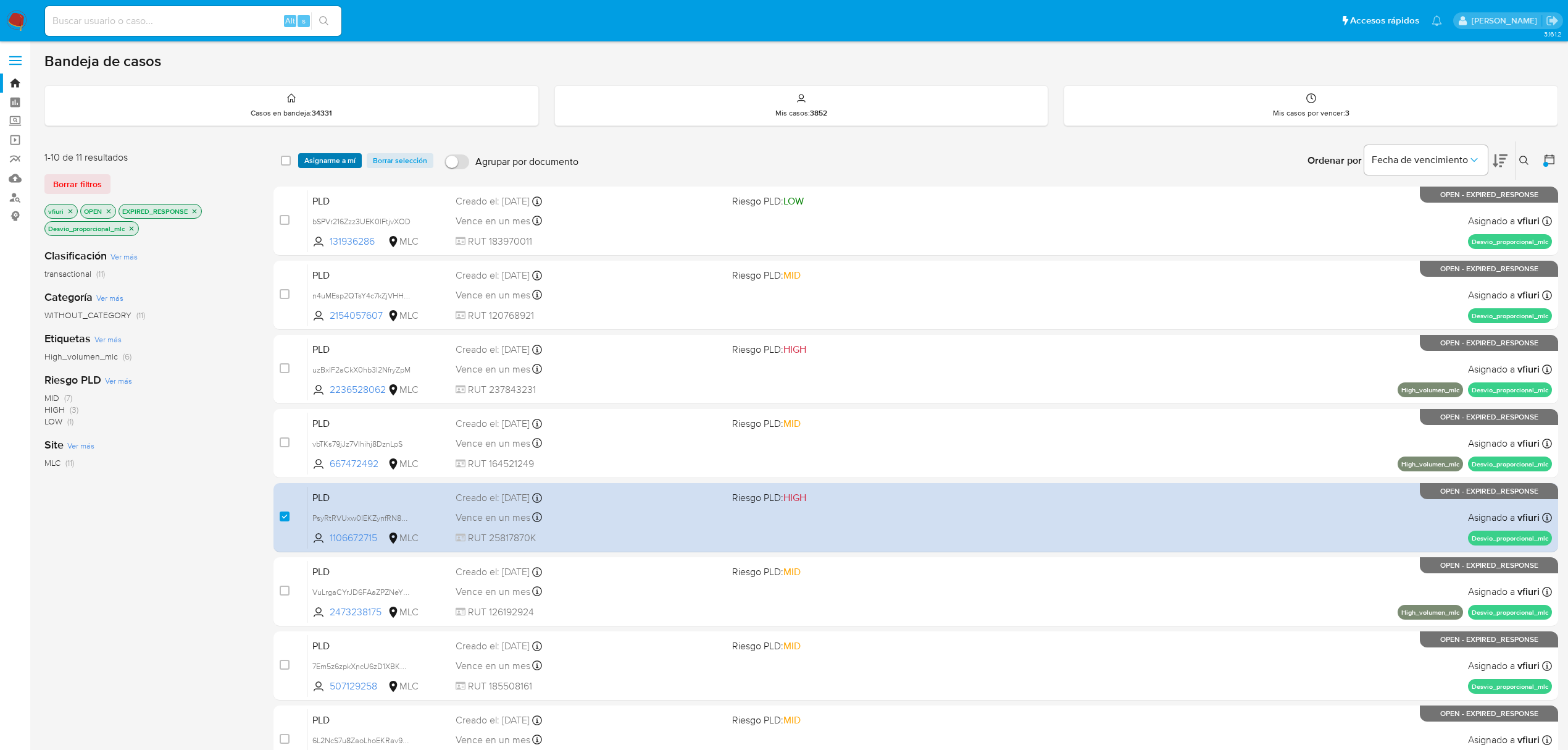
click at [328, 164] on span "Asignarme a mí" at bounding box center [330, 160] width 51 height 13
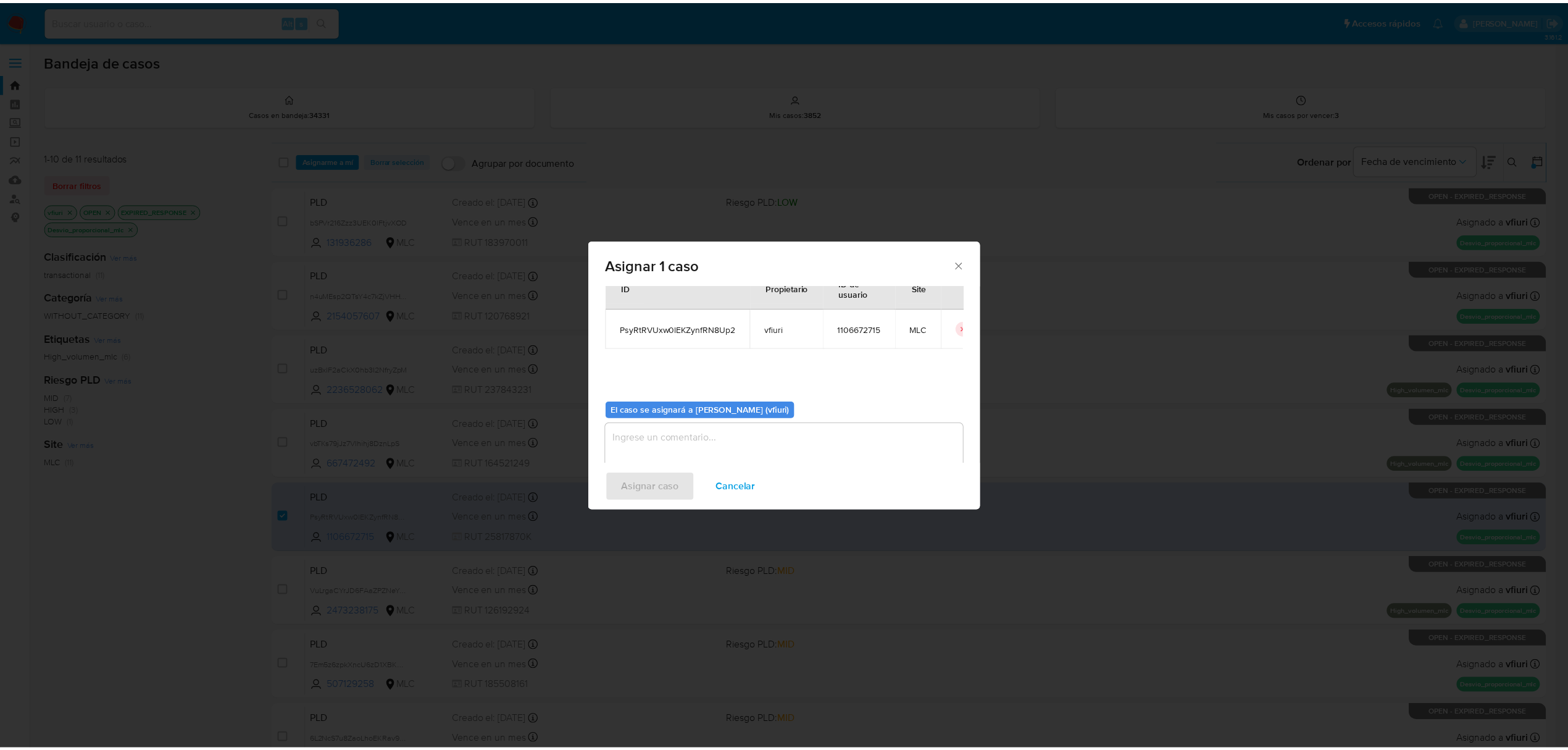
scroll to position [63, 0]
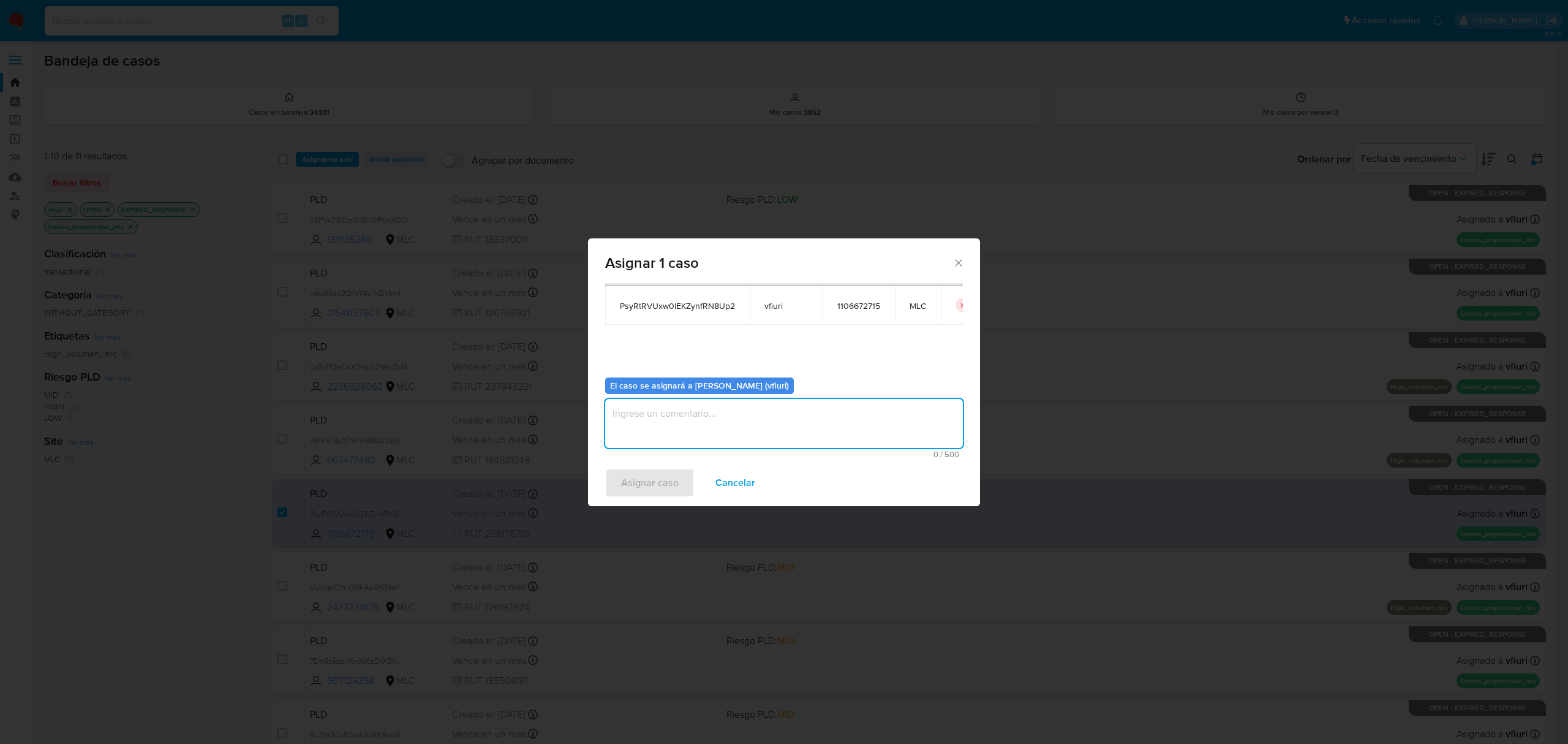
drag, startPoint x: 734, startPoint y: 432, endPoint x: 707, endPoint y: 438, distance: 27.7
click at [729, 435] on textarea "assign-modal" at bounding box center [783, 423] width 357 height 49
type textarea "-"
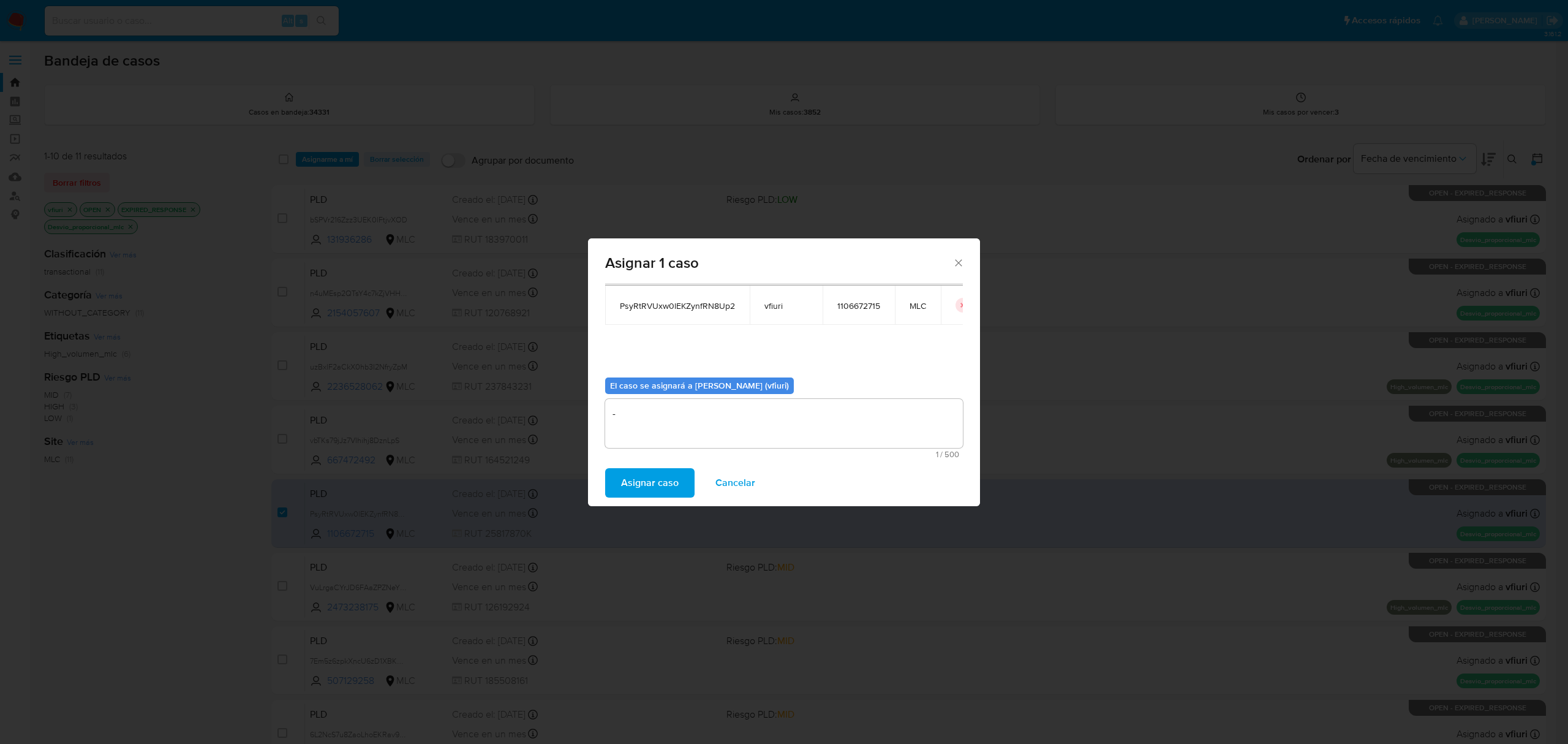
click at [650, 484] on span "Asignar caso" at bounding box center [650, 483] width 58 height 27
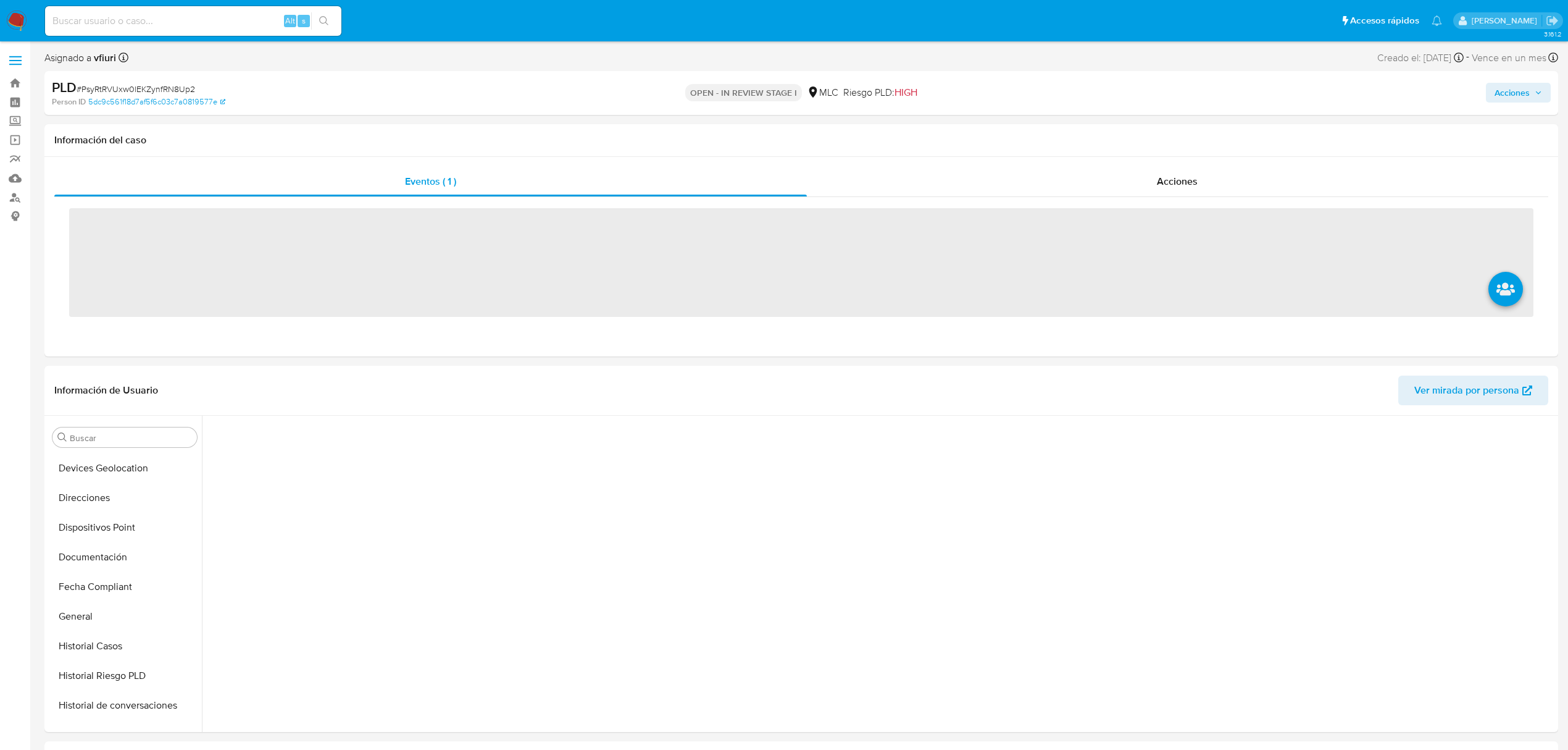
scroll to position [512, 0]
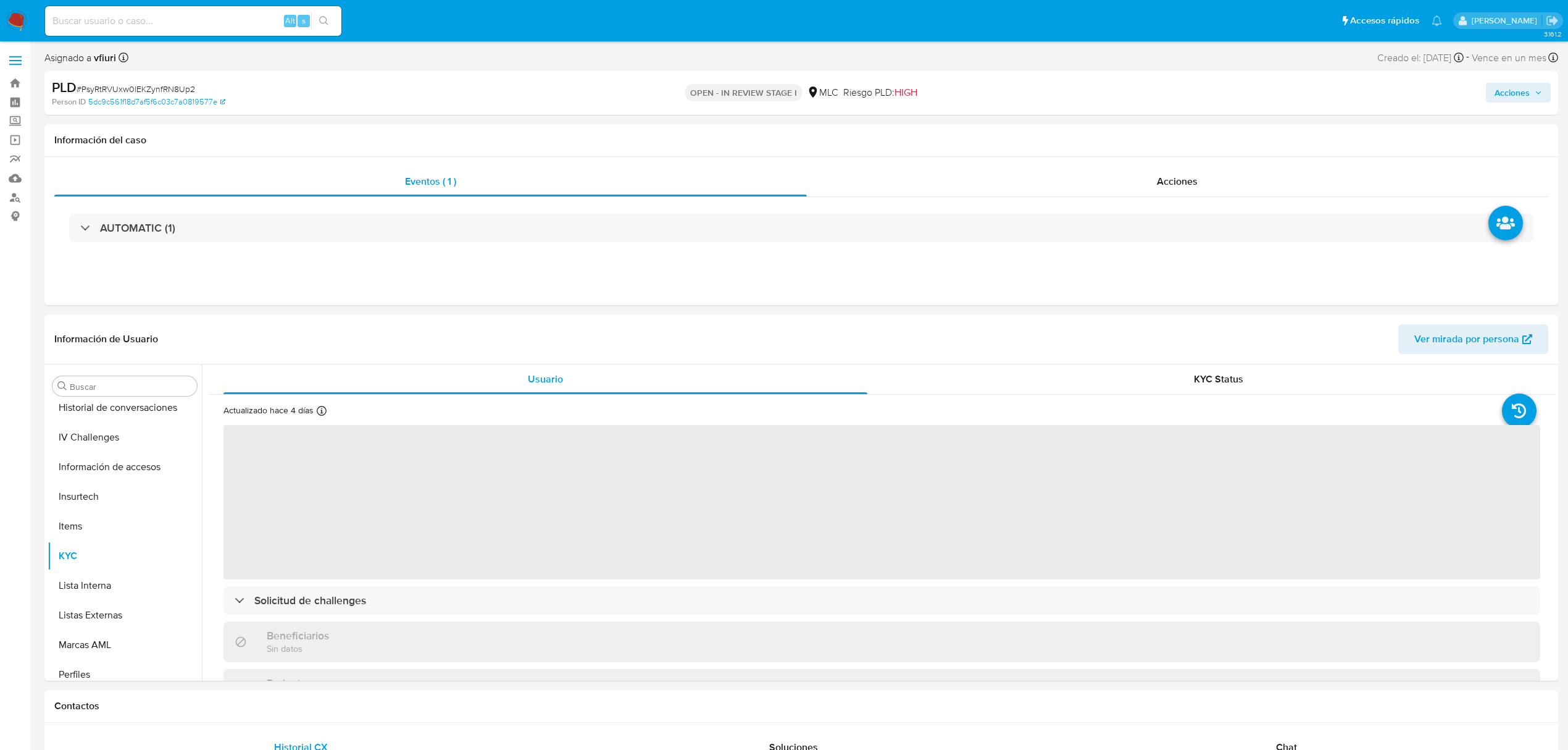
select select "10"
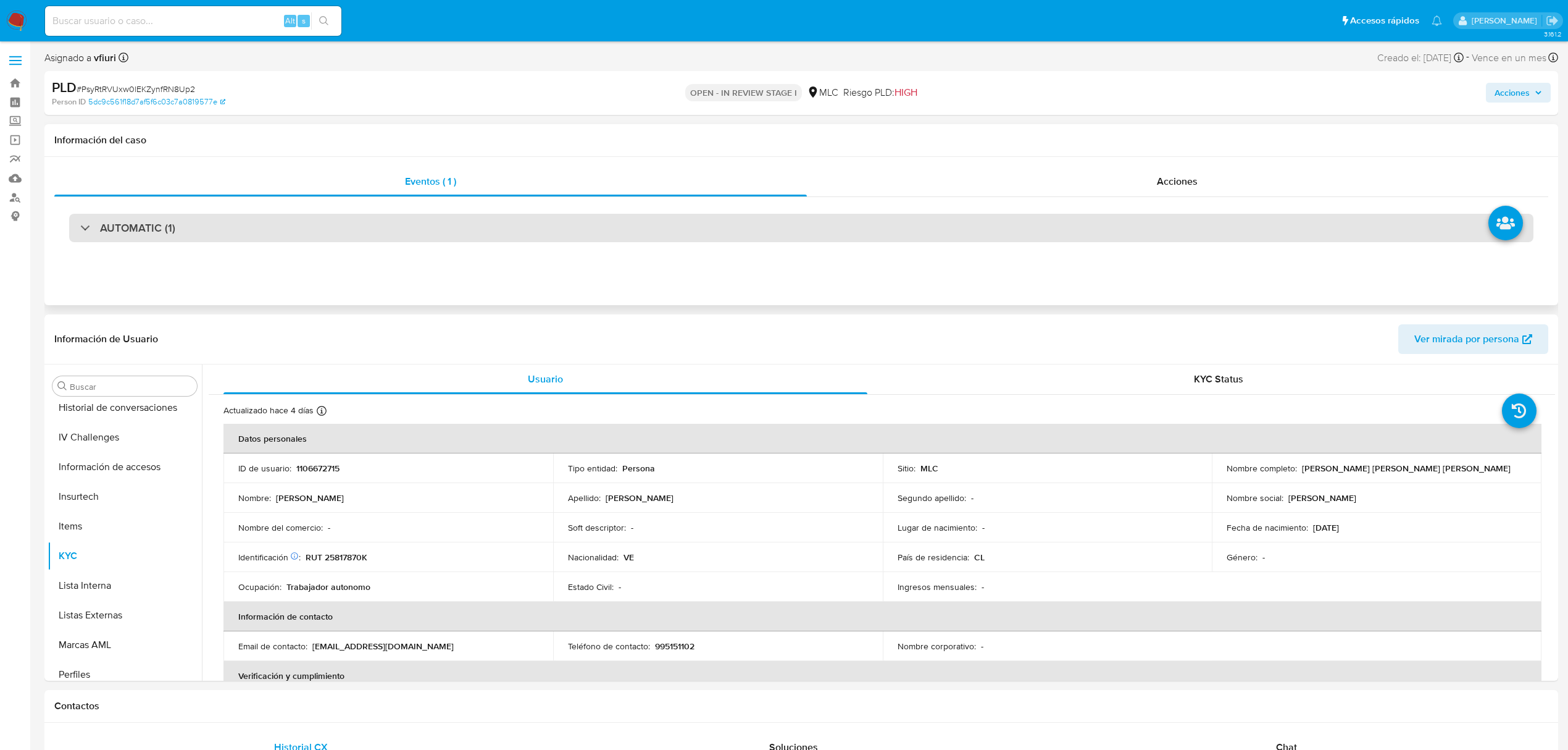
scroll to position [581, 0]
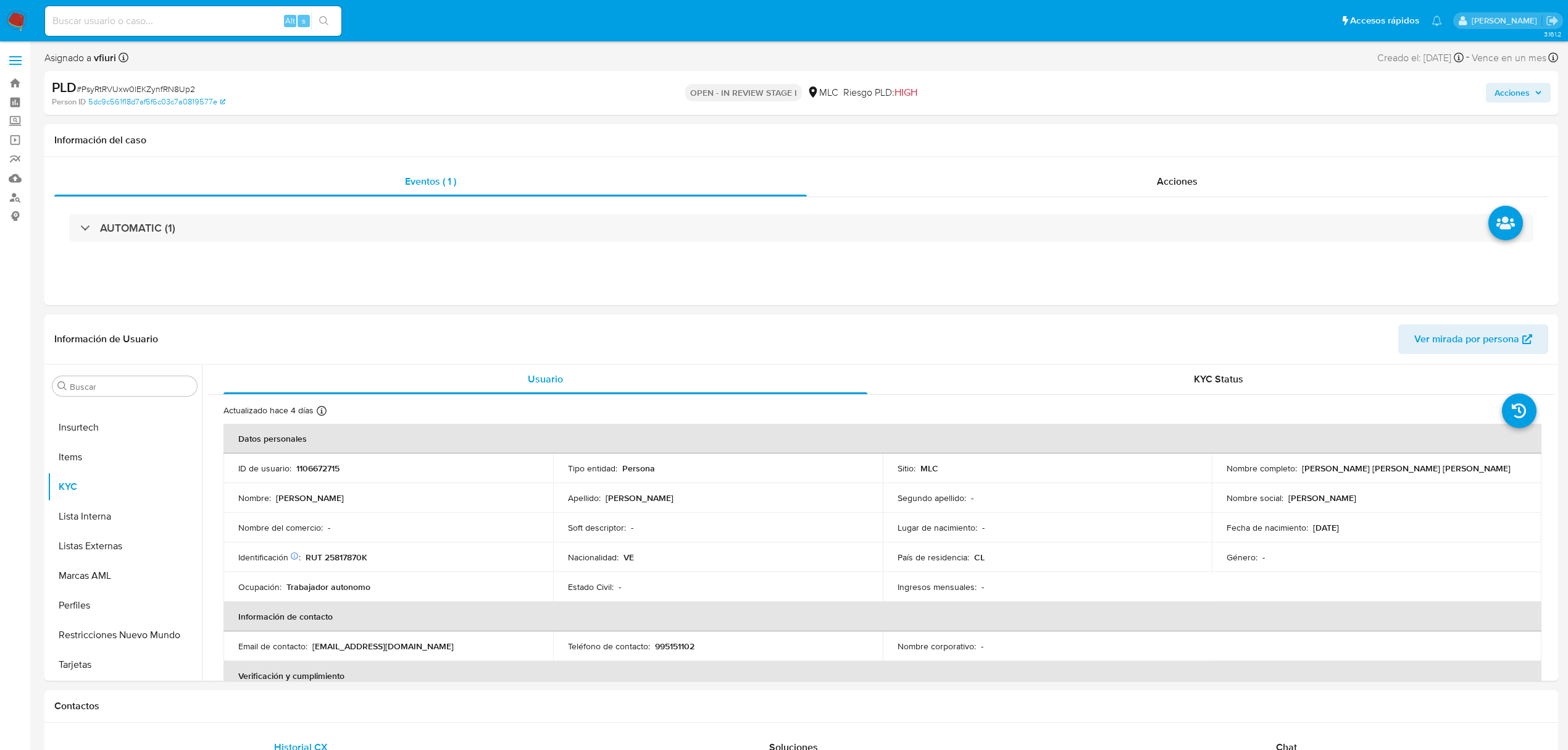
click at [1512, 95] on span "Acciones" at bounding box center [1513, 92] width 35 height 19
drag, startPoint x: 1082, startPoint y: 153, endPoint x: 1154, endPoint y: 141, distance: 73.0
click at [1091, 152] on div "Enviar" at bounding box center [1254, 230] width 571 height 164
click at [1164, 137] on span "Resolución del caso" at bounding box center [1167, 131] width 88 height 15
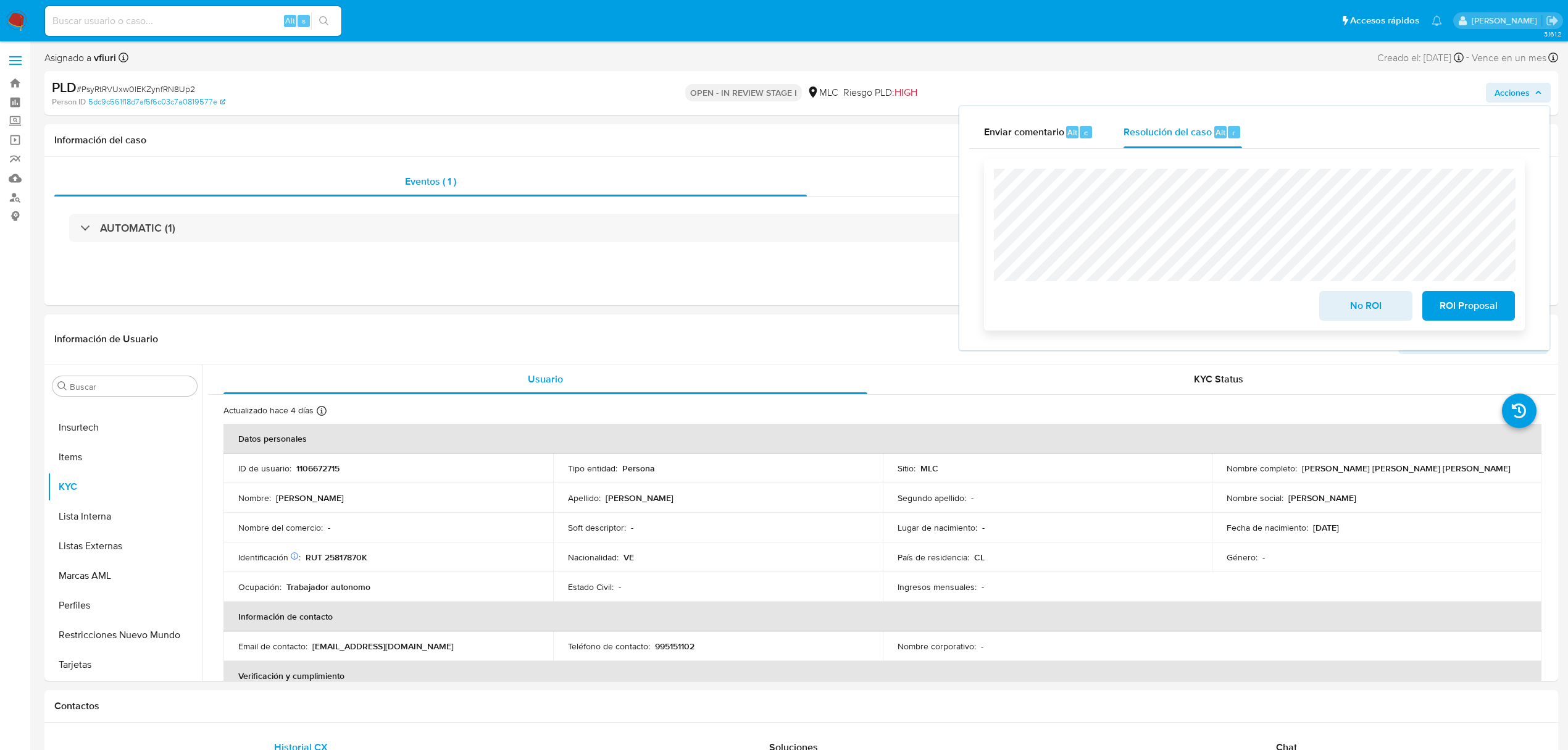
click at [1354, 302] on span "No ROI" at bounding box center [1365, 306] width 60 height 27
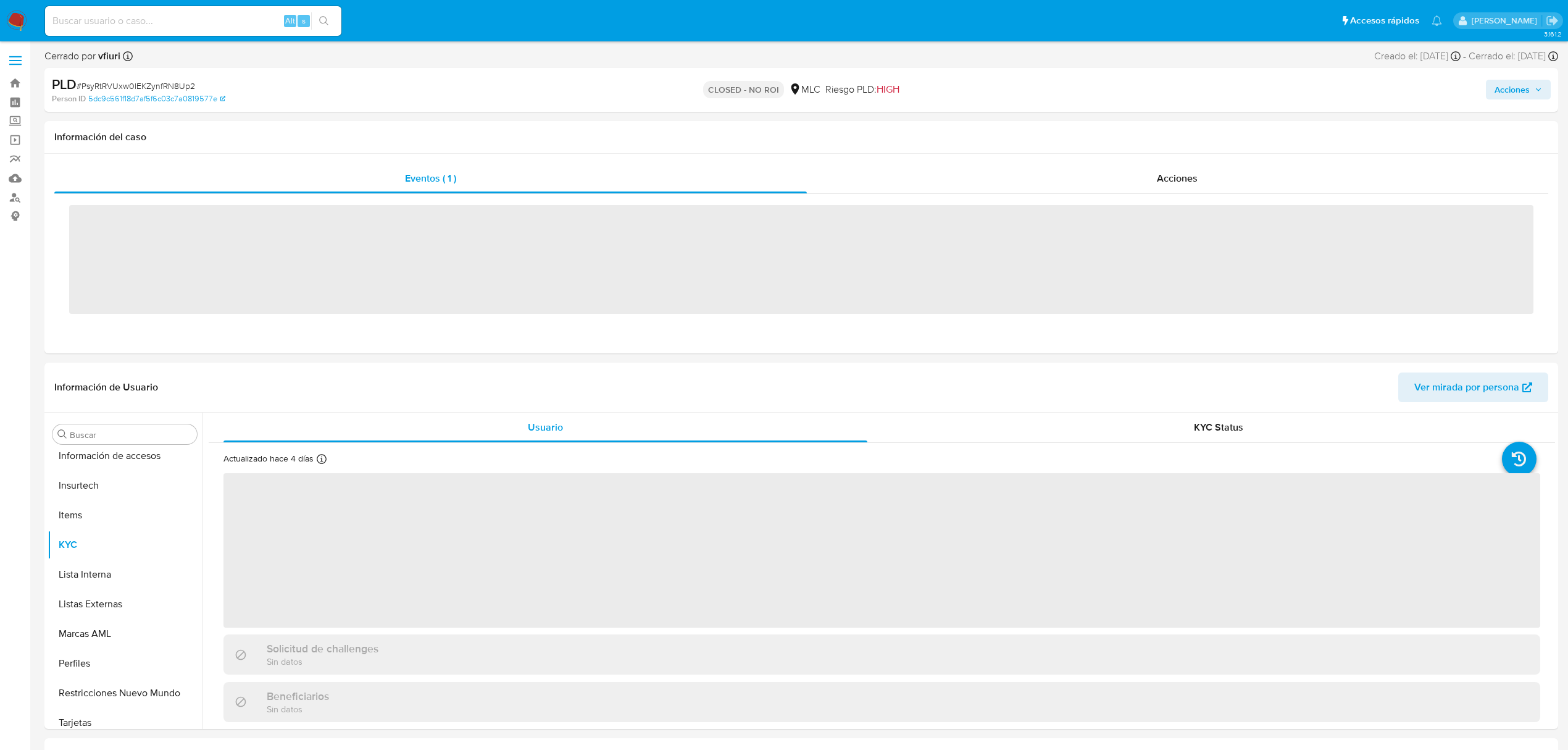
scroll to position [581, 0]
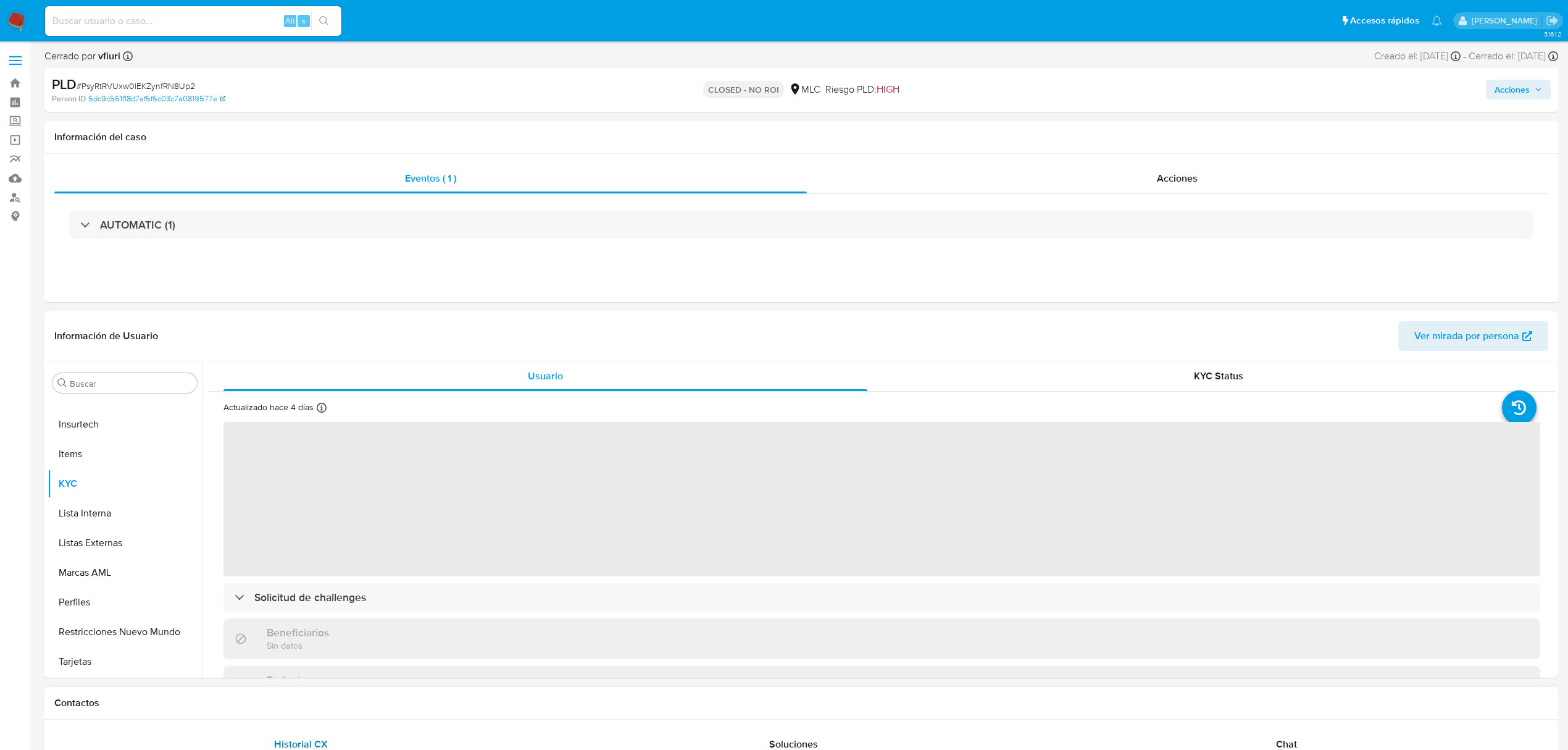
select select "10"
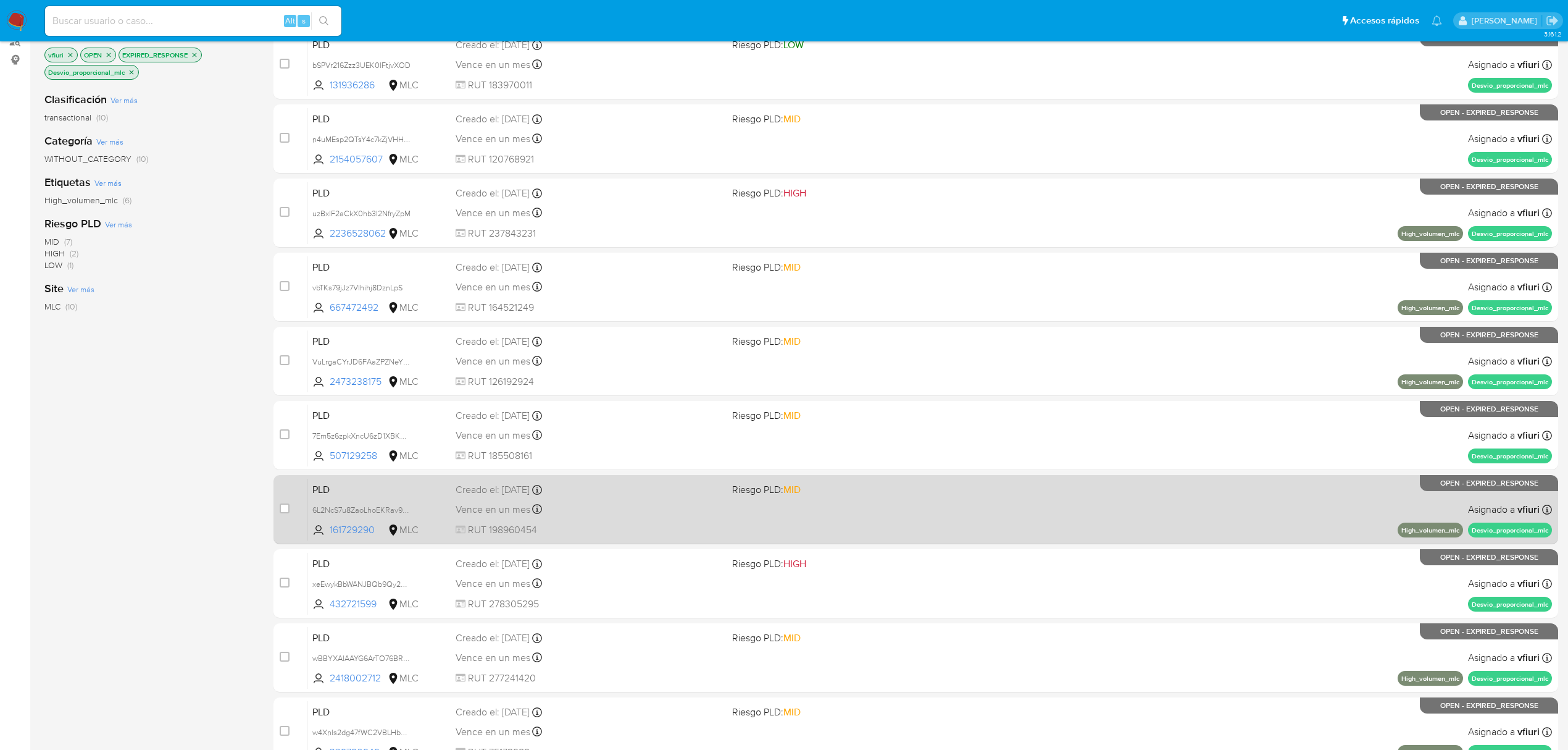
scroll to position [269, 0]
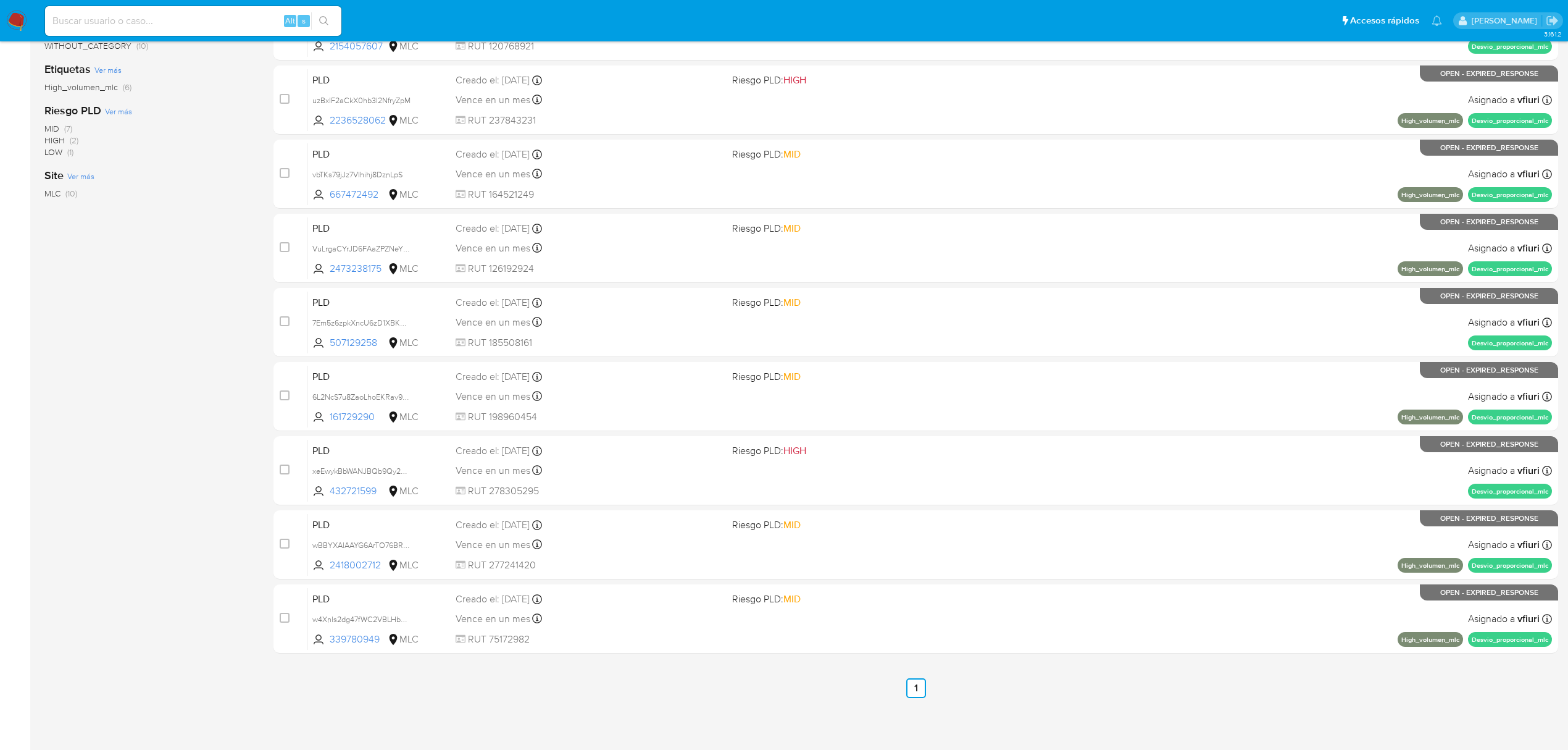
click at [969, 431] on div "case-item-checkbox No es posible asignar el caso PLD bSPVr216Zzz3UEK0lFtjvXOD 1…" at bounding box center [916, 286] width 1284 height 736
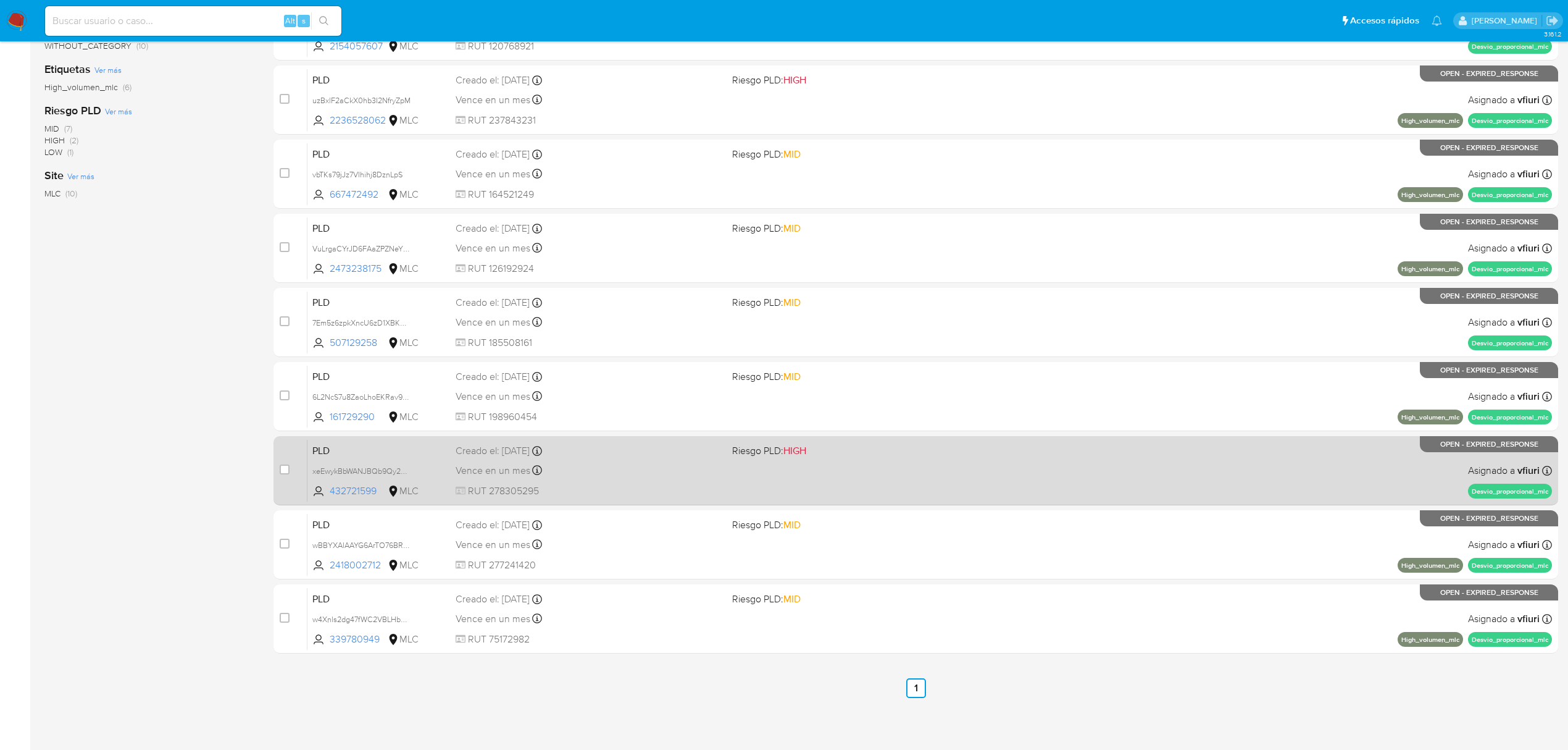
click at [963, 463] on div "PLD xeEwykBbWANJBQb9Qy2aMMWk 432721599 MLC Riesgo PLD: HIGH Creado el: 12/08/20…" at bounding box center [930, 470] width 1245 height 62
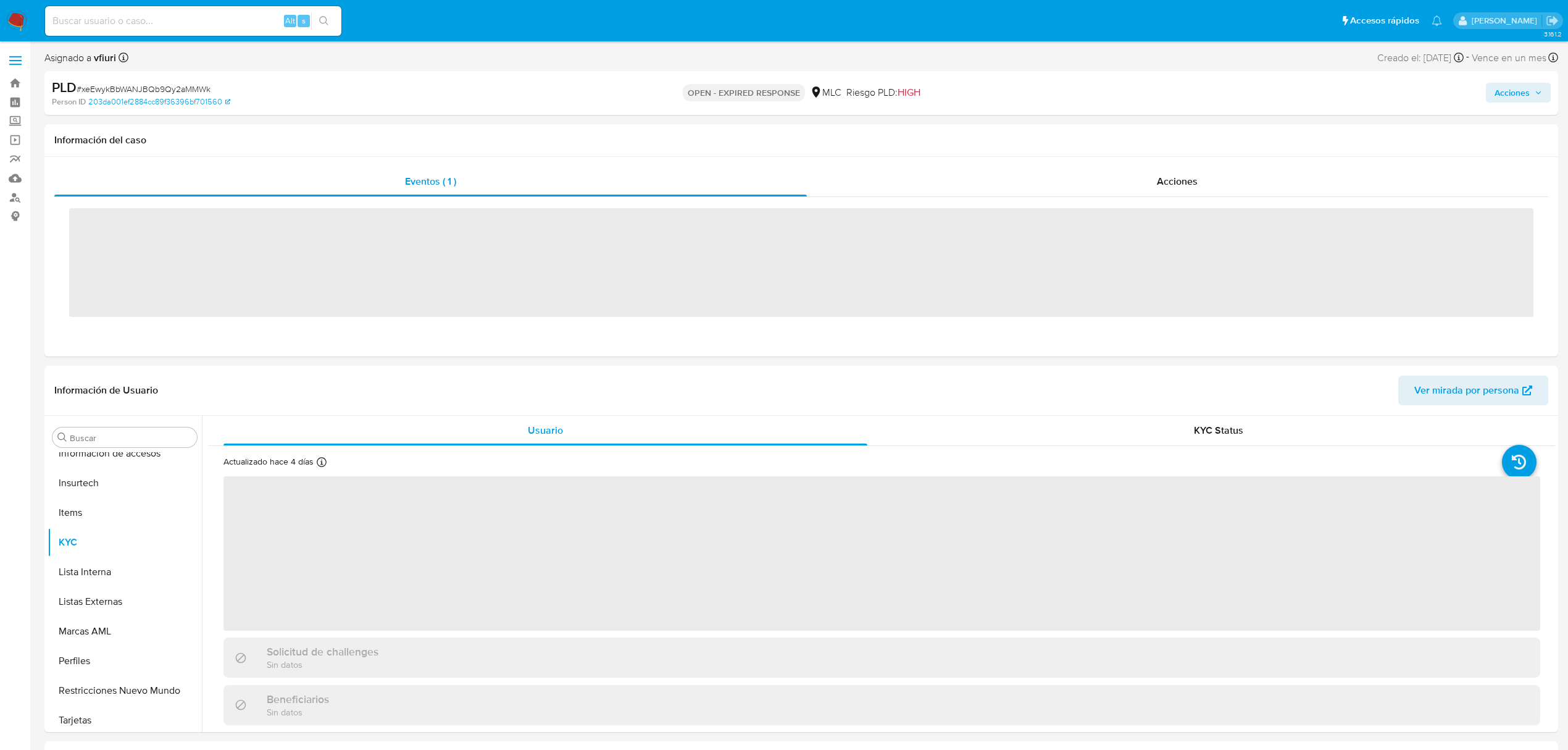
scroll to position [581, 0]
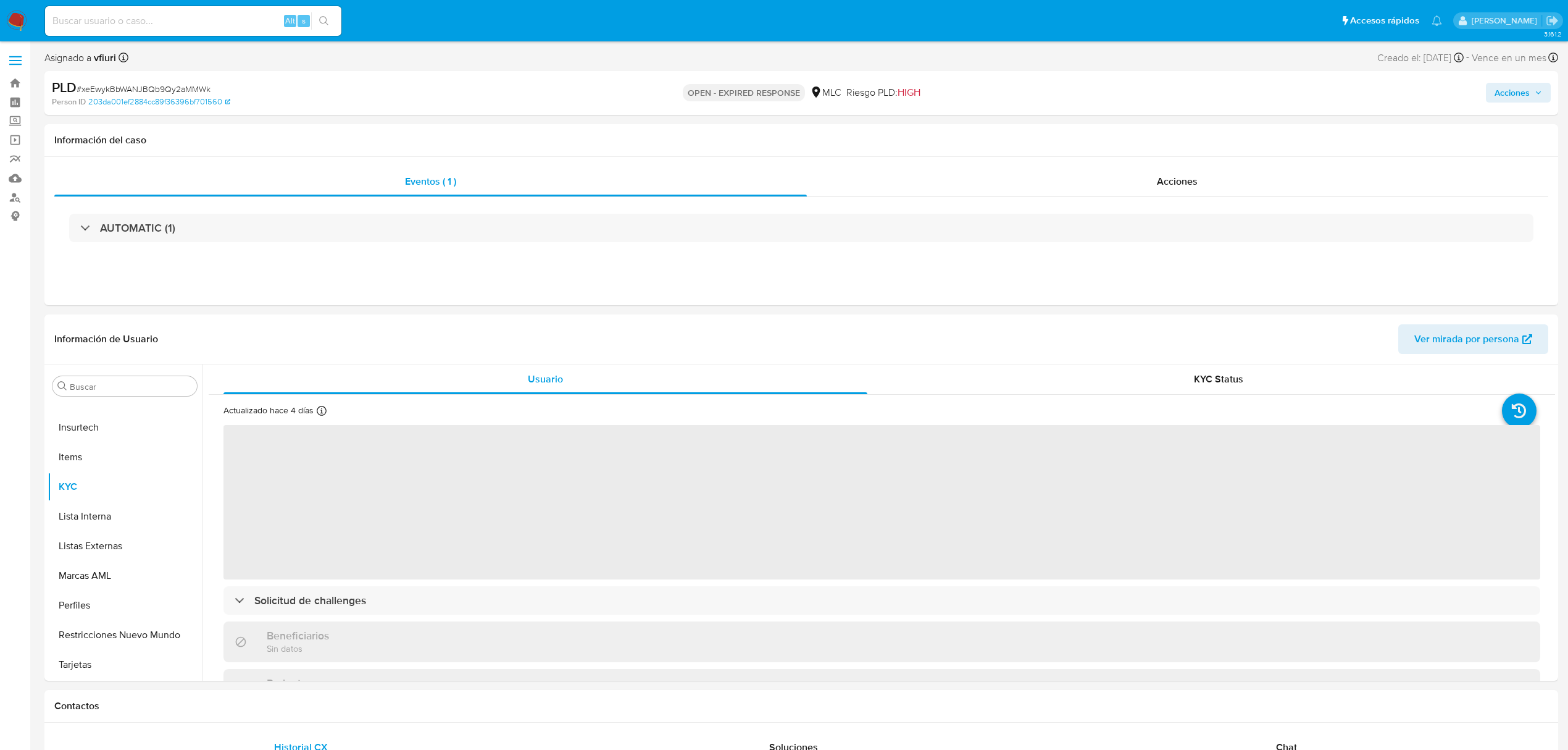
select select "10"
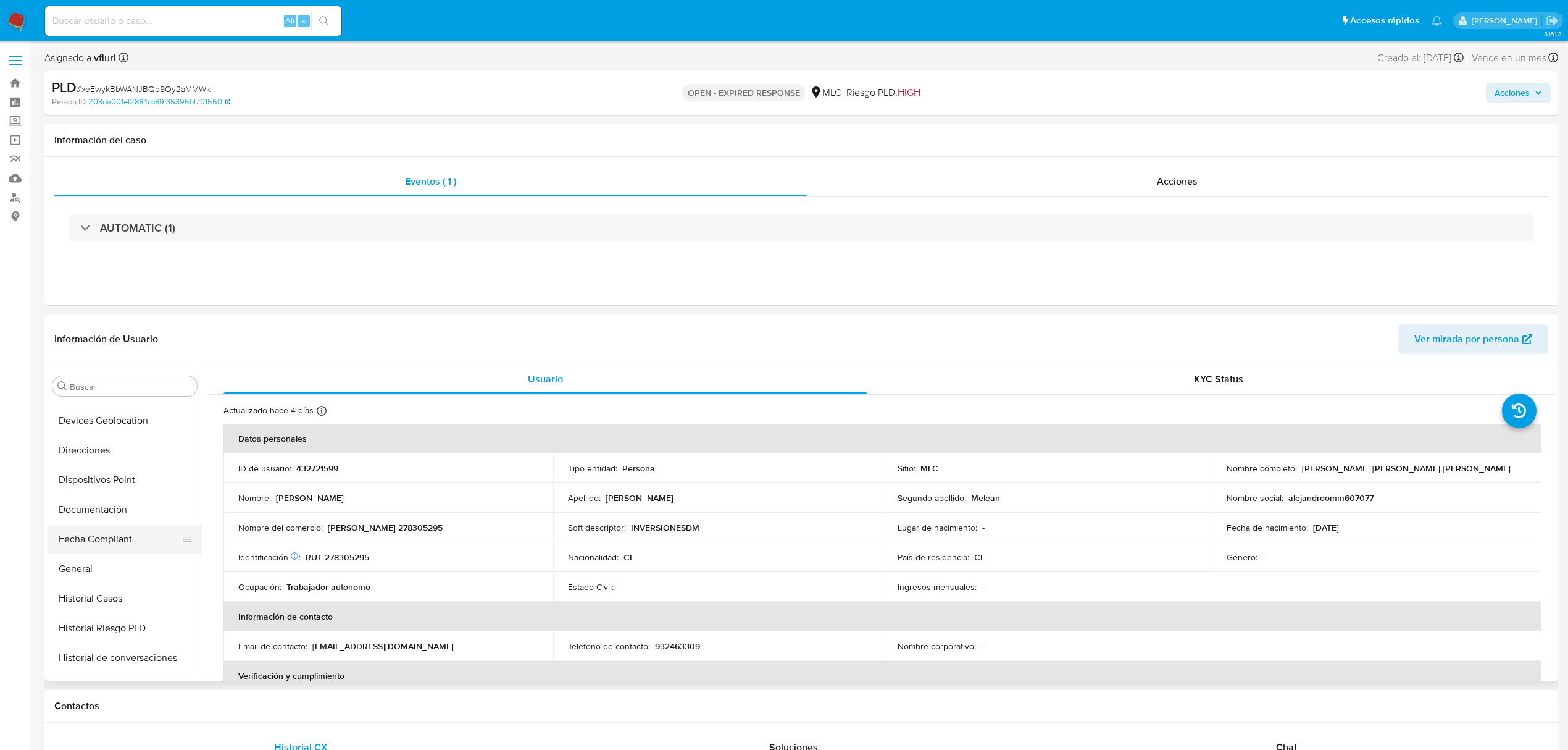
scroll to position [252, 0]
click at [130, 606] on button "Historial Casos" at bounding box center [119, 608] width 145 height 30
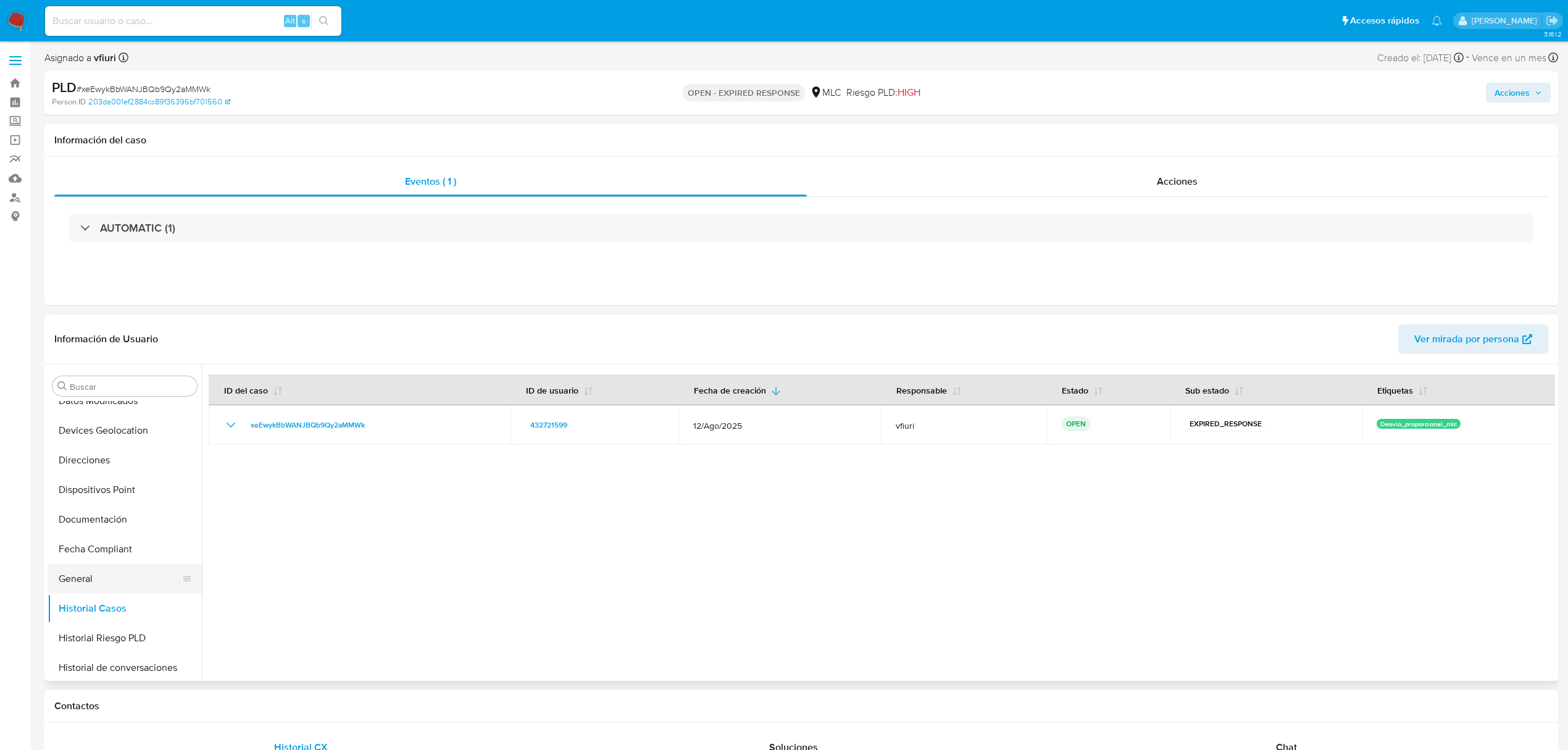
click at [92, 581] on button "General" at bounding box center [119, 579] width 145 height 30
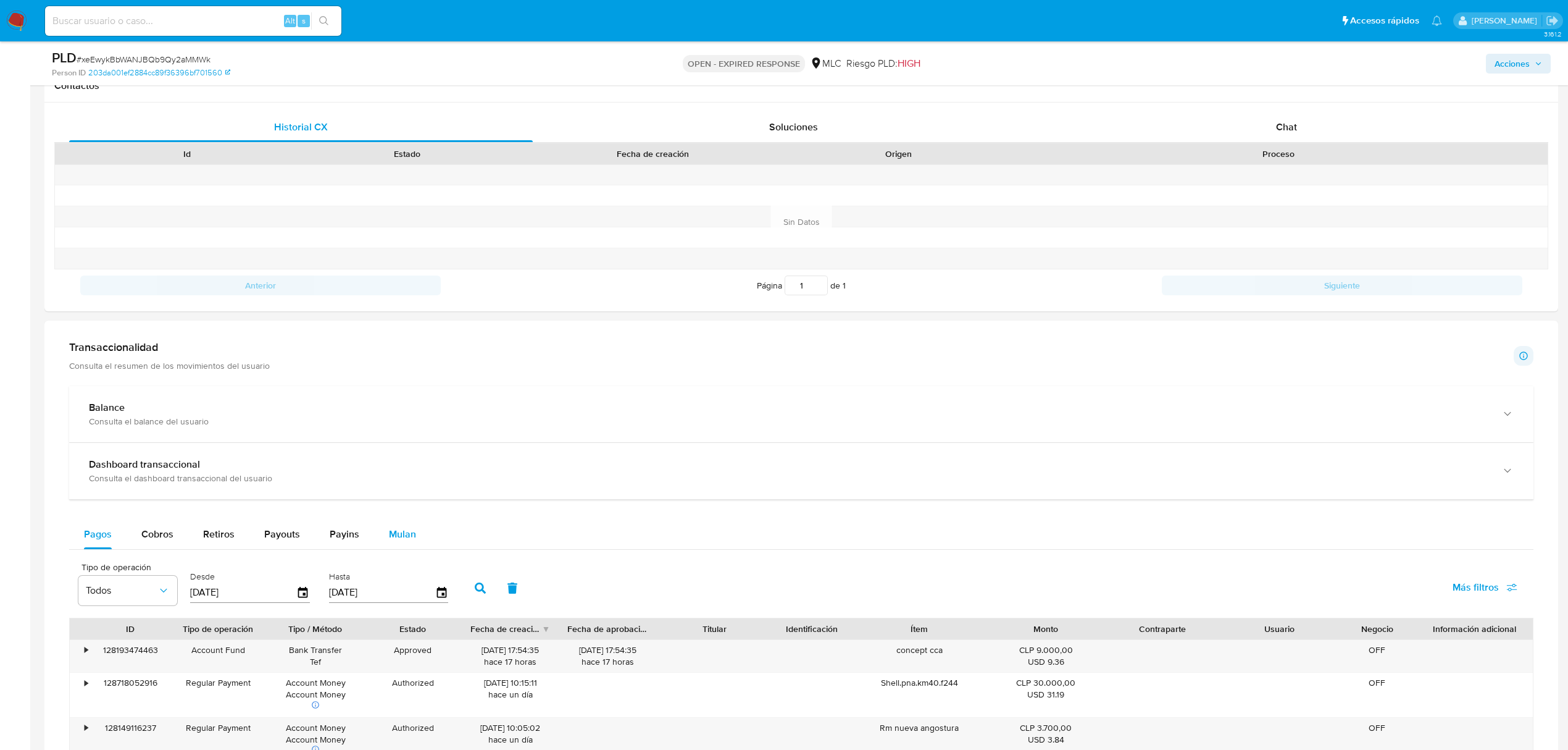
click at [401, 532] on span "Mulan" at bounding box center [403, 533] width 27 height 15
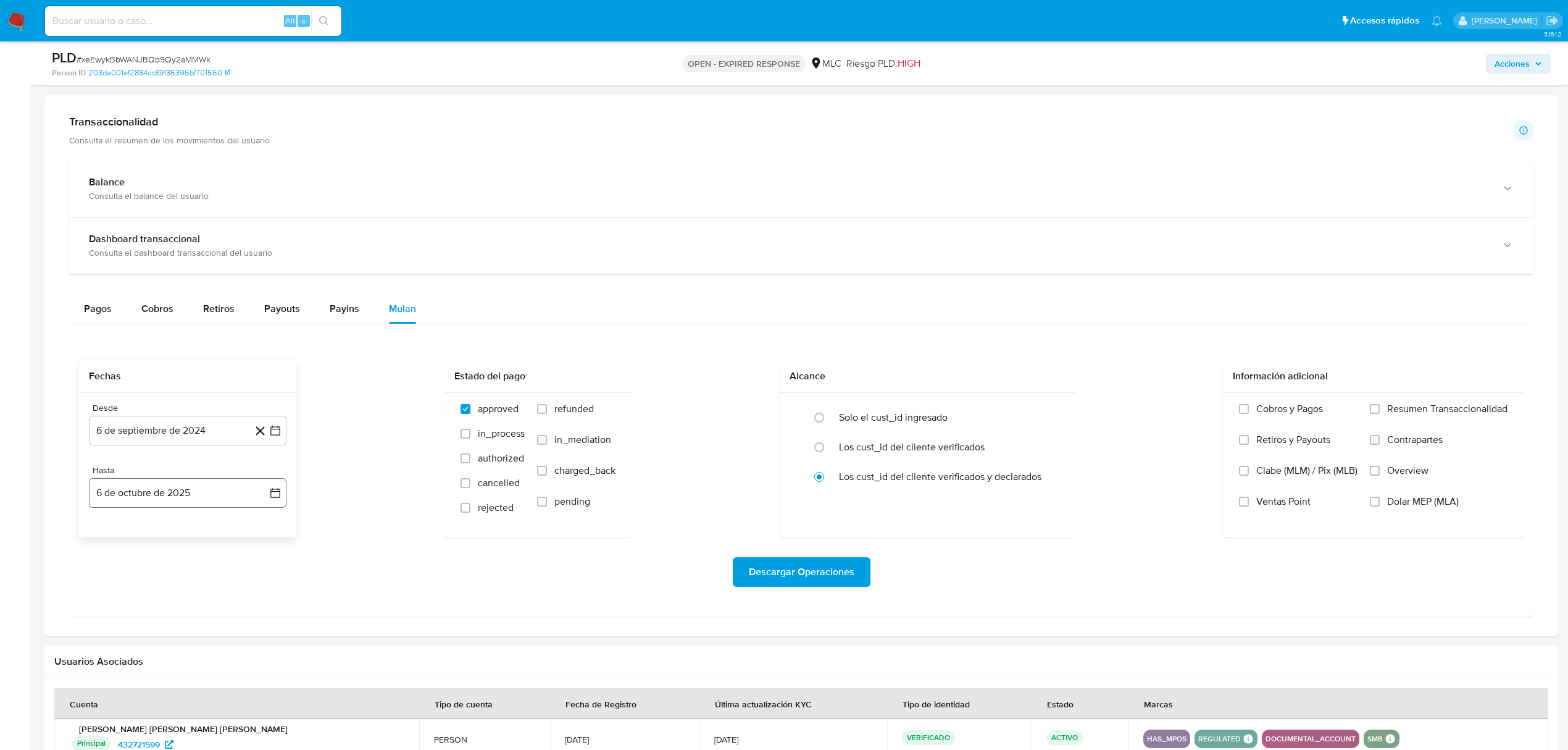
scroll to position [824, 0]
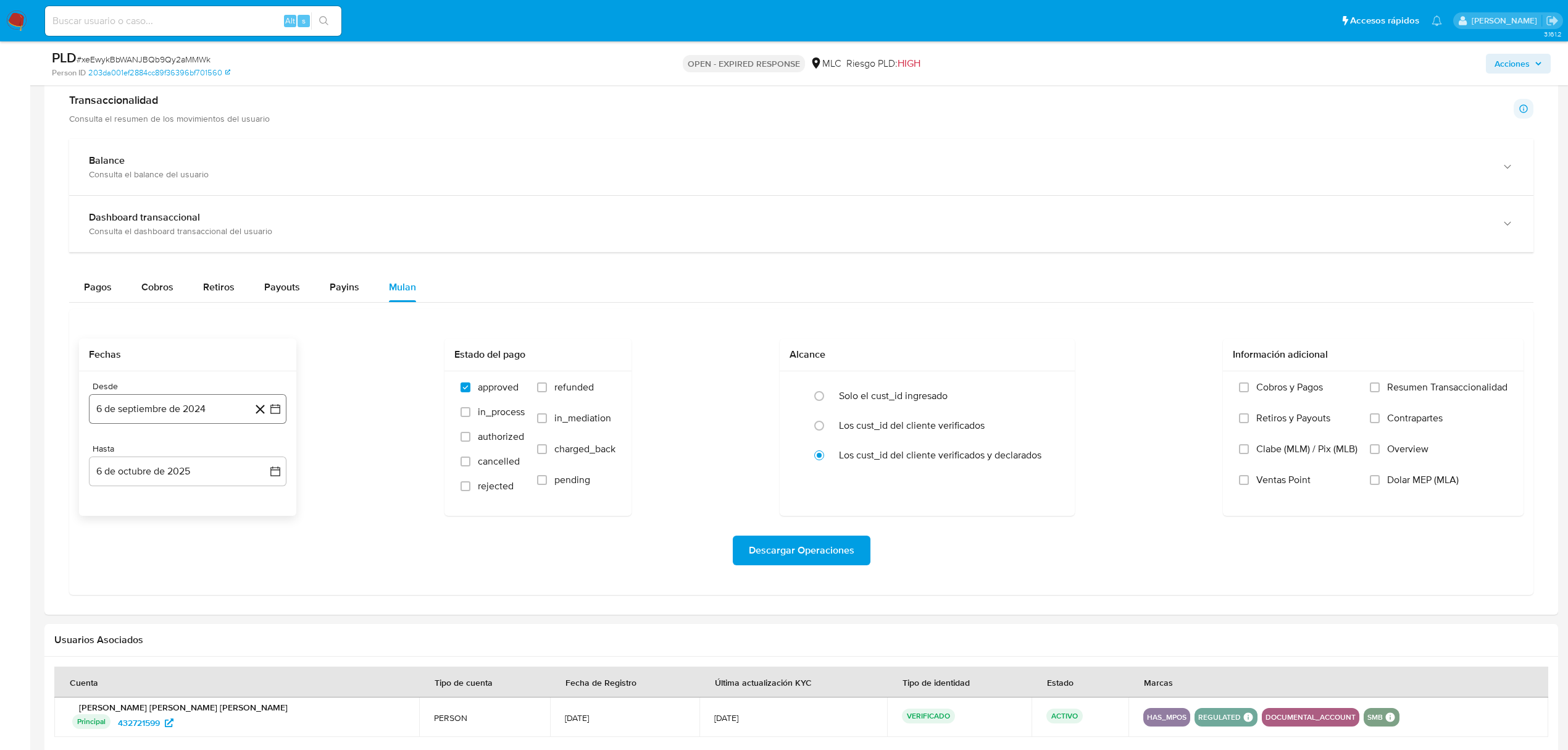
click at [275, 420] on button "6 de septiembre de 2024" at bounding box center [187, 409] width 197 height 30
click at [260, 460] on icon "Mes siguiente" at bounding box center [264, 454] width 15 height 15
click at [185, 579] on button "24" at bounding box center [187, 574] width 19 height 19
click at [278, 478] on icon "button" at bounding box center [275, 471] width 13 height 13
click at [111, 524] on icon "Mes anterior" at bounding box center [111, 516] width 15 height 15
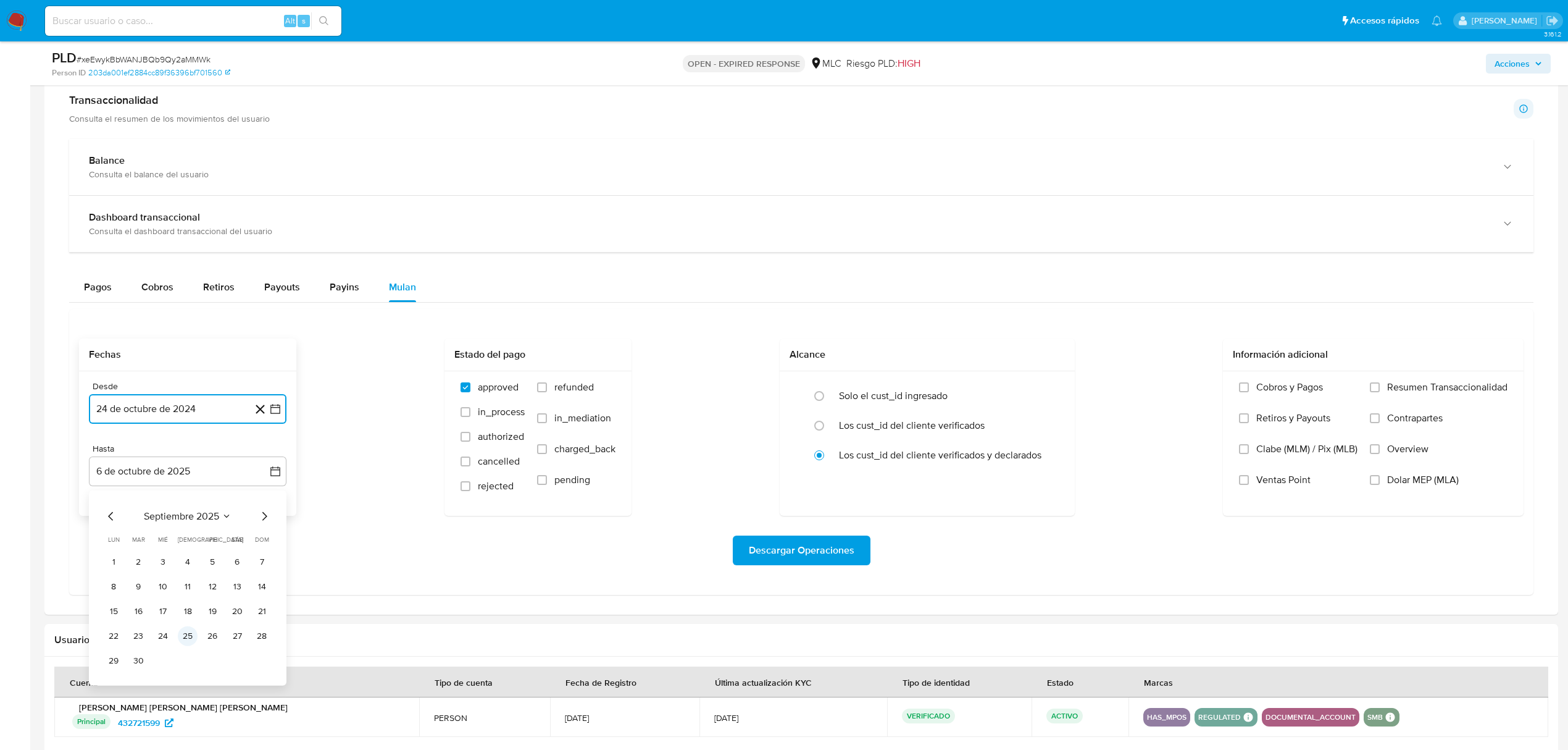
click at [189, 636] on button "25" at bounding box center [187, 636] width 19 height 19
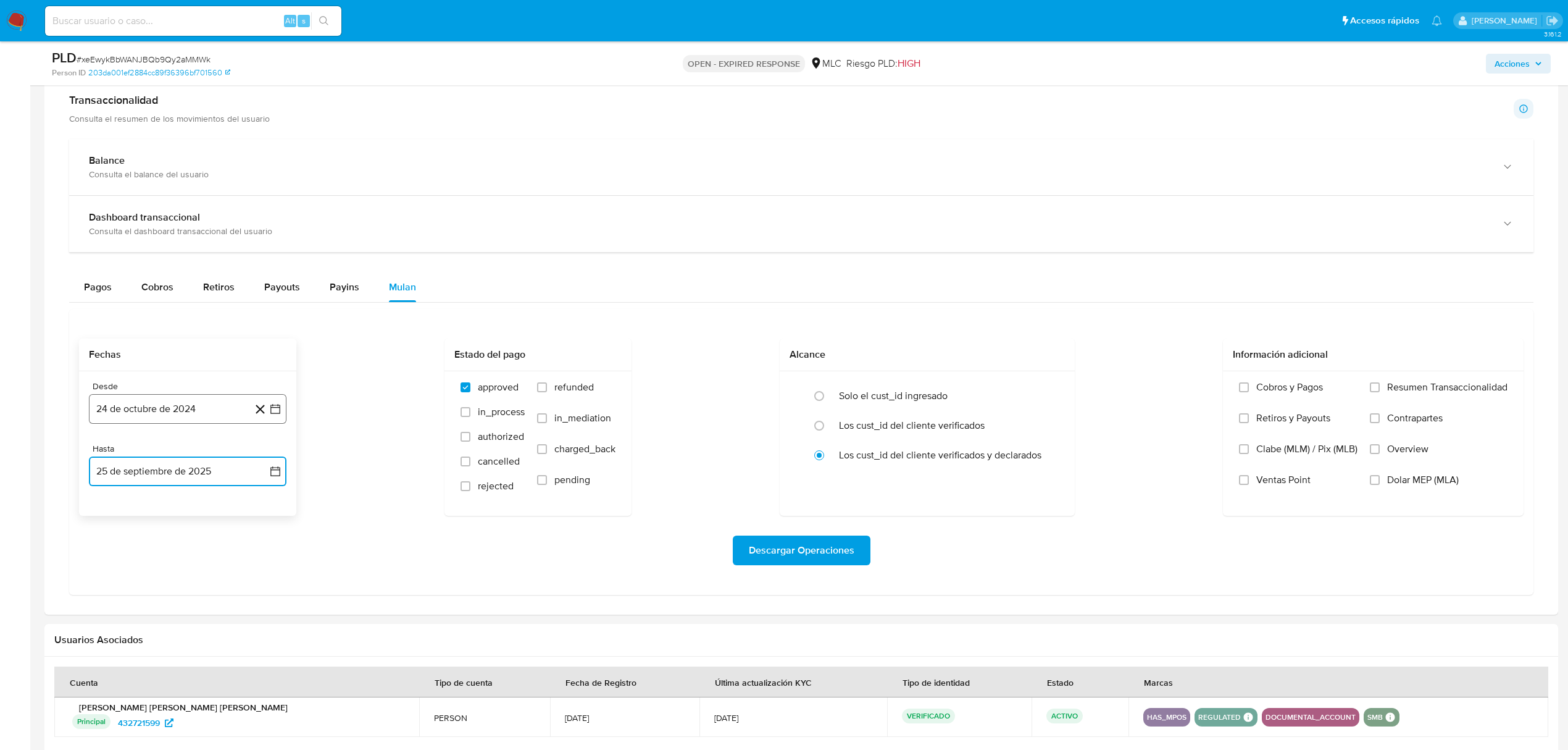
click at [282, 413] on button "24 de octubre de 2024" at bounding box center [187, 409] width 197 height 30
drag, startPoint x: 111, startPoint y: 467, endPoint x: 113, endPoint y: 460, distance: 7.3
click at [111, 465] on div "octubre 2024 octubre 2024 lun lunes mar martes mié miércoles jue jueves vie vie…" at bounding box center [187, 528] width 168 height 162
click at [113, 451] on icon "Mes anterior" at bounding box center [111, 454] width 15 height 15
click at [162, 606] on button "25" at bounding box center [163, 598] width 19 height 19
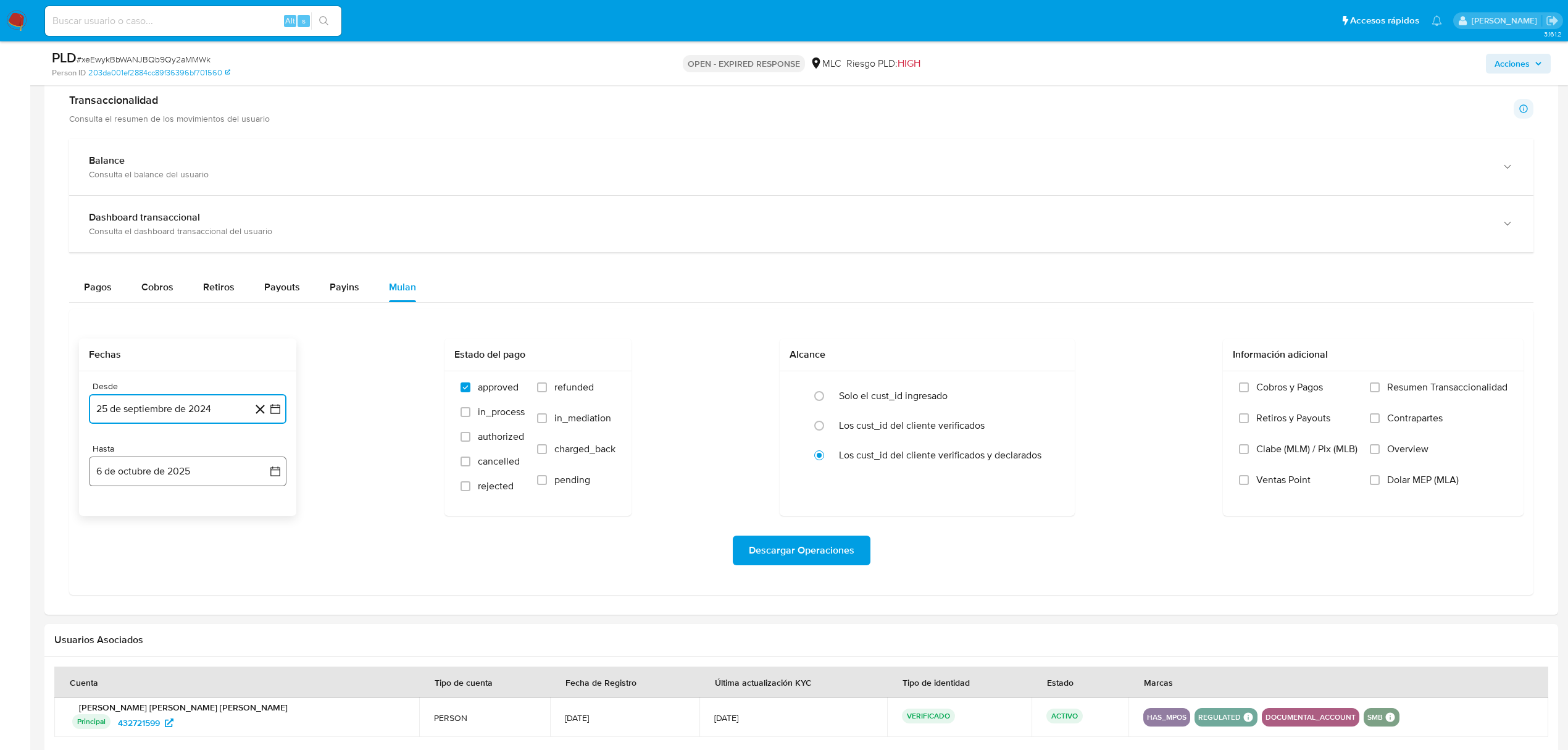
click at [276, 465] on button "6 de octubre de 2025" at bounding box center [187, 471] width 197 height 30
click at [107, 510] on div "octubre 2025 octubre 2025 lun lunes mar martes mié miércoles jue jueves vie vie…" at bounding box center [187, 588] width 197 height 195
click at [110, 517] on icon "Mes anterior" at bounding box center [111, 516] width 15 height 15
click at [159, 644] on button "24" at bounding box center [163, 636] width 19 height 19
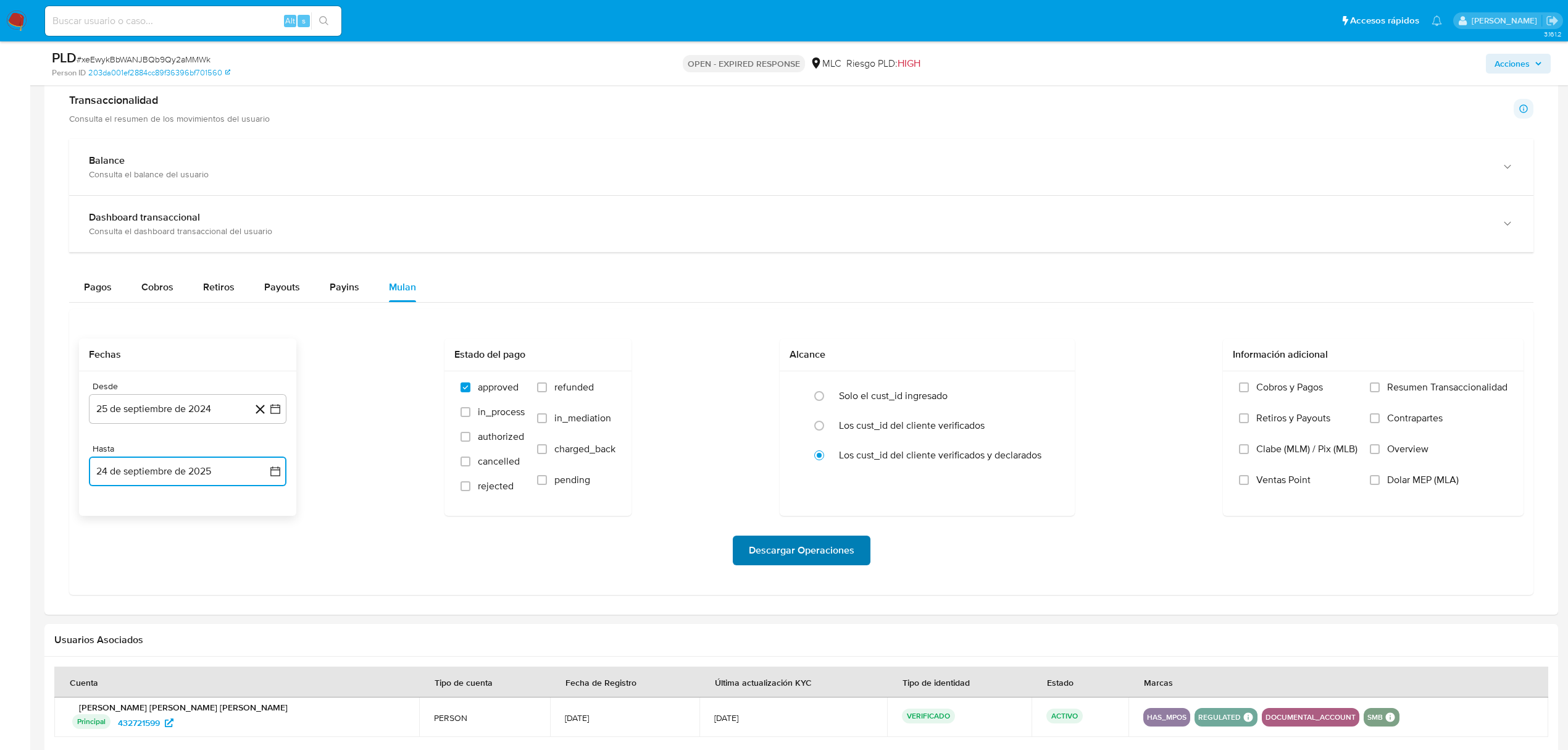
click at [771, 564] on span "Descargar Operaciones" at bounding box center [801, 551] width 106 height 27
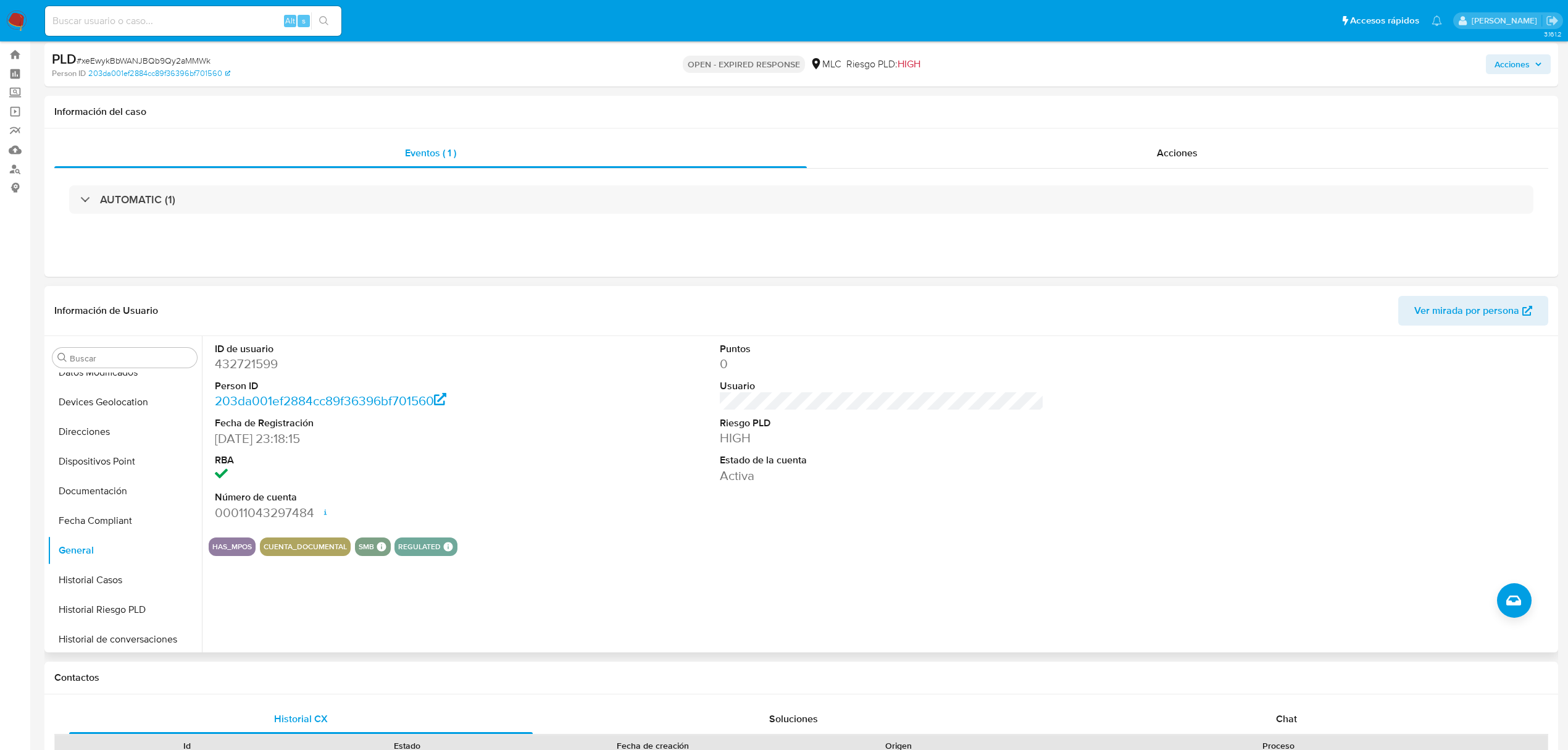
scroll to position [0, 0]
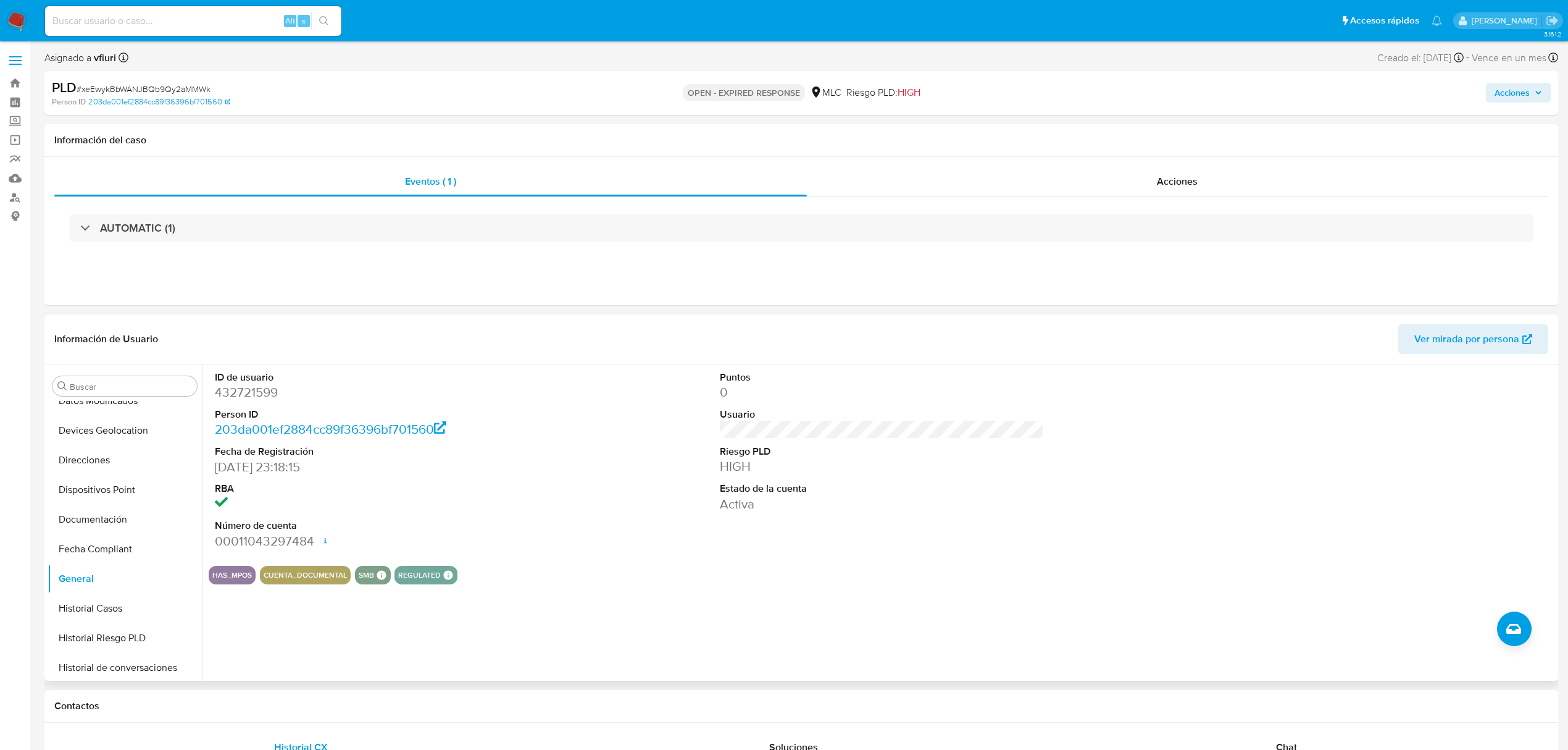
click at [249, 396] on dd "432721599" at bounding box center [377, 392] width 324 height 17
copy dd "432721599"
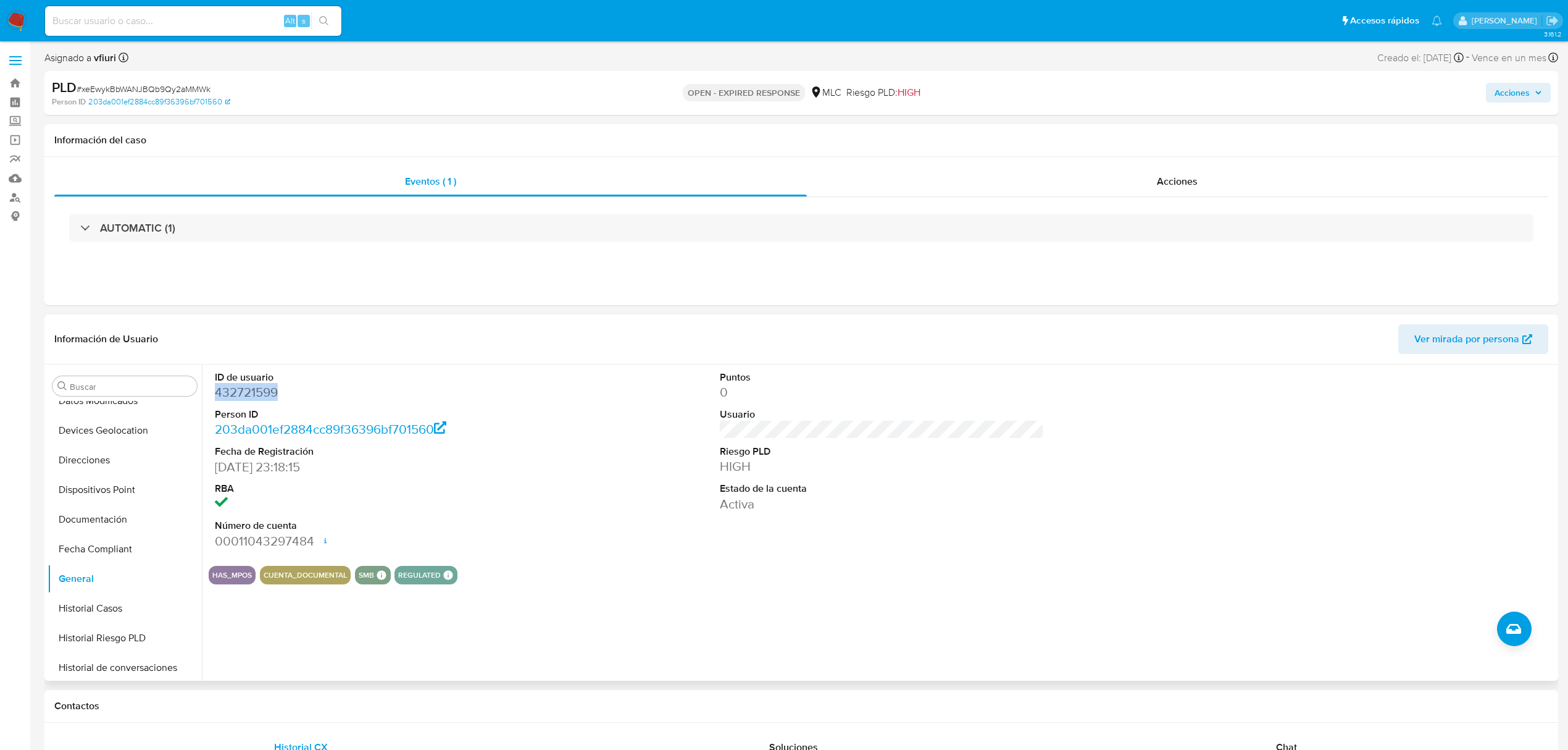
copy dd "432721599"
click at [128, 85] on span "# xeEwykBbWANJBQb9Qy2aMMWk" at bounding box center [144, 88] width 134 height 13
copy span "xeEwykBbWANJBQb9Qy2aMMWk"
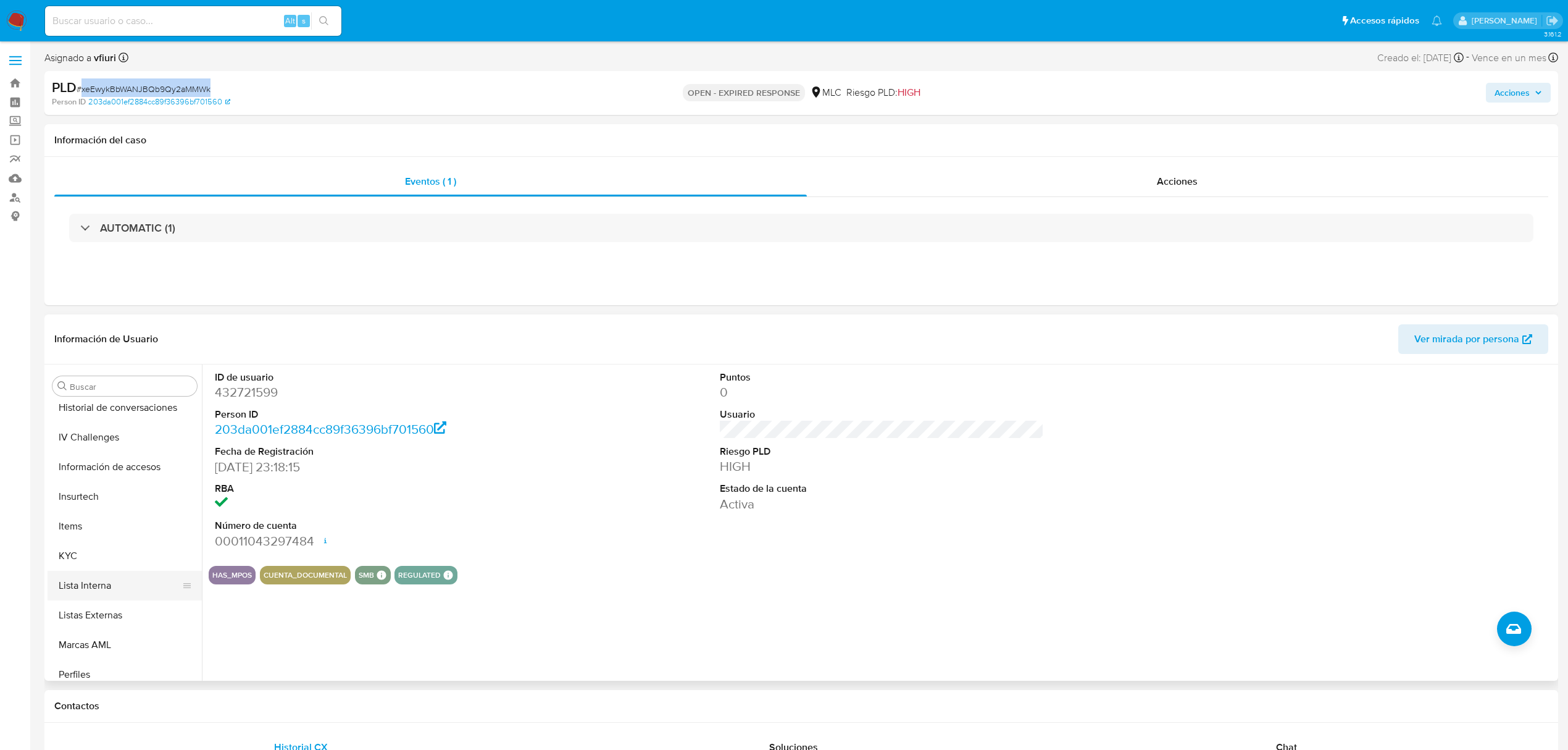
scroll to position [581, 0]
click at [89, 494] on button "KYC" at bounding box center [119, 487] width 145 height 30
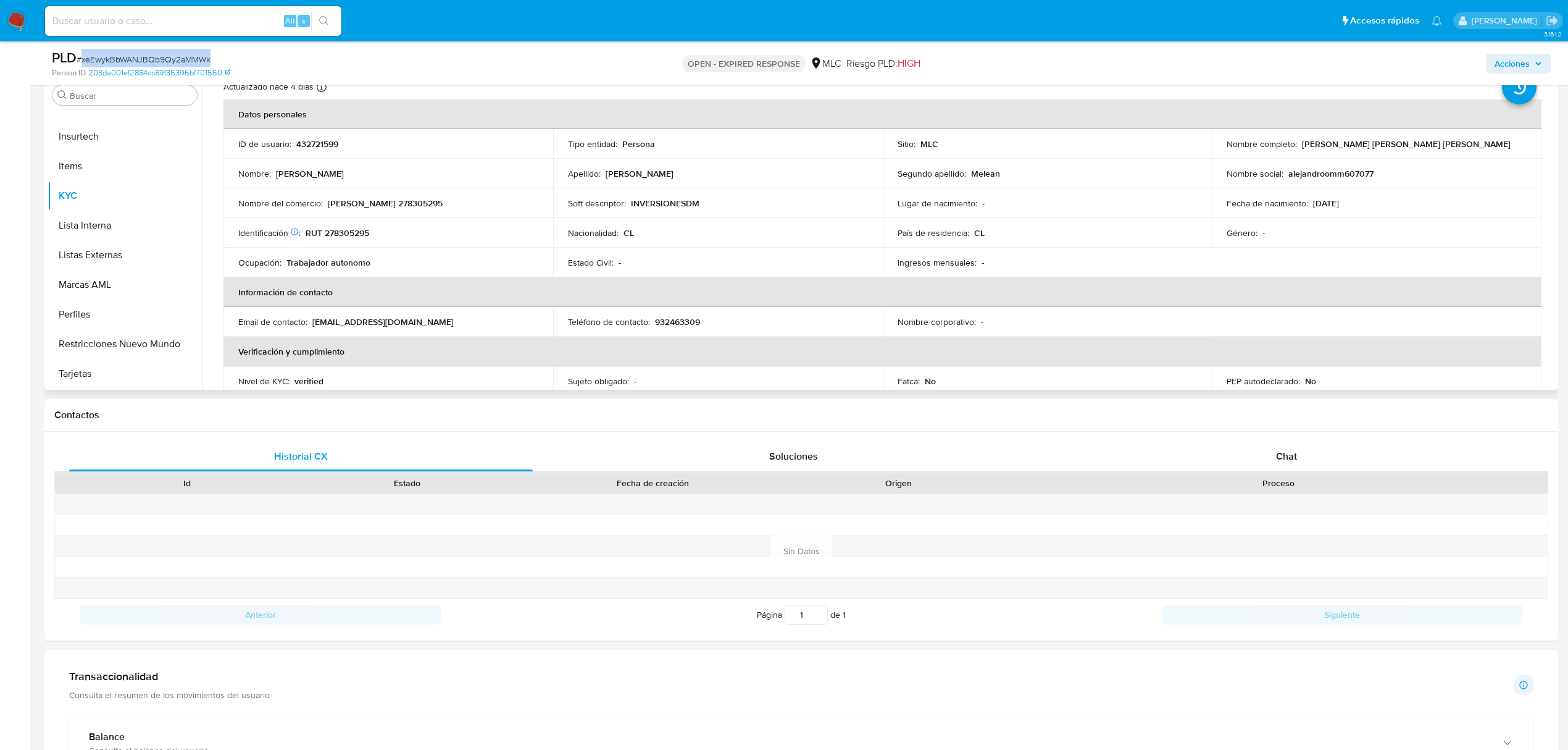
scroll to position [0, 0]
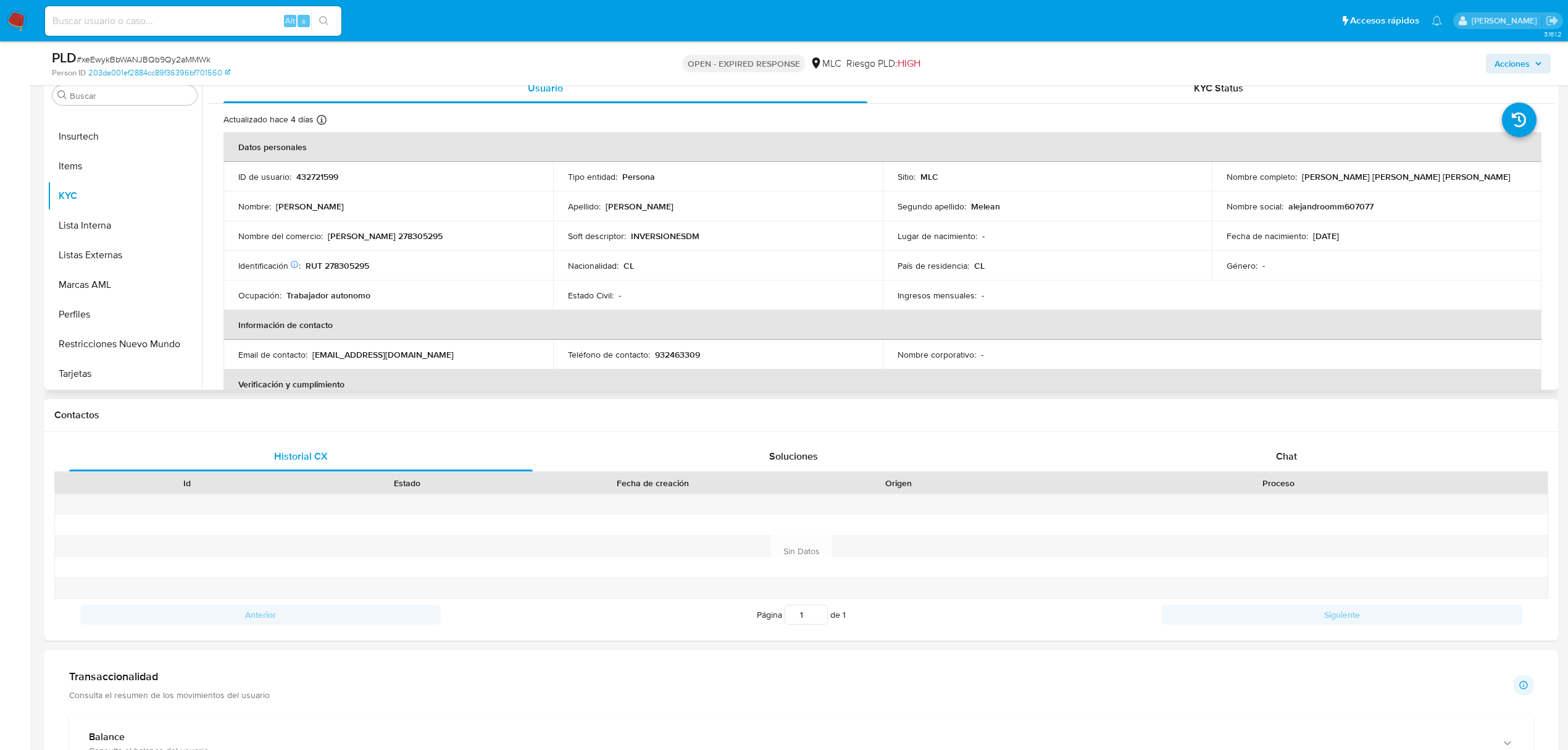
click at [339, 265] on p "RUT 278305295" at bounding box center [337, 265] width 63 height 11
copy p "278305295"
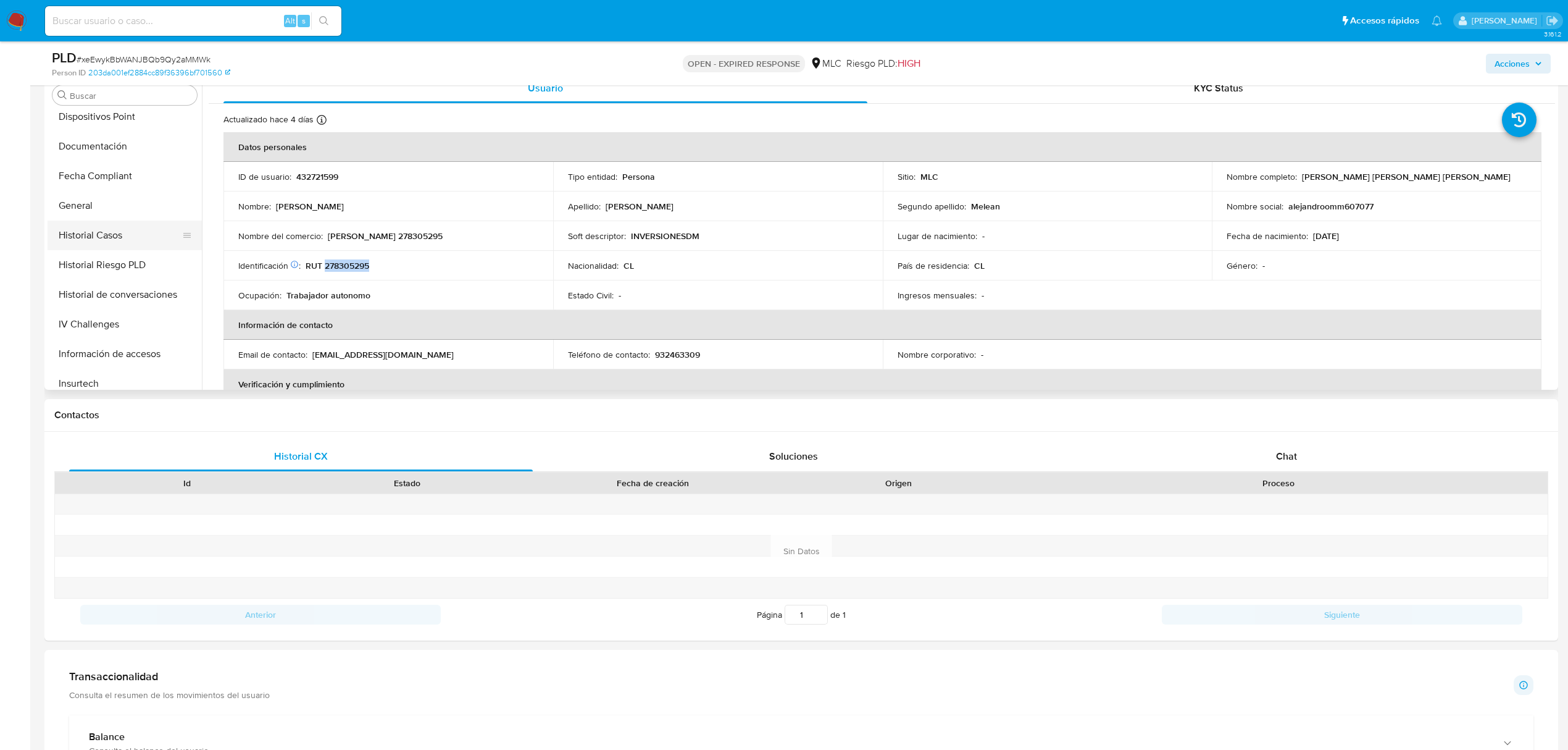
click at [92, 237] on button "Historial Casos" at bounding box center [119, 235] width 145 height 30
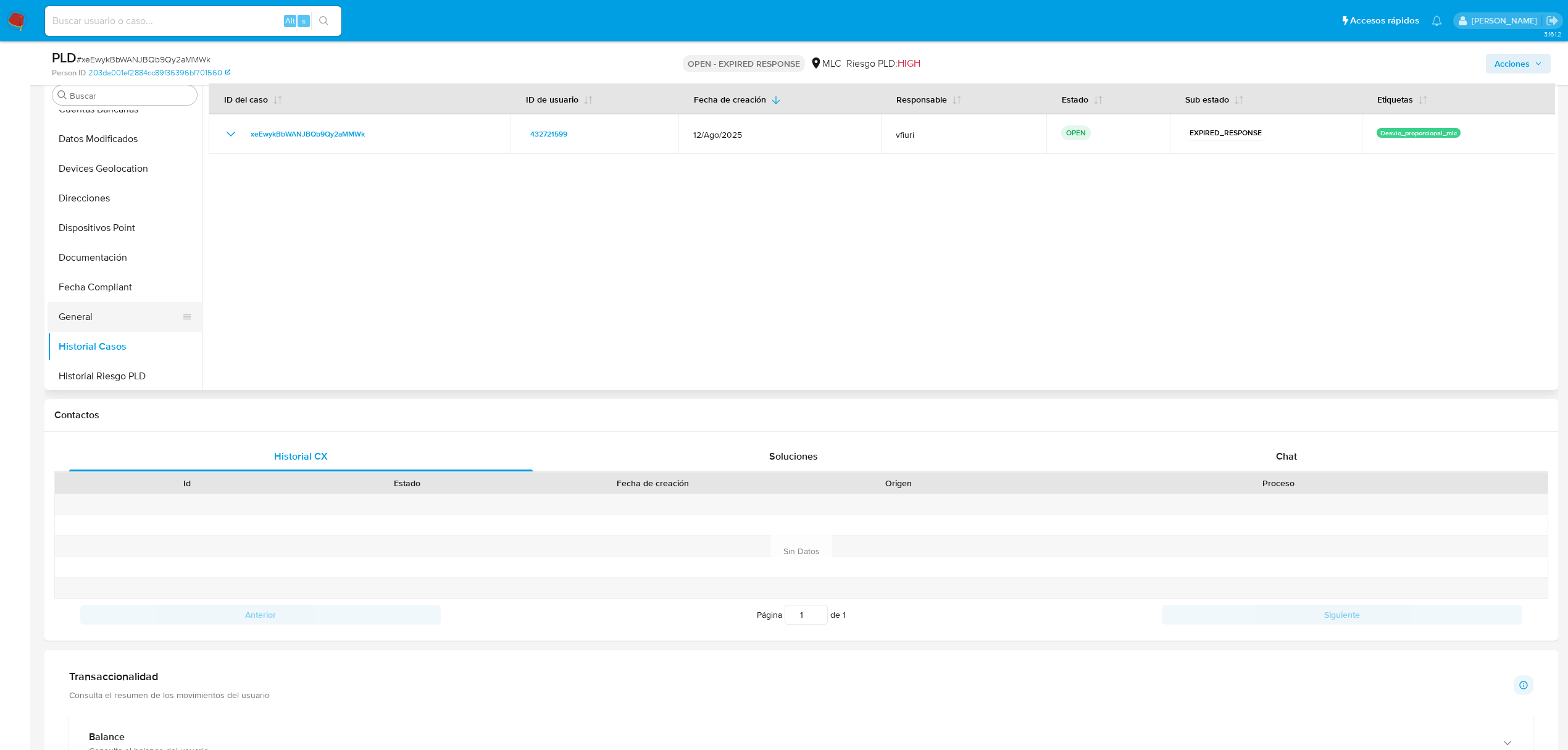
scroll to position [252, 0]
click at [91, 288] on button "General" at bounding box center [119, 288] width 145 height 30
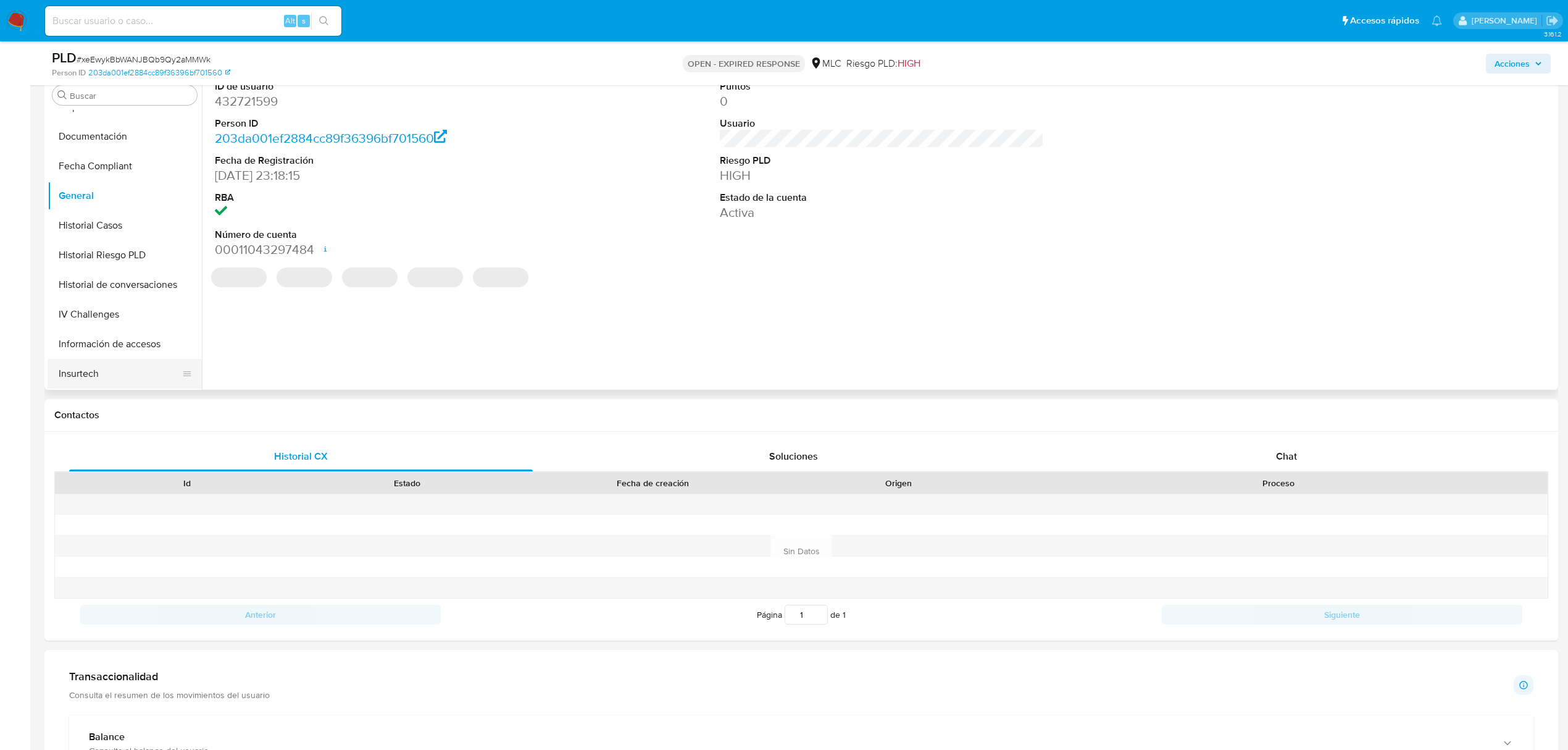
scroll to position [499, 0]
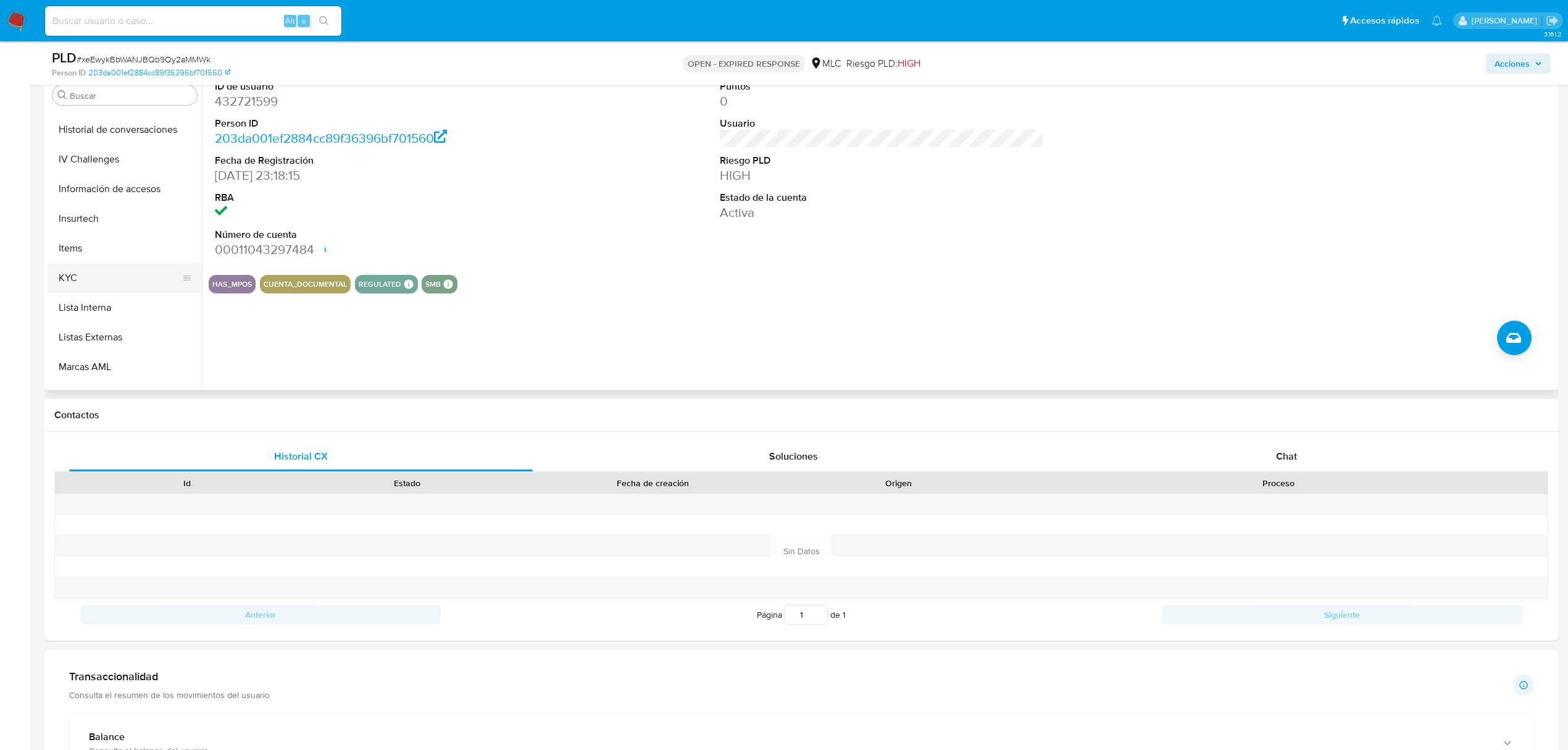
click at [78, 277] on button "KYC" at bounding box center [119, 278] width 145 height 30
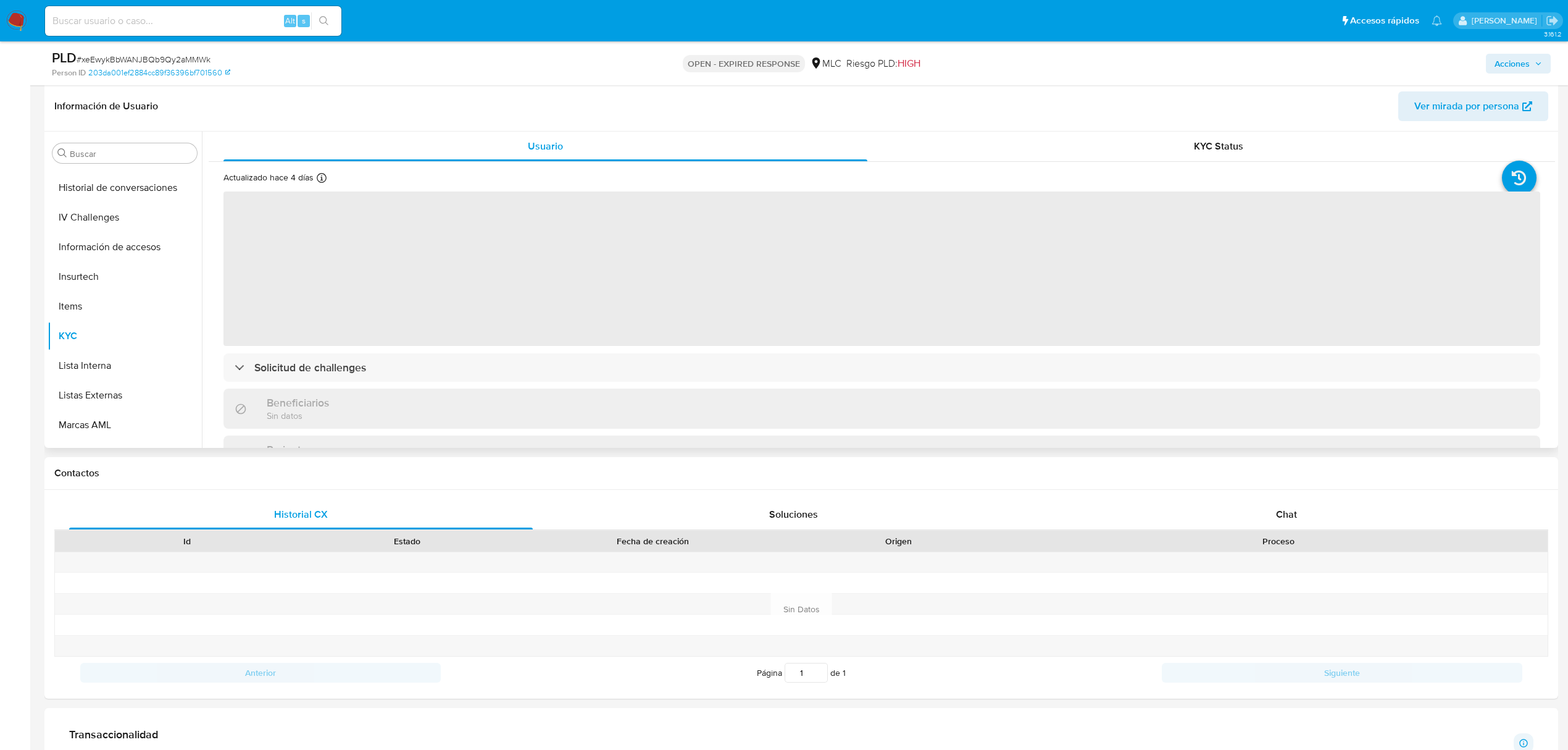
scroll to position [164, 0]
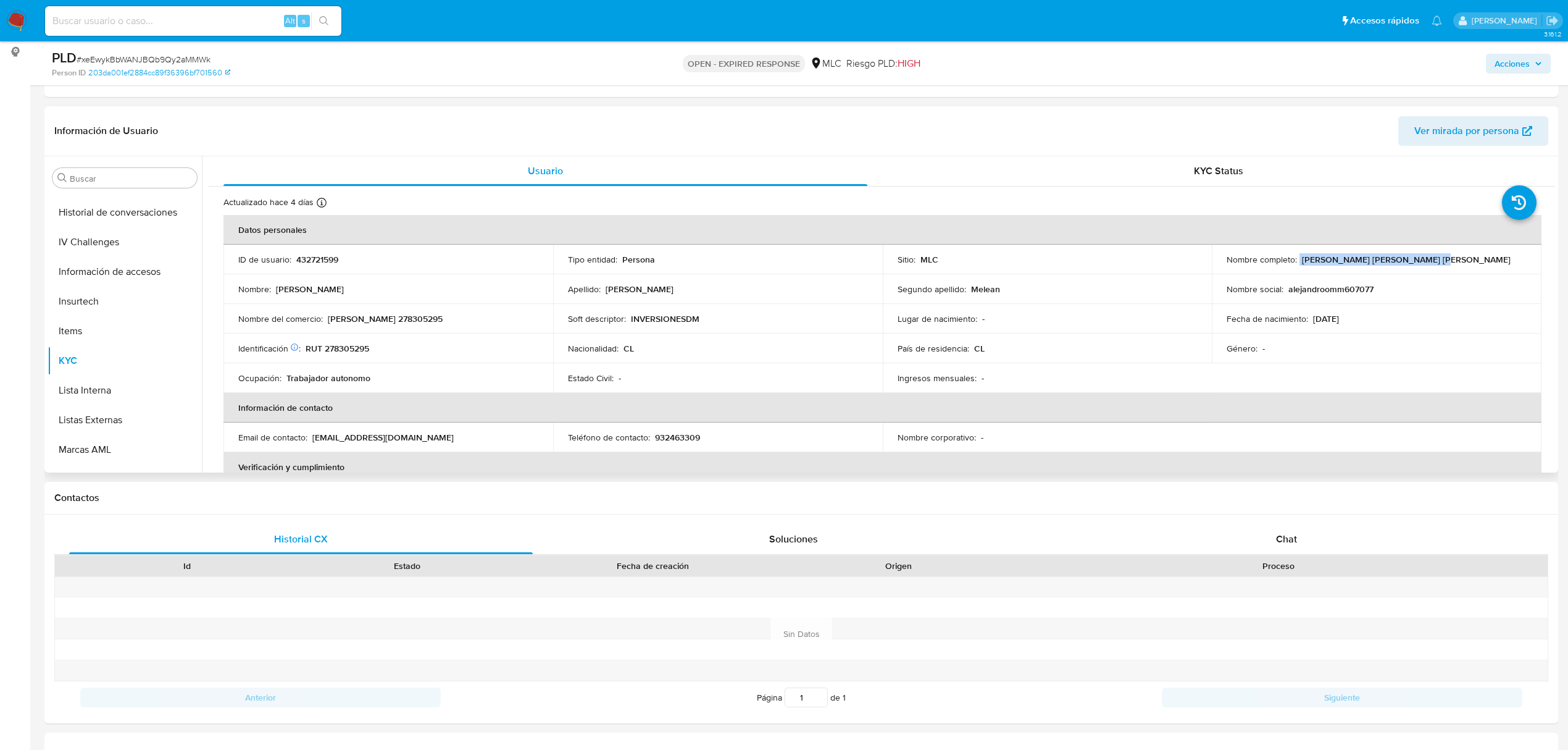
drag, startPoint x: 1295, startPoint y: 263, endPoint x: 1432, endPoint y: 269, distance: 137.1
click at [1432, 269] on td "Nombre completo : Alejandro David Morales Melean" at bounding box center [1377, 259] width 330 height 30
copy div "[PERSON_NAME] [PERSON_NAME] [PERSON_NAME]"
click at [83, 452] on button "General" at bounding box center [119, 454] width 145 height 30
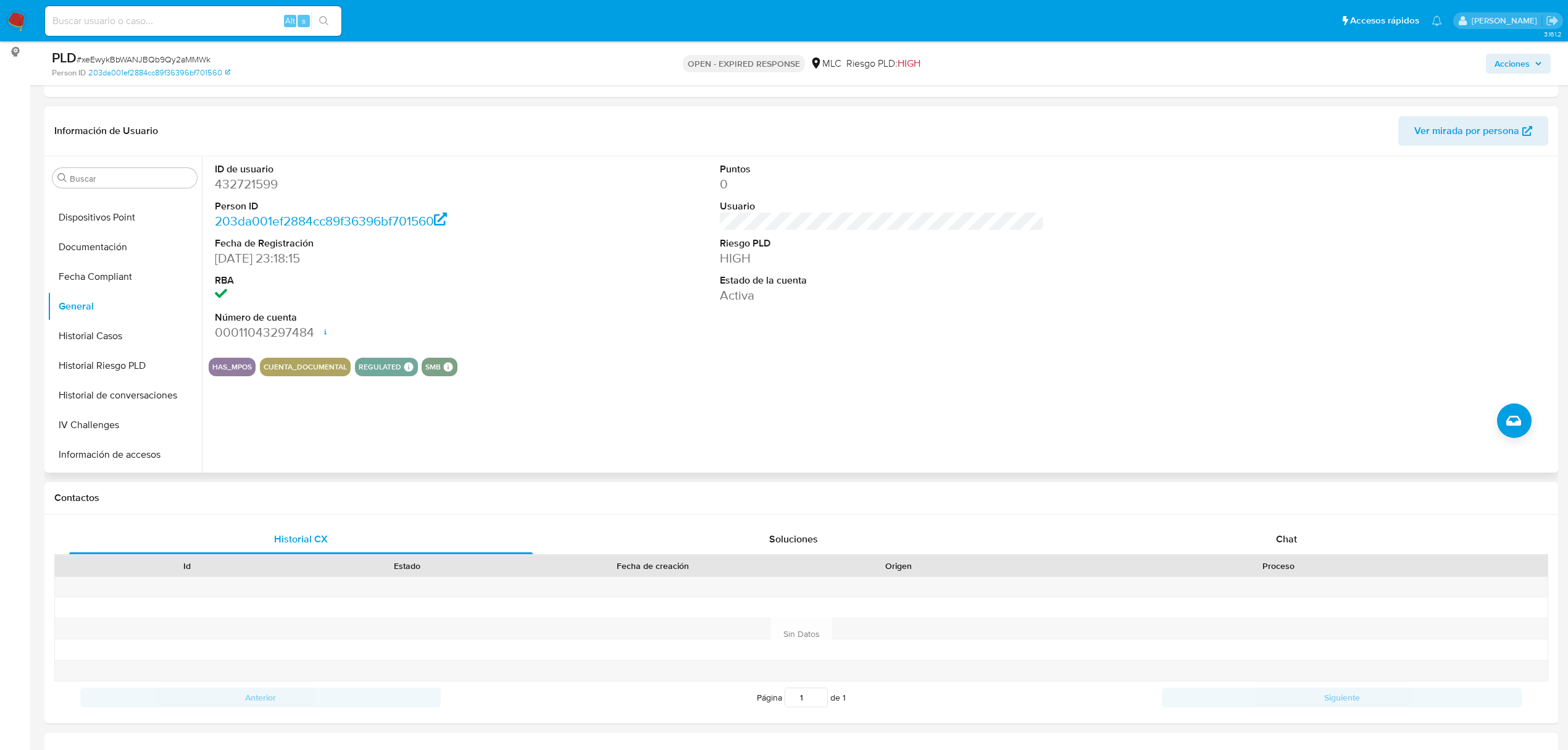
scroll to position [581, 0]
click at [70, 273] on button "KYC" at bounding box center [119, 279] width 145 height 30
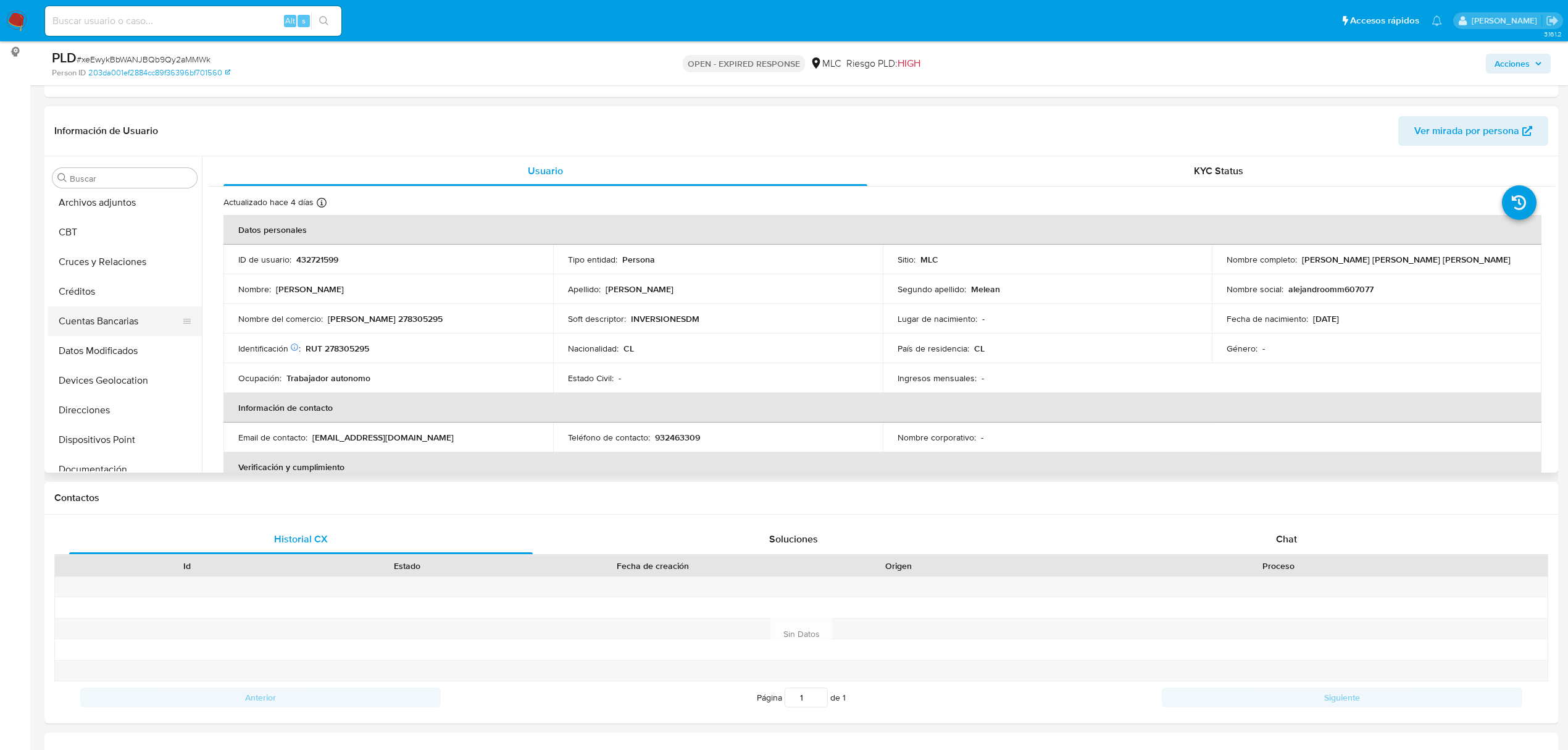
scroll to position [87, 0]
click at [130, 267] on button "Cruces y Relaciones" at bounding box center [119, 268] width 145 height 30
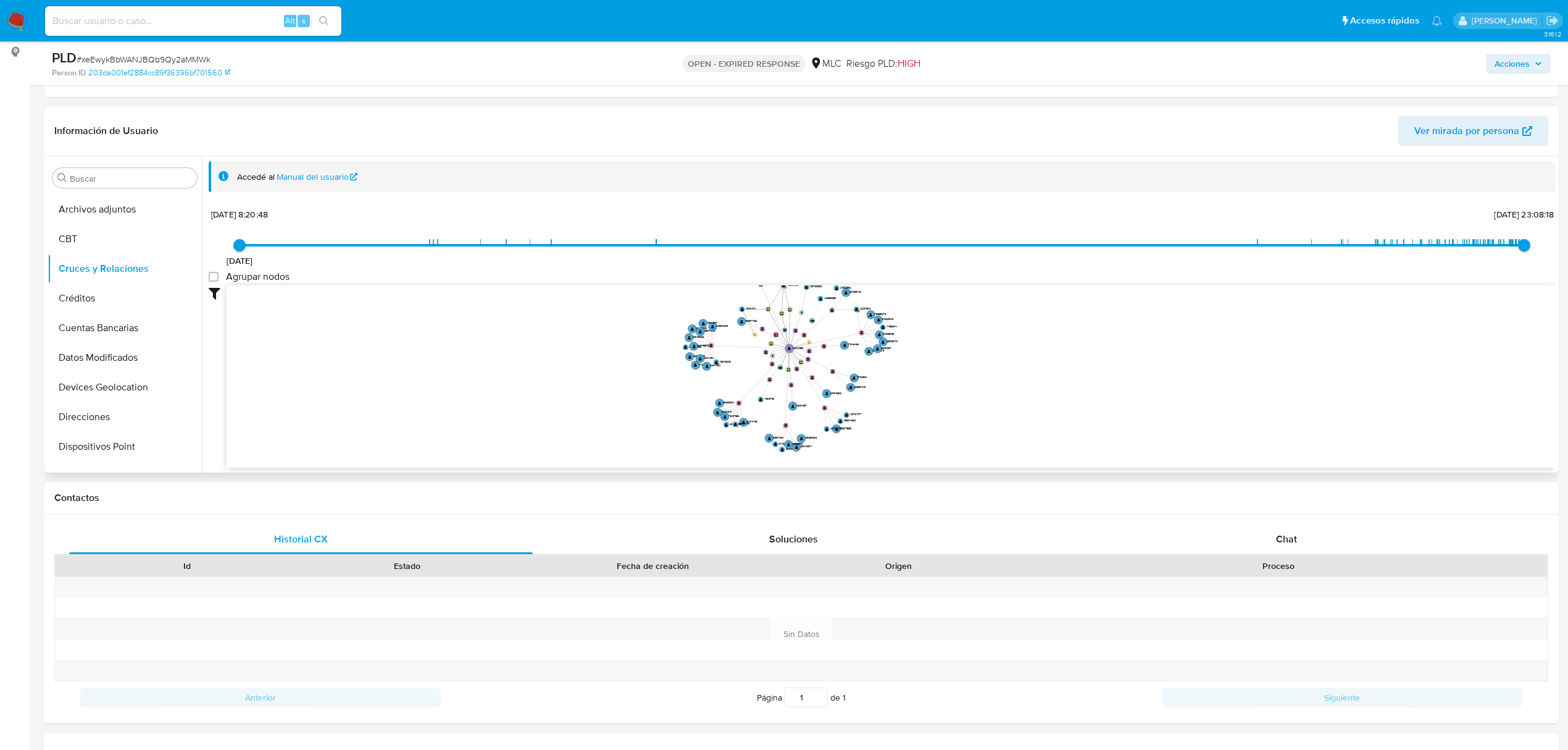
drag, startPoint x: 993, startPoint y: 369, endPoint x: 1039, endPoint y: 393, distance: 51.9
click at [1035, 393] on icon "device-63a3ac8a08813b0018e2883e  user-432721599  432721599 user-1163634606  …" at bounding box center [890, 375] width 1329 height 179
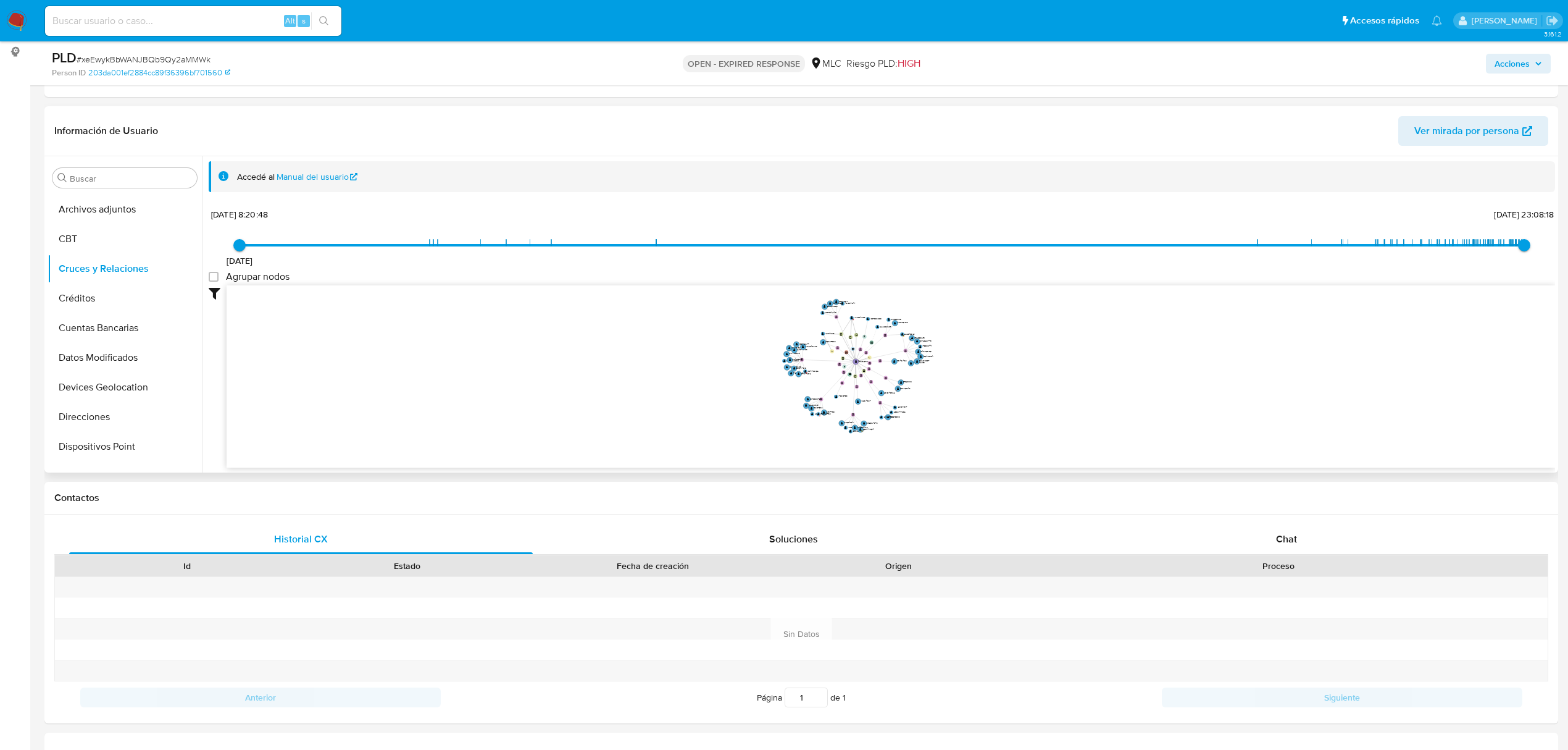
drag, startPoint x: 1039, startPoint y: 393, endPoint x: 1007, endPoint y: 384, distance: 33.2
click at [1007, 384] on icon "device-63a3ac8a08813b0018e2883e  user-432721599  432721599 user-1163634606  …" at bounding box center [890, 375] width 1329 height 179
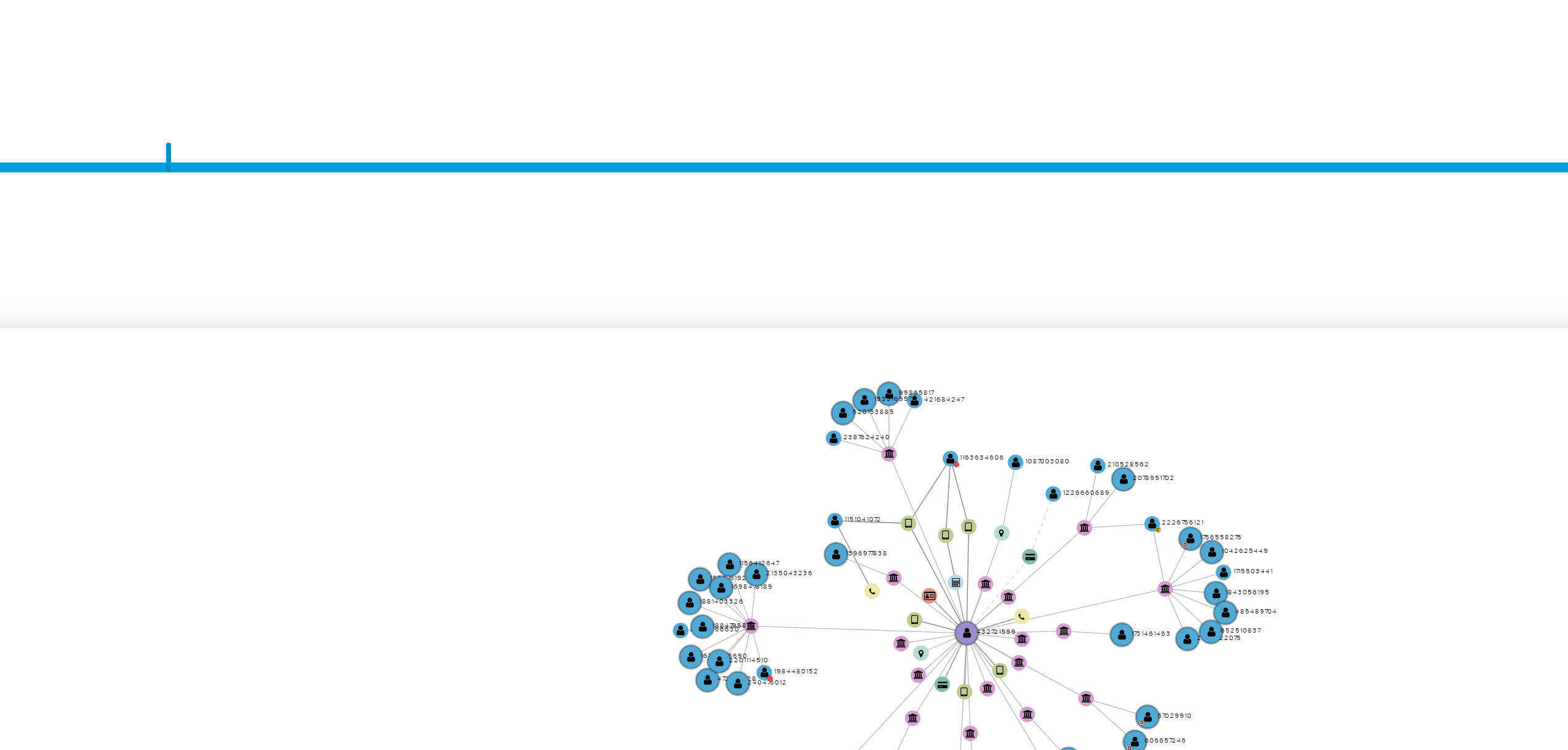
scroll to position [164, 0]
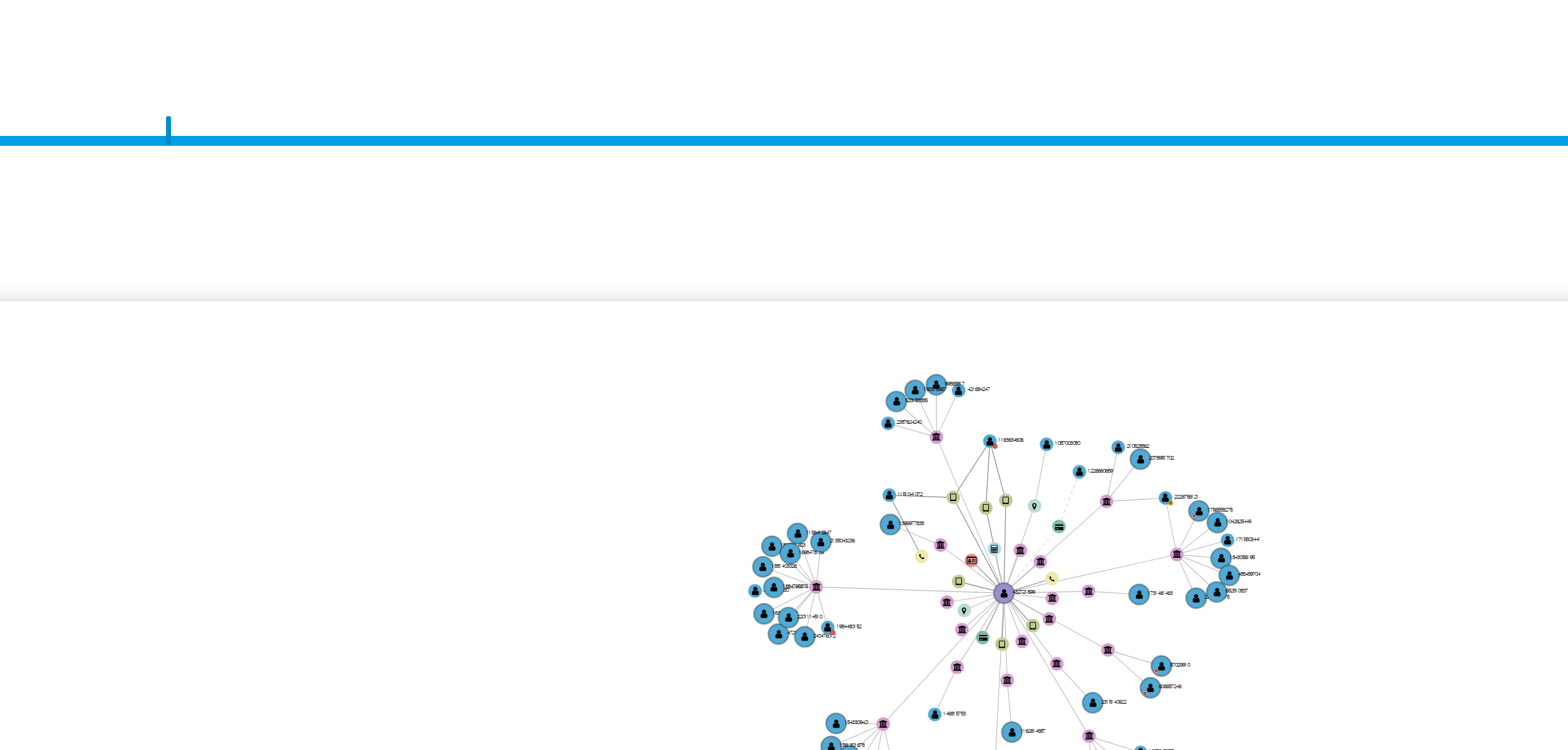
drag, startPoint x: 998, startPoint y: 300, endPoint x: 989, endPoint y: 296, distance: 9.8
click at [989, 297] on icon "device-63a3ac8a08813b0018e2883e  user-432721599  432721599 user-1163634606  …" at bounding box center [890, 375] width 1329 height 179
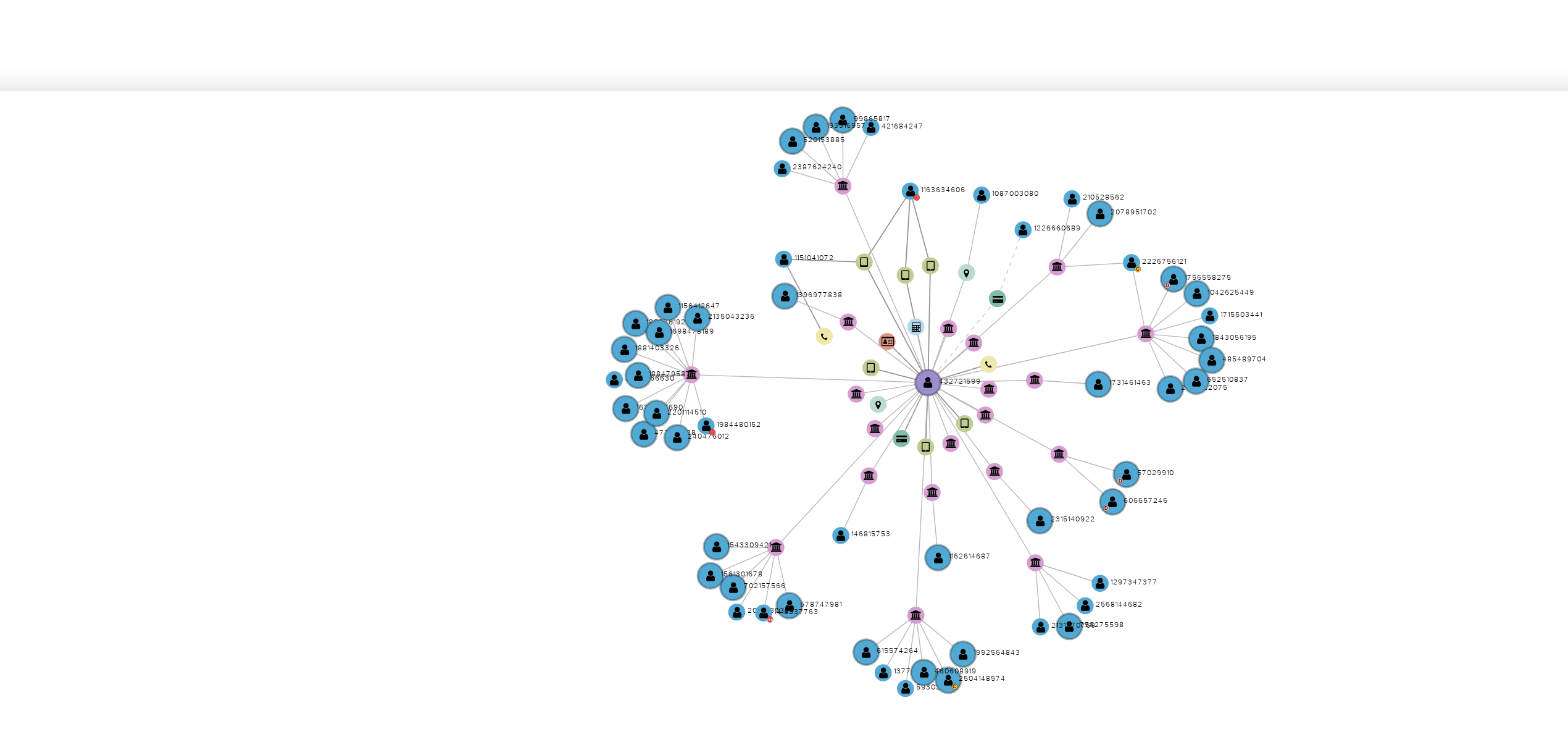
drag, startPoint x: 935, startPoint y: 376, endPoint x: 920, endPoint y: 384, distance: 17.0
click at [920, 383] on icon "device-63a3ac8a08813b0018e2883e  user-432721599  432721599 user-1163634606  …" at bounding box center [890, 375] width 1329 height 179
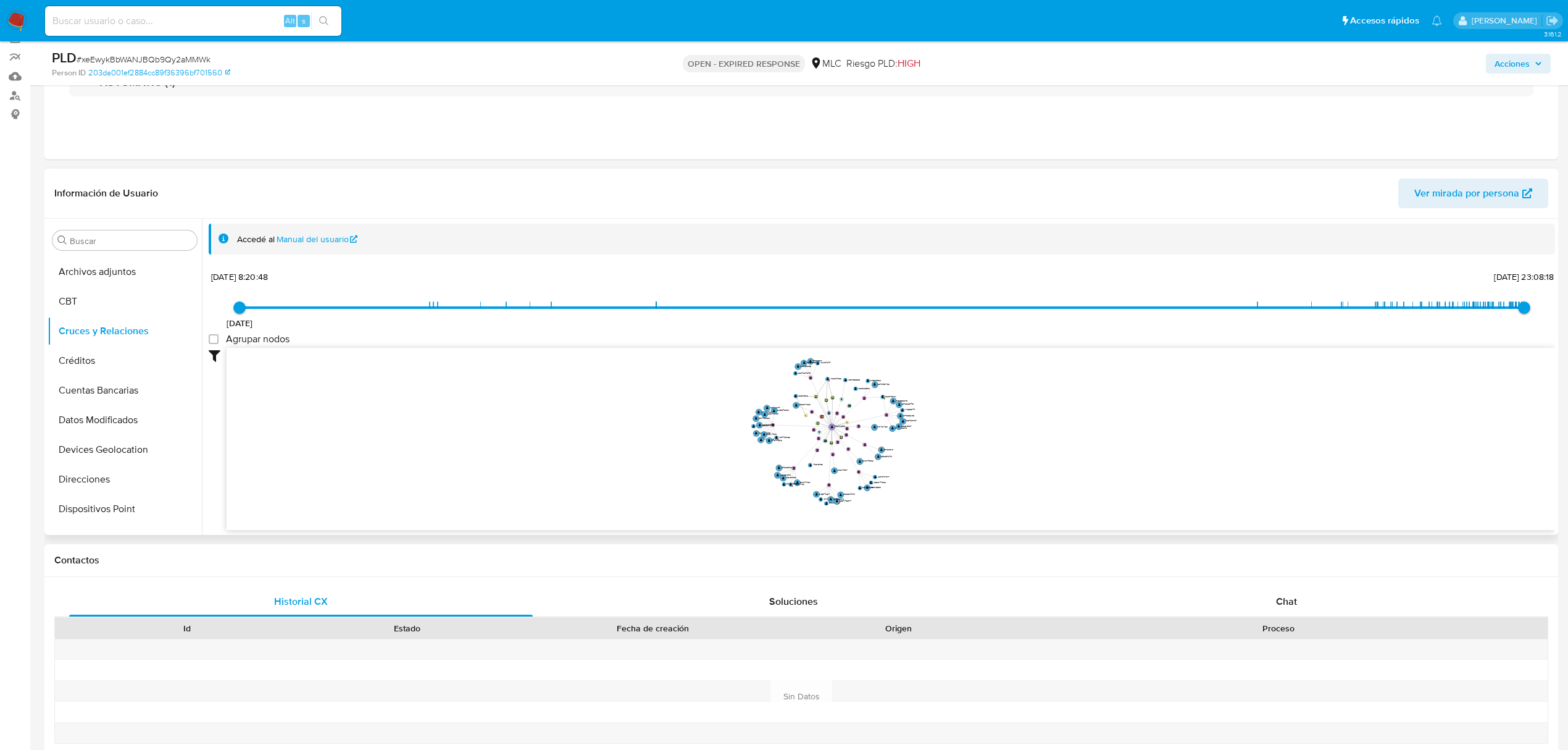
scroll to position [247, 0]
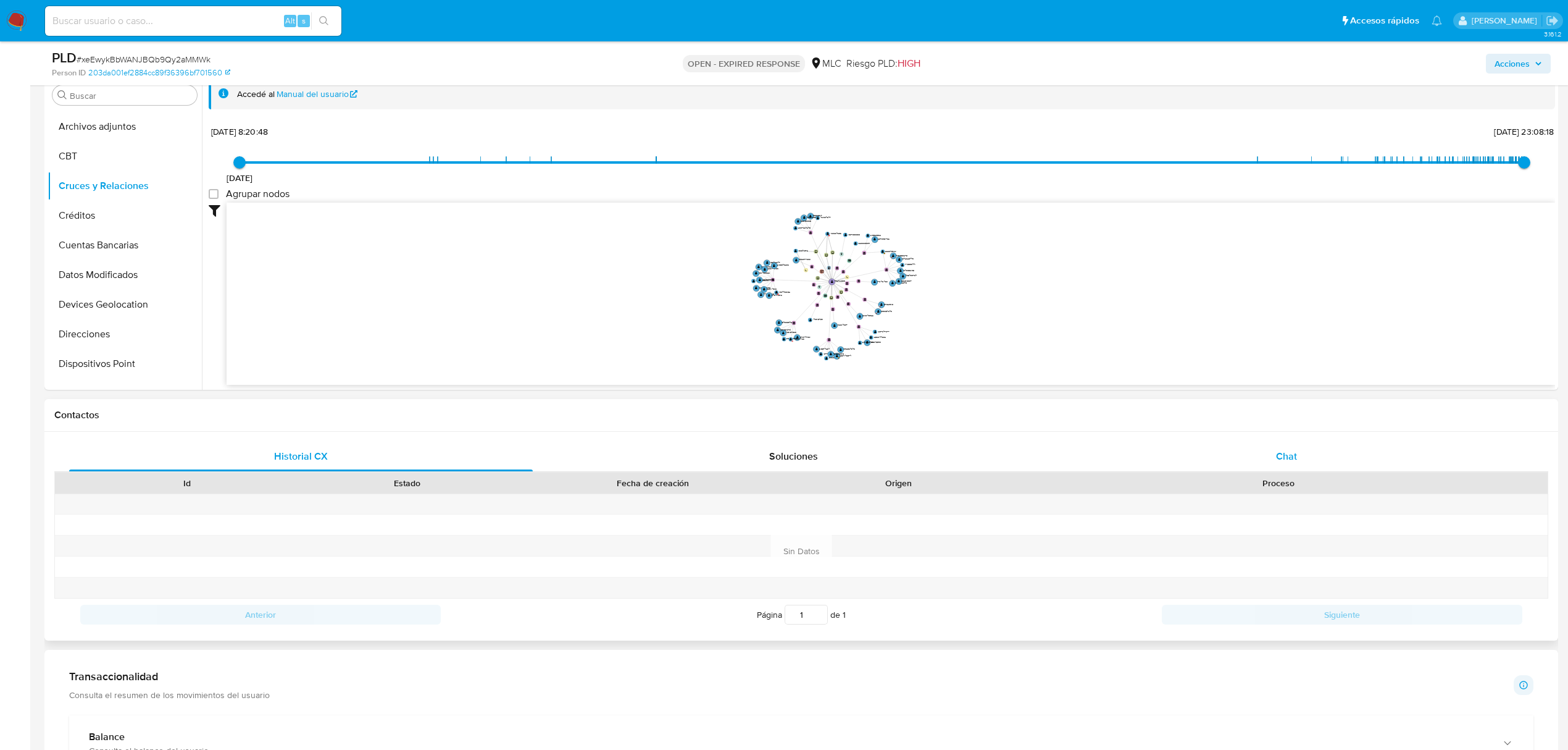
click at [1276, 458] on span "Chat" at bounding box center [1286, 456] width 21 height 15
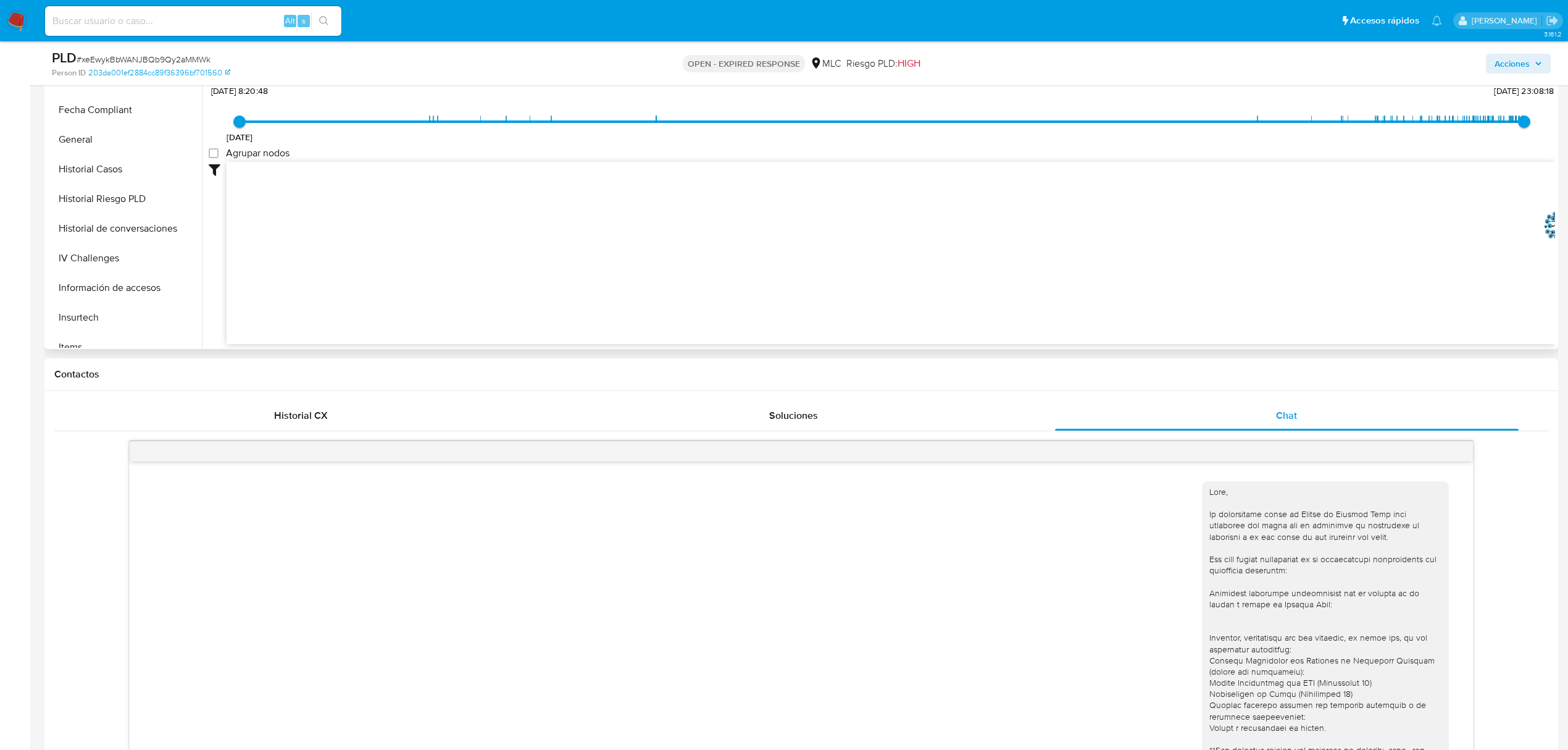
scroll to position [581, 0]
click at [73, 158] on button "KYC" at bounding box center [119, 154] width 145 height 30
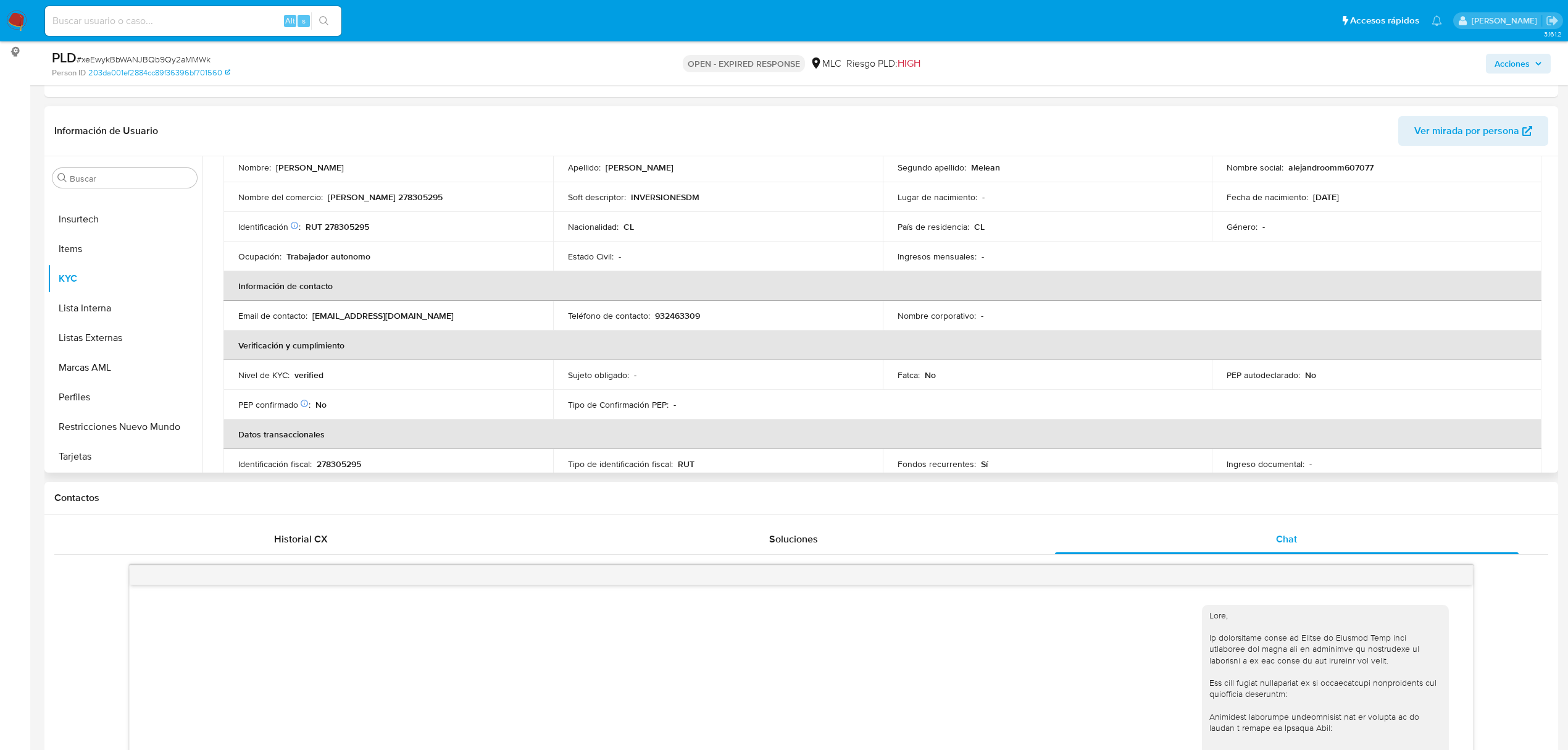
scroll to position [0, 0]
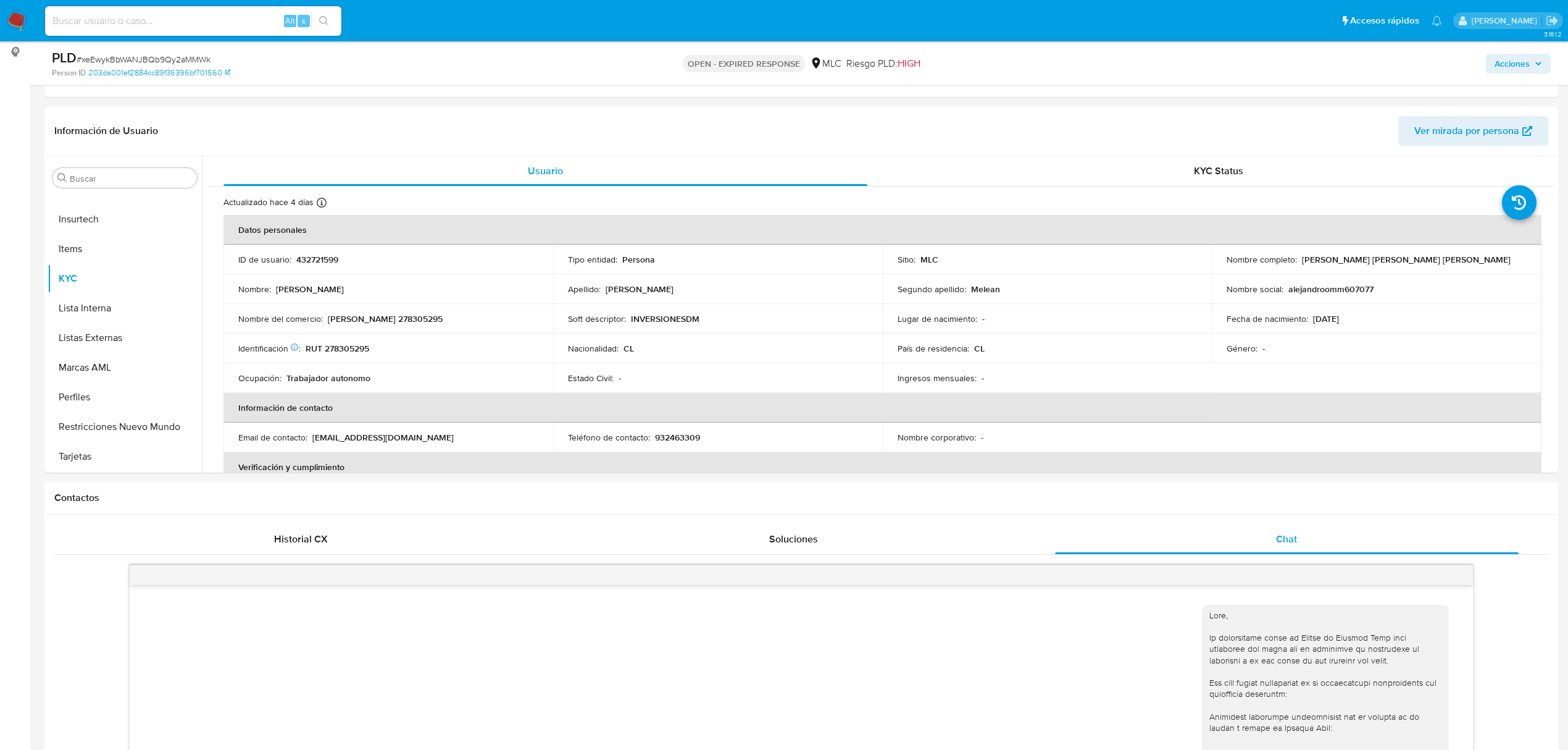
click at [164, 58] on span "# xeEwykBbWANJBQb9Qy2aMMWk" at bounding box center [144, 59] width 134 height 13
copy span "xeEwykBbWANJBQb9Qy2aMMWk"
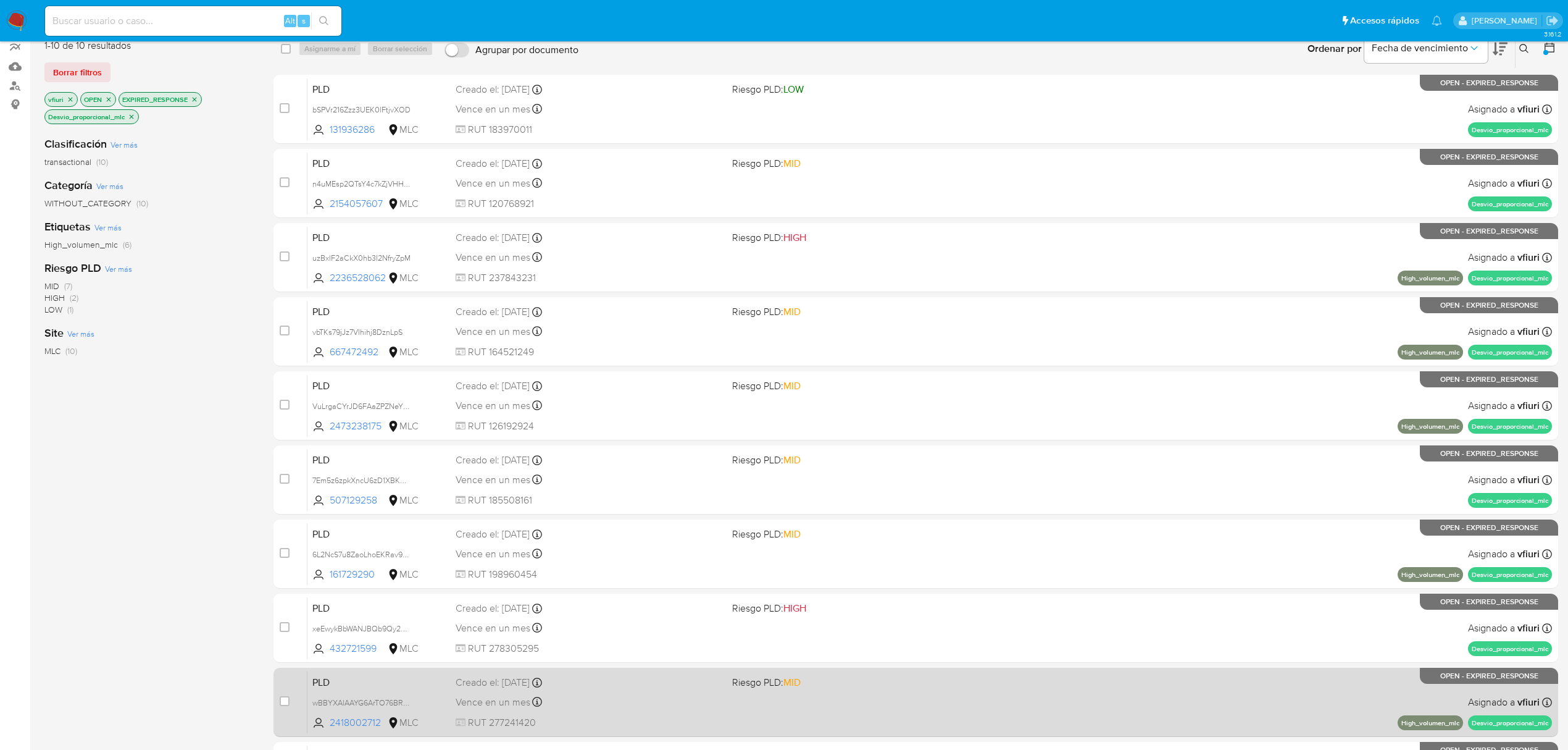
scroll to position [269, 0]
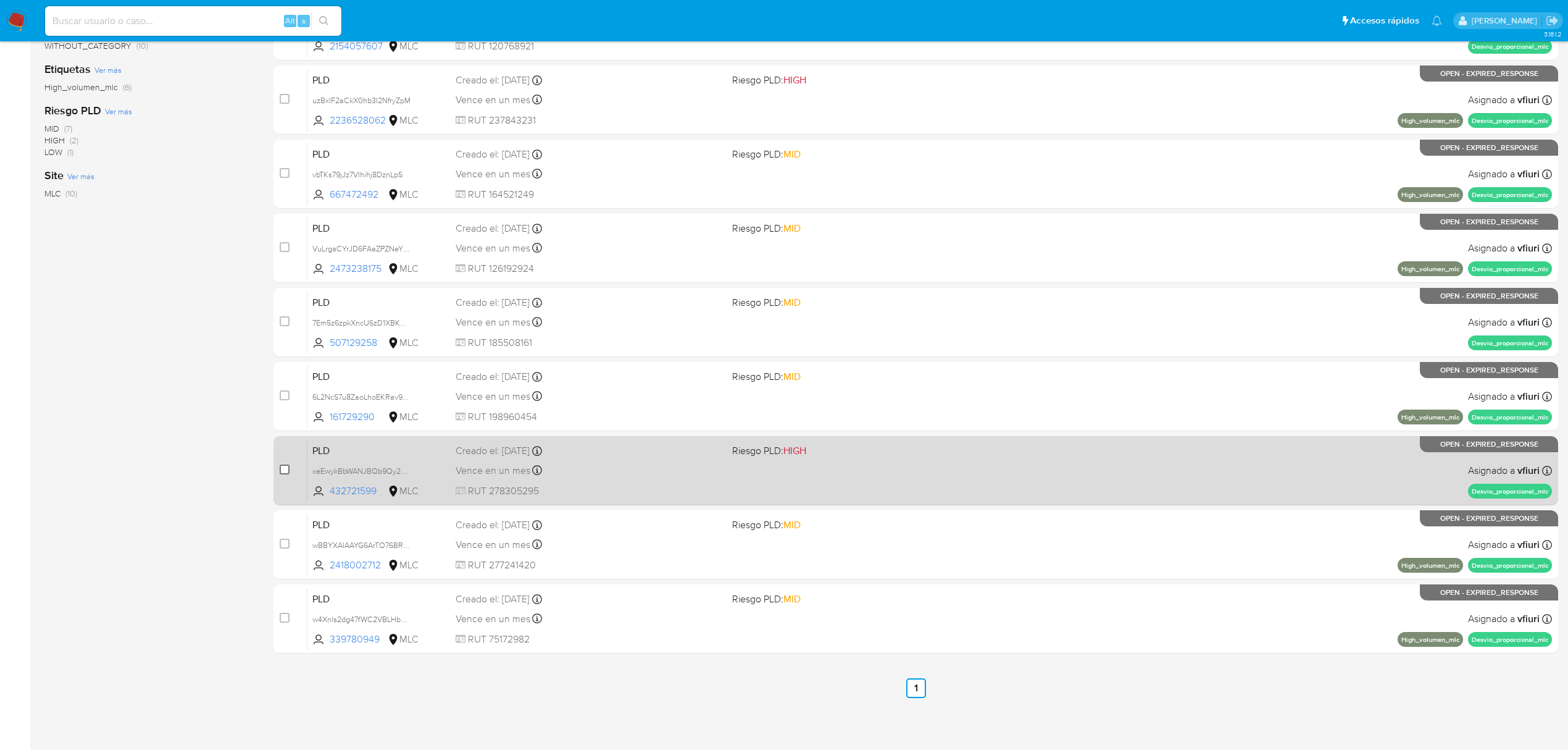
click at [287, 468] on input "checkbox" at bounding box center [284, 469] width 10 height 10
checkbox input "true"
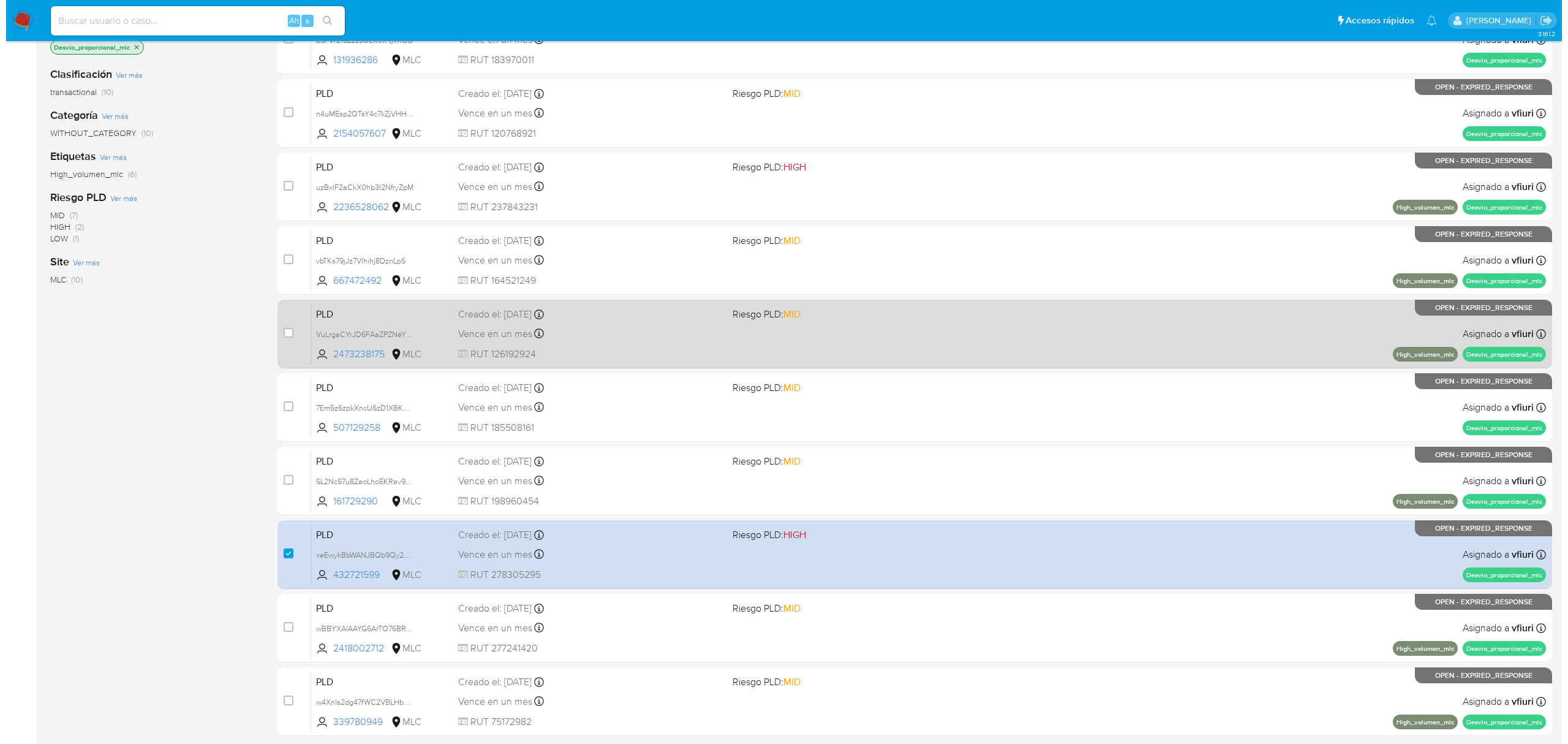
scroll to position [0, 0]
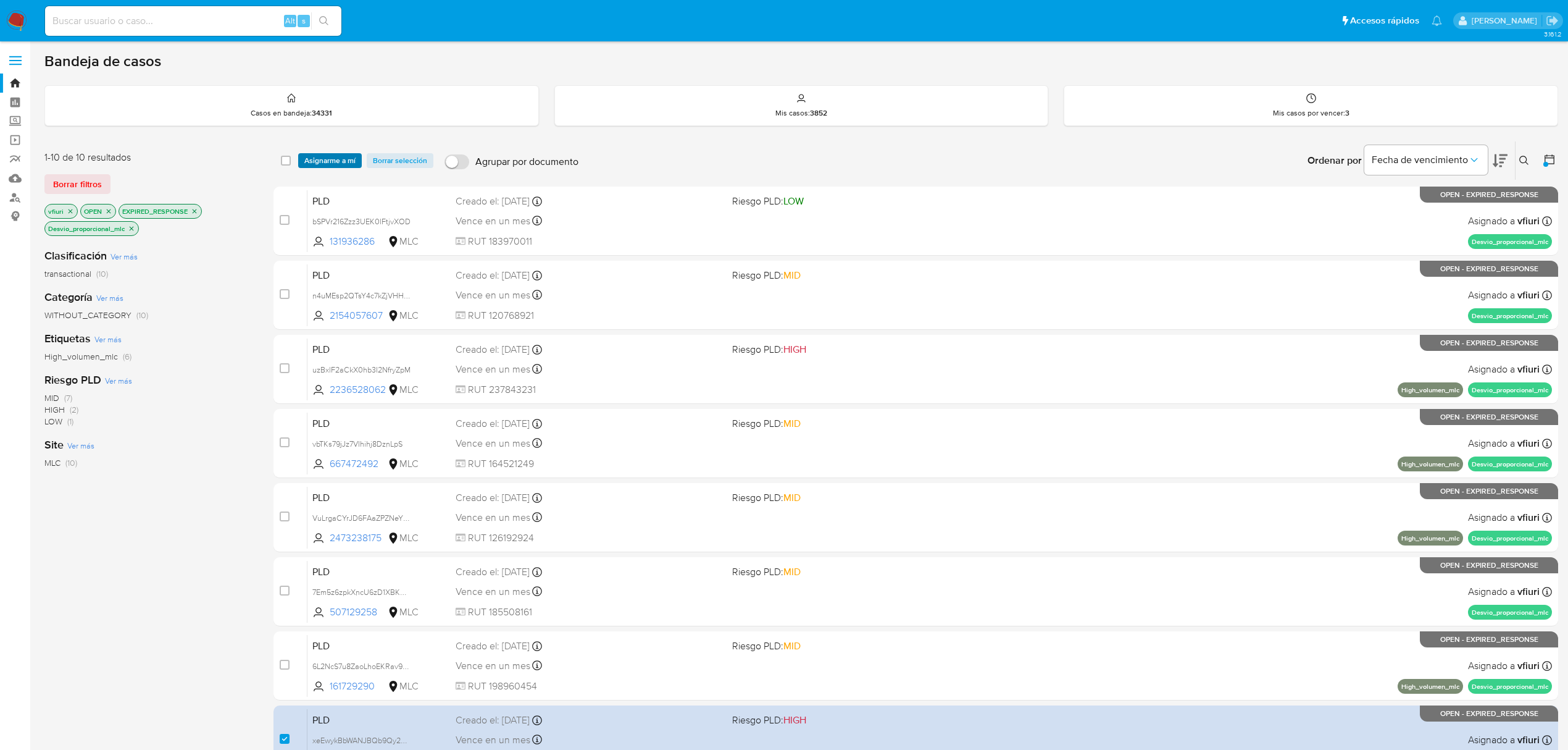
click at [330, 158] on span "Asignarme a mí" at bounding box center [330, 160] width 51 height 13
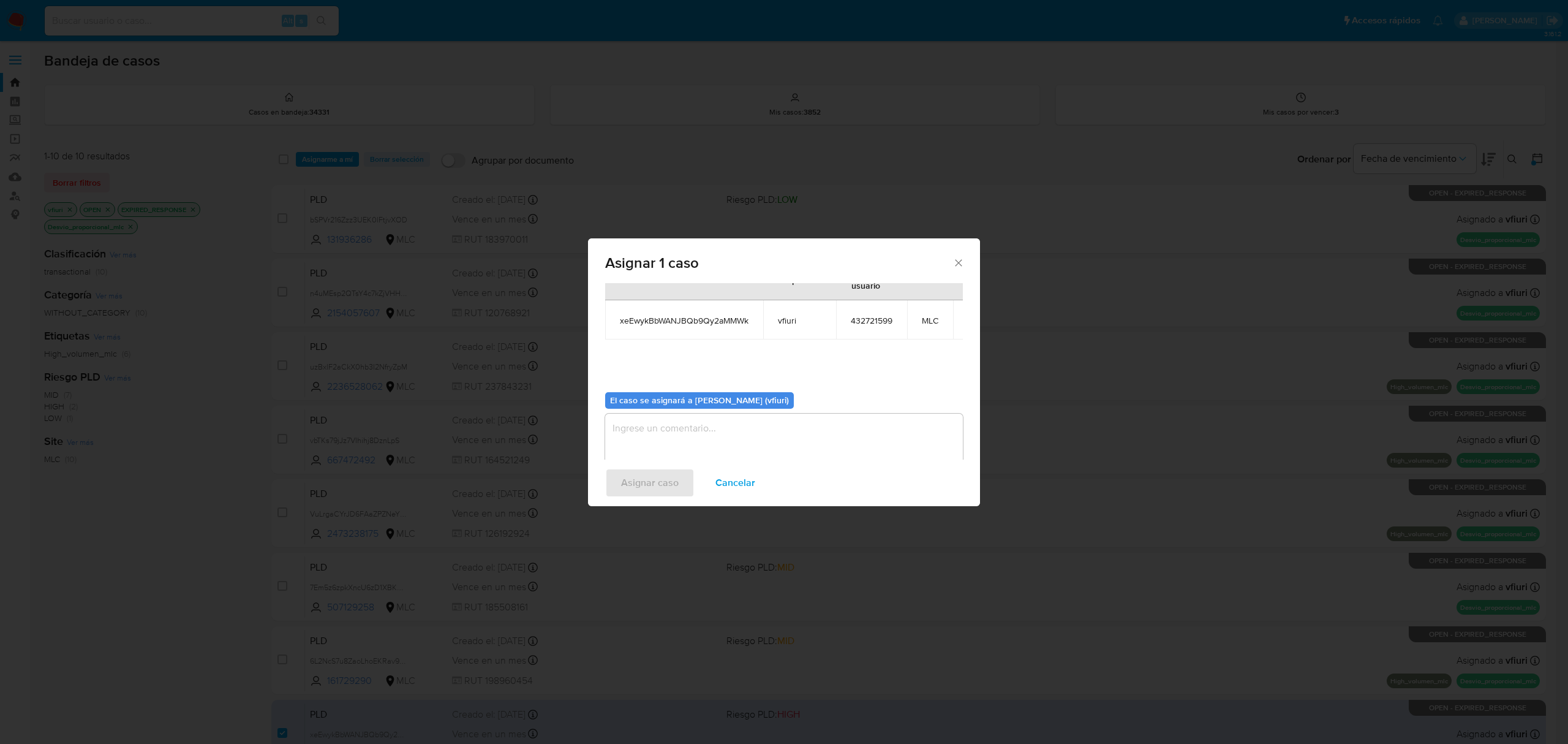
scroll to position [75, 0]
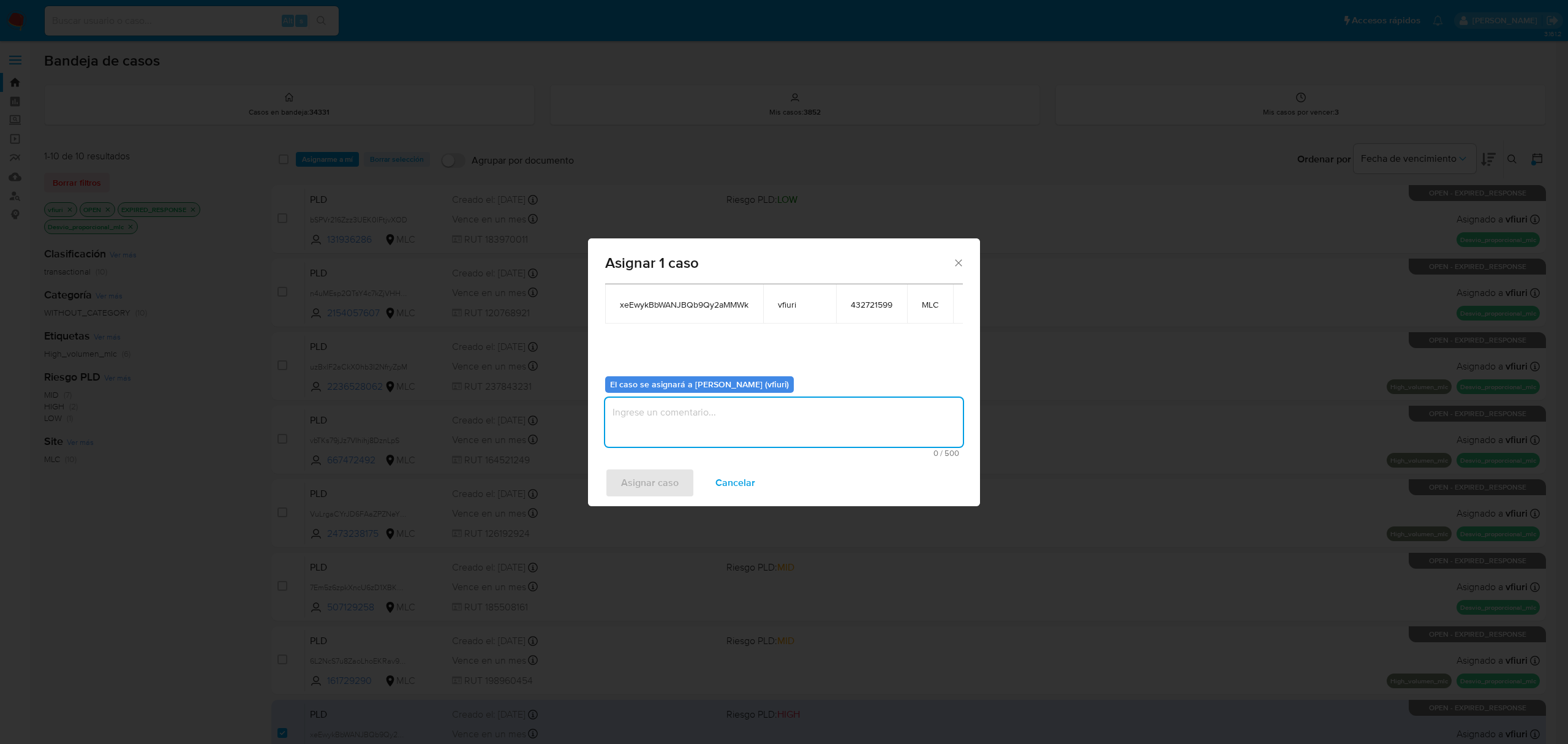
click at [709, 411] on textarea "assign-modal" at bounding box center [783, 422] width 357 height 49
type textarea "-"
click at [636, 473] on span "Asignar caso" at bounding box center [650, 483] width 58 height 27
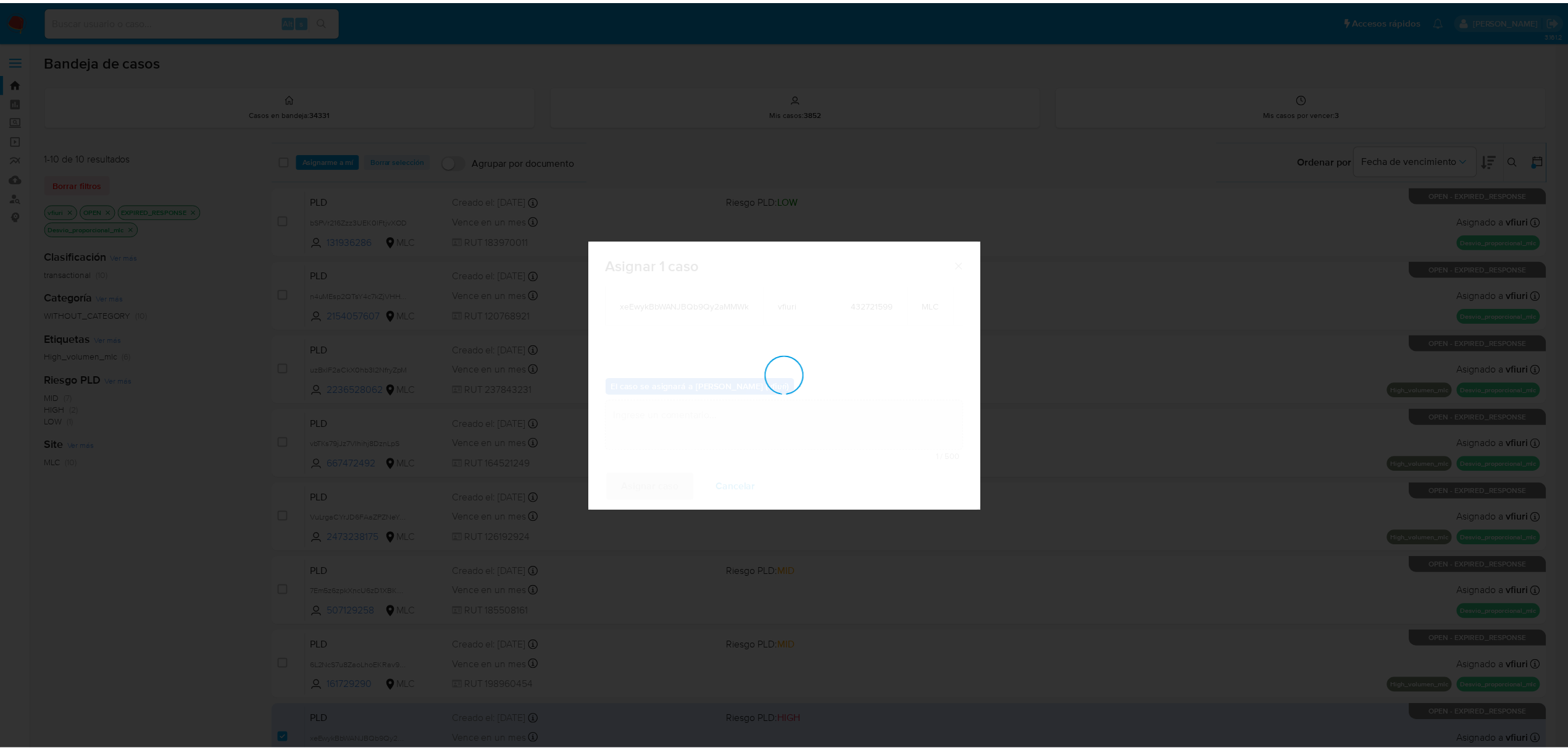
scroll to position [74, 0]
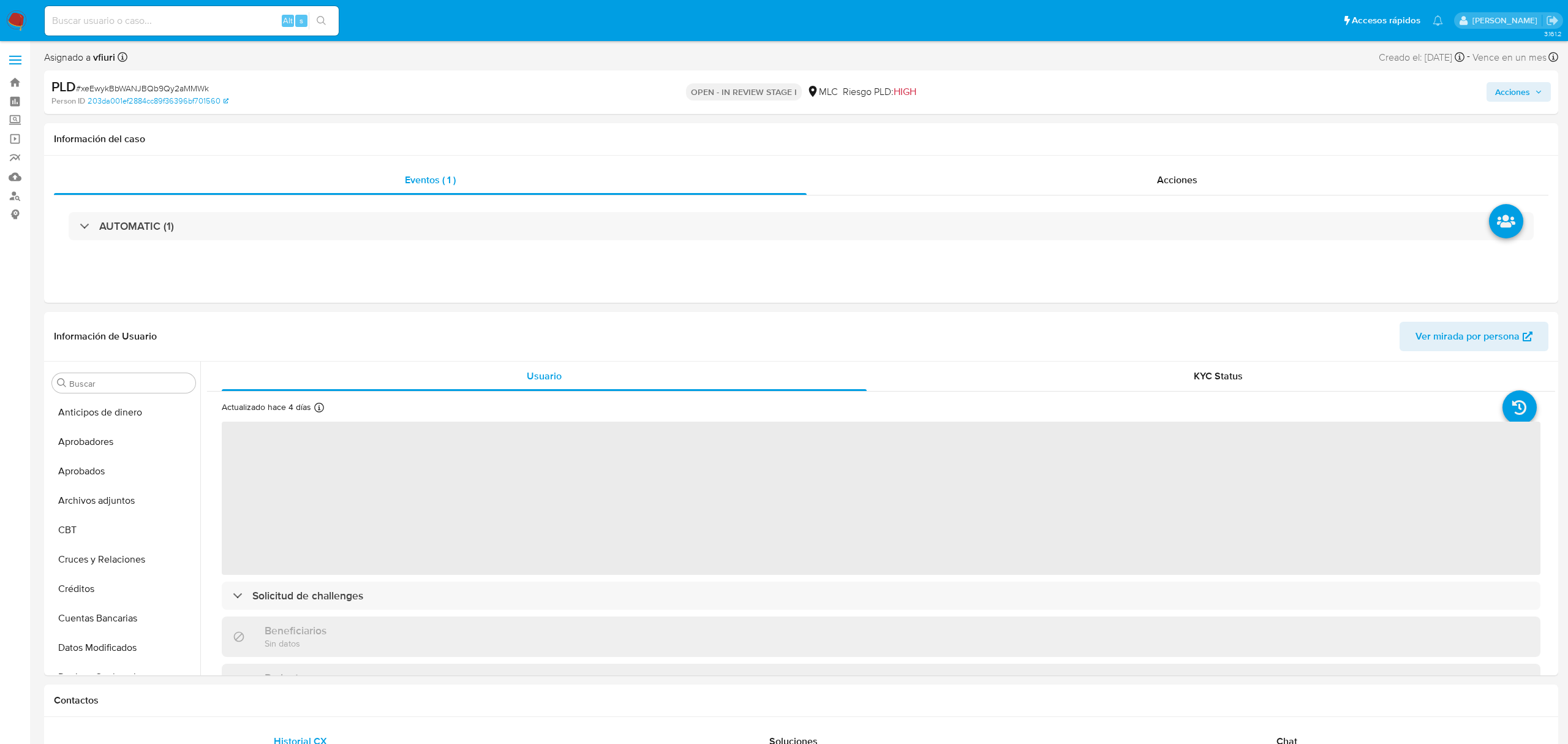
select select "10"
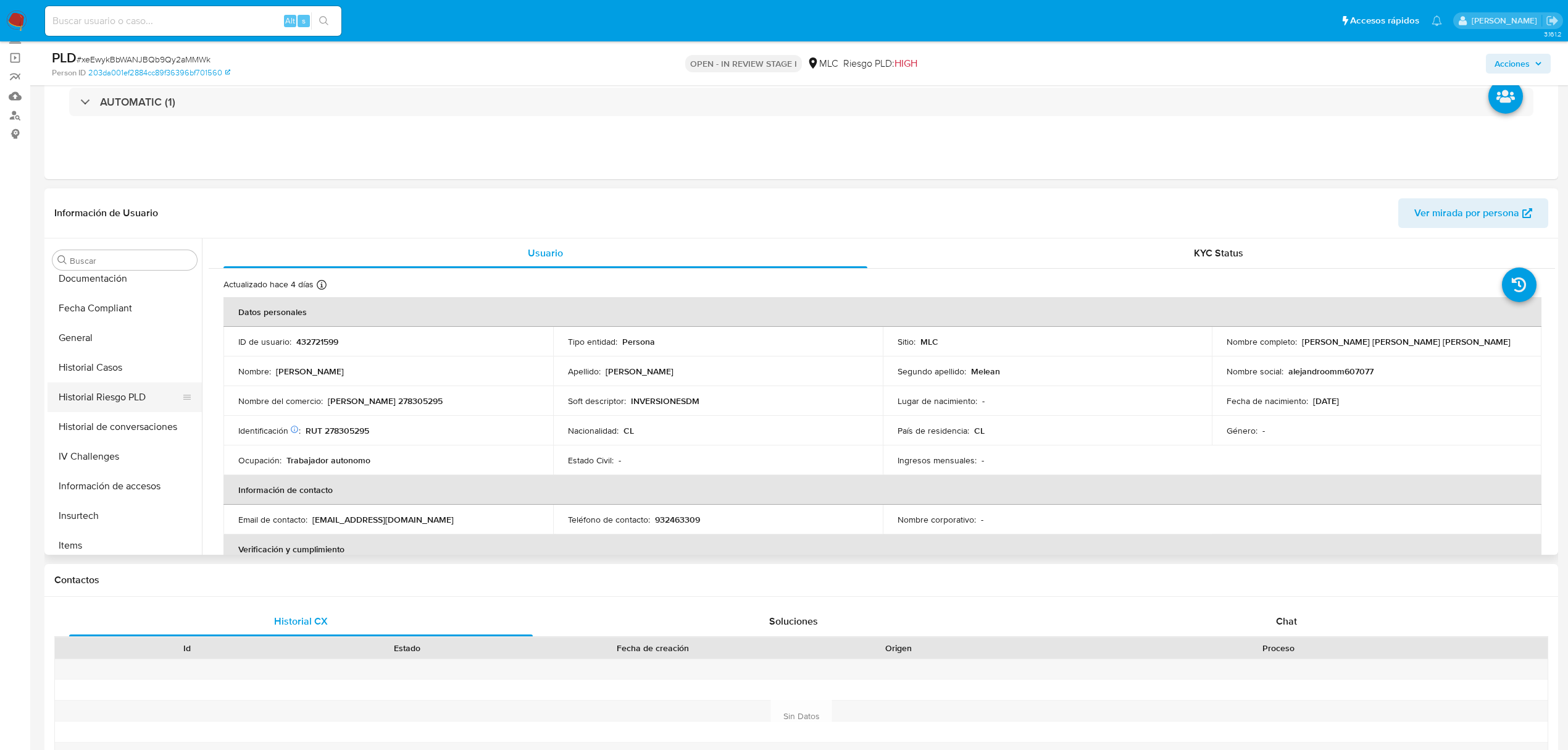
scroll to position [334, 0]
click at [110, 392] on button "Historial Casos" at bounding box center [119, 400] width 145 height 30
